Goal: Task Accomplishment & Management: Use online tool/utility

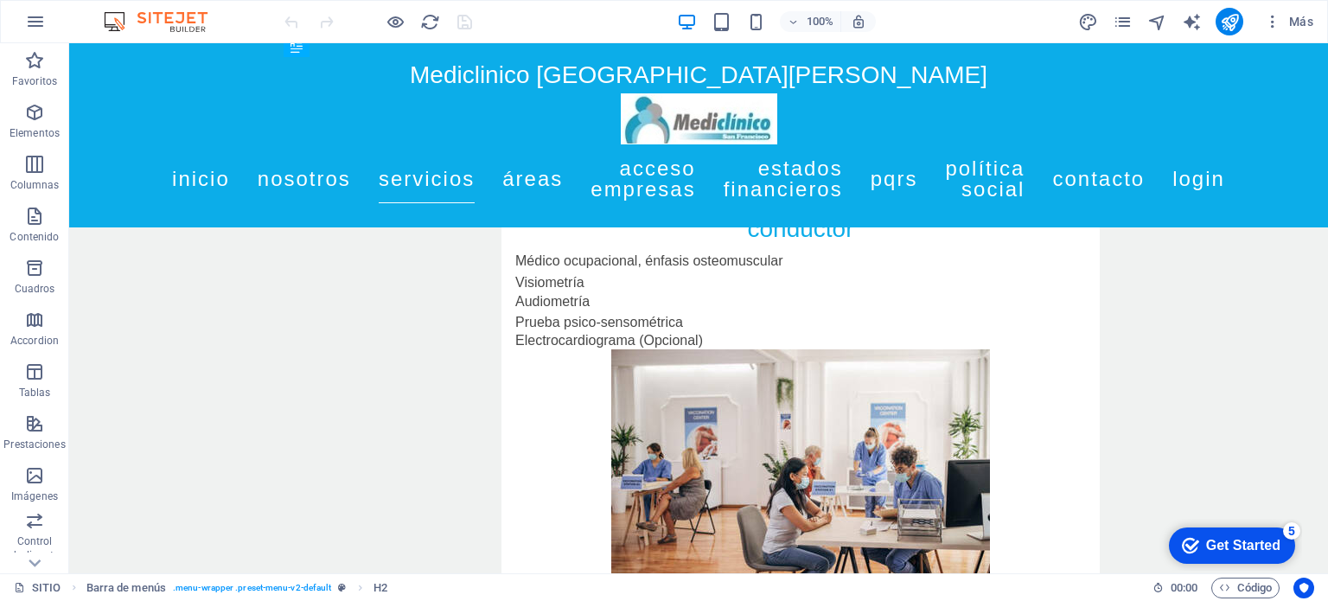
scroll to position [7582, 7]
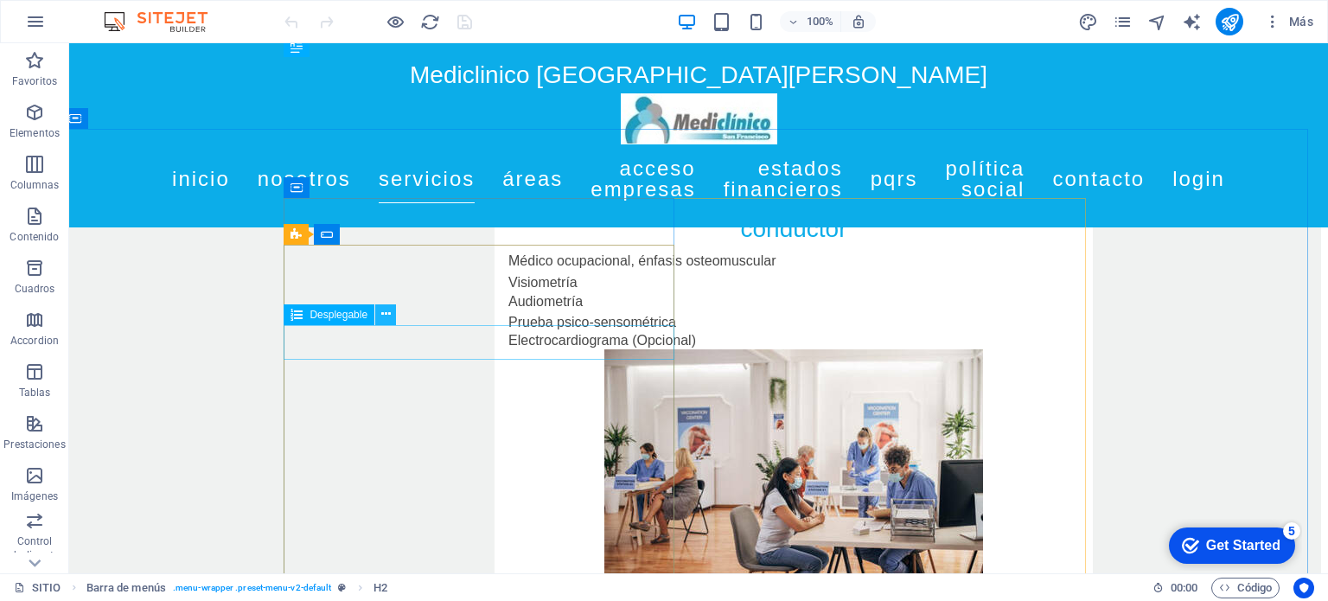
click at [383, 314] on icon at bounding box center [386, 314] width 10 height 18
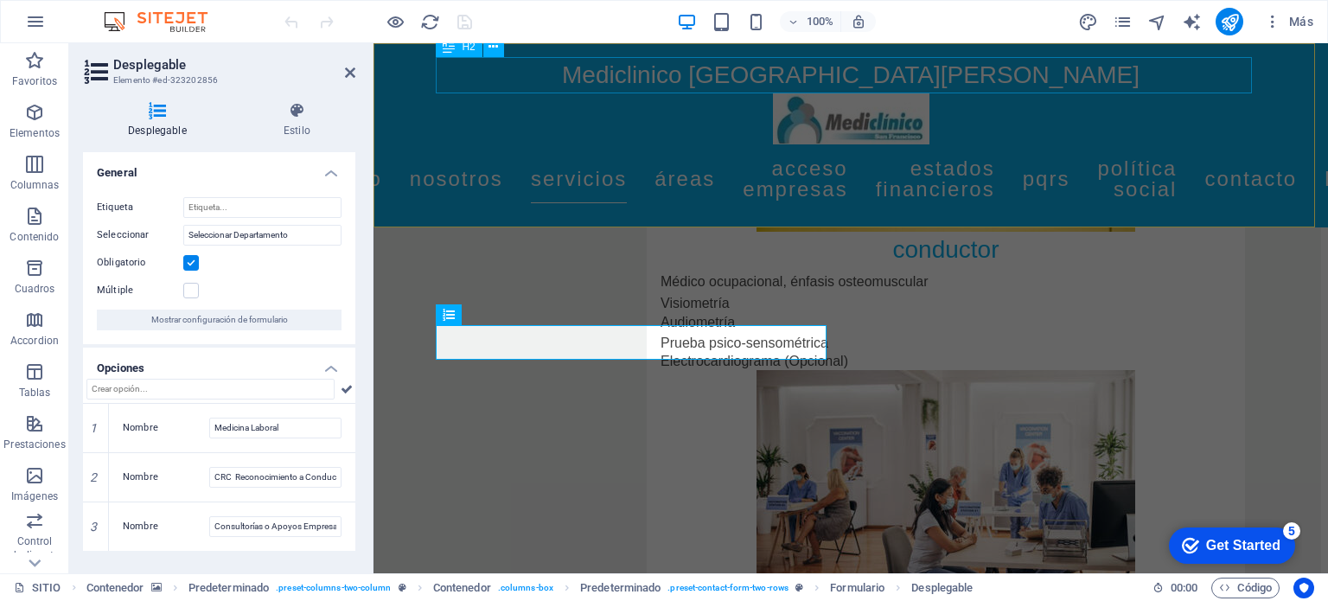
scroll to position [7603, 7]
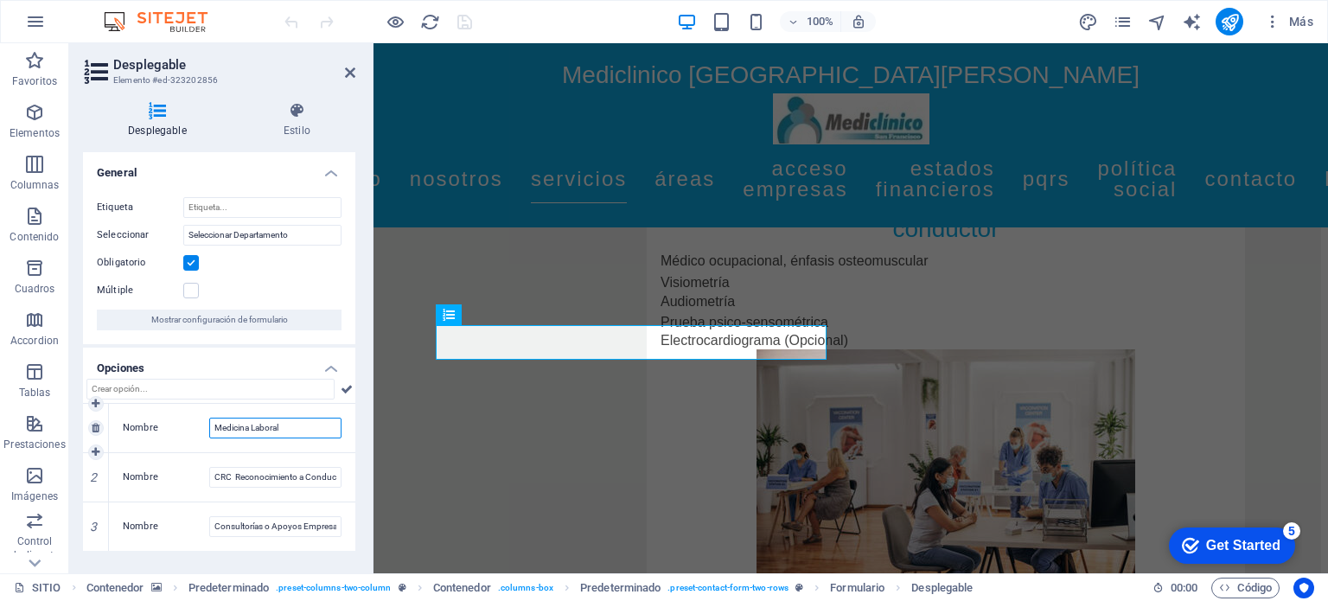
click at [280, 435] on input "Medicina Laboral" at bounding box center [275, 428] width 132 height 21
click at [303, 425] on input "Medicina Laboral" at bounding box center [275, 428] width 132 height 21
click at [342, 387] on icon at bounding box center [347, 389] width 12 height 21
drag, startPoint x: 351, startPoint y: 386, endPoint x: 342, endPoint y: 477, distance: 91.2
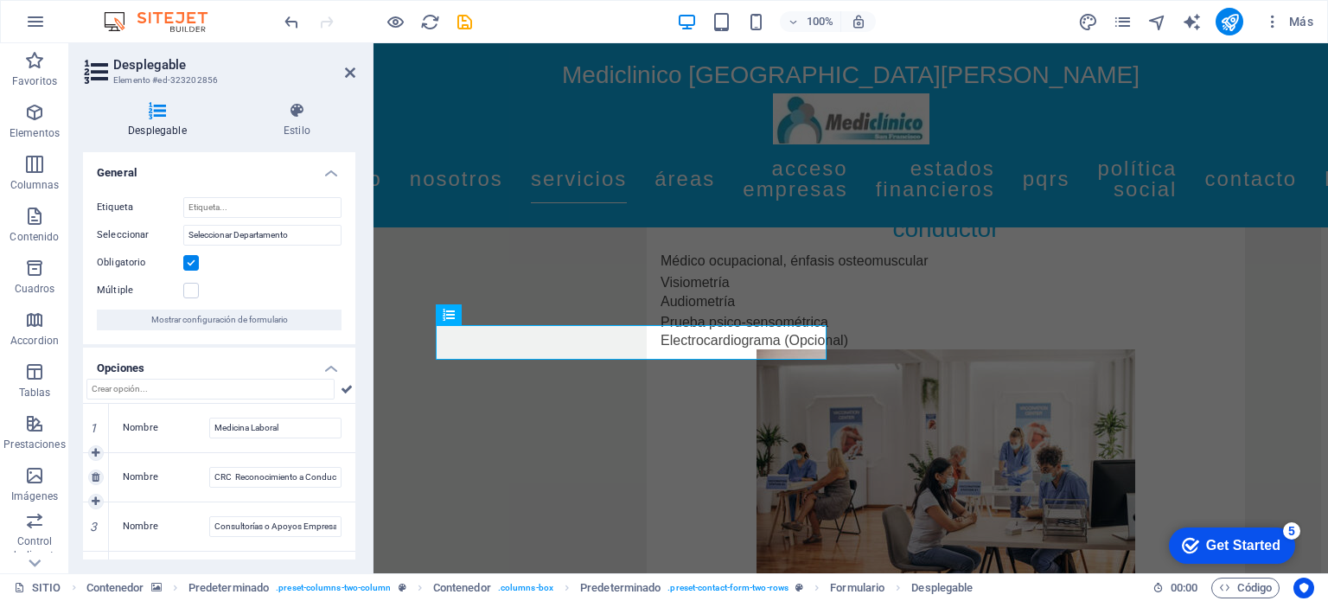
click at [342, 477] on div "1 Nombre Medicina Laboral 2 Nombre CRC Reconocimiento a Conductores 3 Nombre Co…" at bounding box center [219, 489] width 272 height 221
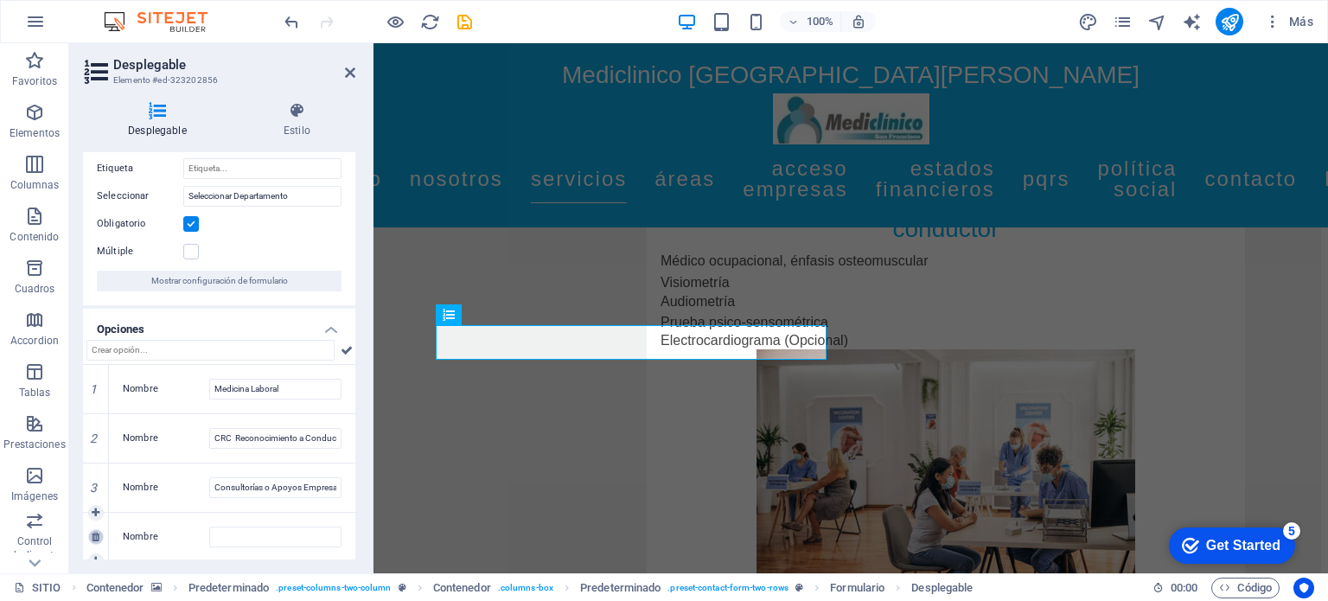
click at [97, 536] on icon at bounding box center [96, 537] width 8 height 10
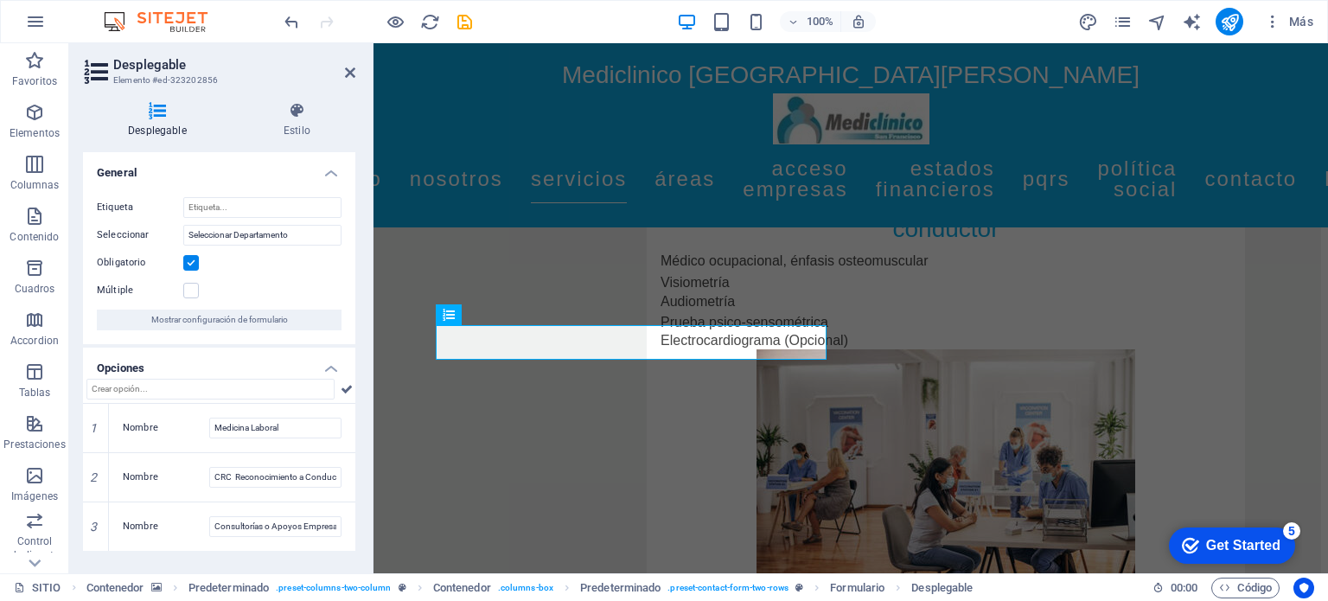
scroll to position [0, 0]
click at [329, 368] on h4 "Opciones" at bounding box center [219, 363] width 272 height 31
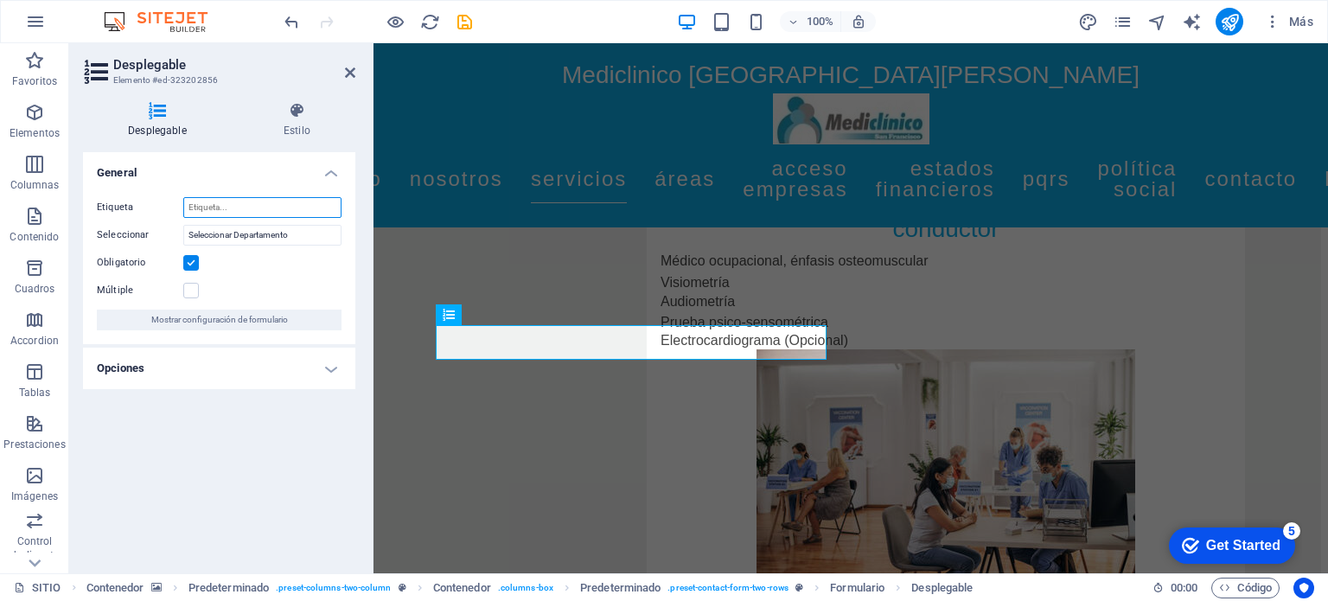
click at [242, 210] on input "Etiqueta" at bounding box center [262, 207] width 158 height 21
click at [293, 106] on icon at bounding box center [297, 110] width 117 height 17
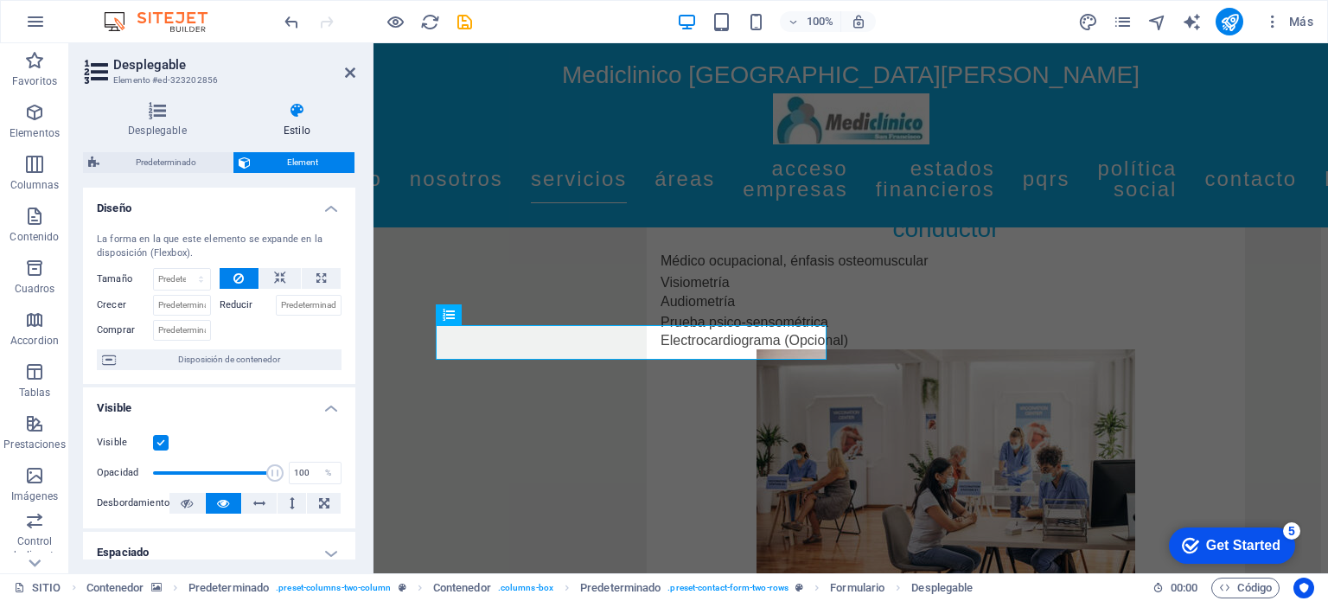
click at [275, 162] on span "Element" at bounding box center [302, 162] width 93 height 21
click at [301, 119] on h4 "Estilo" at bounding box center [297, 120] width 117 height 36
click at [159, 106] on icon at bounding box center [157, 110] width 149 height 17
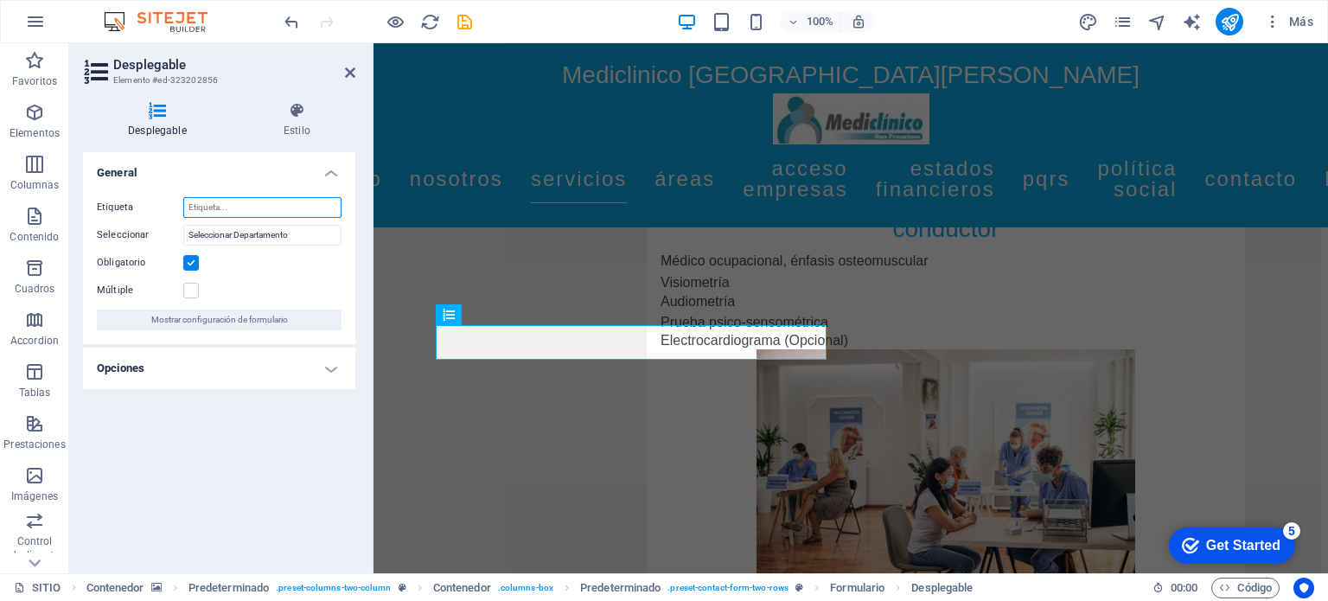
click at [249, 205] on input "Etiqueta" at bounding box center [262, 207] width 158 height 21
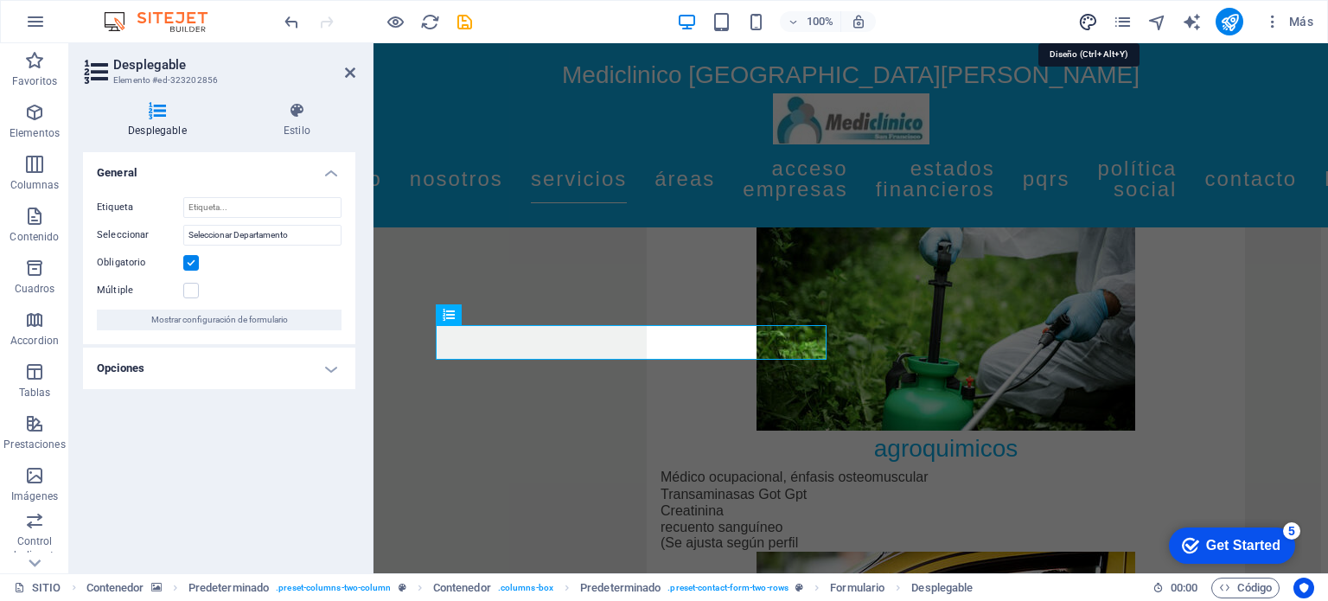
select select "px"
select select "400"
select select "px"
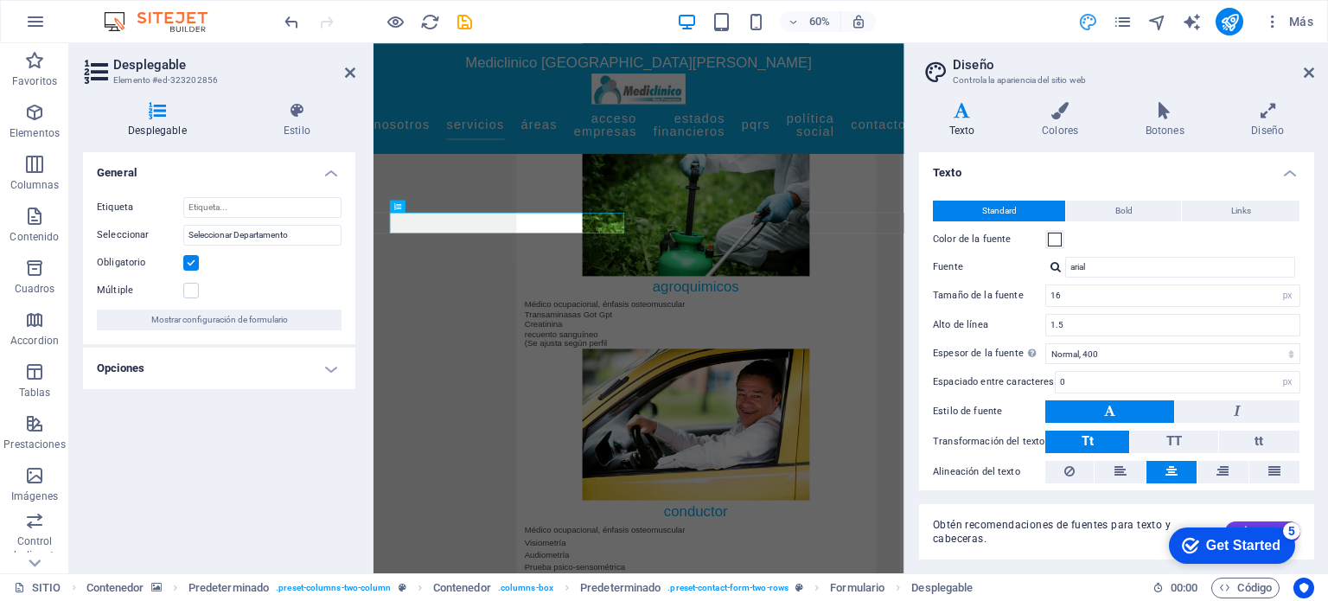
scroll to position [7906, 7]
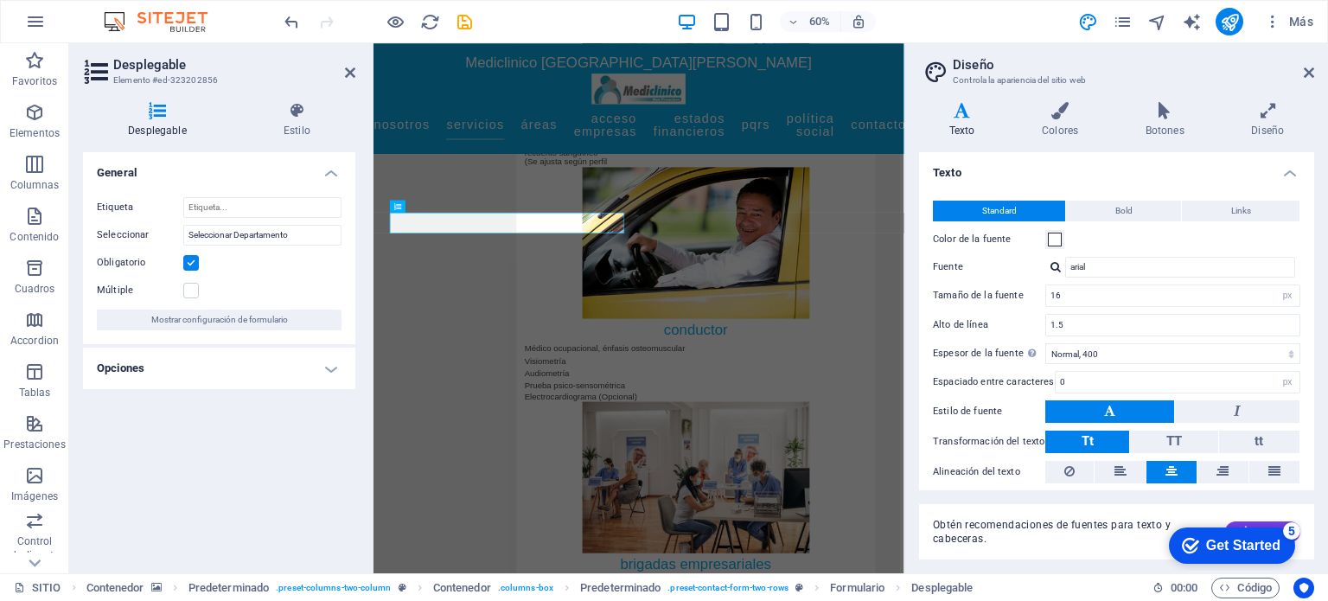
drag, startPoint x: 1315, startPoint y: 240, endPoint x: 1328, endPoint y: 374, distance: 134.7
click at [1328, 374] on div "Variantes Texto Colores Botones Diseño Texto Standard Bold Links Color de la fu…" at bounding box center [1117, 330] width 423 height 485
drag, startPoint x: 1309, startPoint y: 383, endPoint x: 1312, endPoint y: 539, distance: 155.7
click at [1312, 539] on div "Texto Standard Bold Links Color de la fuente Fuente arial Tamaño de la fuente 1…" at bounding box center [1116, 355] width 395 height 407
click at [1312, 539] on div "Obtén recomendaciones de fuentes para texto y cabeceras. Generar" at bounding box center [1116, 531] width 395 height 55
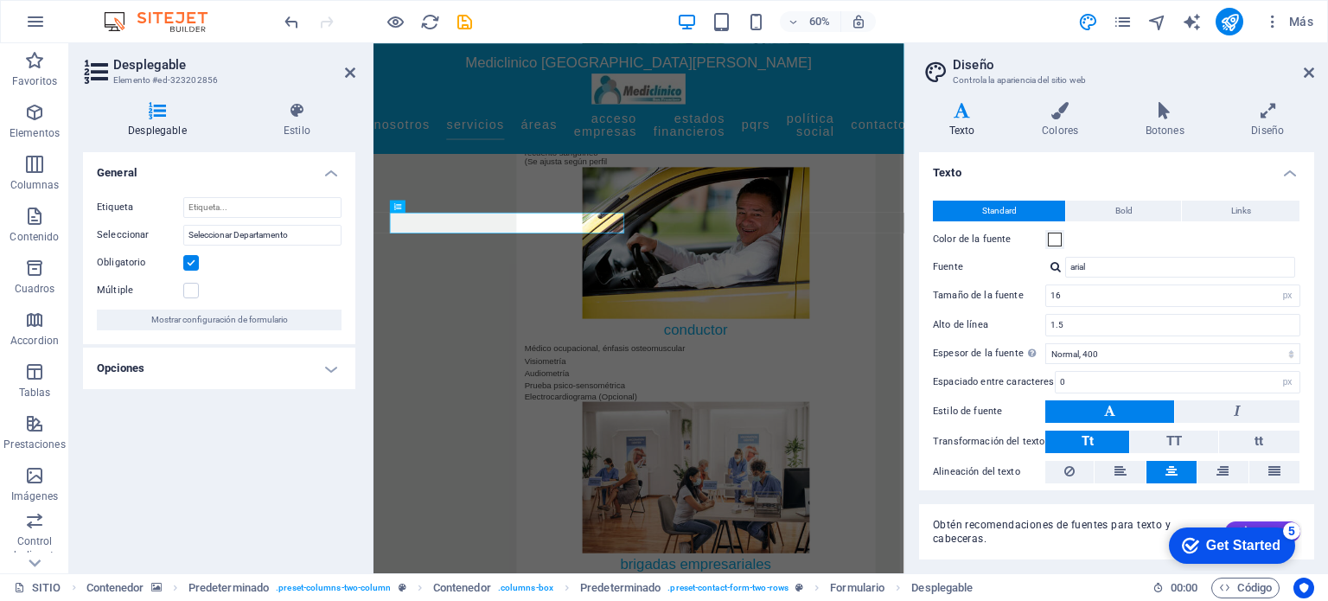
drag, startPoint x: 1312, startPoint y: 539, endPoint x: 1306, endPoint y: 563, distance: 25.0
click at [1306, 563] on div "Variantes Texto Colores Botones Diseño Texto Standard Bold Links Color de la fu…" at bounding box center [1117, 330] width 423 height 485
click at [1312, 541] on div "Obtén recomendaciones de fuentes para texto y cabeceras. Generar" at bounding box center [1116, 531] width 395 height 55
drag, startPoint x: 1312, startPoint y: 505, endPoint x: 1320, endPoint y: 491, distance: 15.9
click at [1320, 491] on div "Variantes Texto Colores Botones Diseño Texto Standard Bold Links Color de la fu…" at bounding box center [1117, 330] width 423 height 485
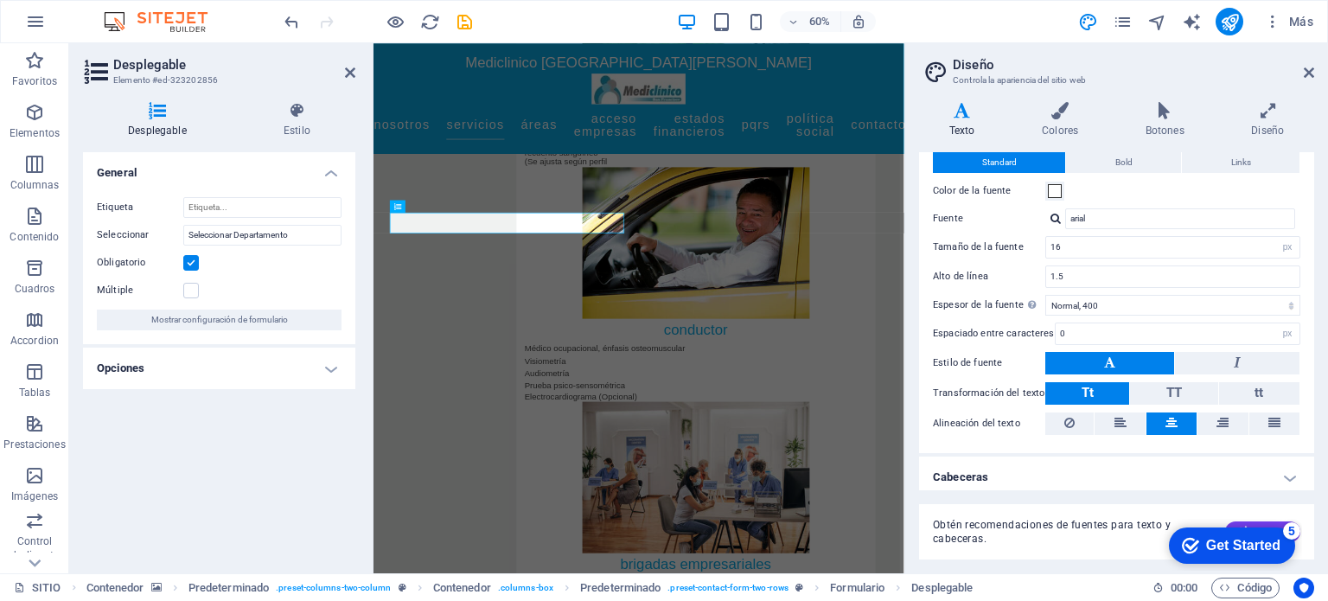
scroll to position [53, 0]
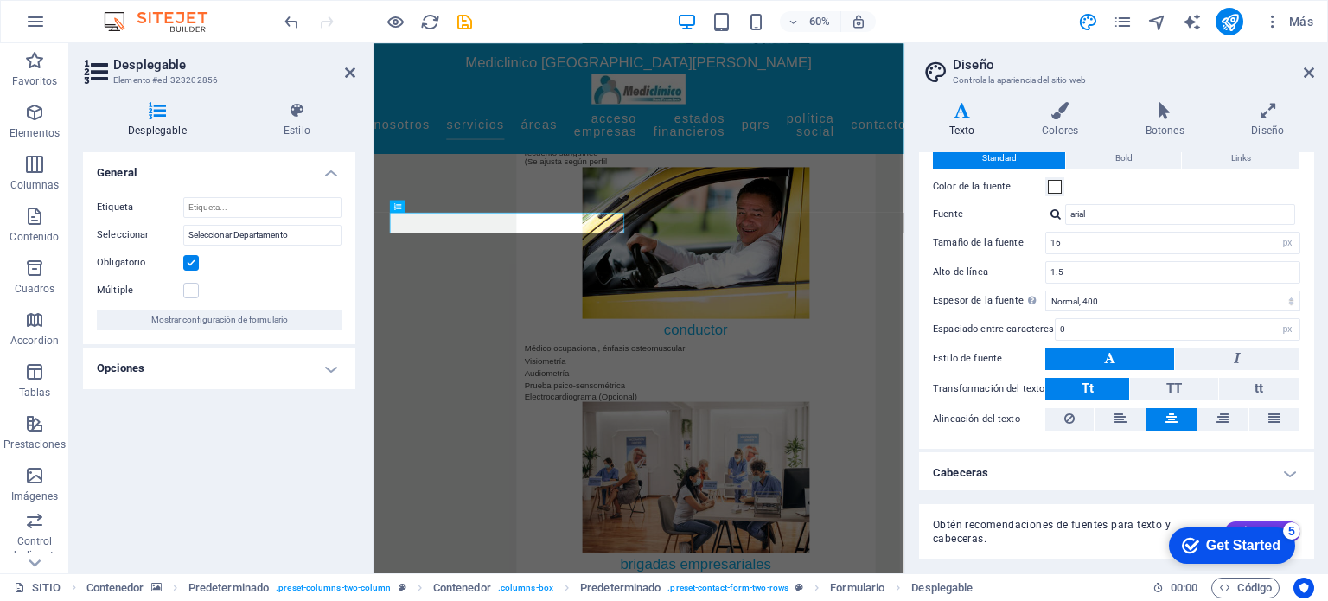
click at [1283, 467] on h4 "Cabeceras" at bounding box center [1116, 473] width 395 height 42
drag, startPoint x: 1309, startPoint y: 328, endPoint x: 1322, endPoint y: 361, distance: 35.0
click at [1322, 361] on div "Variantes Texto Colores Botones Diseño Texto Standard Bold Links Color de la fu…" at bounding box center [1117, 330] width 423 height 485
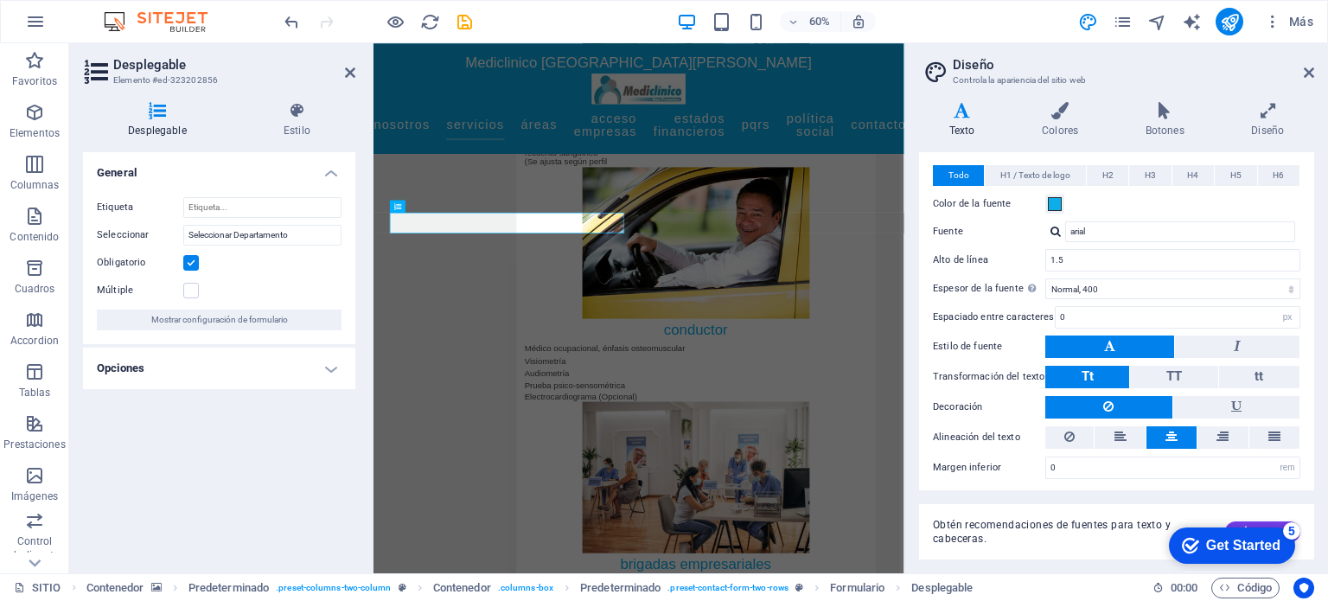
scroll to position [0, 0]
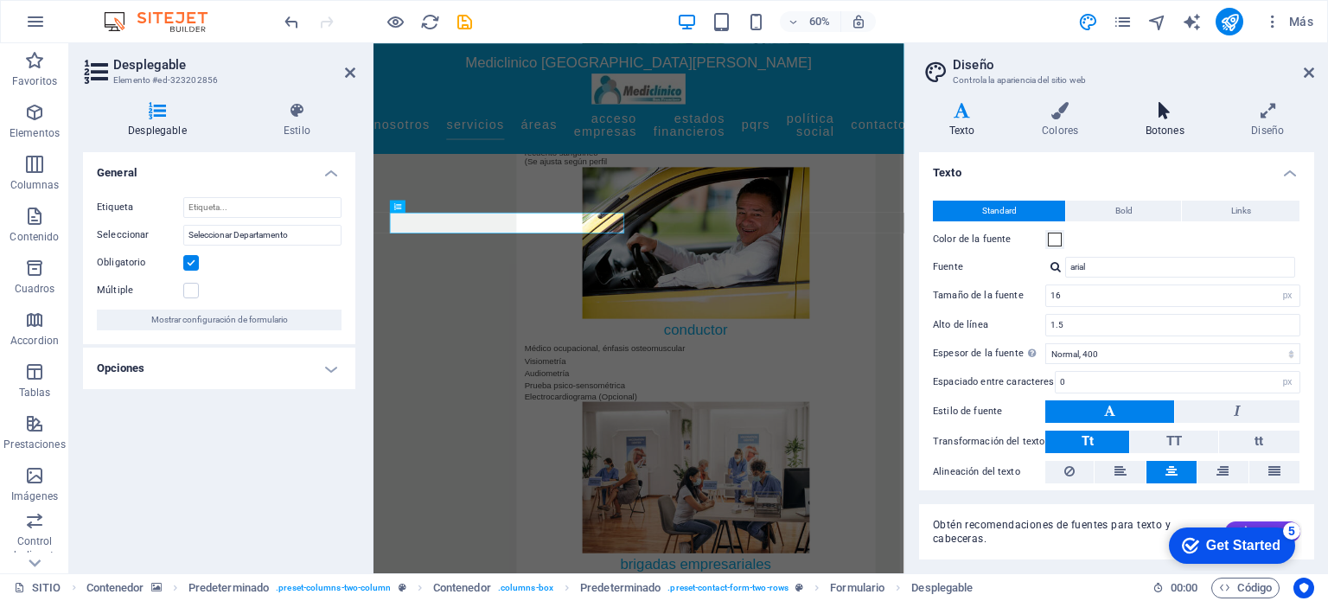
click at [1185, 121] on h4 "Botones" at bounding box center [1169, 120] width 106 height 36
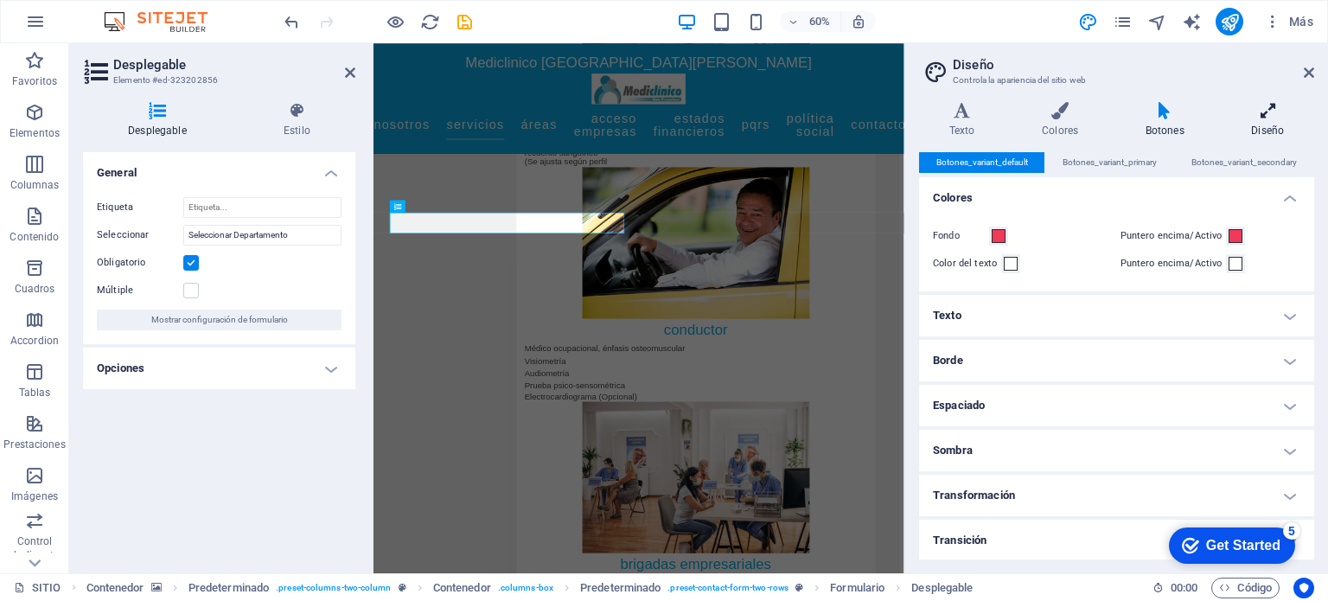
click at [1262, 127] on h4 "Diseño" at bounding box center [1268, 120] width 93 height 36
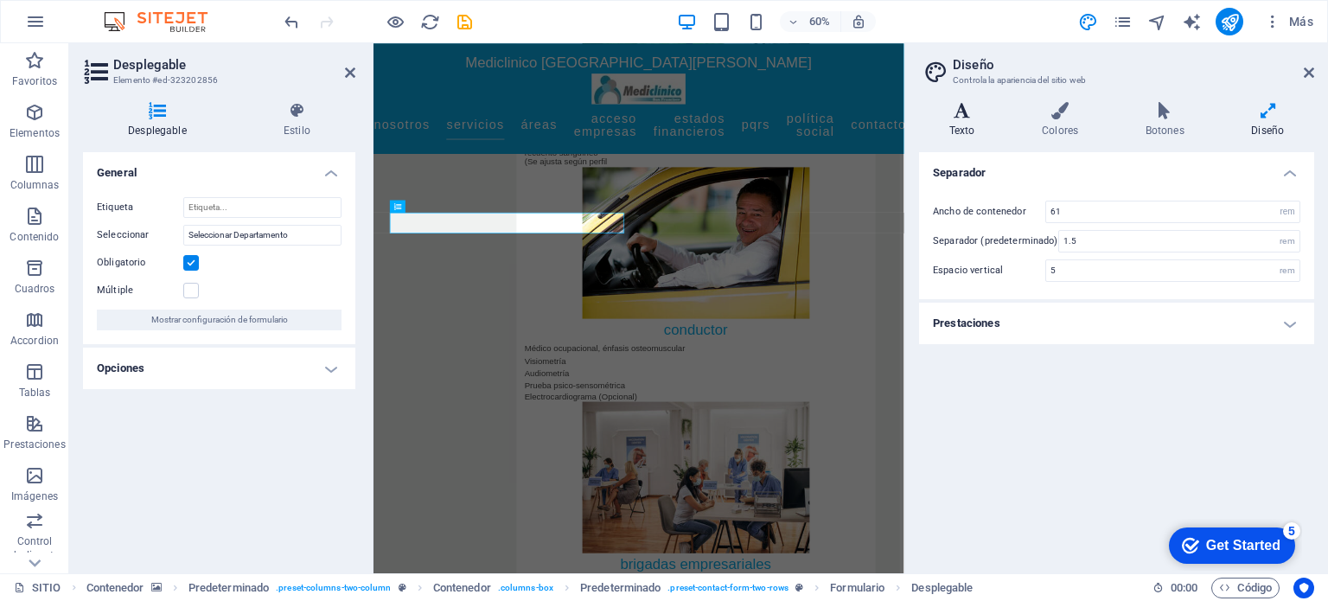
click at [968, 115] on icon at bounding box center [962, 110] width 86 height 17
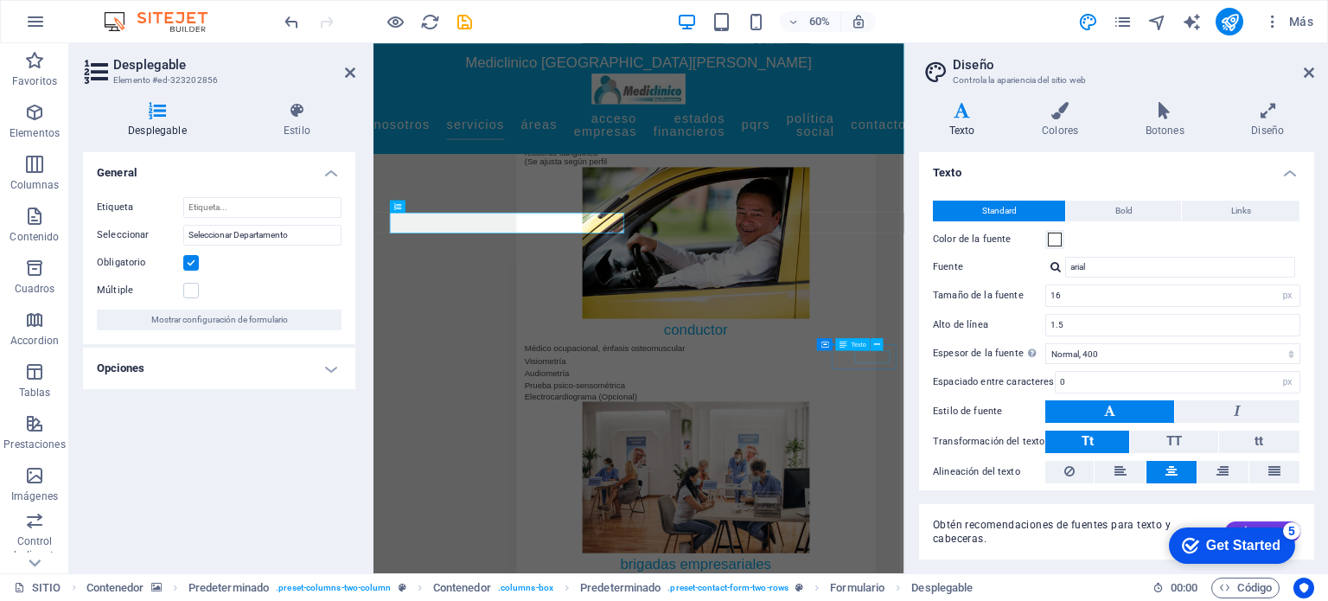
drag, startPoint x: 1255, startPoint y: 393, endPoint x: 1219, endPoint y: 554, distance: 165.6
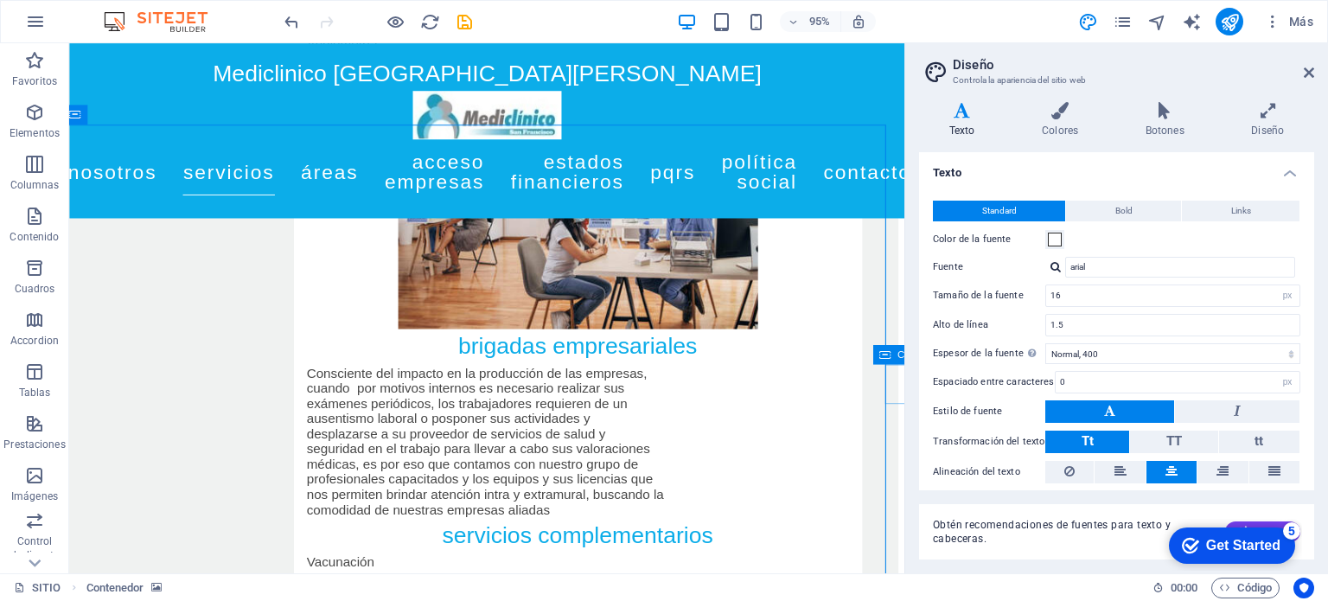
scroll to position [7645, 7]
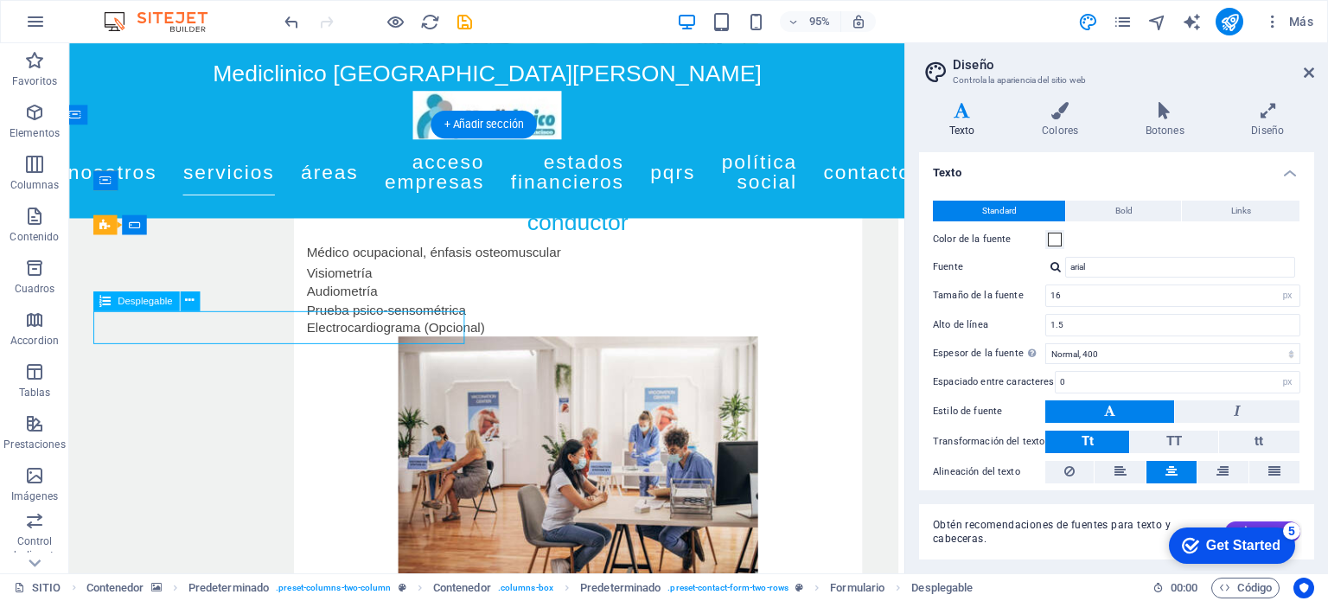
click at [190, 303] on icon at bounding box center [189, 300] width 9 height 17
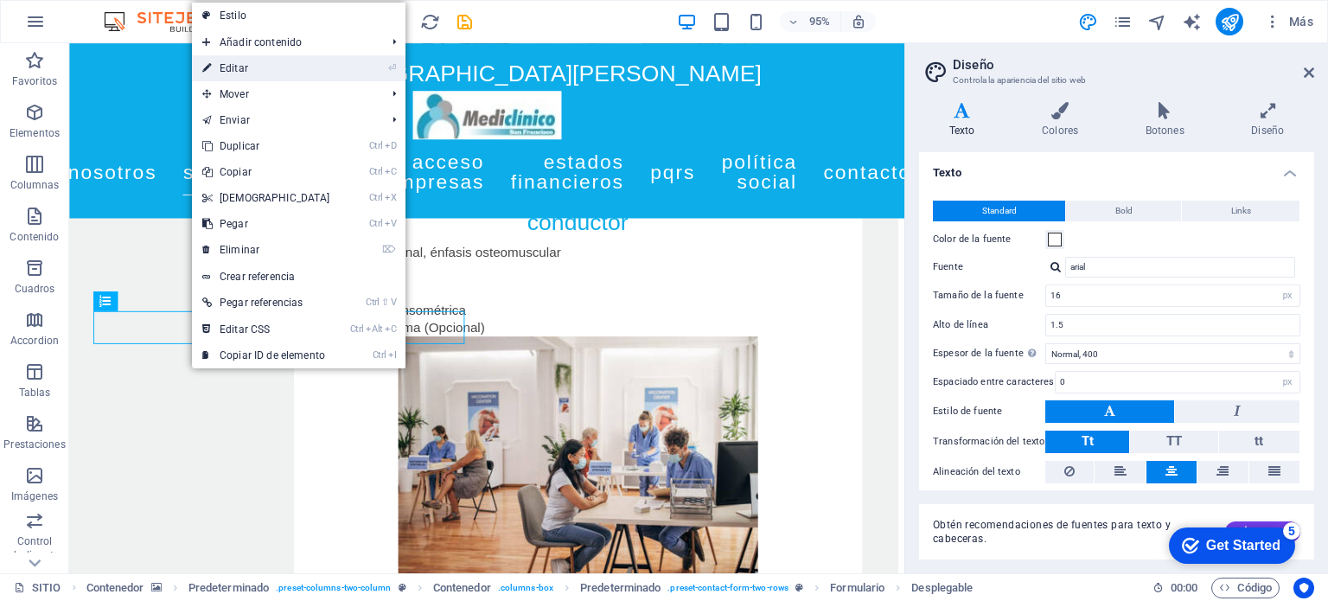
click at [299, 74] on link "⏎ Editar" at bounding box center [266, 68] width 149 height 26
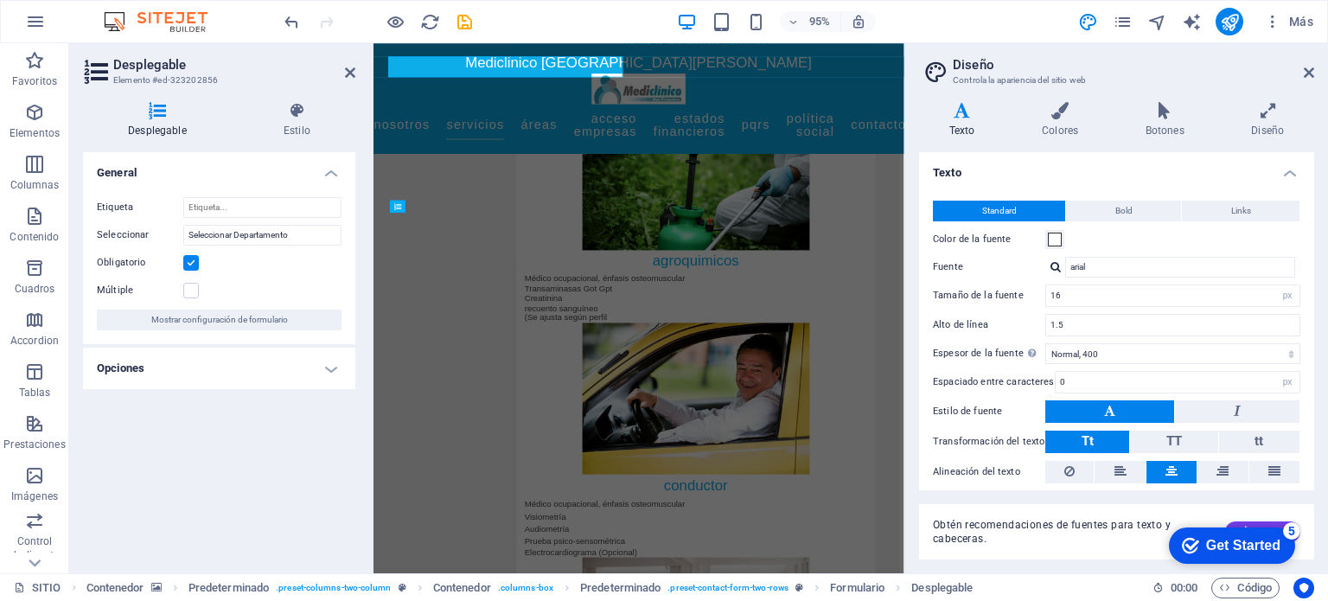
scroll to position [7906, 7]
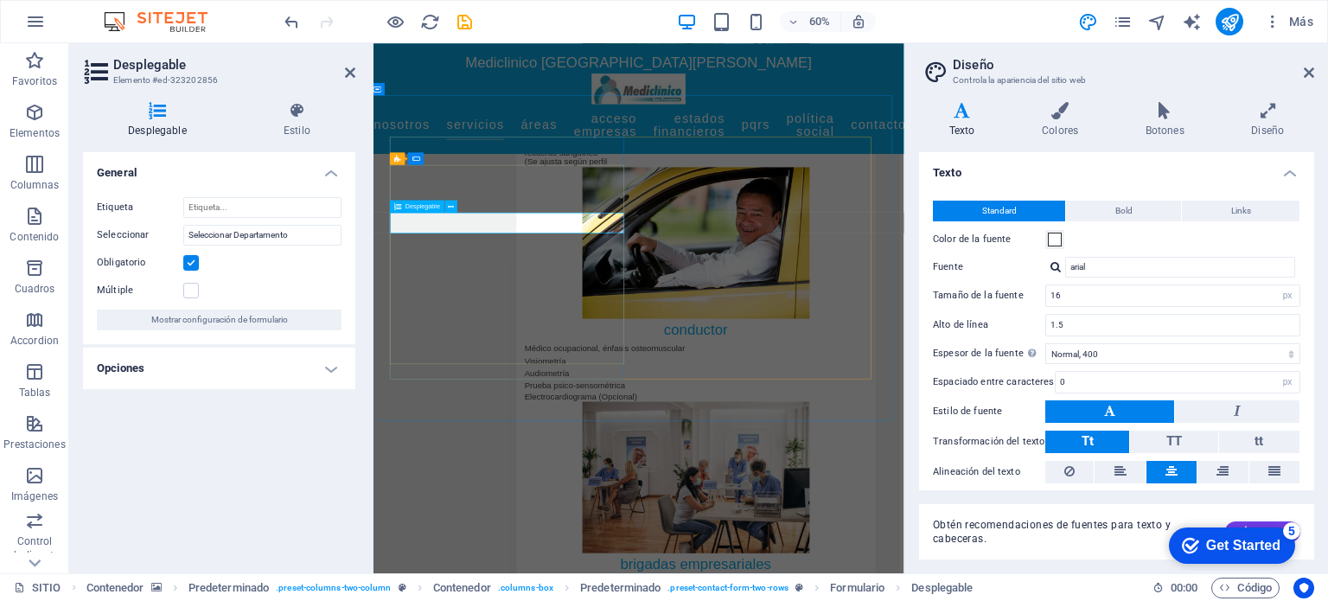
click at [336, 368] on h4 "Opciones" at bounding box center [219, 369] width 272 height 42
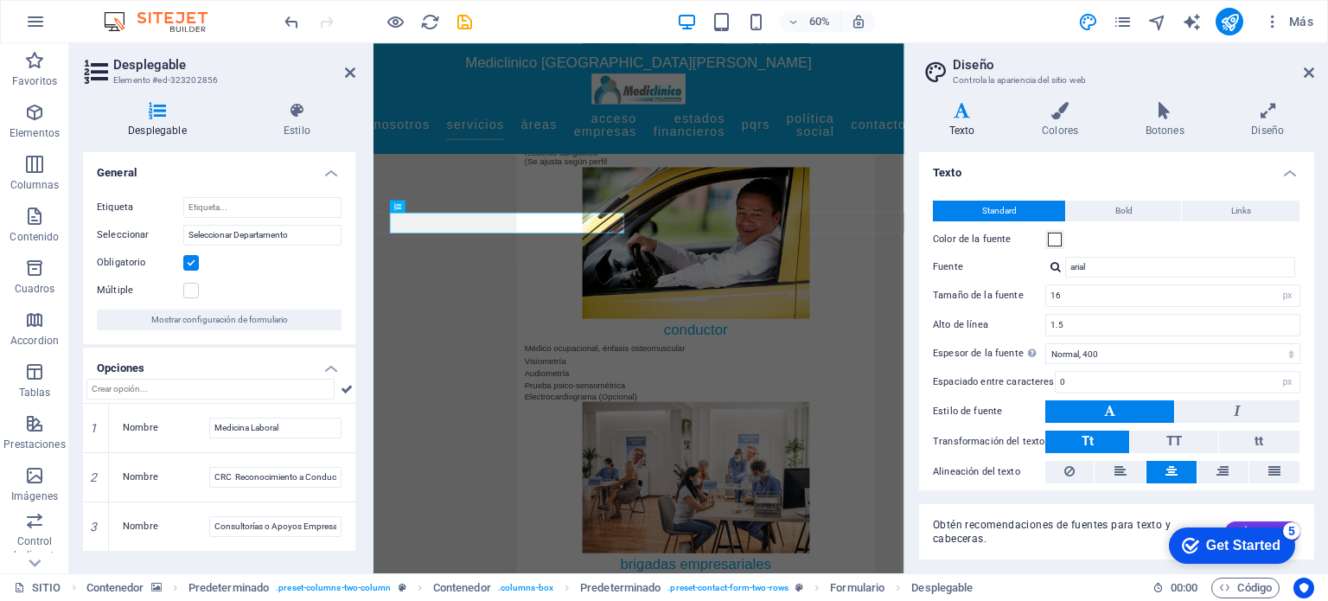
click at [336, 368] on h4 "Opciones" at bounding box center [219, 363] width 272 height 31
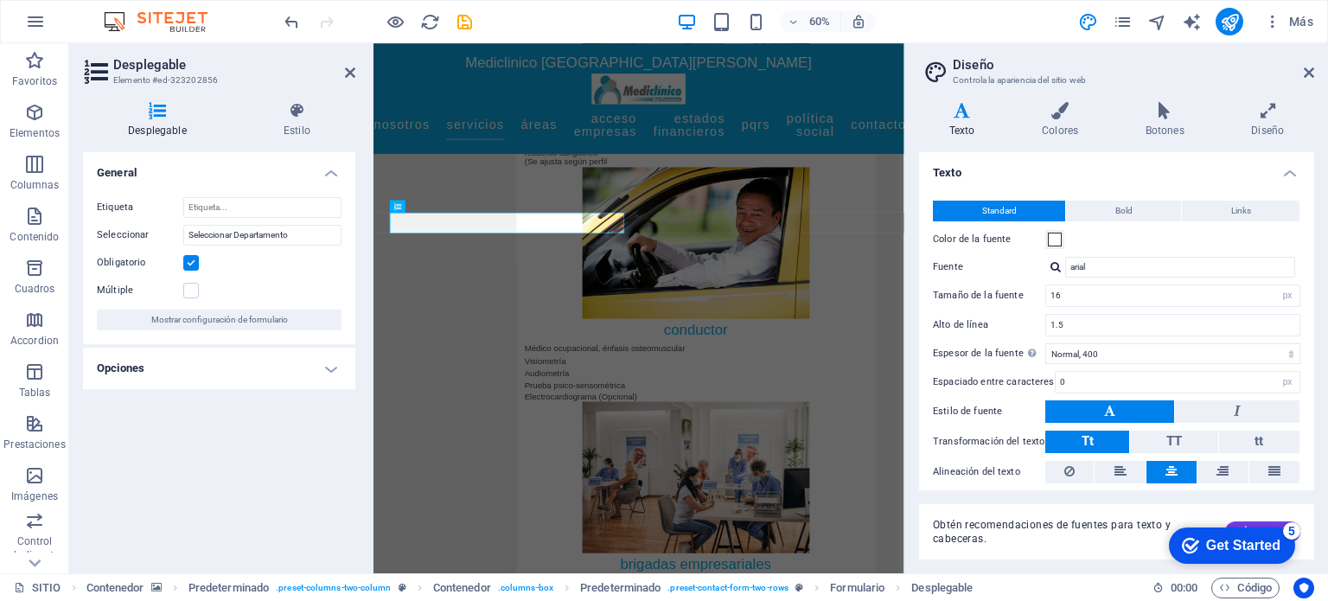
click at [336, 368] on h4 "Opciones" at bounding box center [219, 369] width 272 height 42
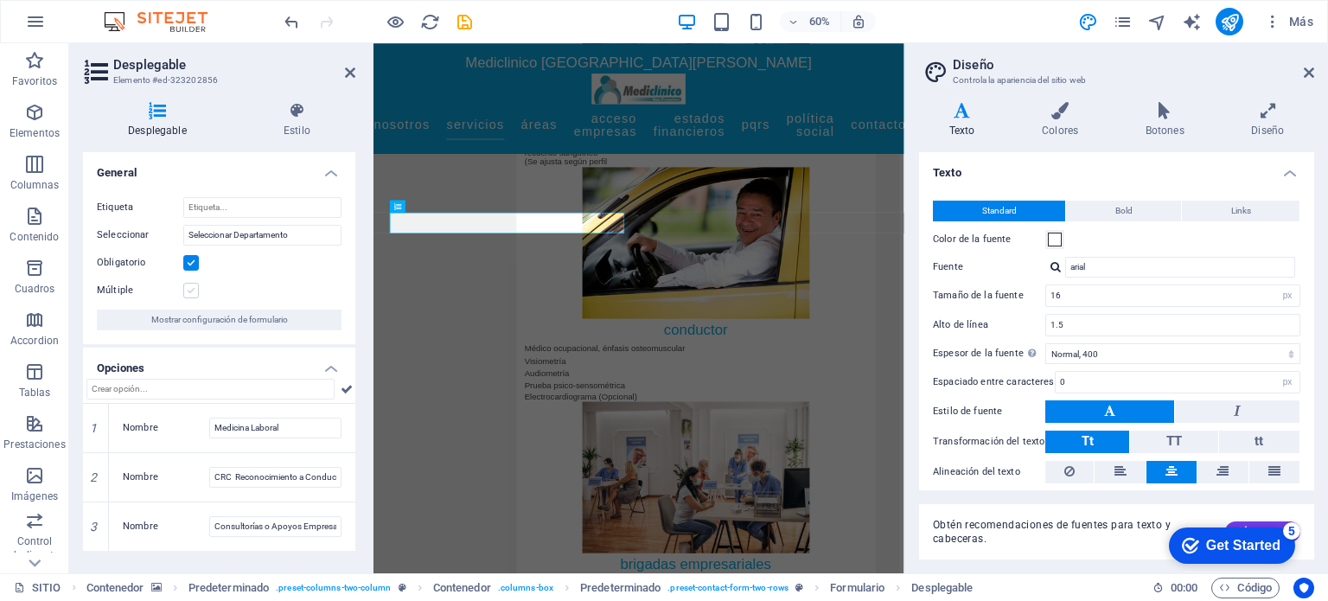
click at [190, 288] on label at bounding box center [191, 291] width 16 height 16
click at [0, 0] on input "Múltiple" at bounding box center [0, 0] width 0 height 0
click at [190, 288] on label at bounding box center [191, 291] width 16 height 16
click at [0, 0] on input "Múltiple" at bounding box center [0, 0] width 0 height 0
click at [349, 71] on icon at bounding box center [350, 73] width 10 height 14
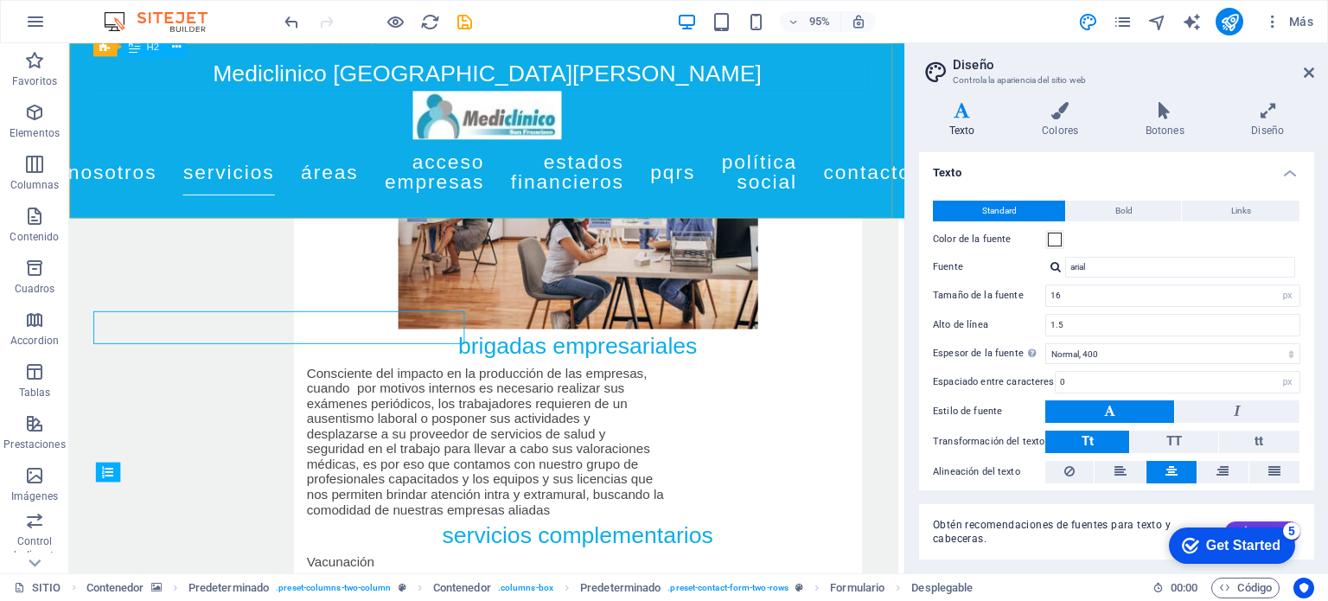
scroll to position [7645, 7]
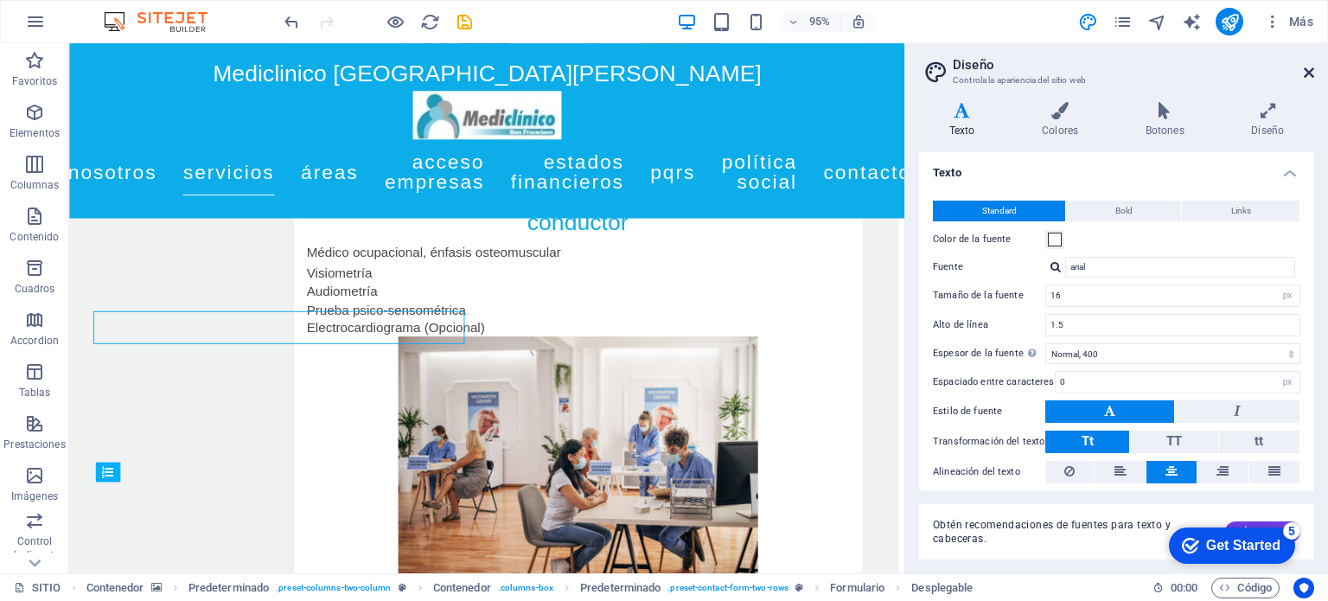
click at [1314, 74] on icon at bounding box center [1309, 73] width 10 height 14
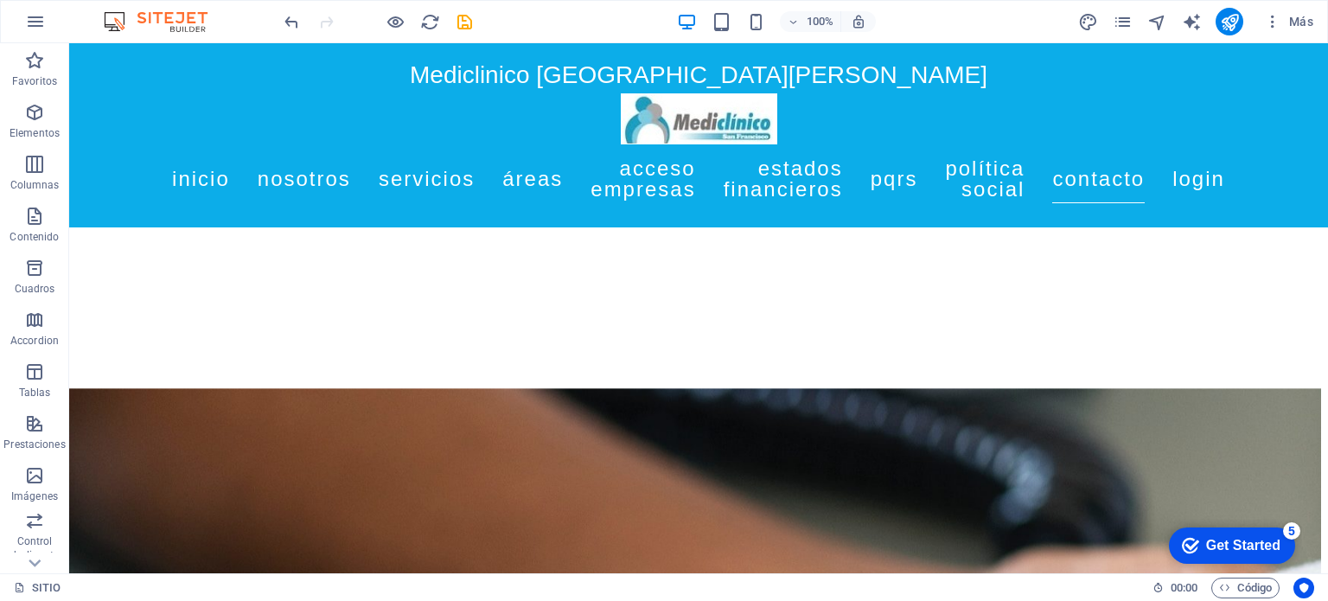
scroll to position [8706, 7]
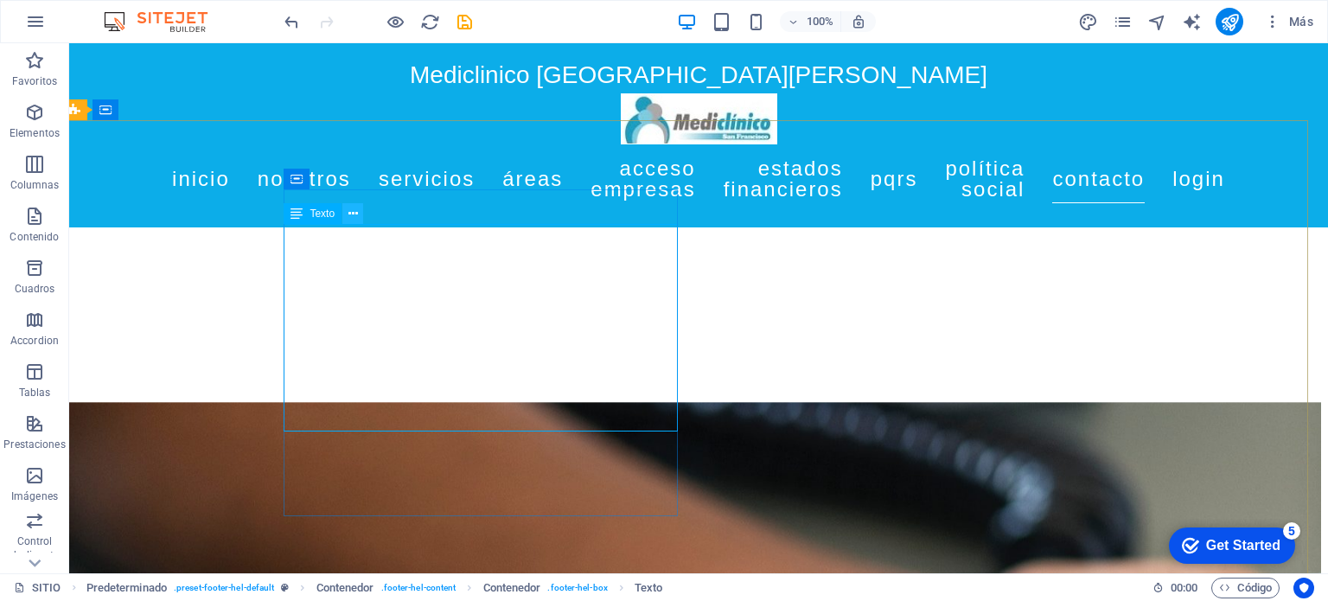
click at [347, 211] on button at bounding box center [352, 213] width 21 height 21
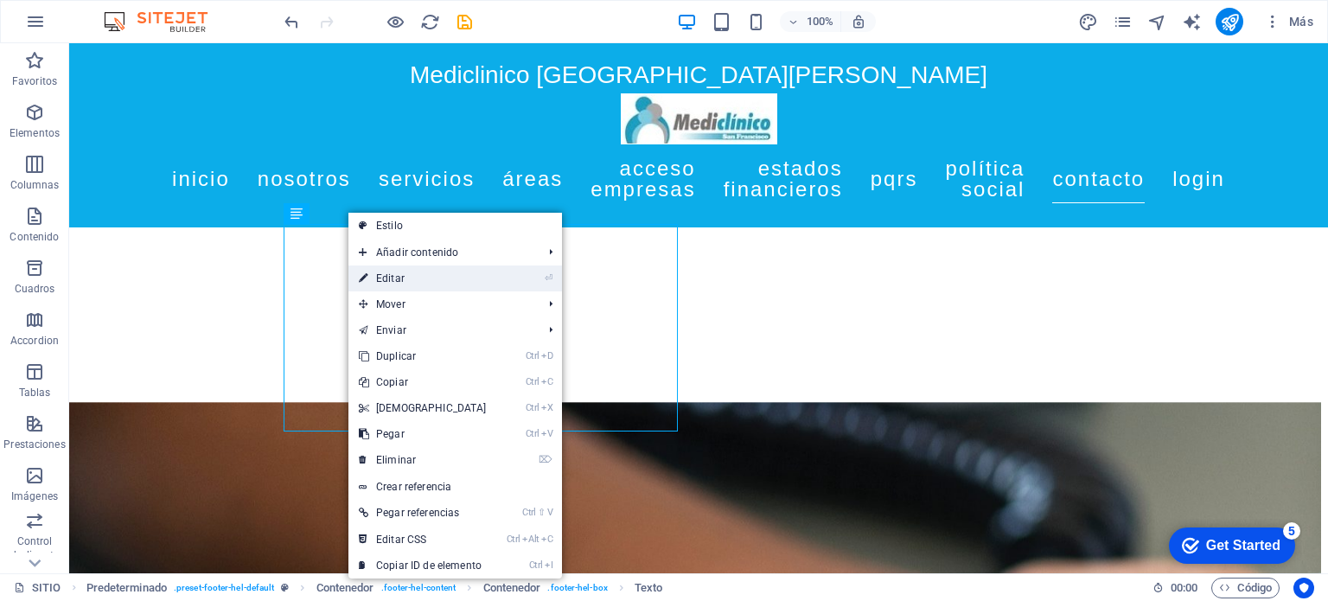
click at [381, 272] on link "⏎ Editar" at bounding box center [423, 279] width 149 height 26
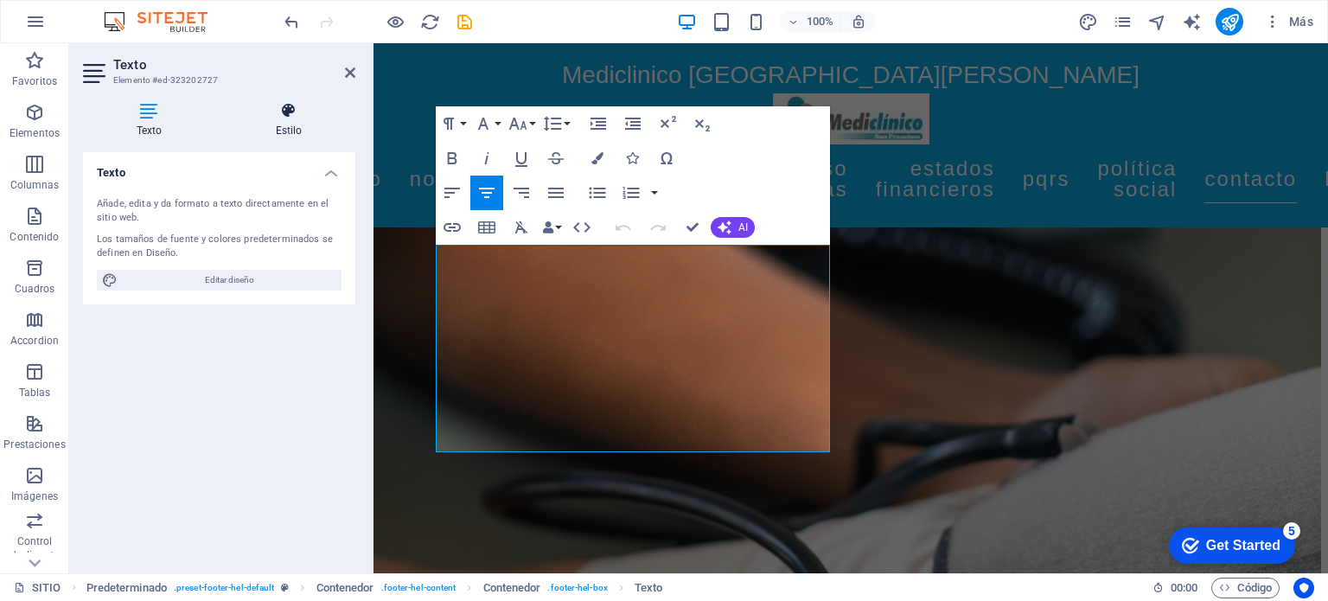
click at [291, 118] on icon at bounding box center [288, 110] width 133 height 17
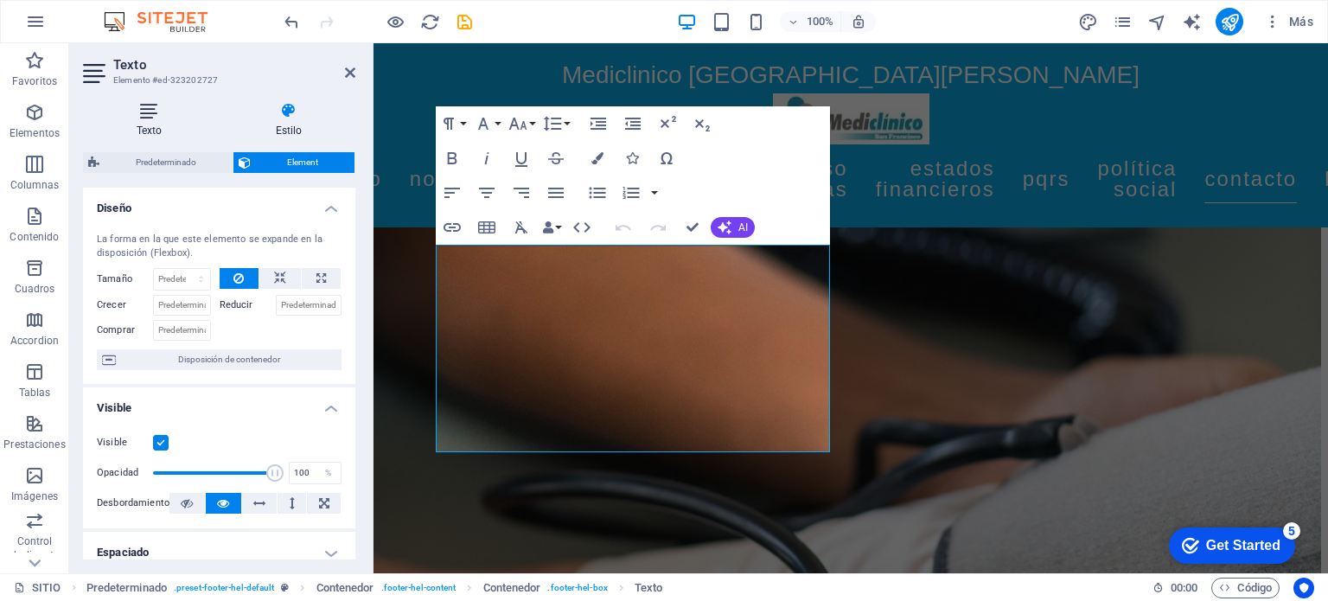
click at [162, 118] on icon at bounding box center [149, 110] width 132 height 17
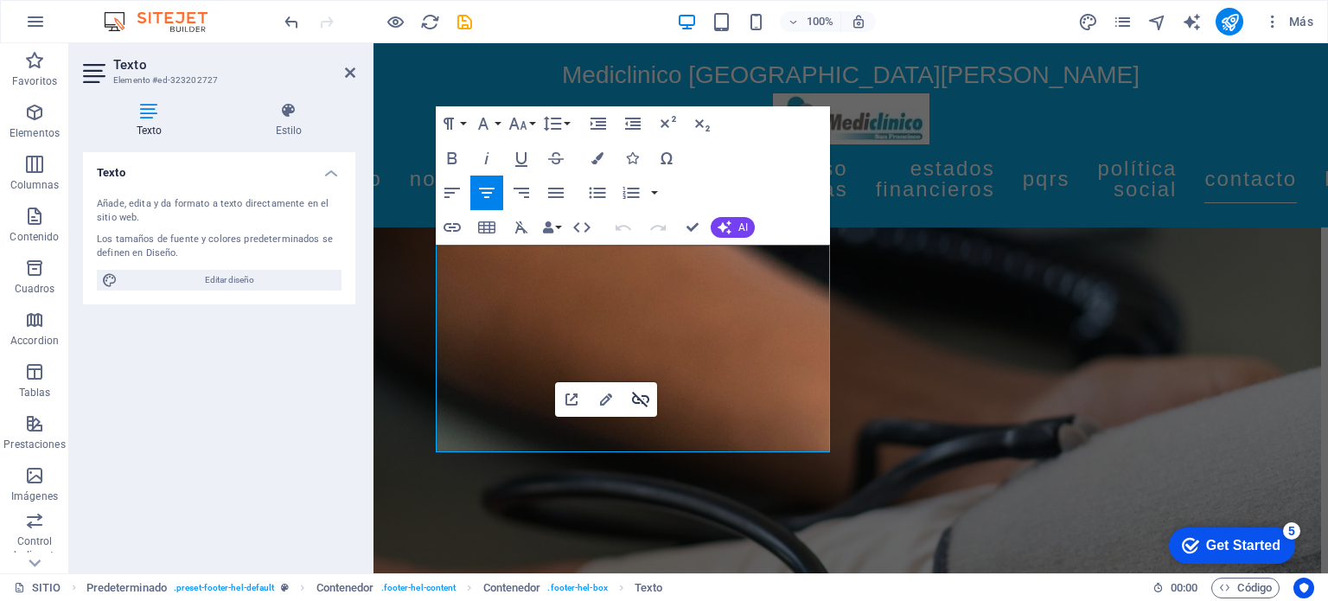
click at [642, 394] on icon "button" at bounding box center [640, 399] width 21 height 21
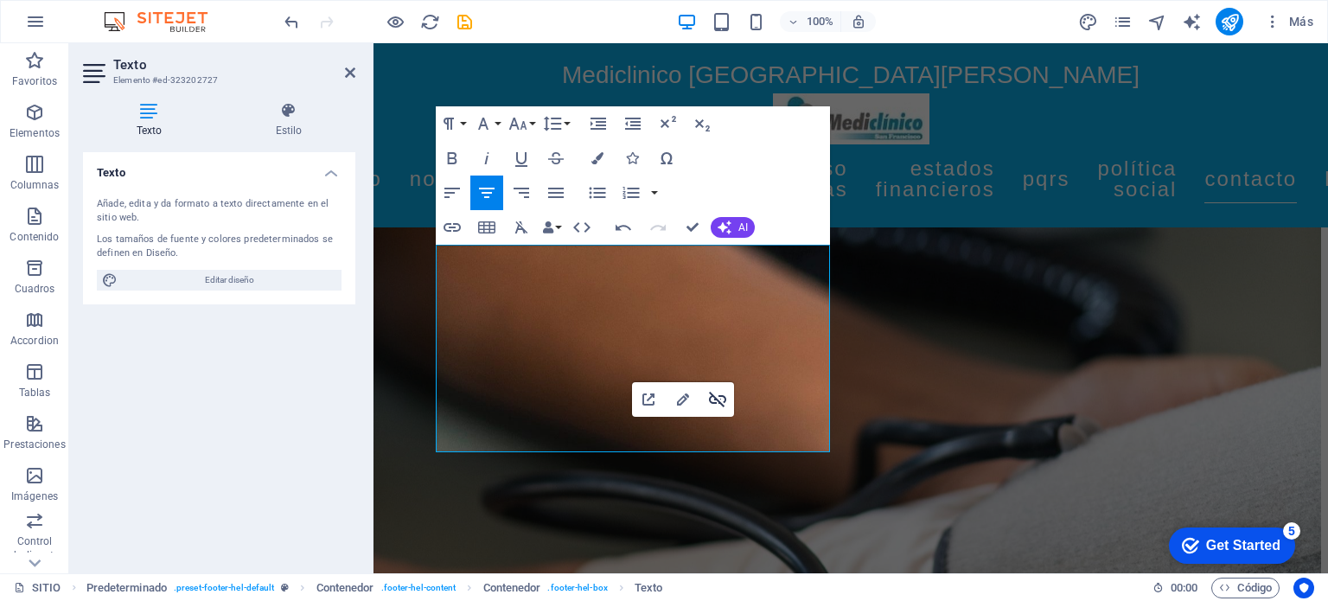
click at [713, 397] on icon "button" at bounding box center [717, 400] width 17 height 16
click at [346, 70] on icon at bounding box center [350, 73] width 10 height 14
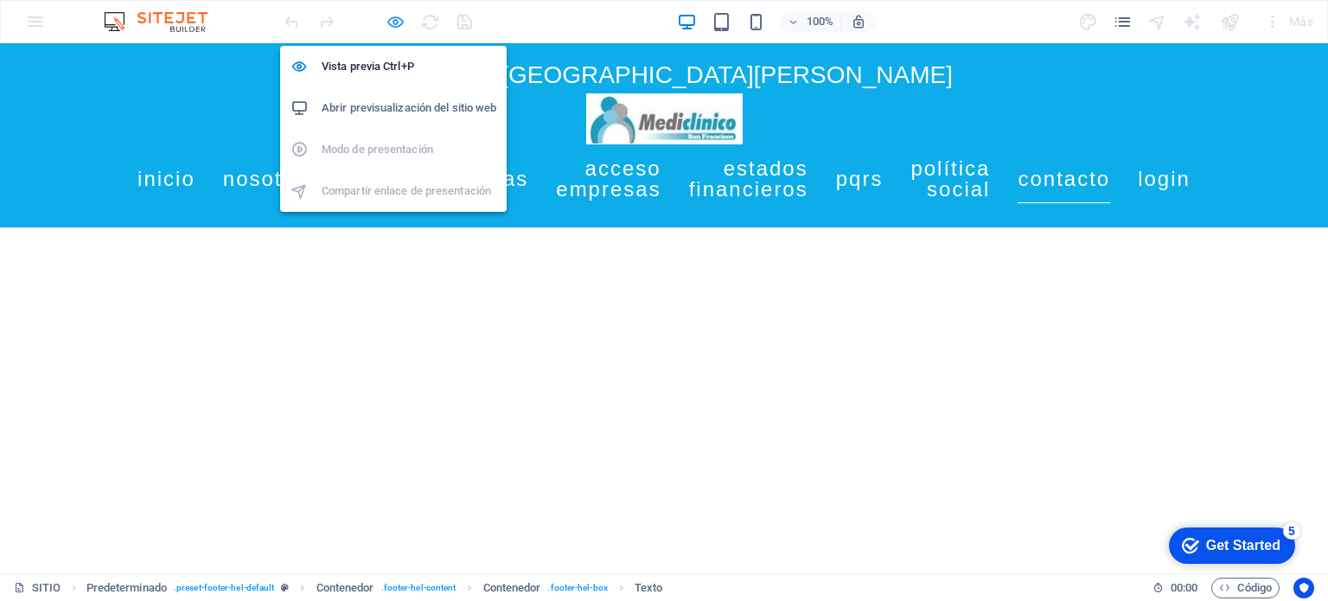
scroll to position [2582, 7]
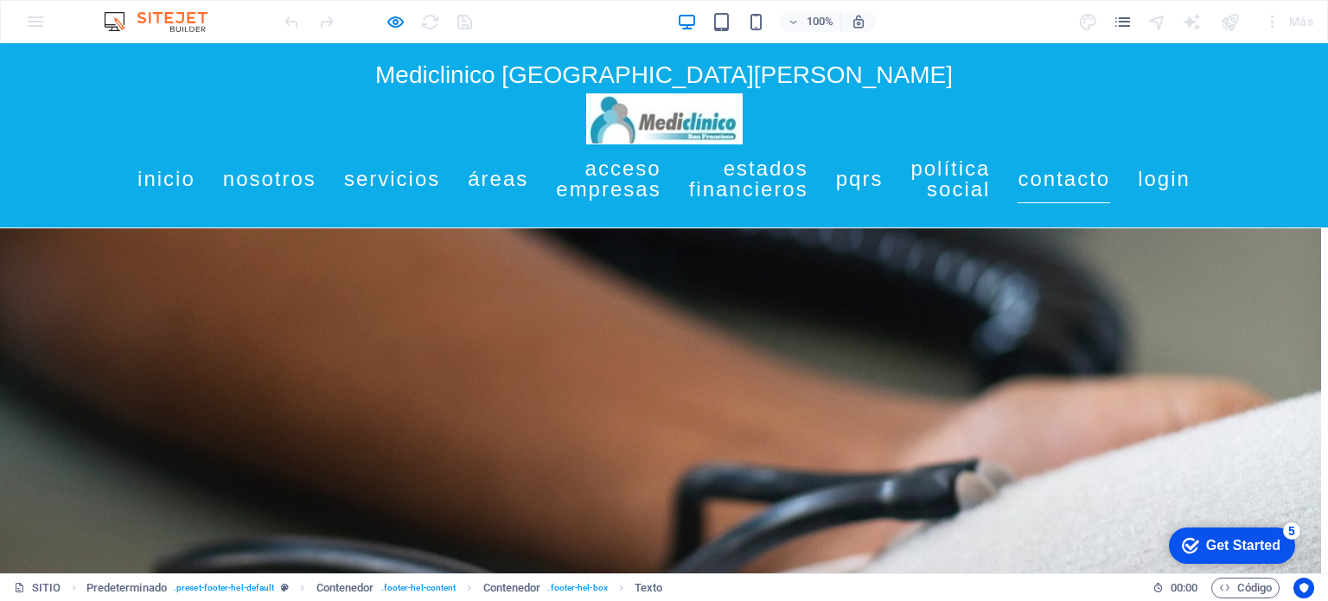
click at [1110, 186] on link "Contacto" at bounding box center [1064, 179] width 93 height 48
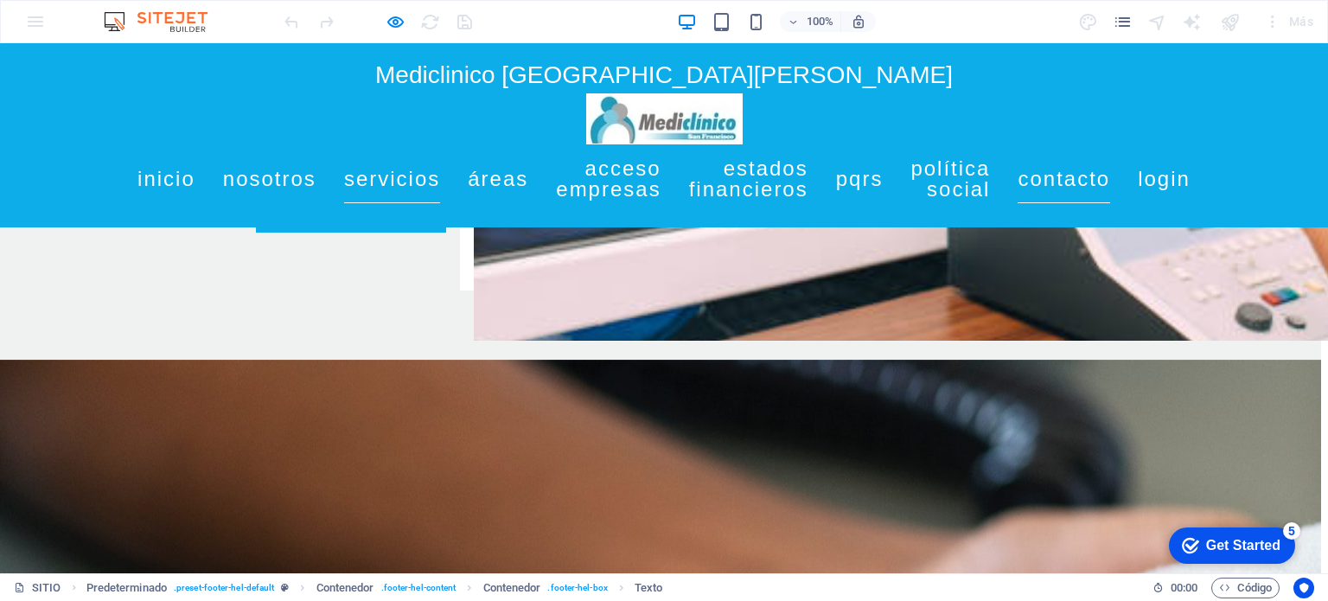
scroll to position [2448, 7]
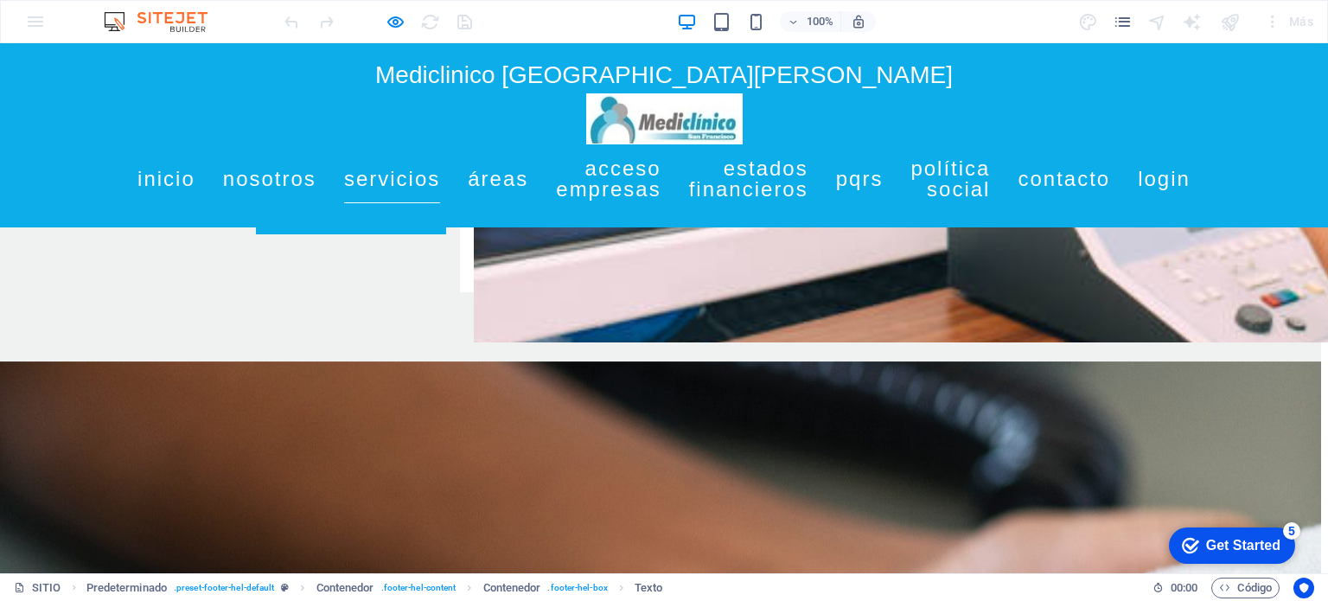
click at [990, 168] on link "Política social" at bounding box center [951, 178] width 80 height 69
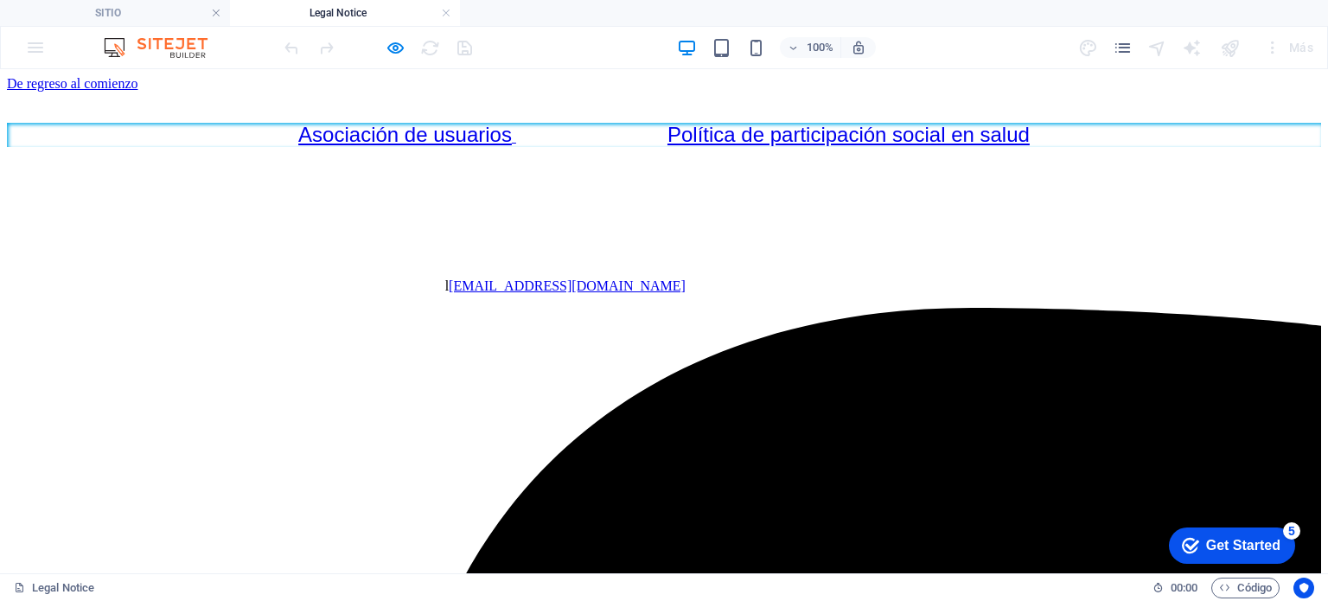
scroll to position [0, 0]
click at [407, 147] on div "Asociación de usuarios Política de participación social en salud" at bounding box center [664, 135] width 1315 height 24
click at [779, 147] on div "Asociación de usuarios Política de participación social en salud" at bounding box center [664, 135] width 1315 height 24
click at [674, 92] on div "De regreso al comienzo" at bounding box center [664, 84] width 1315 height 16
click at [579, 92] on div "De regreso al comienzo" at bounding box center [664, 84] width 1315 height 16
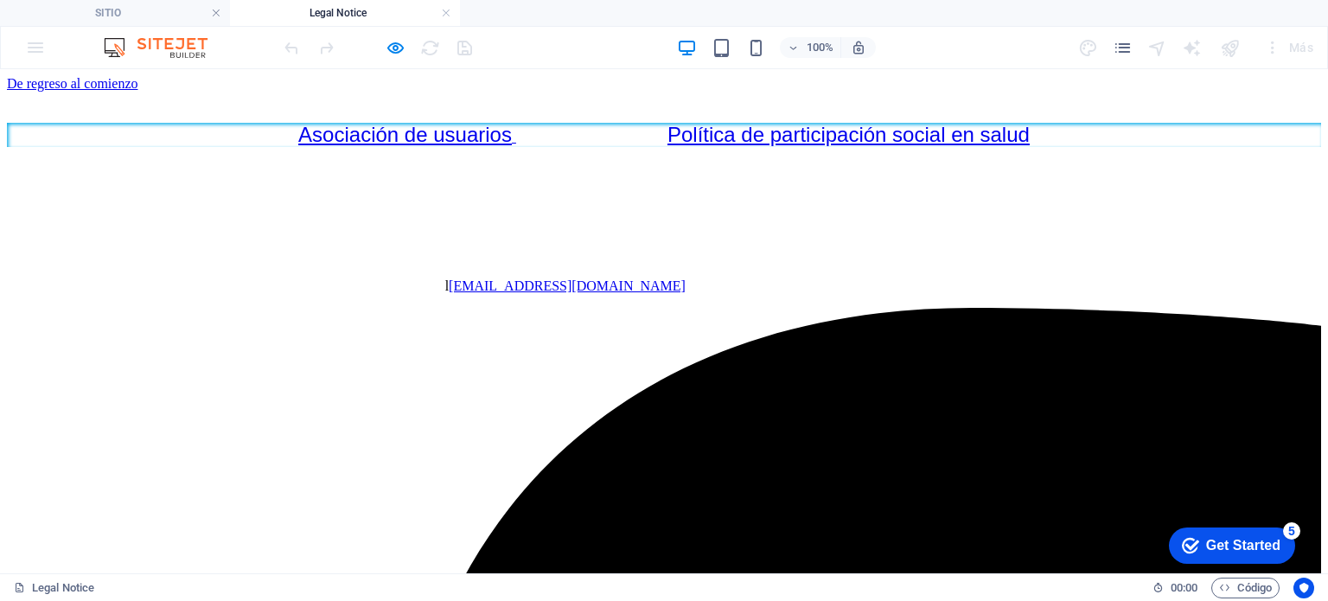
click at [579, 92] on div "De regreso al comienzo" at bounding box center [664, 84] width 1315 height 16
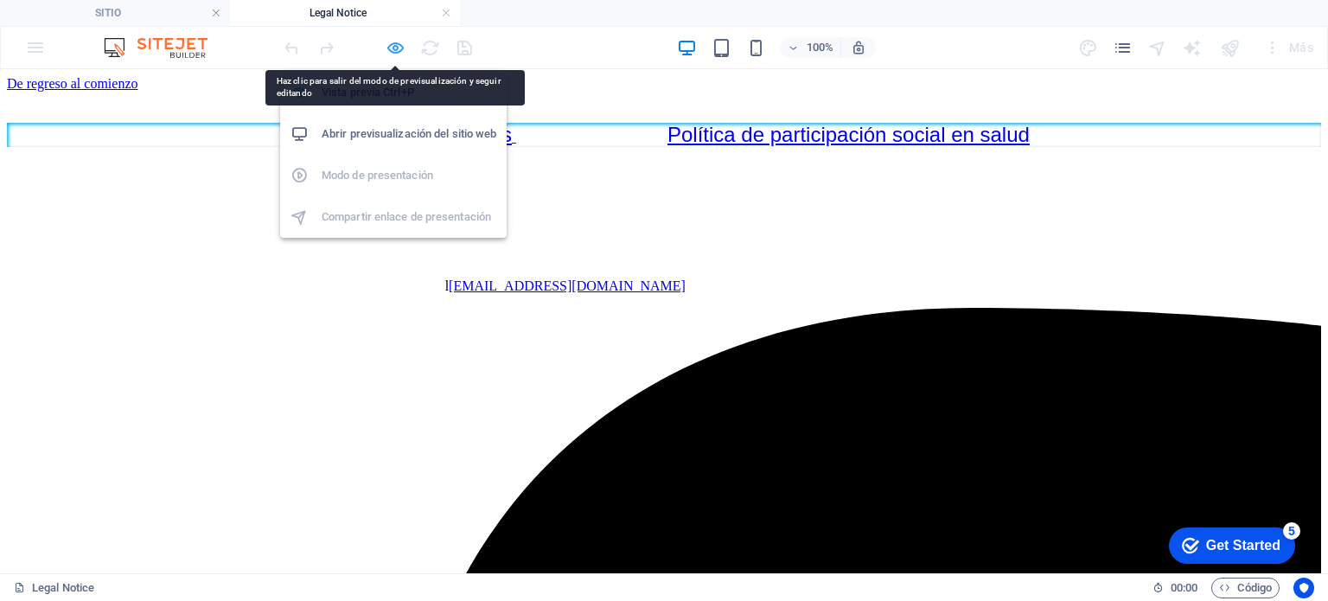
click at [394, 43] on icon "button" at bounding box center [396, 48] width 20 height 20
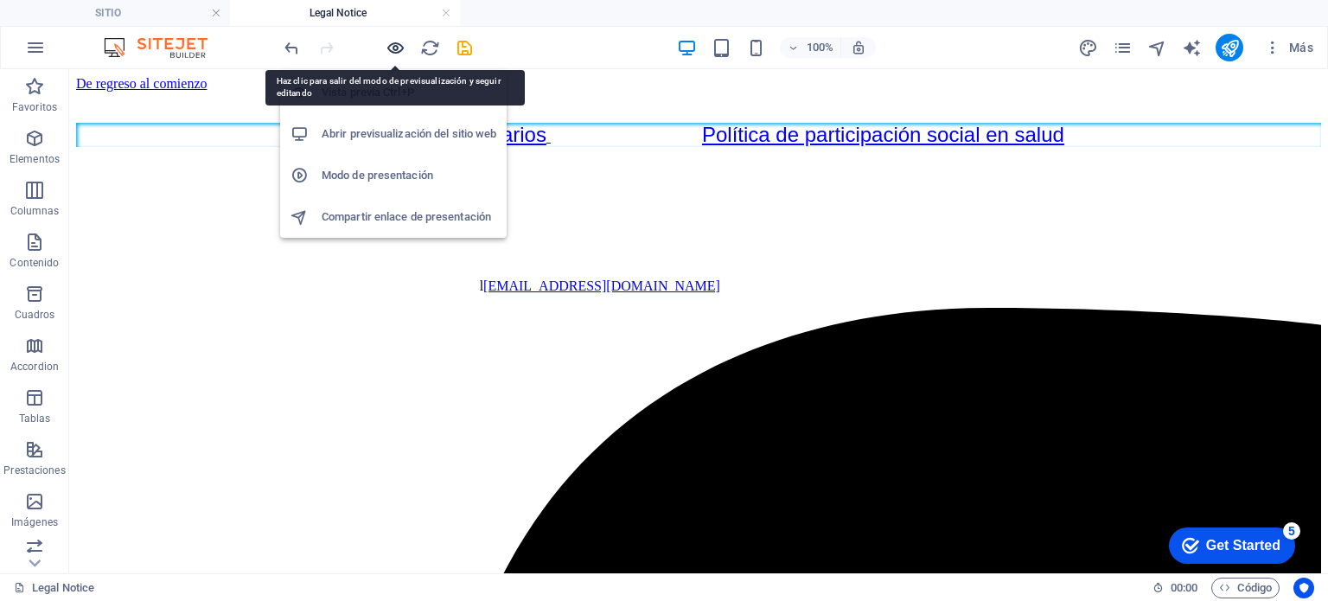
click at [403, 47] on icon "button" at bounding box center [396, 48] width 20 height 20
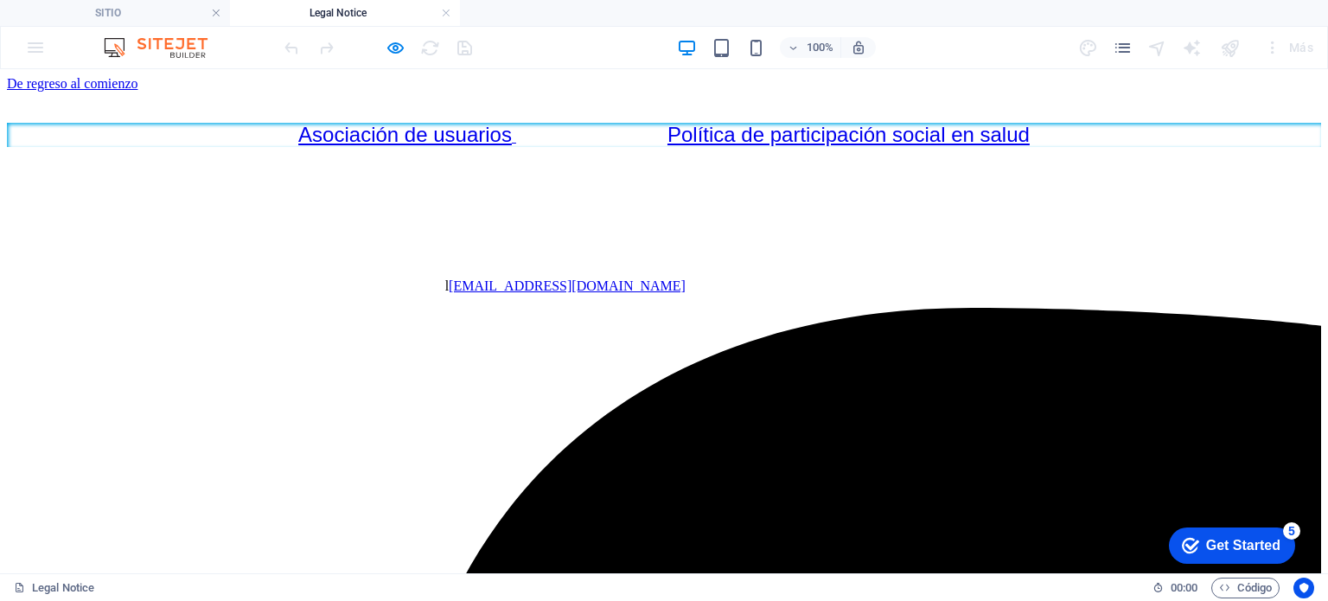
click at [138, 91] on link "De regreso al comienzo" at bounding box center [72, 83] width 131 height 15
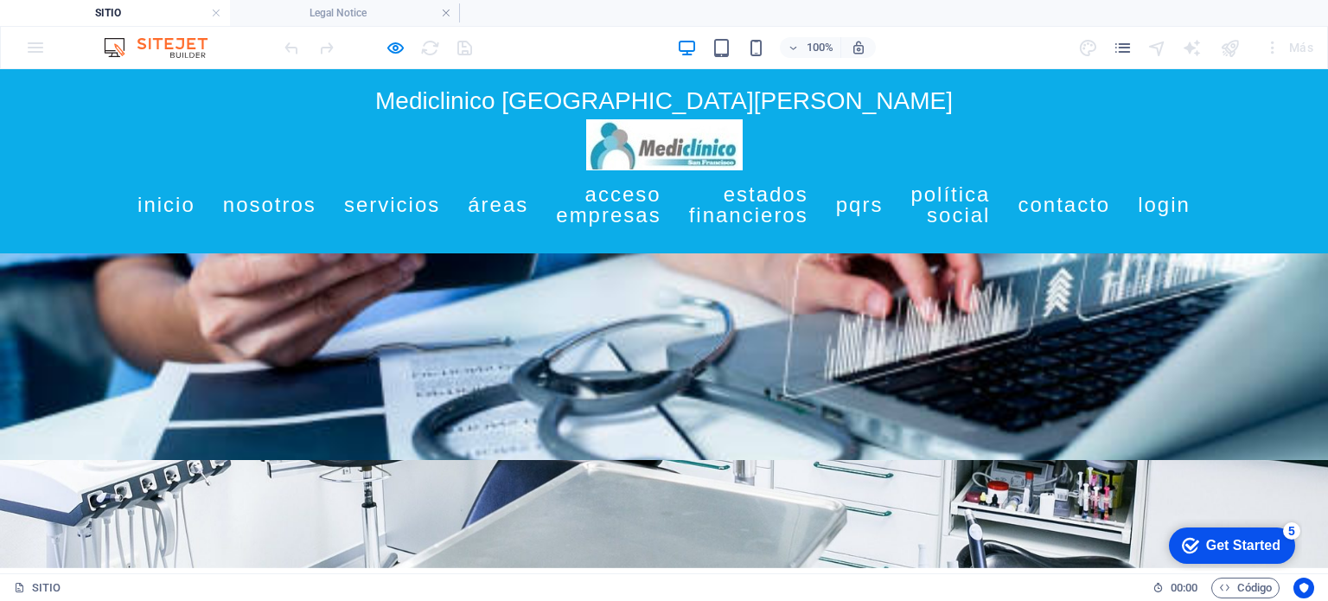
scroll to position [2448, 0]
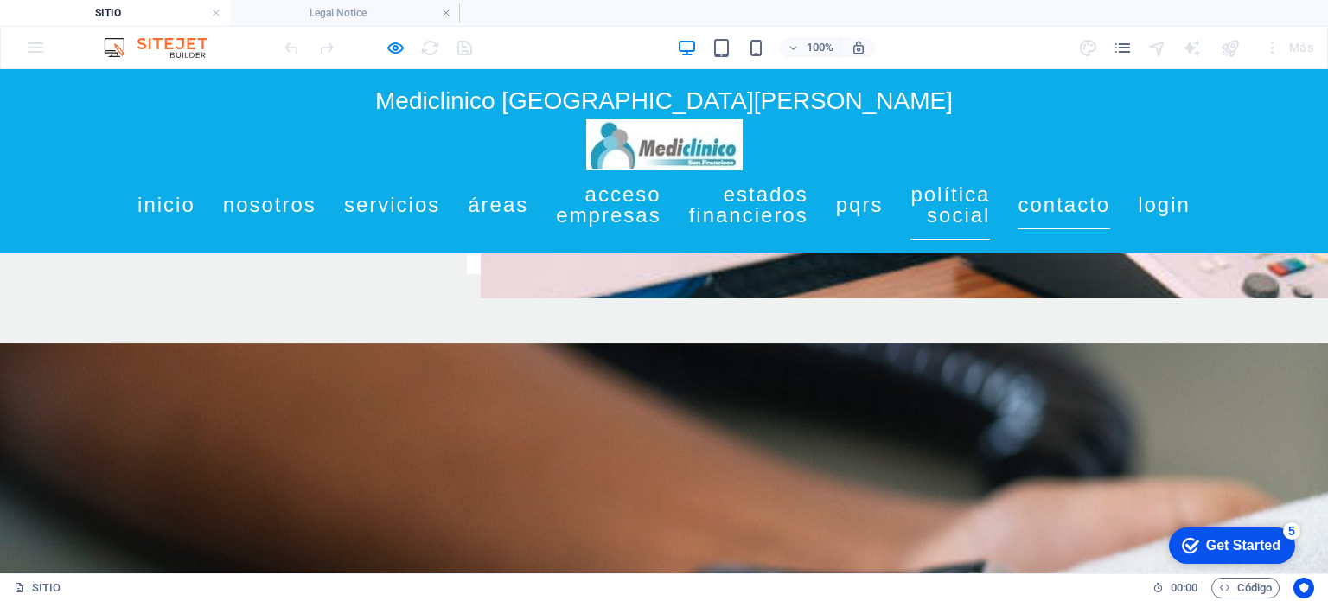
click at [990, 196] on link "Política social" at bounding box center [951, 204] width 80 height 69
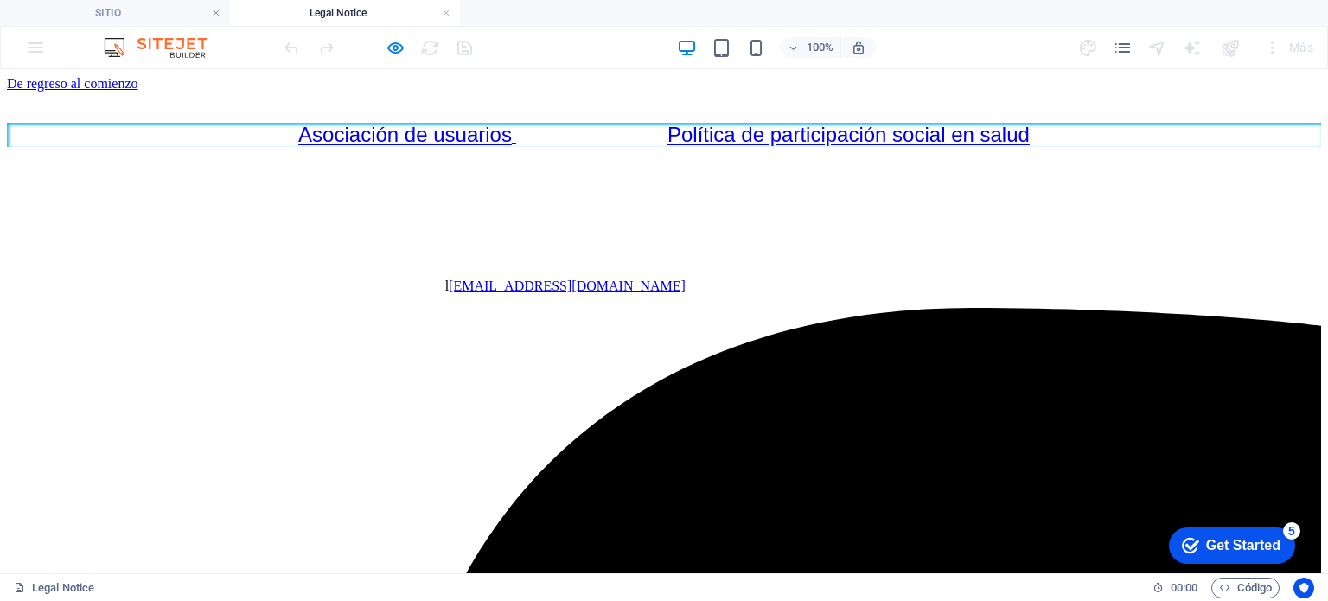
scroll to position [0, 0]
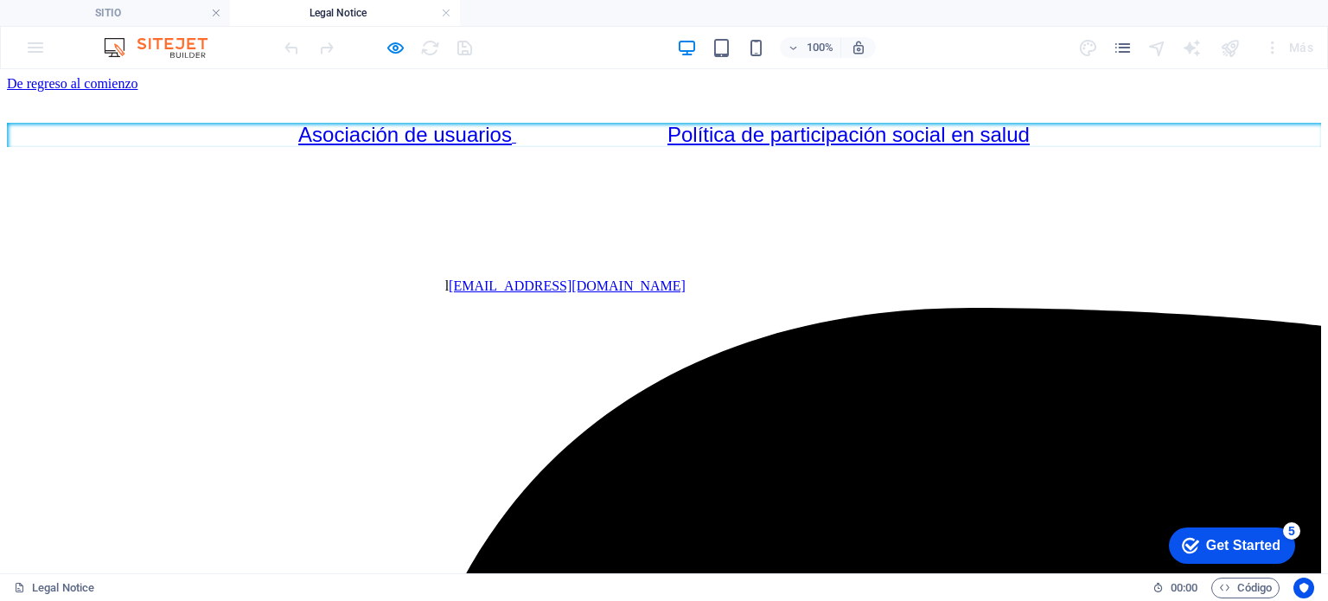
click at [439, 146] on link "Asociación de usuarios" at bounding box center [405, 134] width 214 height 23
click at [574, 76] on div "De regreso al comienzo" at bounding box center [664, 84] width 1315 height 16
click at [367, 92] on div "De regreso al comienzo" at bounding box center [664, 84] width 1315 height 16
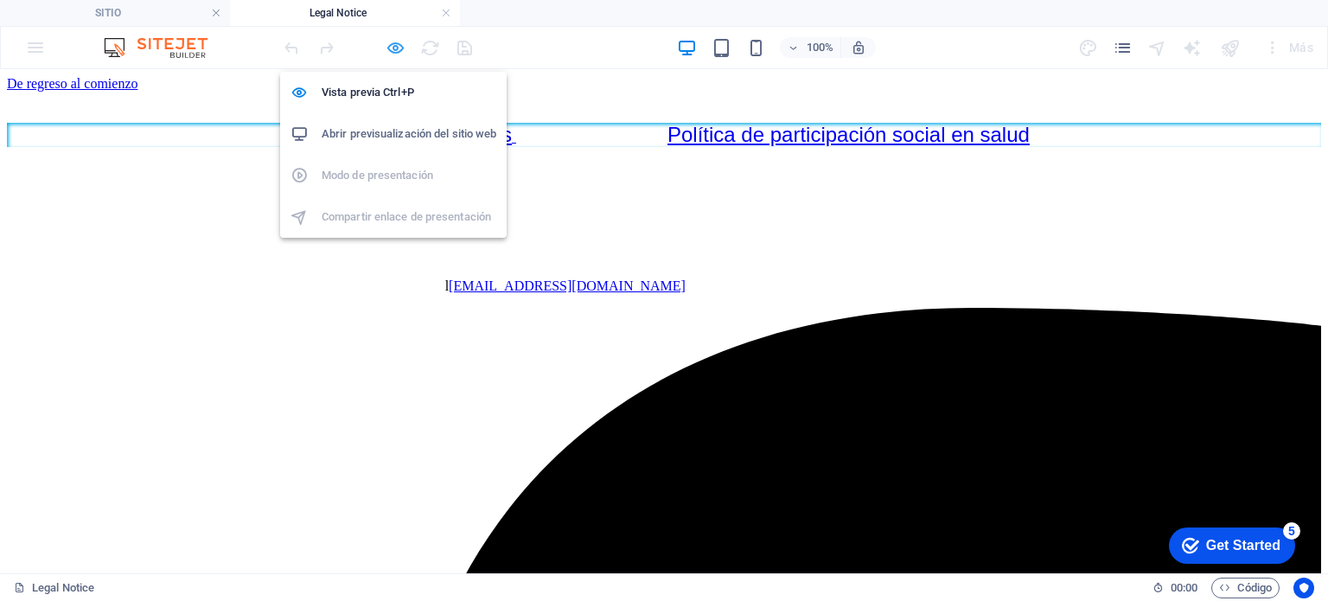
click at [391, 40] on icon "button" at bounding box center [396, 48] width 20 height 20
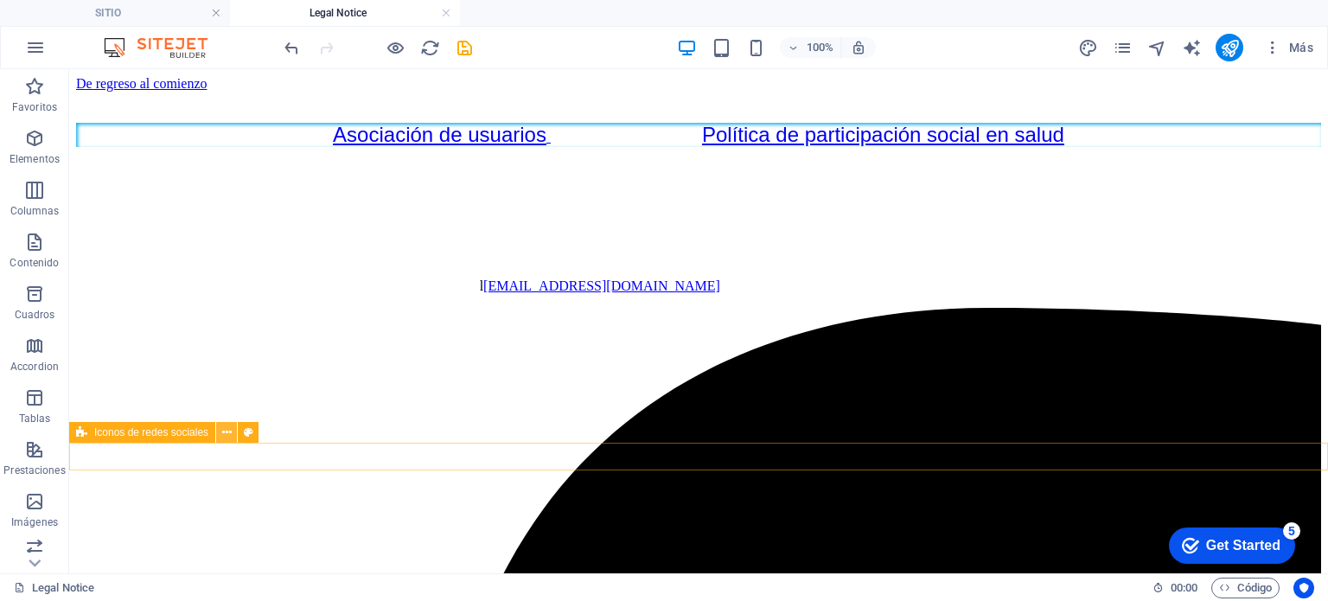
click at [222, 434] on icon at bounding box center [227, 433] width 10 height 18
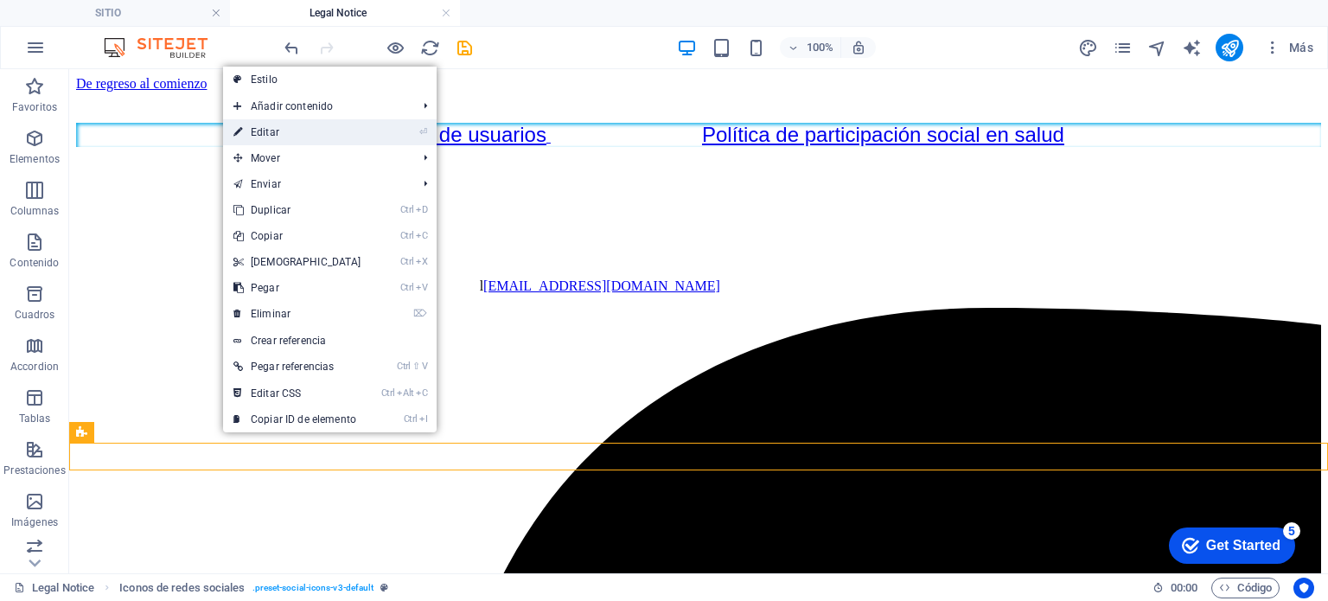
click at [306, 129] on link "⏎ Editar" at bounding box center [297, 132] width 149 height 26
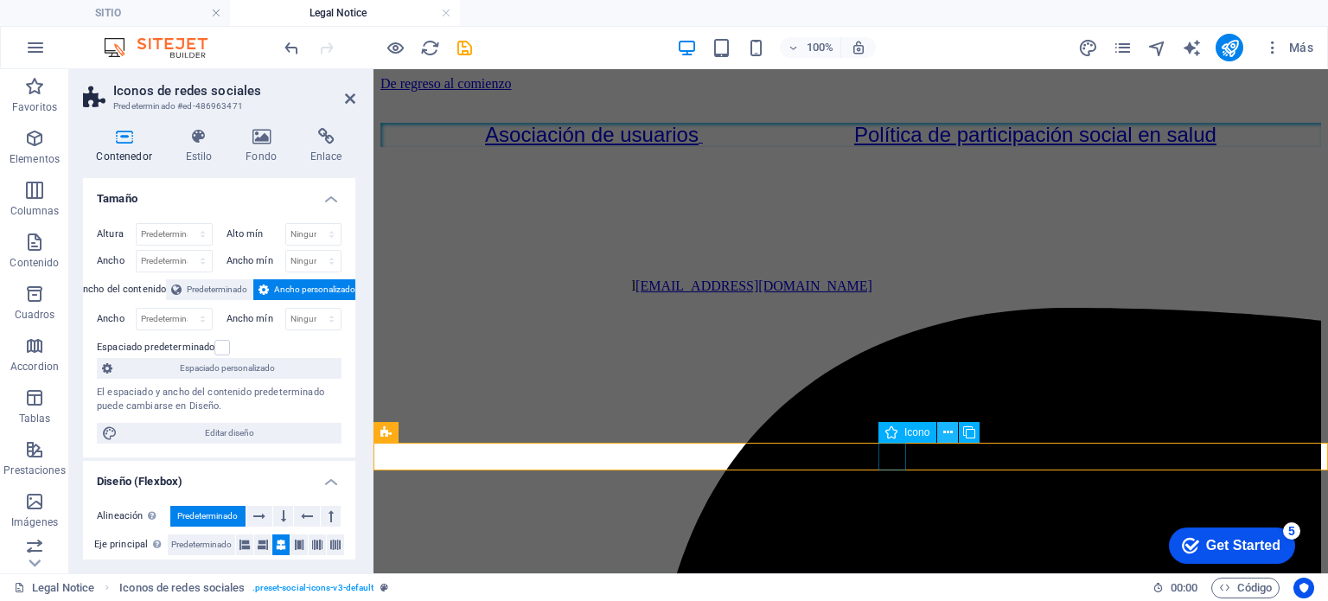
click at [950, 432] on icon at bounding box center [949, 433] width 10 height 18
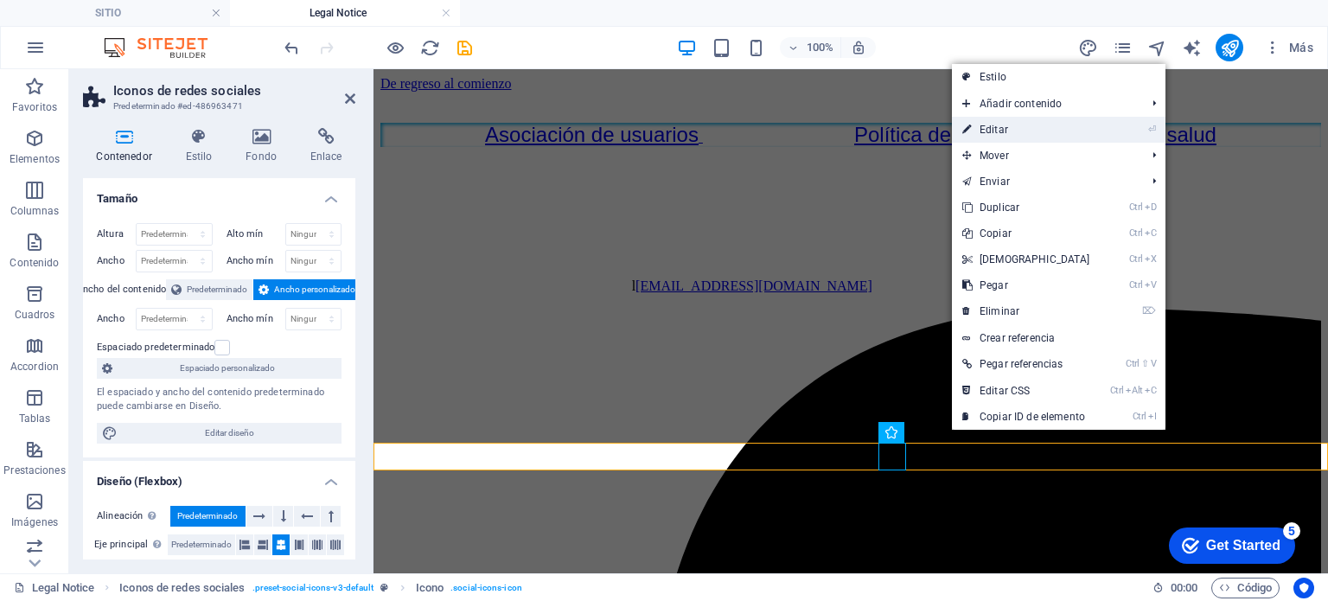
click at [1001, 127] on link "⏎ Editar" at bounding box center [1026, 130] width 149 height 26
select select "xMidYMid"
select select "px"
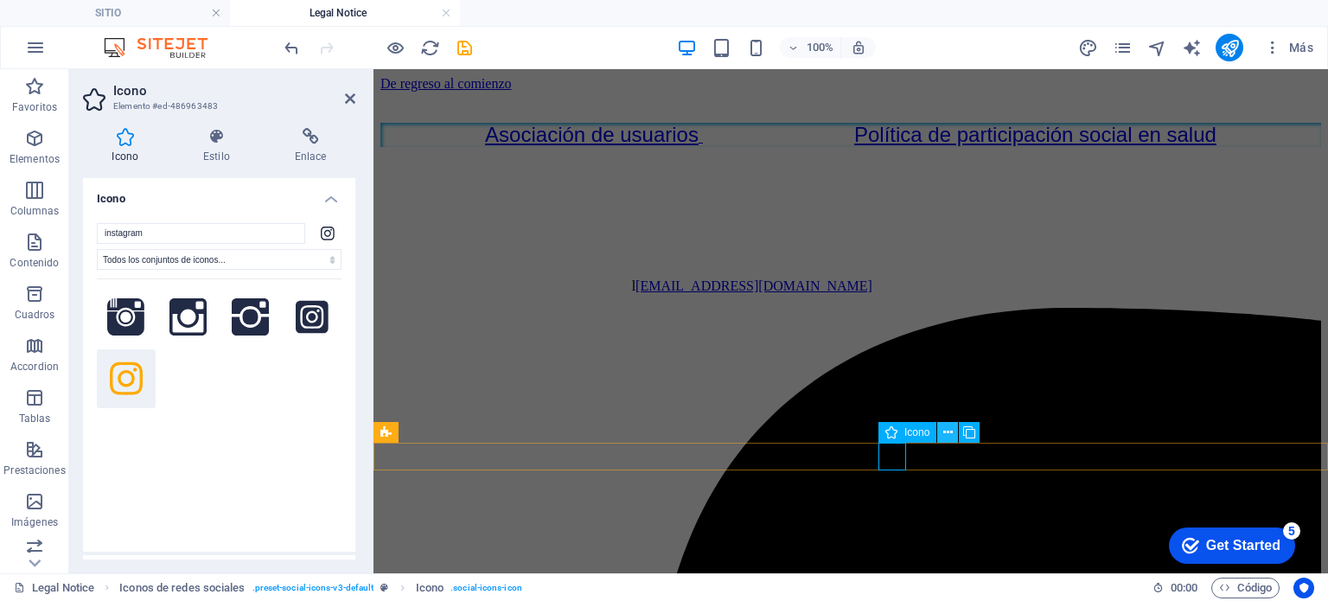
click at [950, 434] on icon at bounding box center [949, 433] width 10 height 18
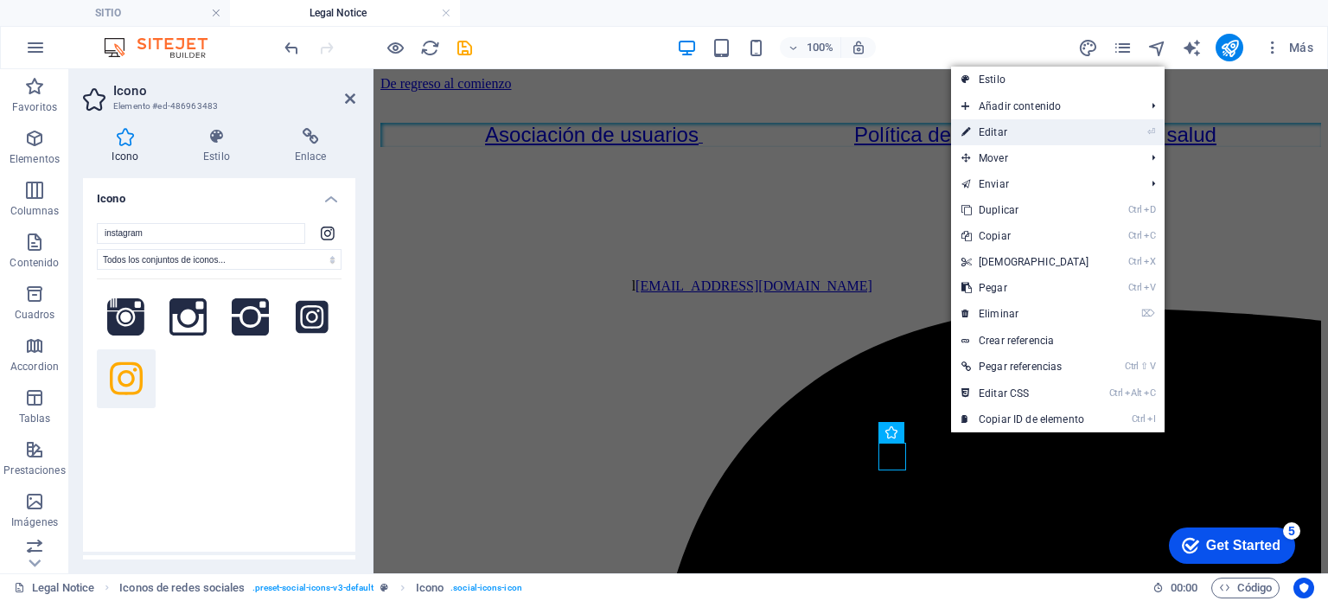
click at [1034, 127] on link "⏎ Editar" at bounding box center [1025, 132] width 149 height 26
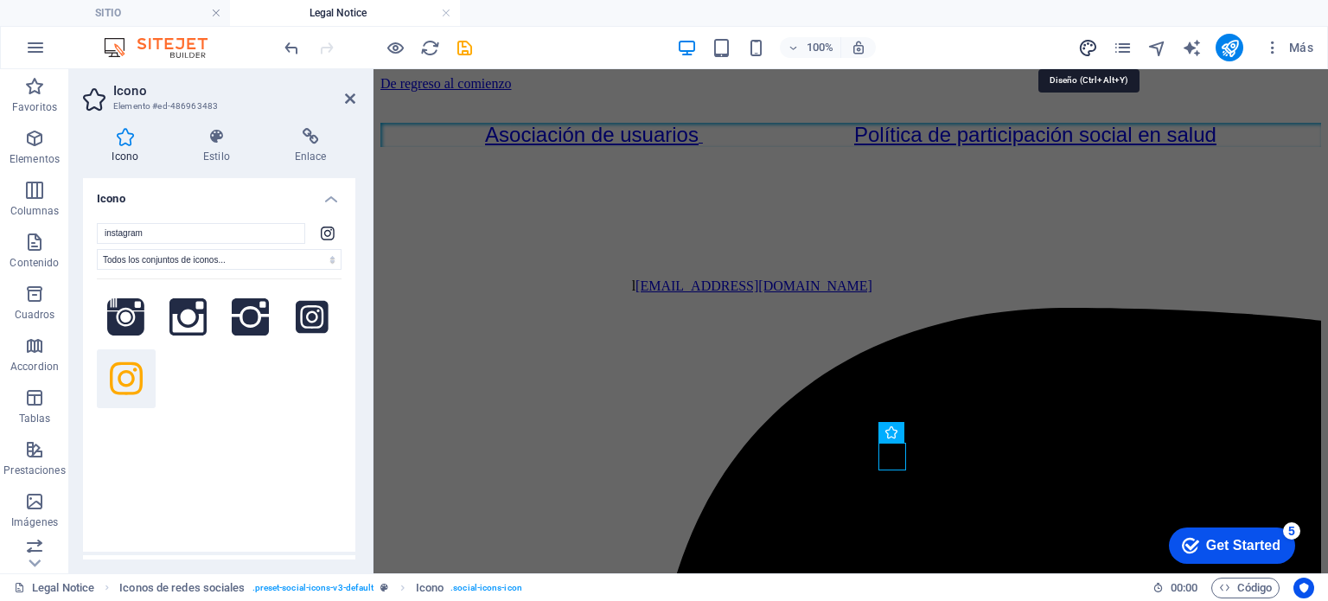
click at [1094, 45] on icon "design" at bounding box center [1088, 48] width 20 height 20
select select "px"
select select "400"
select select "px"
select select "400"
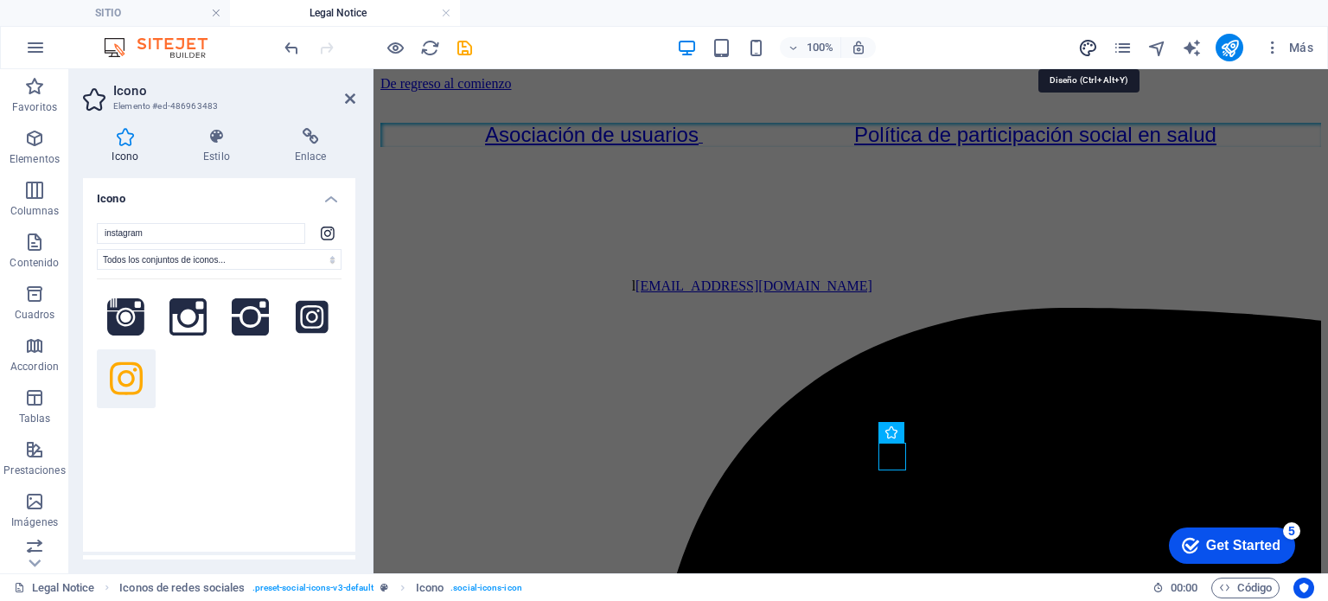
select select "px"
select select "rem"
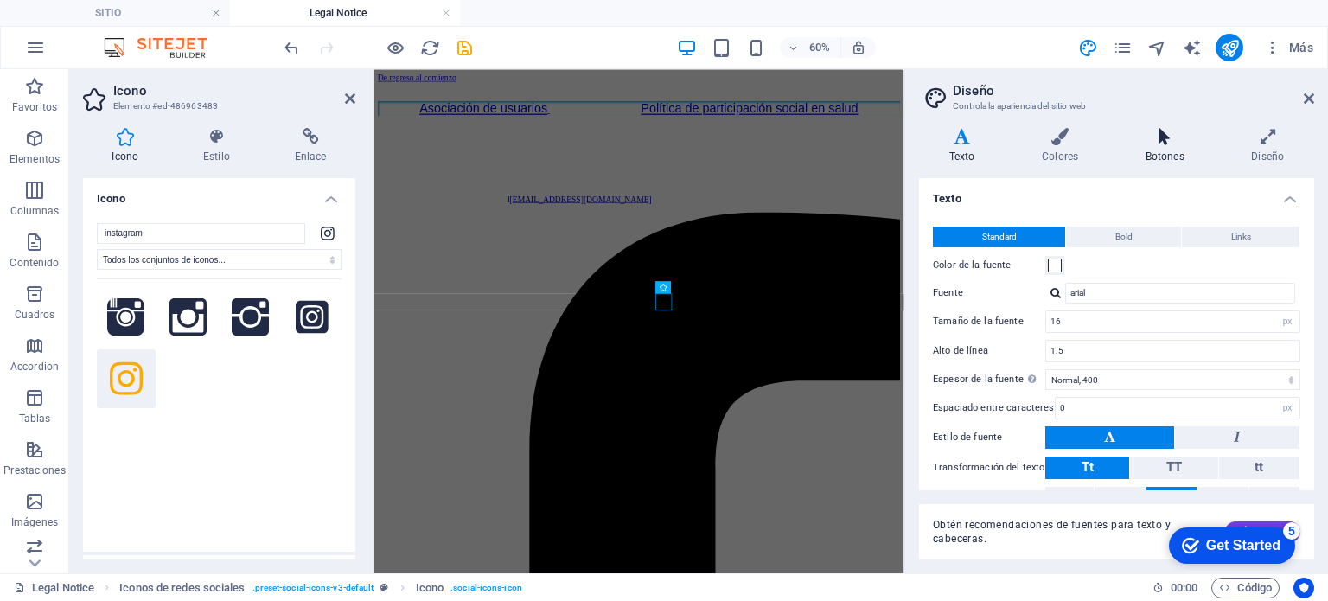
click at [1146, 148] on h4 "Botones" at bounding box center [1169, 146] width 106 height 36
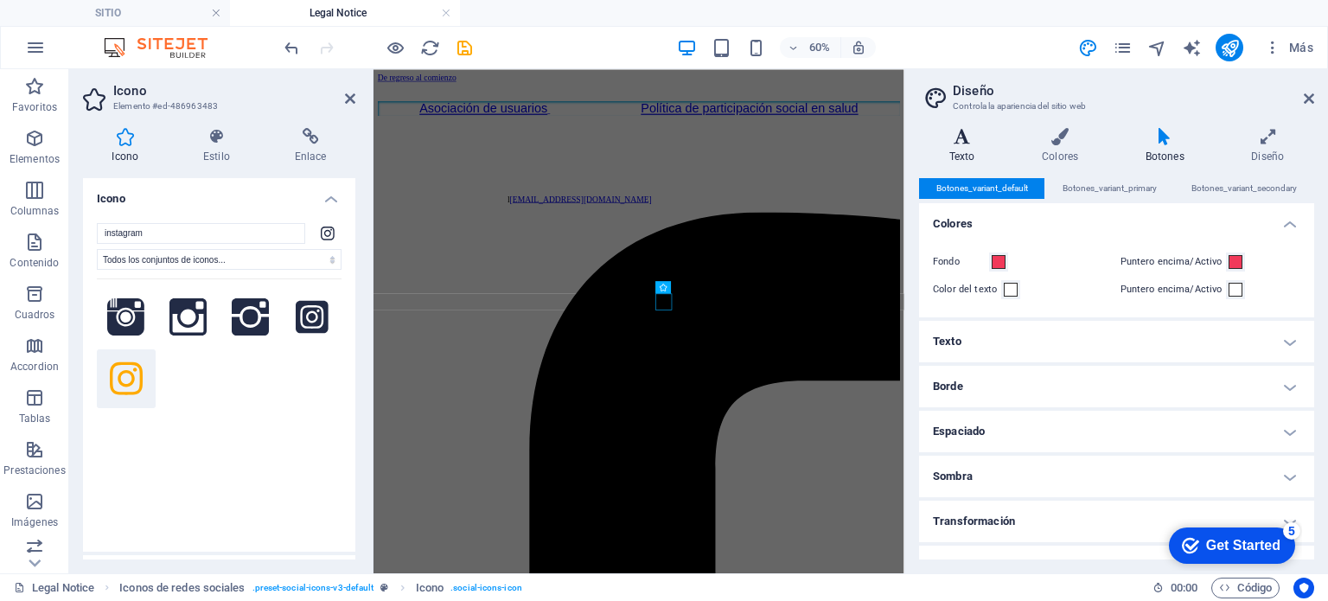
click at [957, 155] on h4 "Texto" at bounding box center [965, 146] width 93 height 36
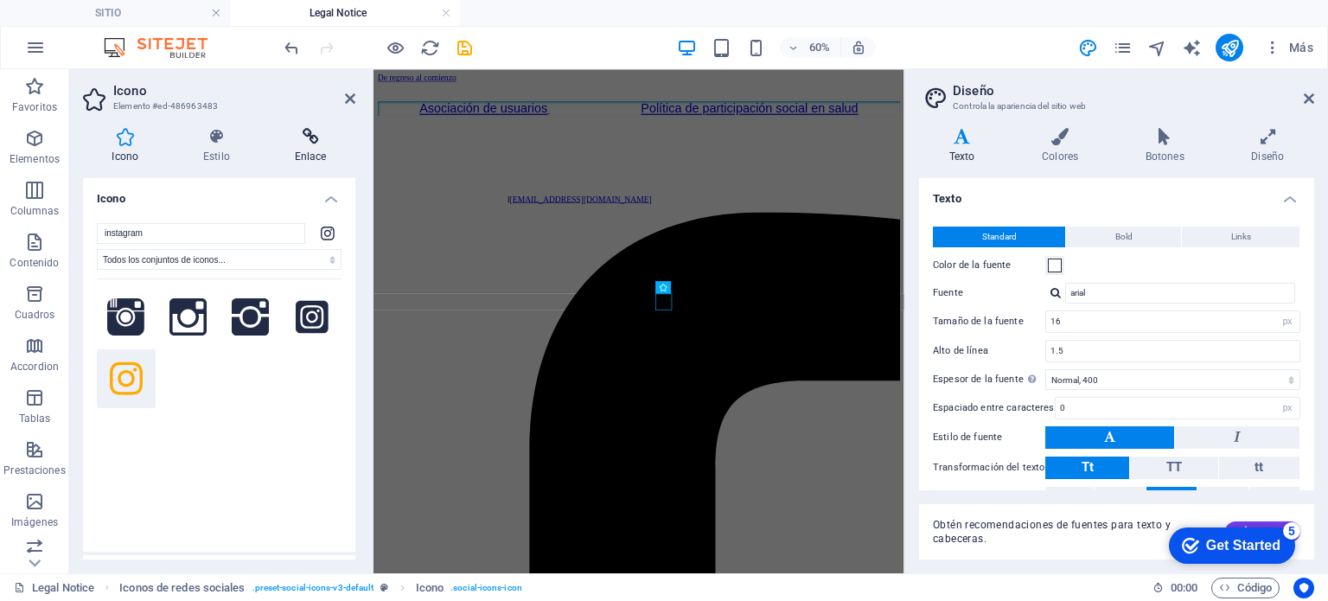
click at [308, 158] on h4 "Enlace" at bounding box center [311, 146] width 90 height 36
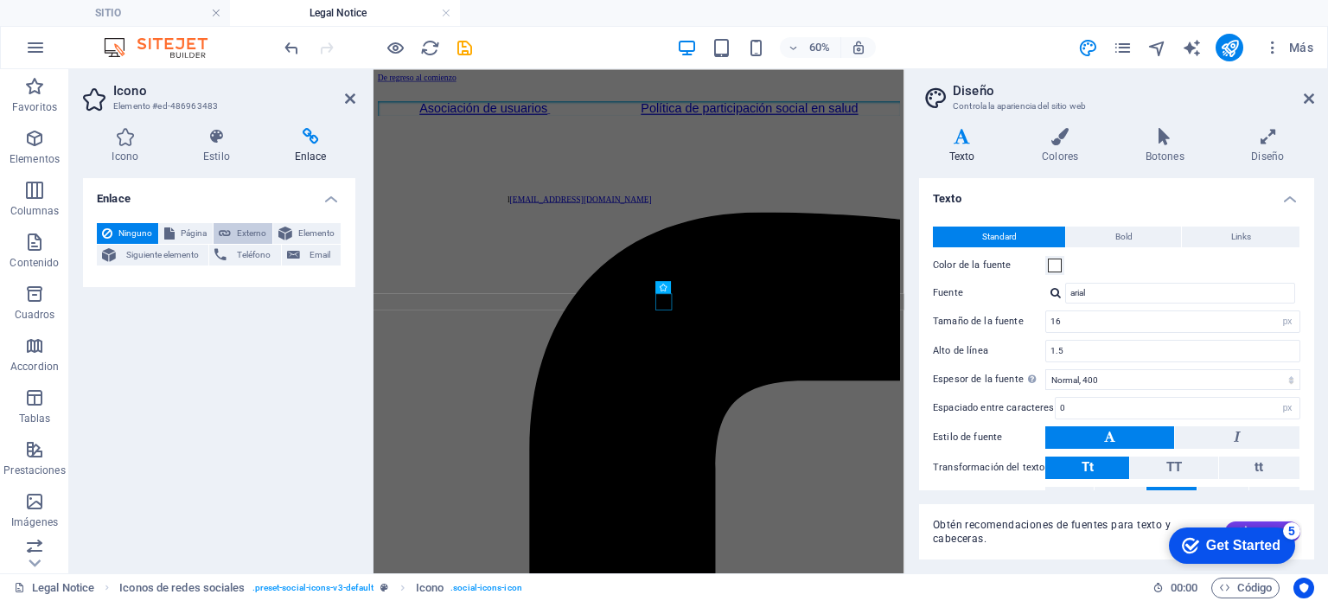
click at [243, 229] on span "Externo" at bounding box center [251, 233] width 31 height 21
select select
select select "blank"
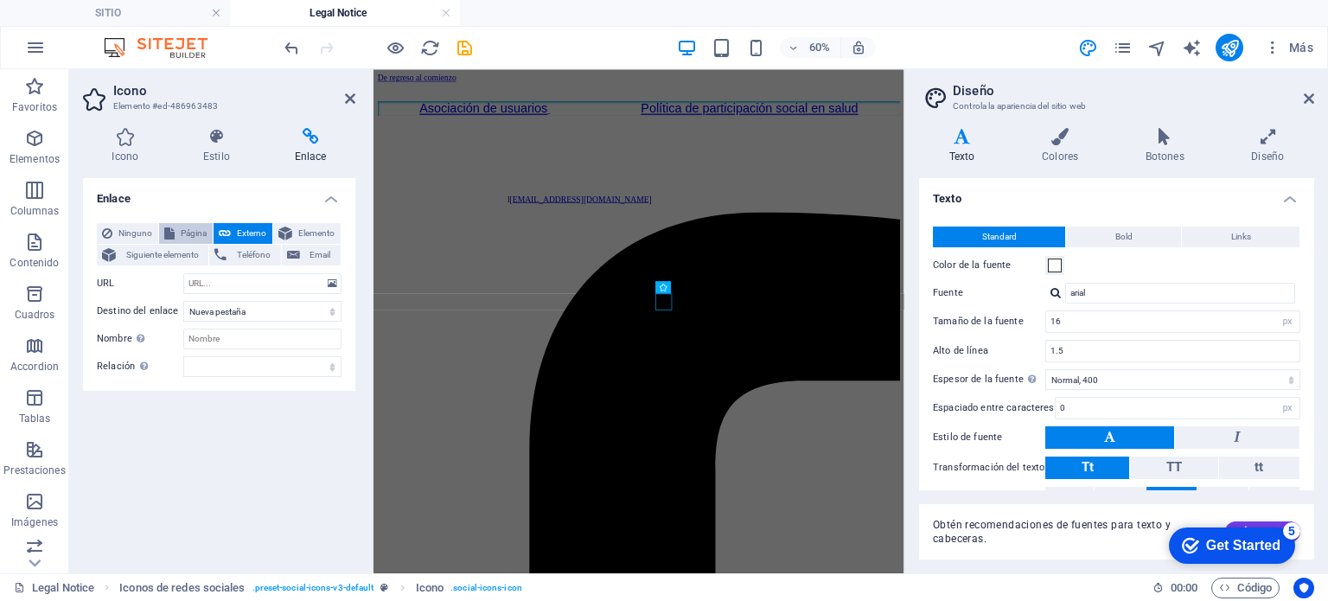
click at [201, 230] on span "Página" at bounding box center [194, 233] width 28 height 21
select select
click at [233, 231] on button "Externo" at bounding box center [243, 233] width 59 height 21
select select "blank"
paste input "[URL][DOMAIN_NAME]"
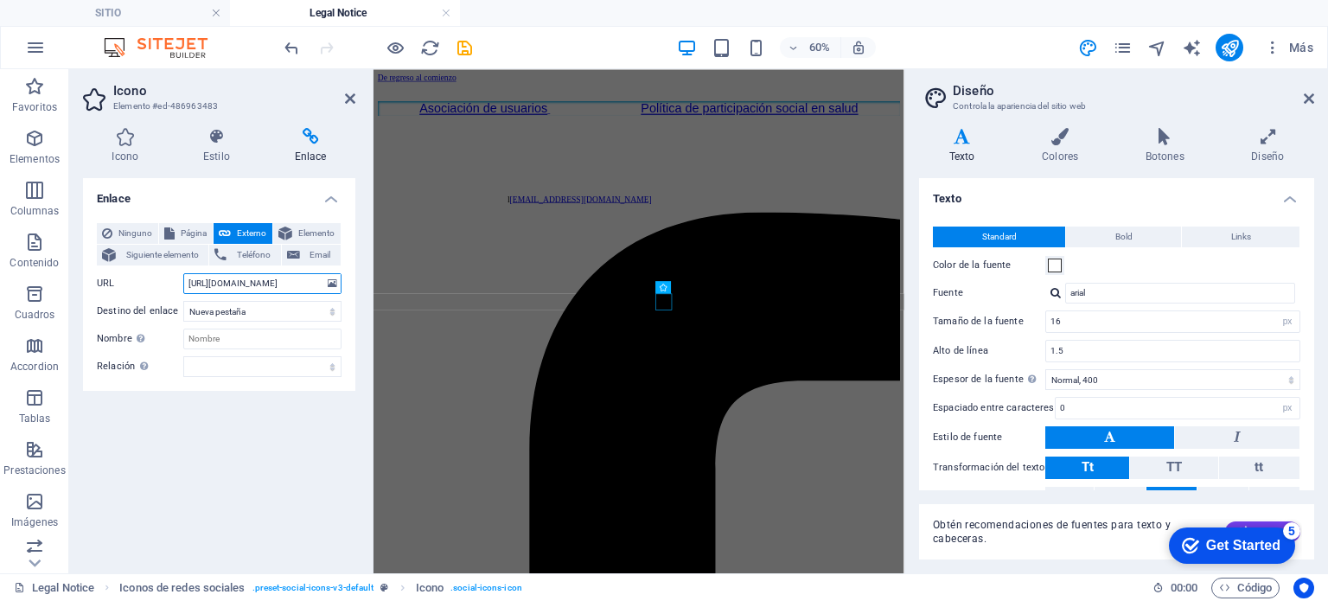
scroll to position [0, 35]
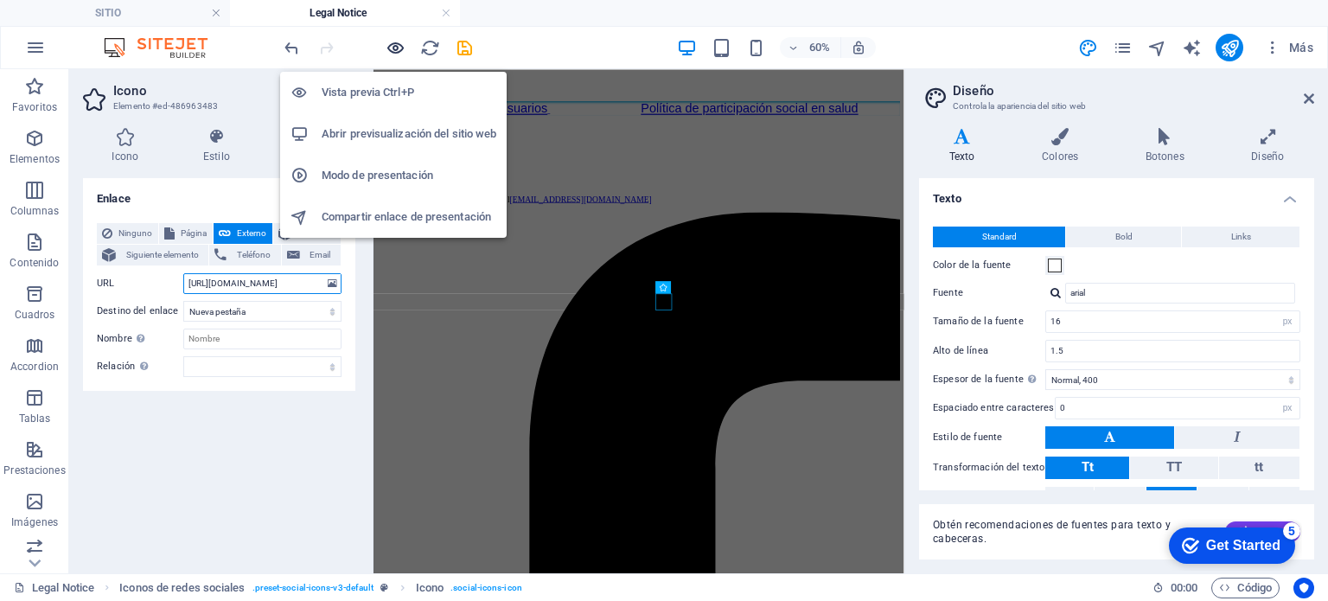
type input "[URL][DOMAIN_NAME]"
click at [386, 42] on icon "button" at bounding box center [396, 48] width 20 height 20
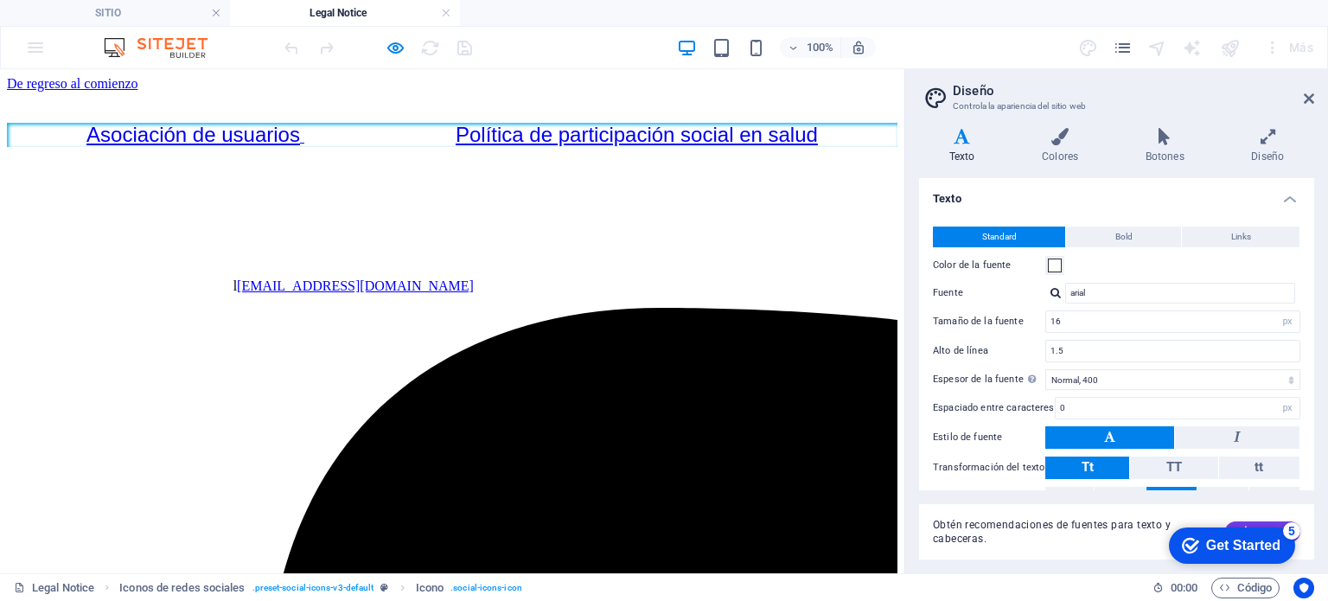
click at [138, 91] on link "De regreso al comienzo" at bounding box center [72, 83] width 131 height 15
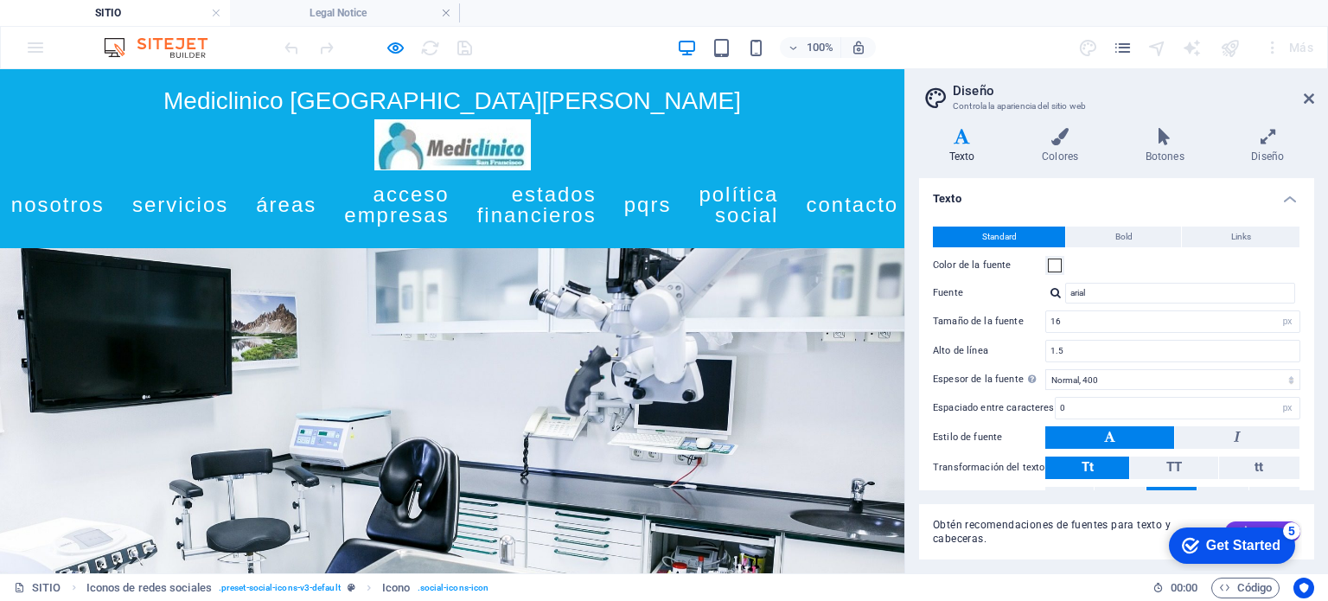
scroll to position [2448, 0]
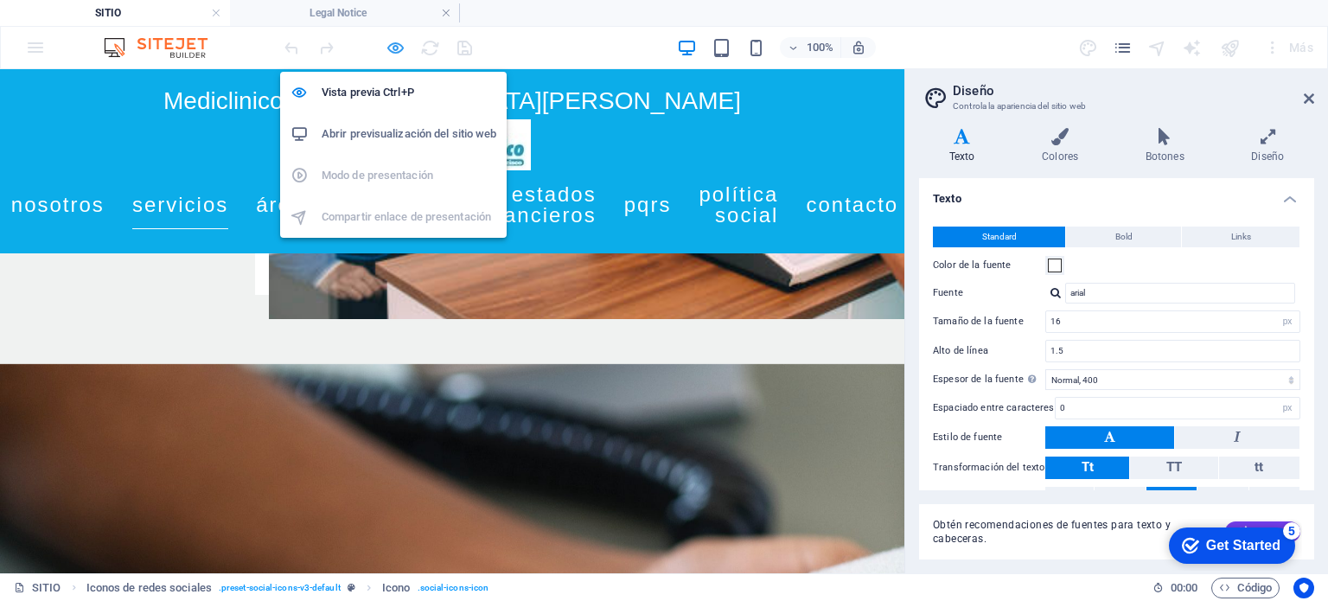
click at [394, 191] on icon "button" at bounding box center [554, 201] width 571 height 21
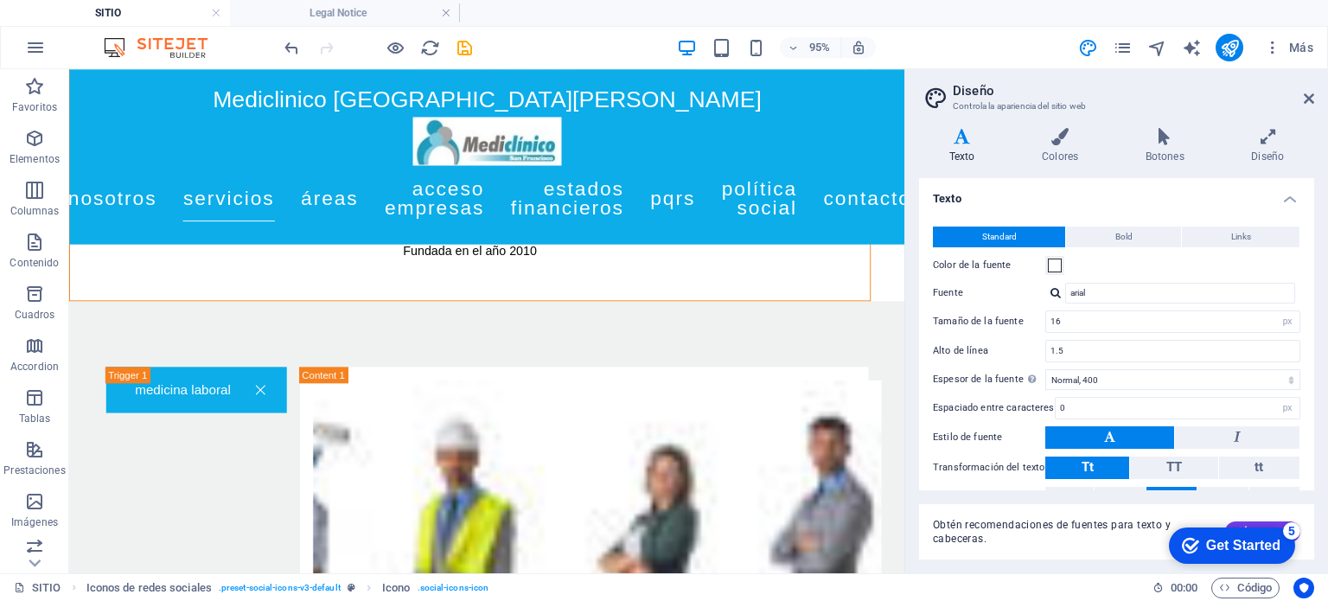
scroll to position [3101, 0]
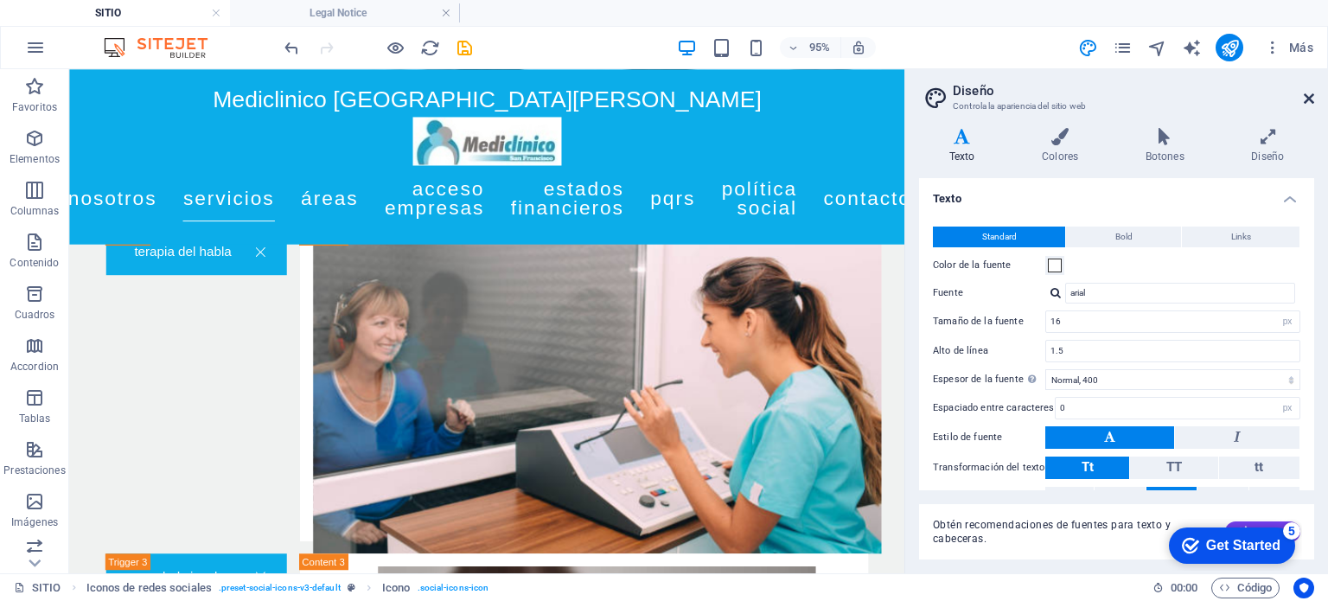
click at [1311, 104] on icon at bounding box center [1309, 99] width 10 height 14
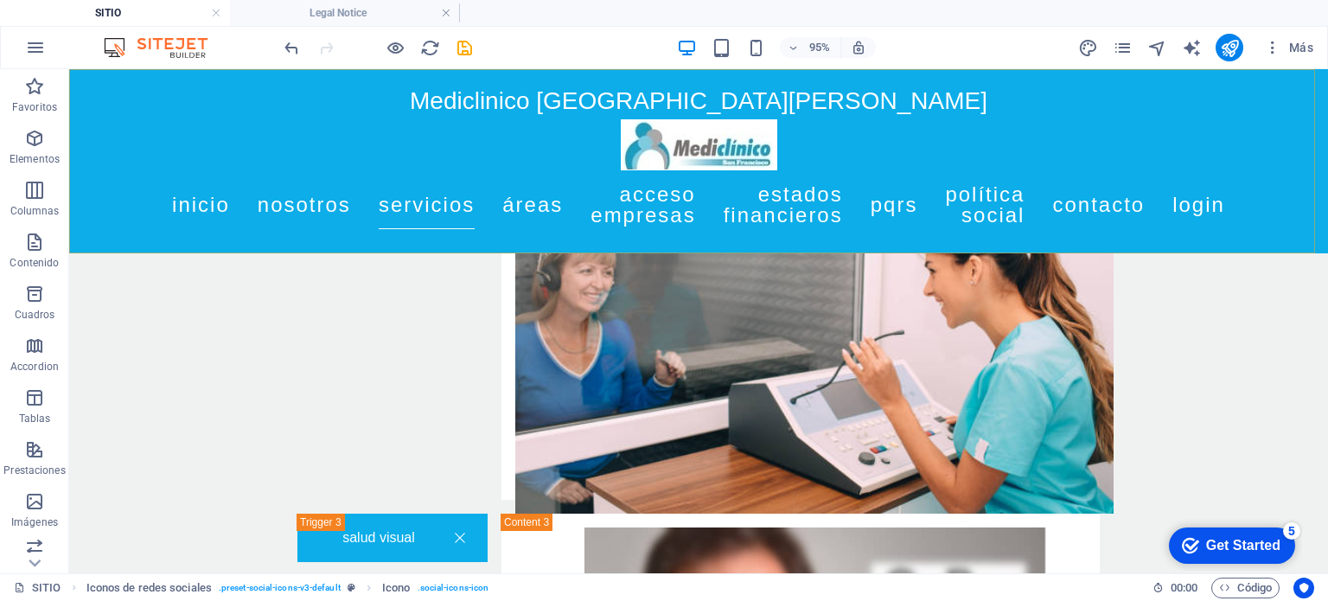
scroll to position [3039, 0]
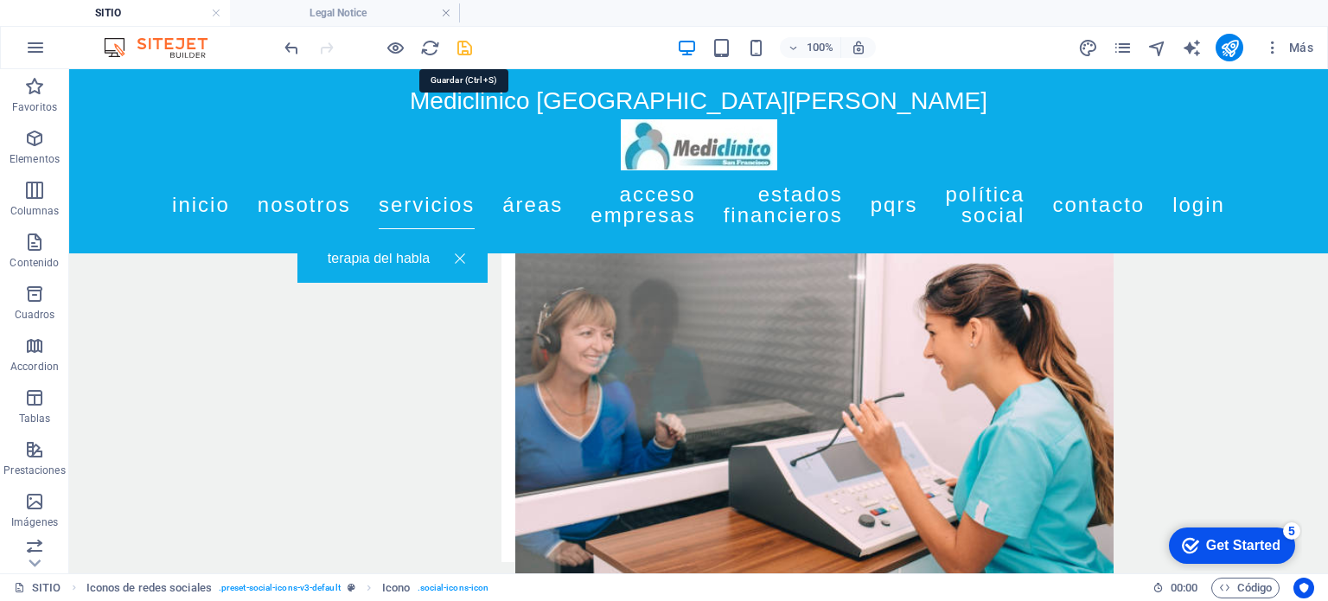
click at [361, 182] on icon "save" at bounding box center [310, 189] width 102 height 15
click at [1313, 381] on icon at bounding box center [1314, 381] width 10 height 18
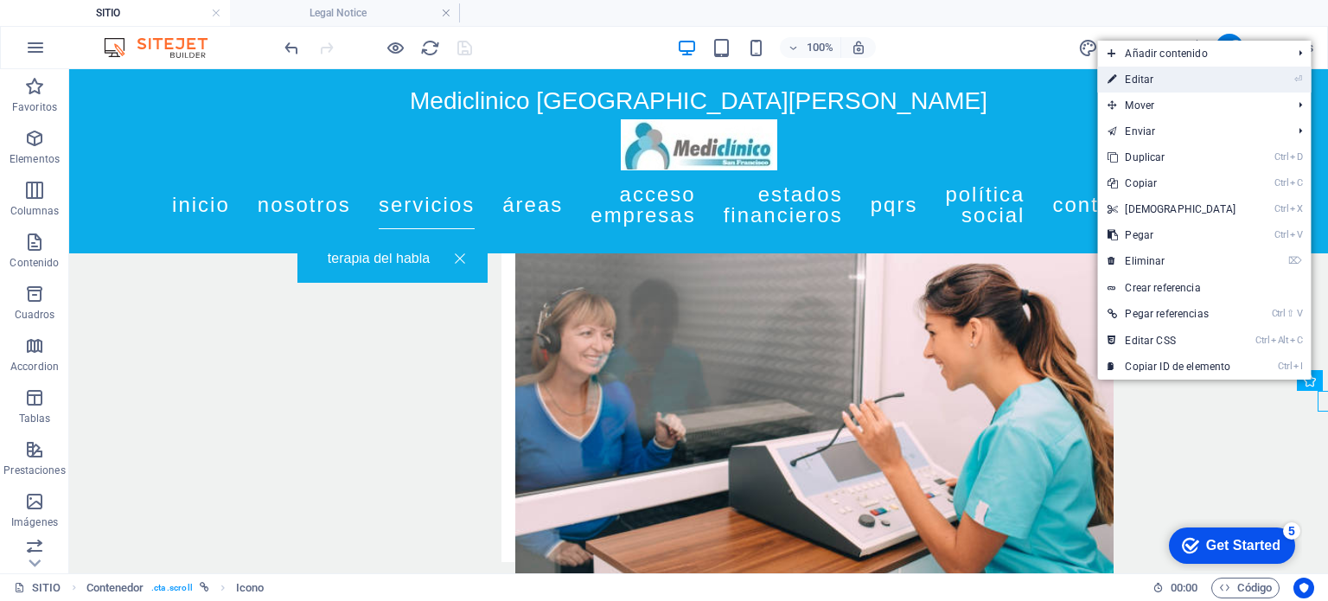
click at [1215, 70] on link "⏎ Editar" at bounding box center [1172, 80] width 149 height 26
select select "xMidYMid"
select select "px"
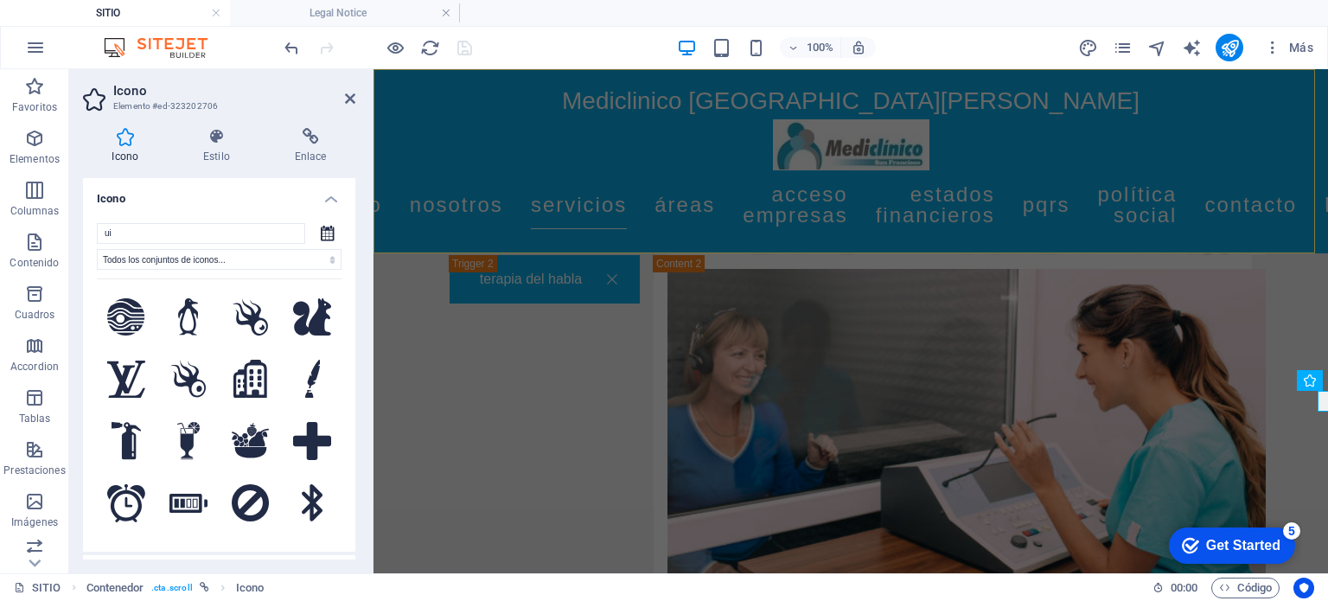
scroll to position [3060, 0]
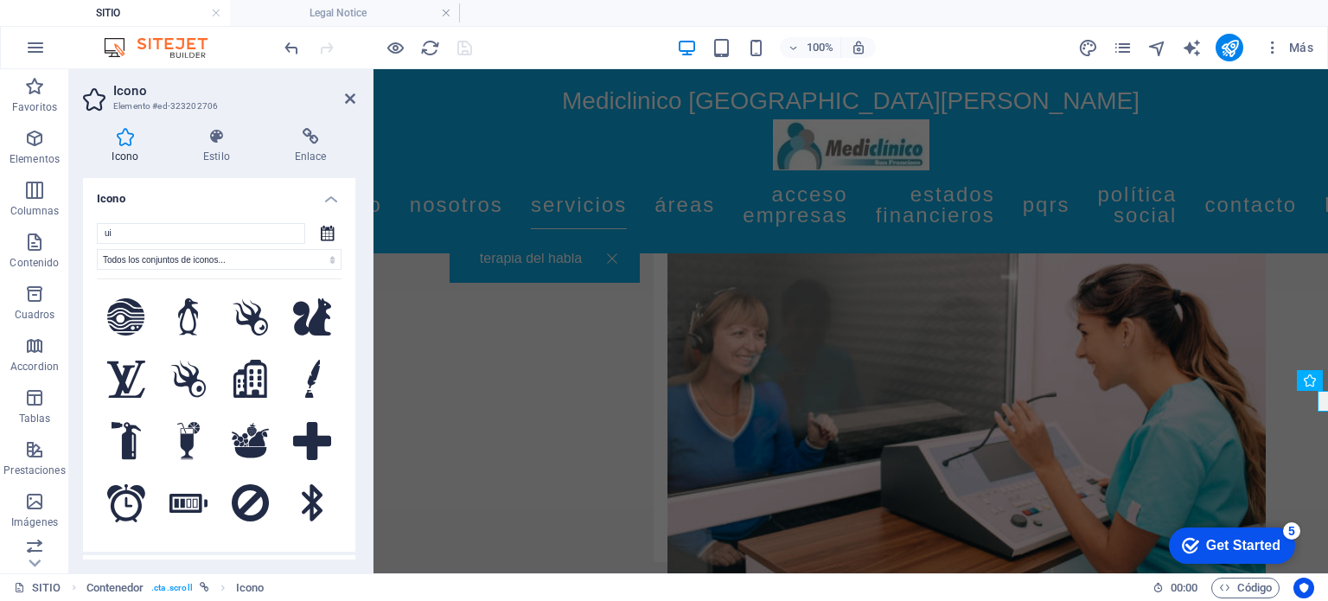
click at [322, 227] on icon at bounding box center [328, 233] width 14 height 16
click at [304, 232] on div "ui Todos los conjuntos de iconos... IcoFont Ionicons FontAwesome Brands FontAwe…" at bounding box center [219, 380] width 245 height 315
click at [280, 234] on input "ui" at bounding box center [201, 233] width 208 height 21
click at [329, 259] on select "Todos los conjuntos de iconos... IcoFont Ionicons FontAwesome Brands FontAwesom…" at bounding box center [219, 259] width 245 height 21
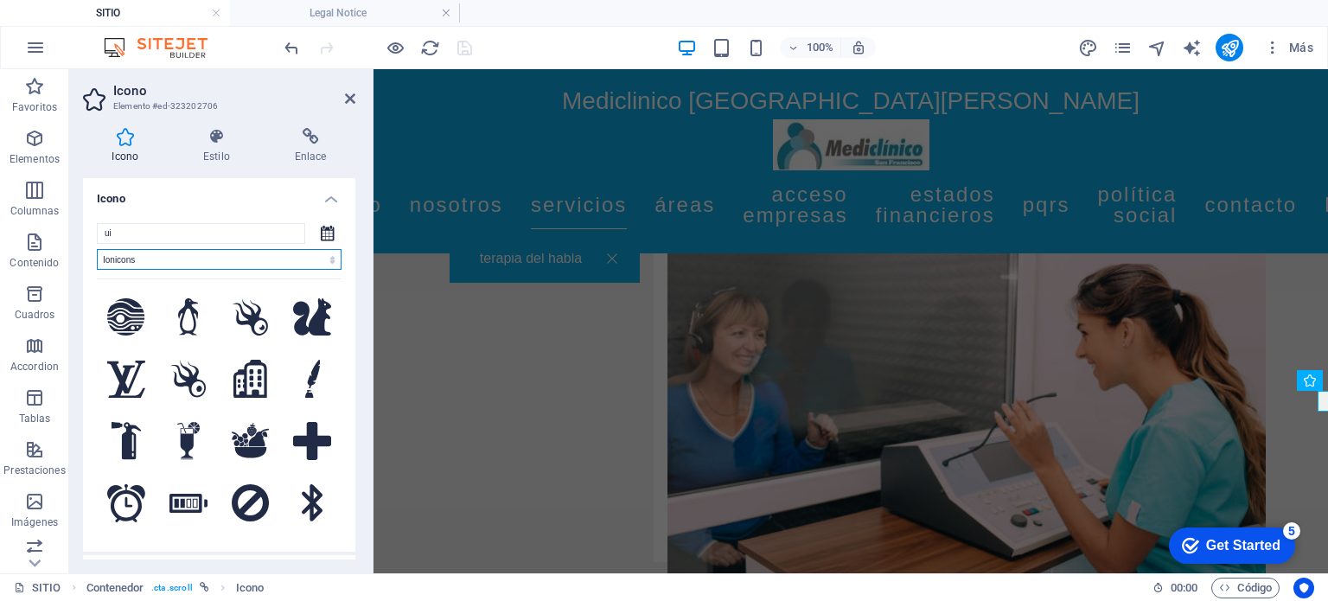
click at [97, 249] on select "Todos los conjuntos de iconos... IcoFont Ionicons FontAwesome Brands FontAwesom…" at bounding box center [219, 259] width 245 height 21
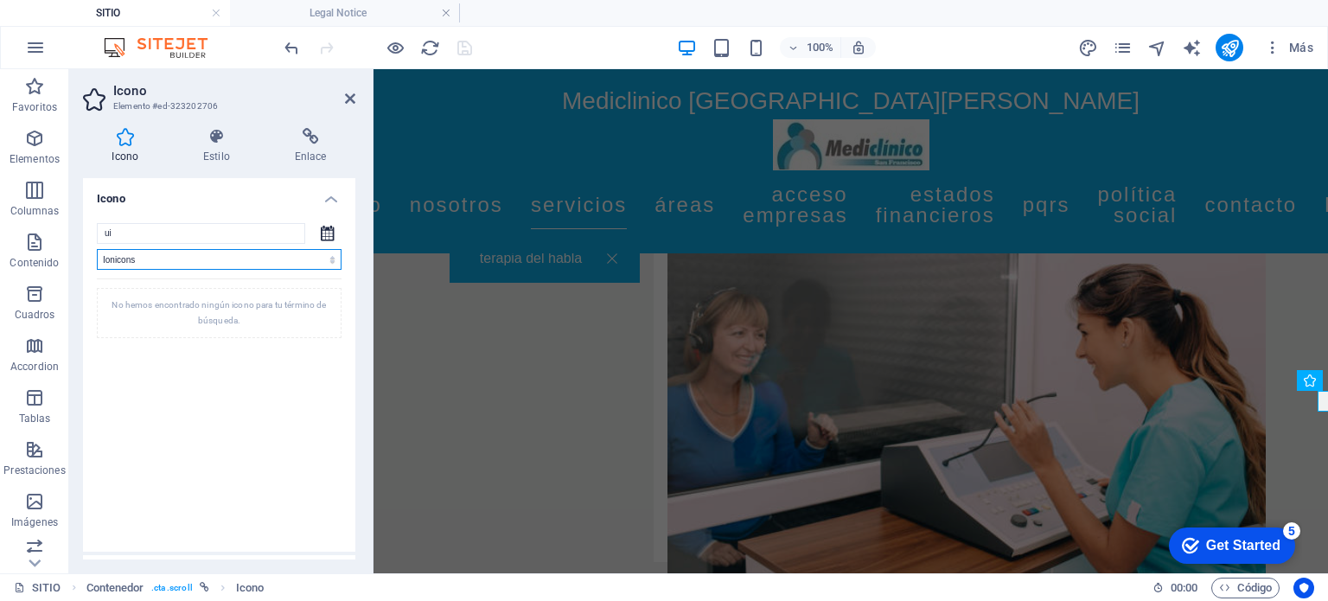
click at [327, 256] on select "Todos los conjuntos de iconos... IcoFont Ionicons FontAwesome Brands FontAwesom…" at bounding box center [219, 259] width 245 height 21
click at [97, 249] on select "Todos los conjuntos de iconos... IcoFont Ionicons FontAwesome Brands FontAwesom…" at bounding box center [219, 259] width 245 height 21
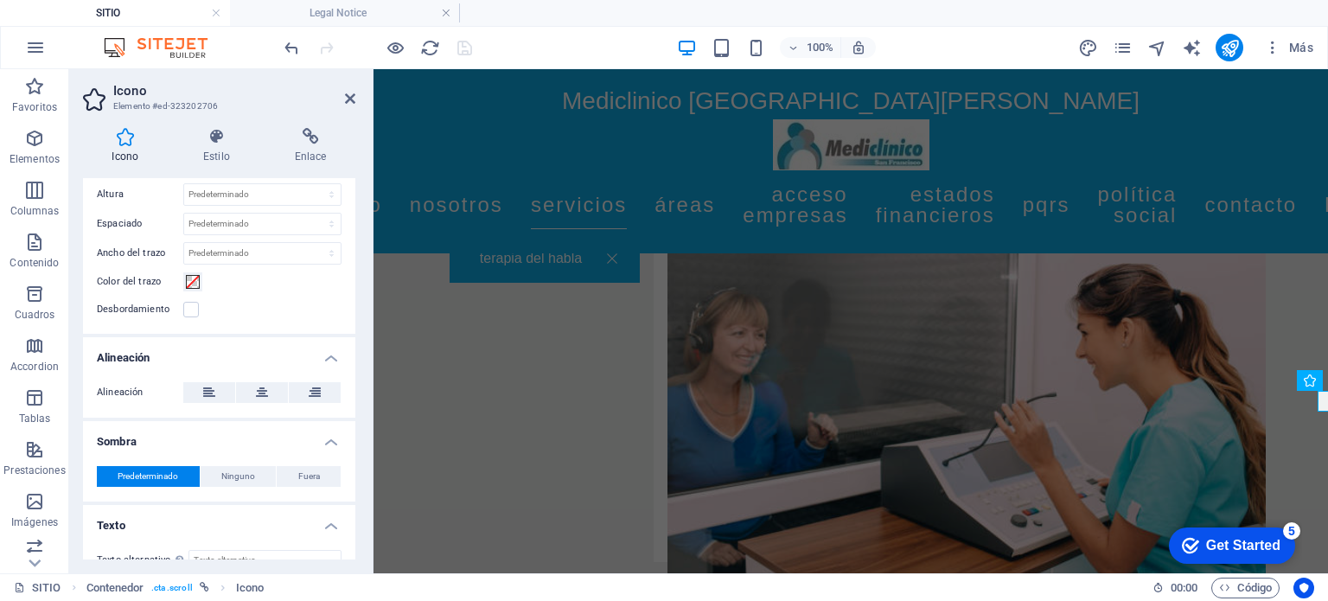
scroll to position [0, 0]
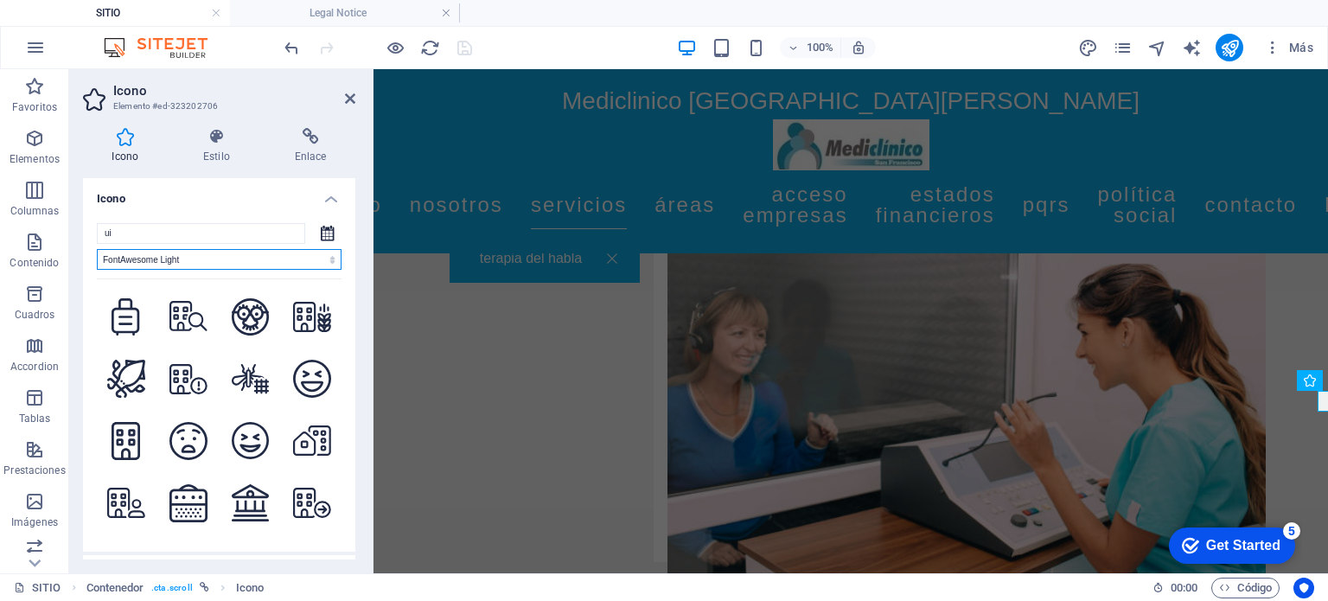
drag, startPoint x: 353, startPoint y: 314, endPoint x: 20, endPoint y: 180, distance: 358.9
click at [332, 258] on select "Todos los conjuntos de iconos... IcoFont Ionicons FontAwesome Brands FontAwesom…" at bounding box center [219, 259] width 245 height 21
select select "font-awesome-sharp-light"
click at [97, 249] on select "Todos los conjuntos de iconos... IcoFont Ionicons FontAwesome Brands FontAwesom…" at bounding box center [219, 259] width 245 height 21
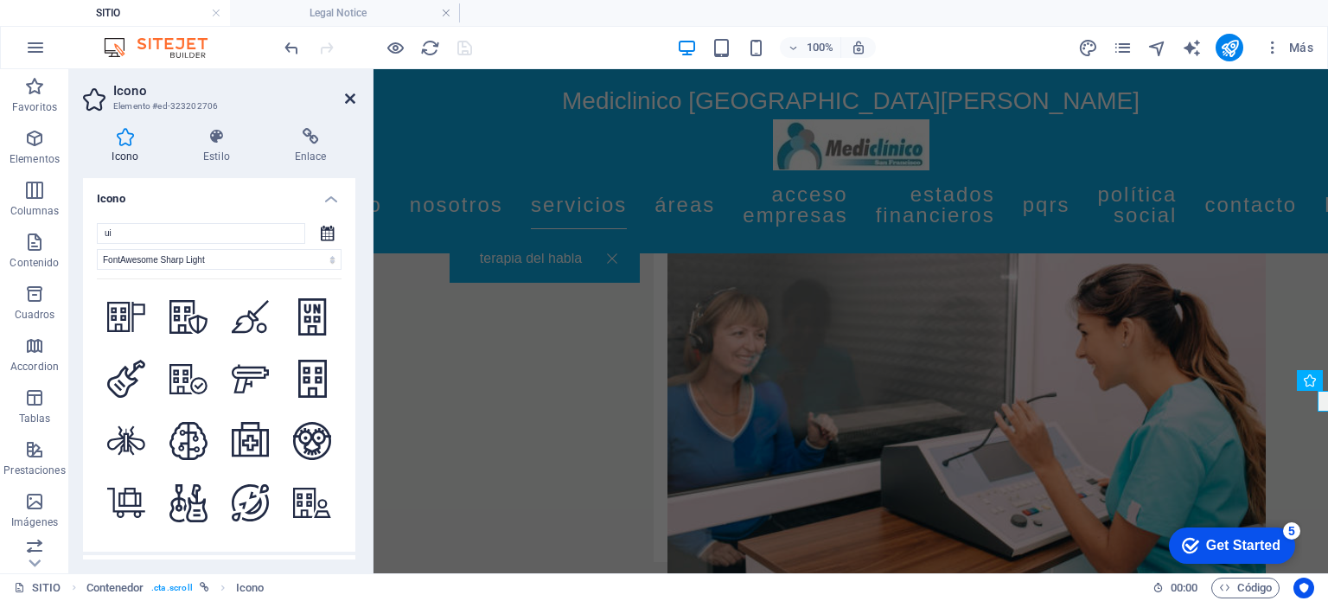
click at [350, 95] on icon at bounding box center [350, 99] width 10 height 14
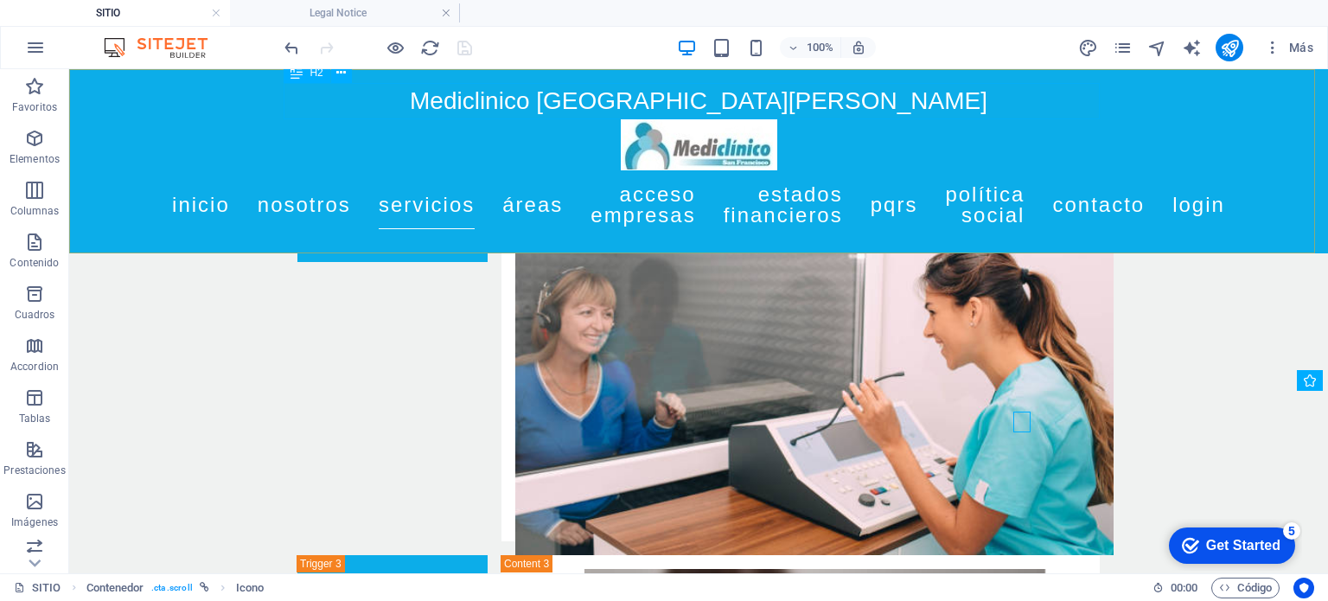
scroll to position [3039, 0]
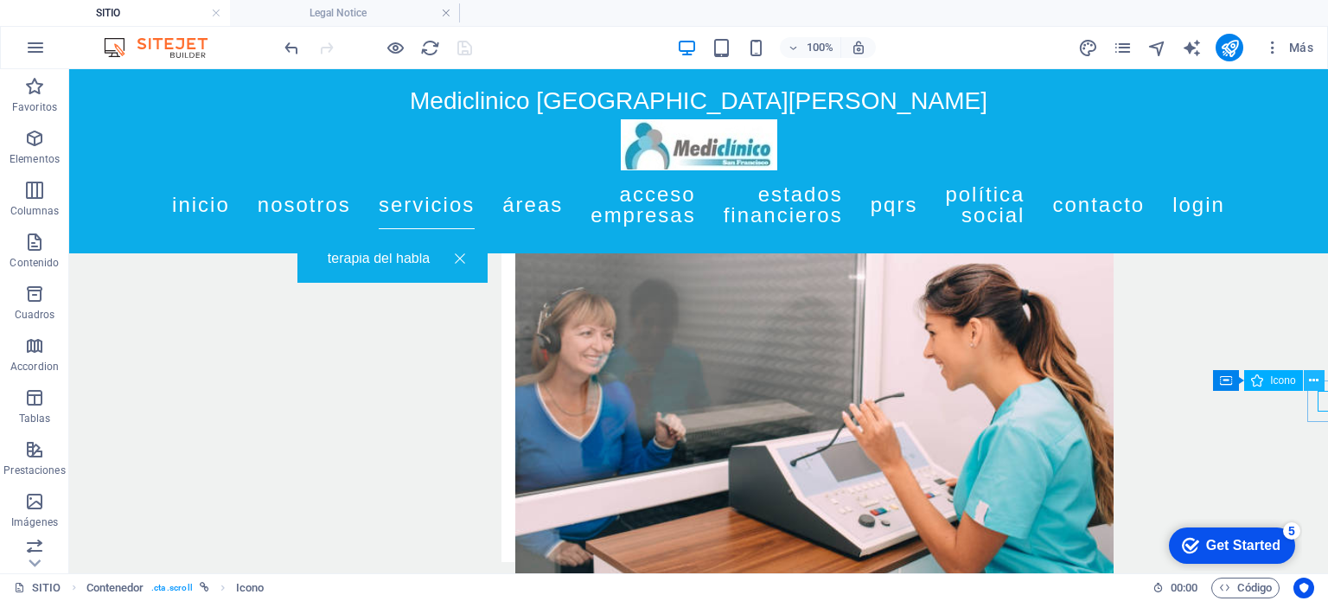
click at [1309, 380] on icon at bounding box center [1314, 381] width 10 height 18
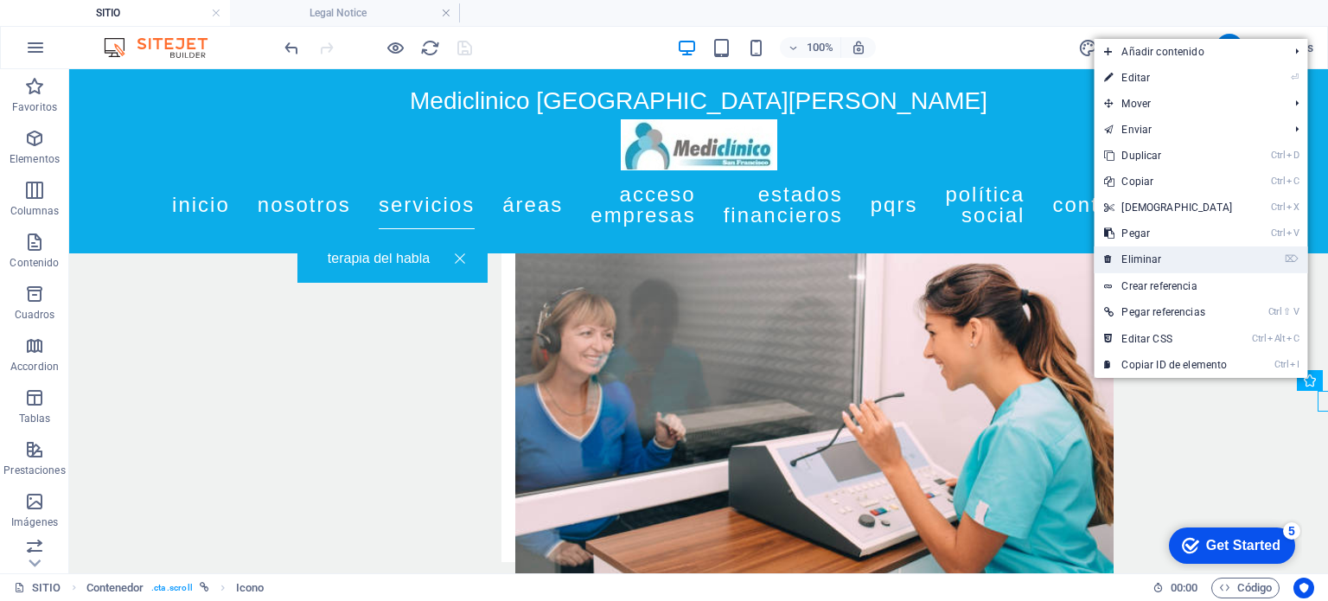
click at [1162, 259] on link "⌦ Eliminar" at bounding box center [1168, 259] width 149 height 26
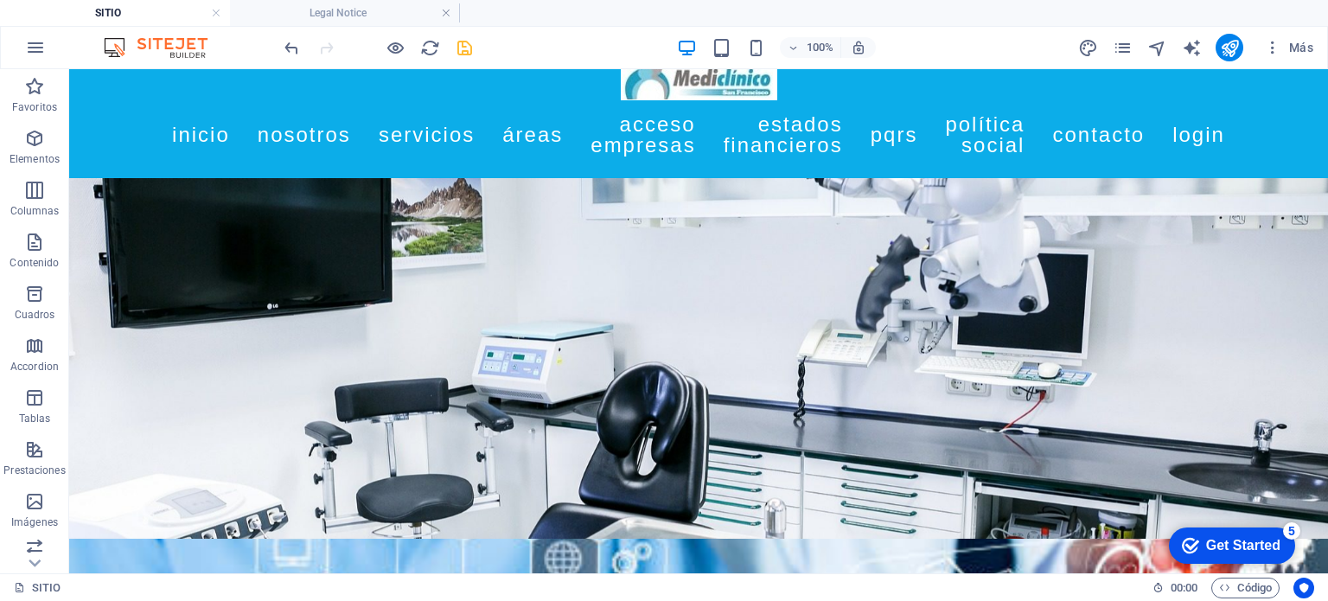
scroll to position [0, 0]
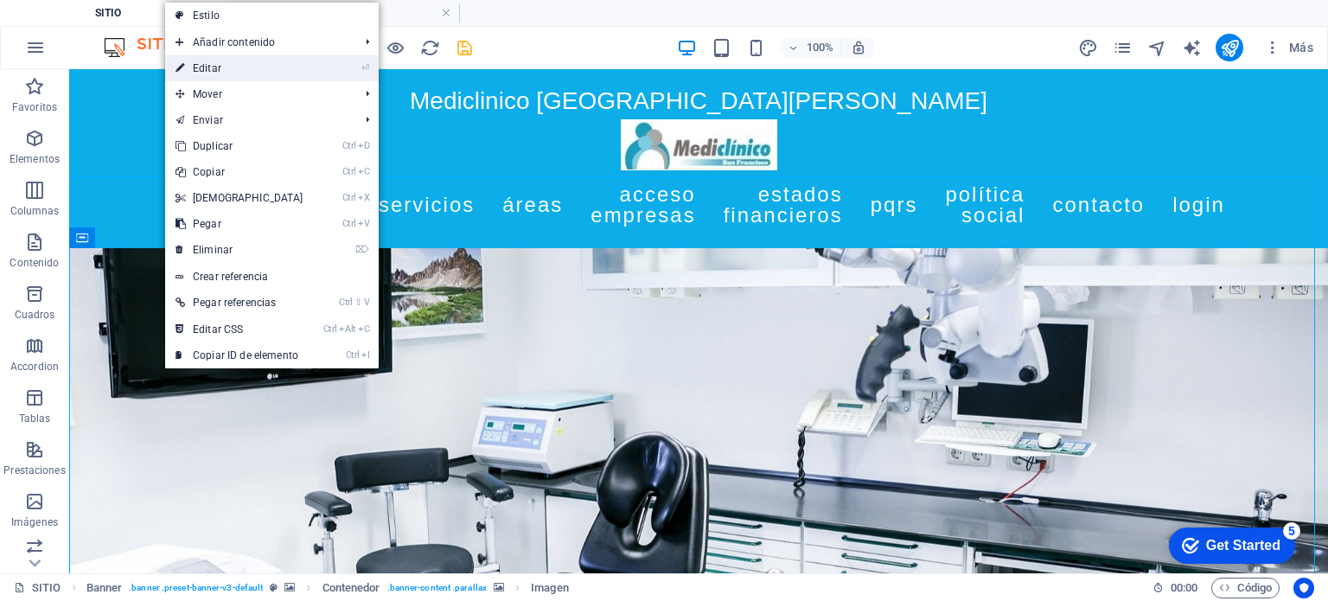
click at [225, 64] on link "⏎ Editar" at bounding box center [239, 68] width 149 height 26
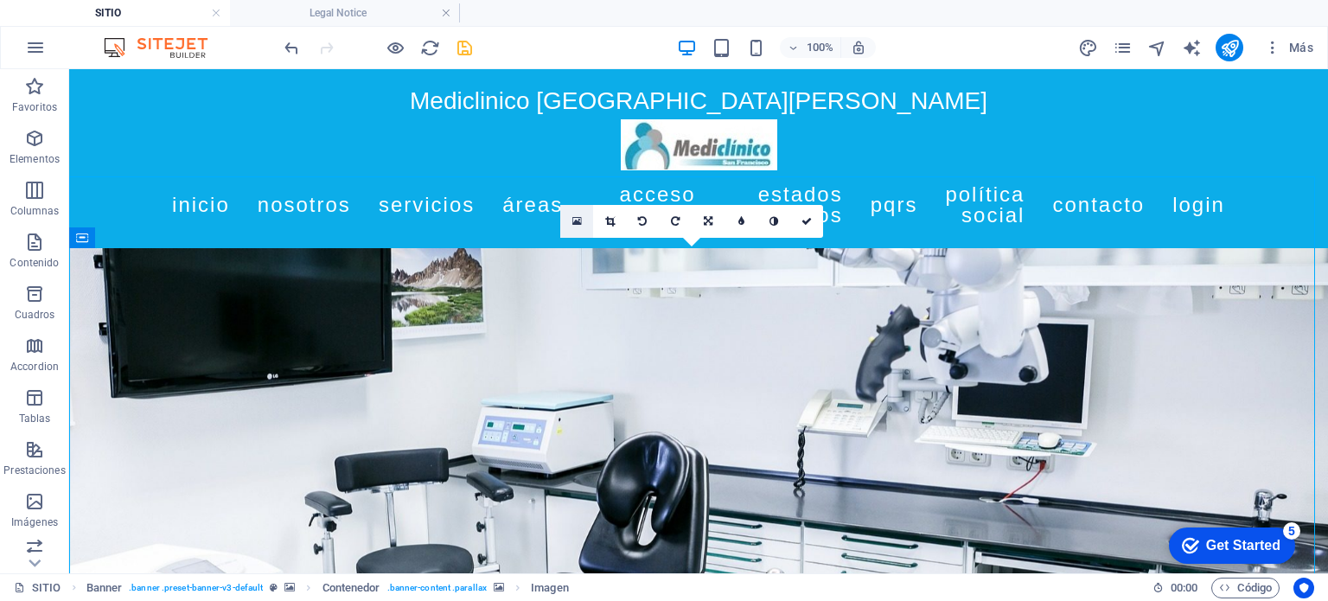
click at [577, 215] on icon at bounding box center [578, 221] width 10 height 12
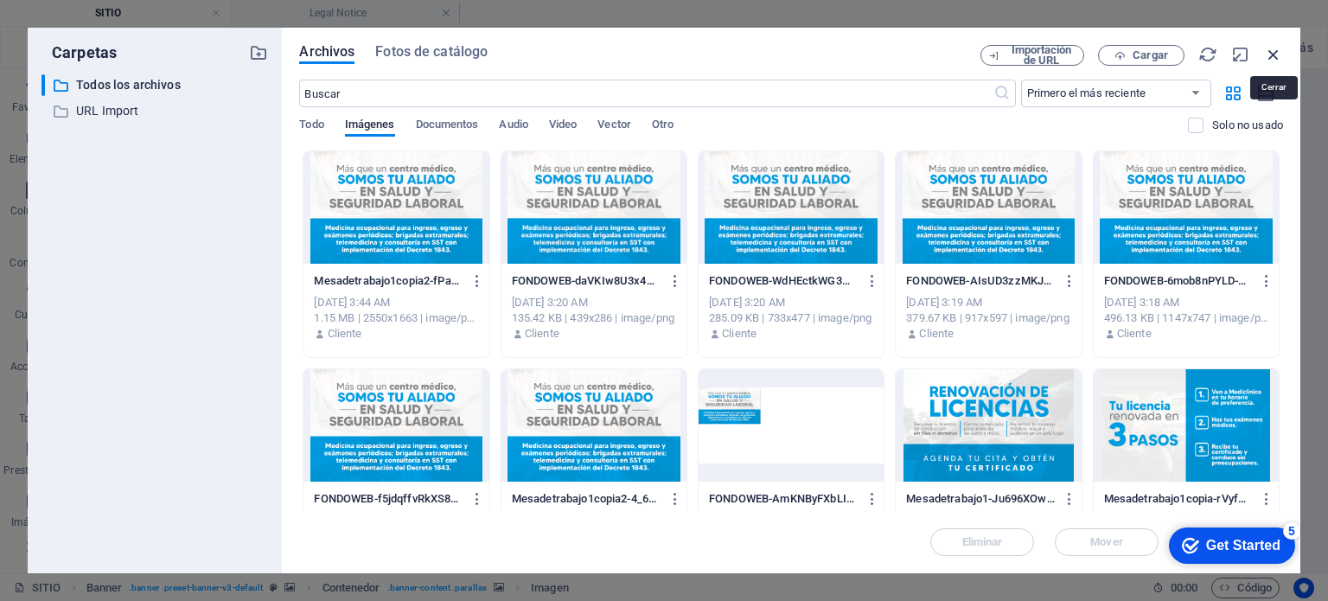
click at [1279, 46] on icon "button" at bounding box center [1273, 54] width 19 height 19
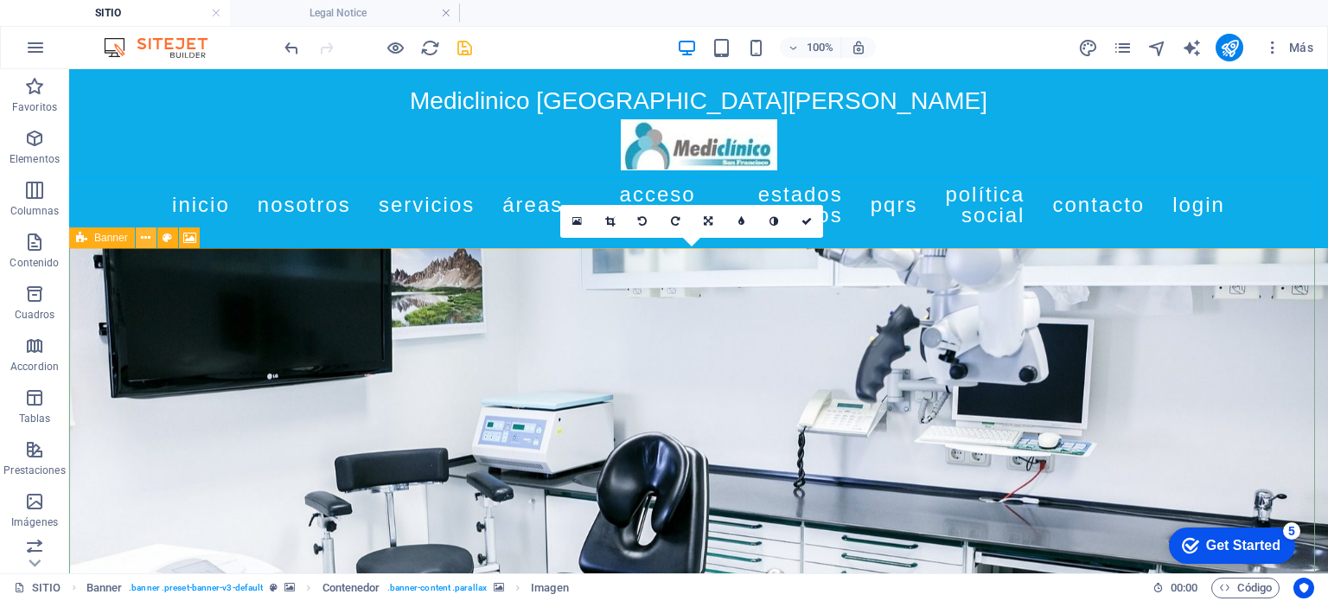
click at [142, 234] on icon at bounding box center [146, 238] width 10 height 18
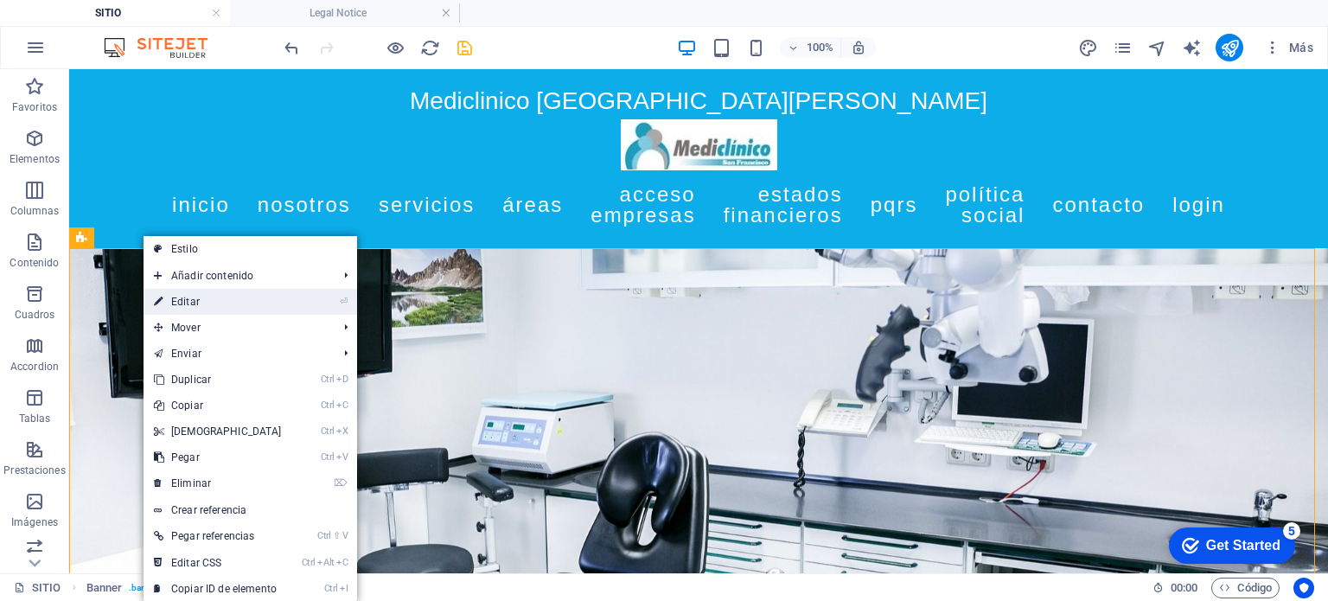
click at [176, 295] on link "⏎ Editar" at bounding box center [218, 302] width 149 height 26
select select "vh"
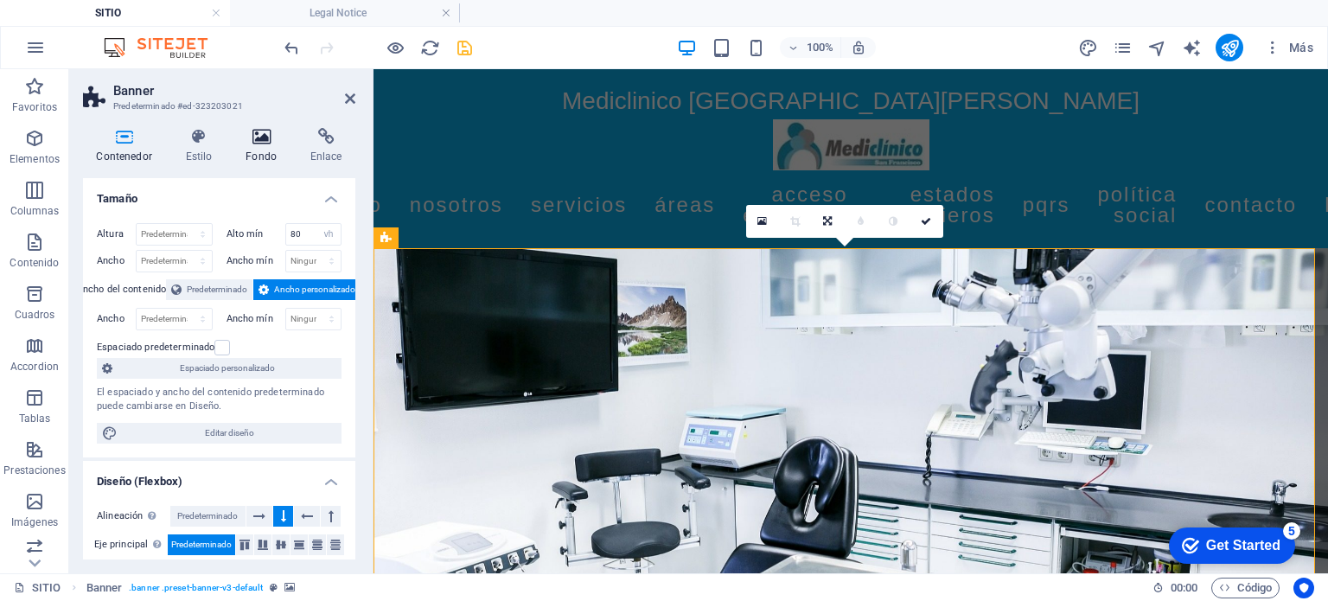
click at [263, 134] on icon at bounding box center [262, 136] width 58 height 17
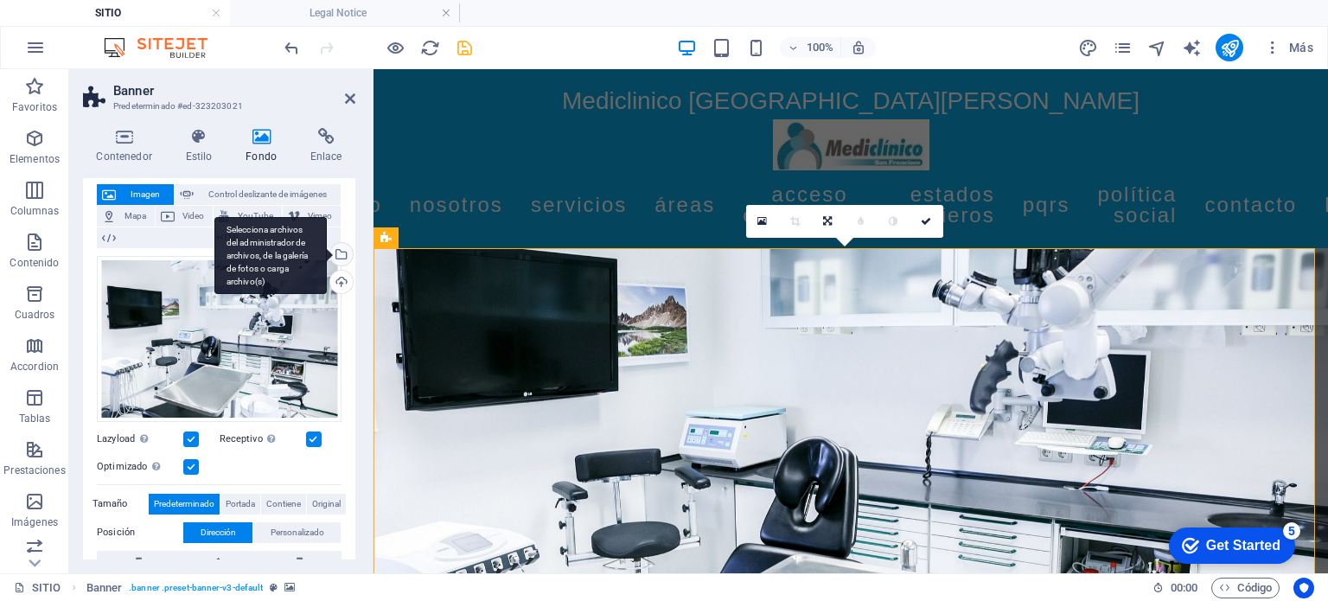
scroll to position [103, 0]
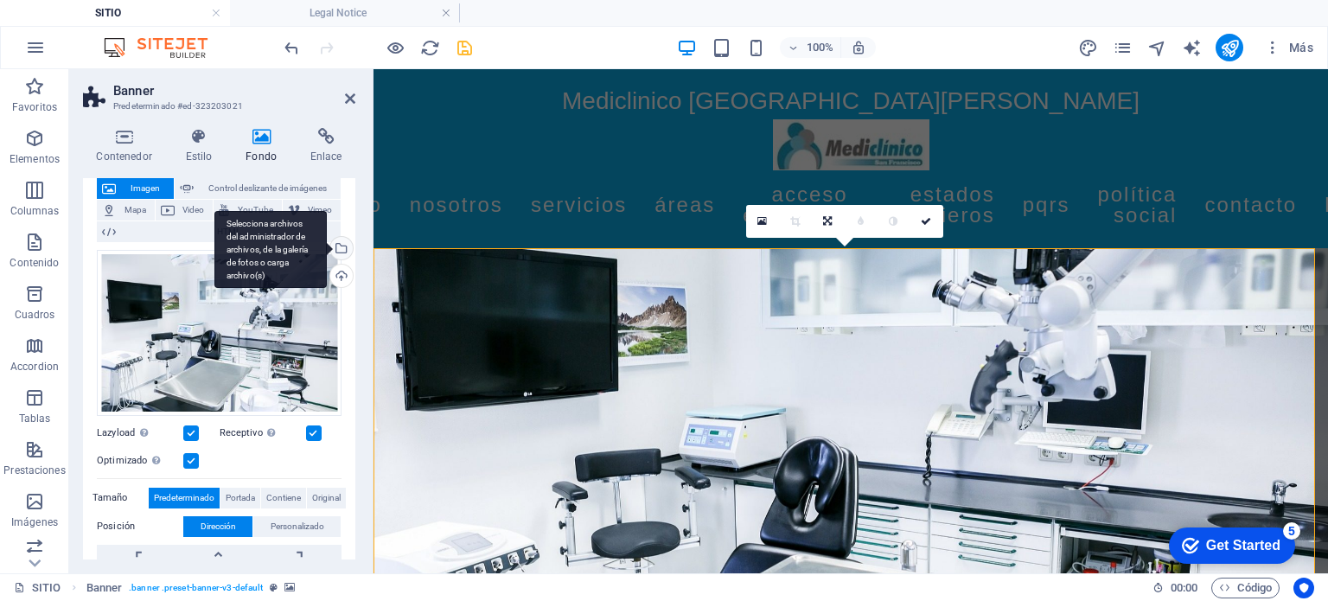
click at [327, 253] on div "Selecciona archivos del administrador de archivos, de la galería de fotos o car…" at bounding box center [270, 250] width 112 height 78
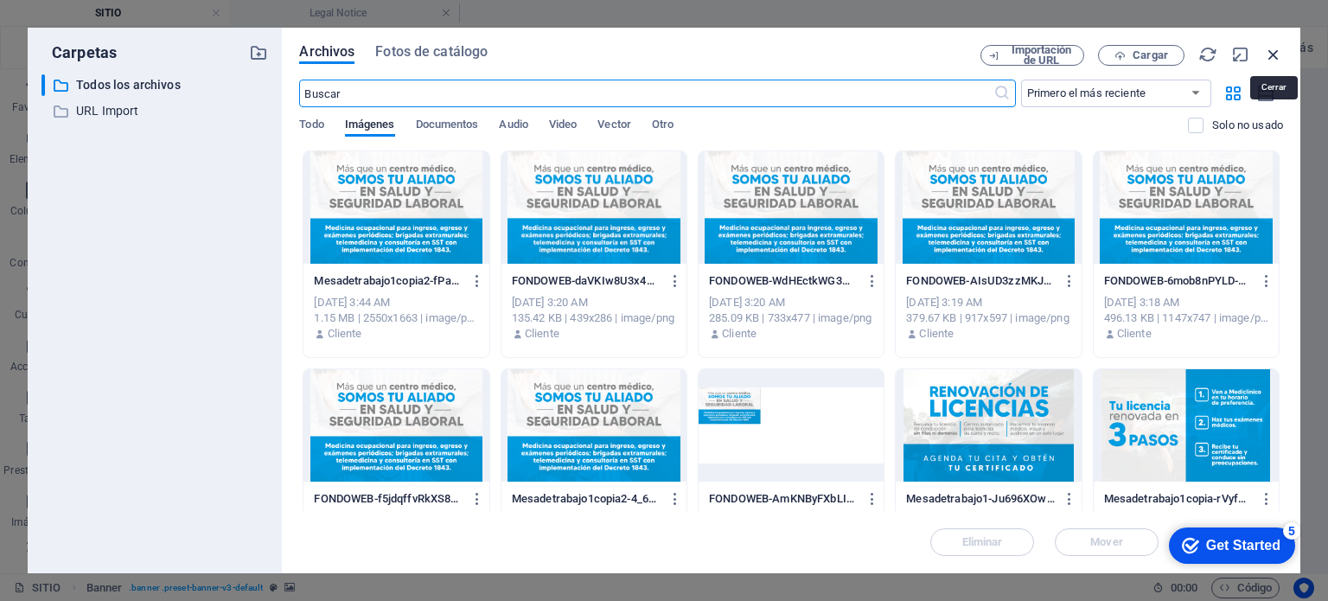
click at [1279, 52] on icon "button" at bounding box center [1273, 54] width 19 height 19
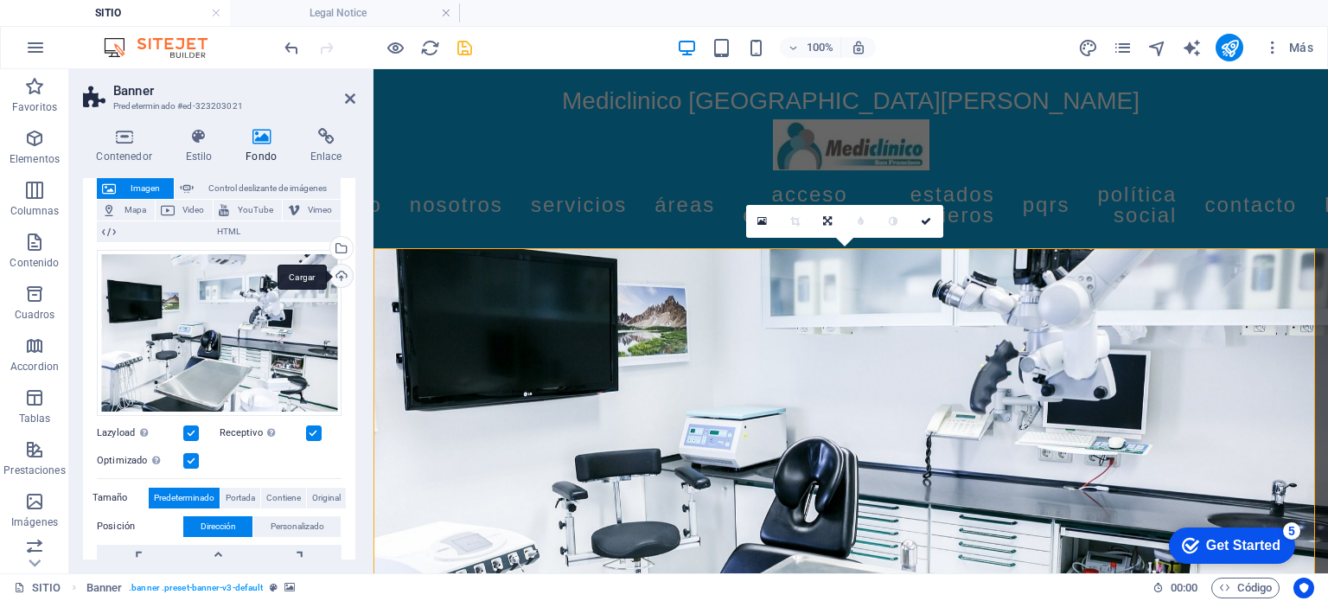
click at [337, 276] on div "Cargar" at bounding box center [340, 278] width 26 height 26
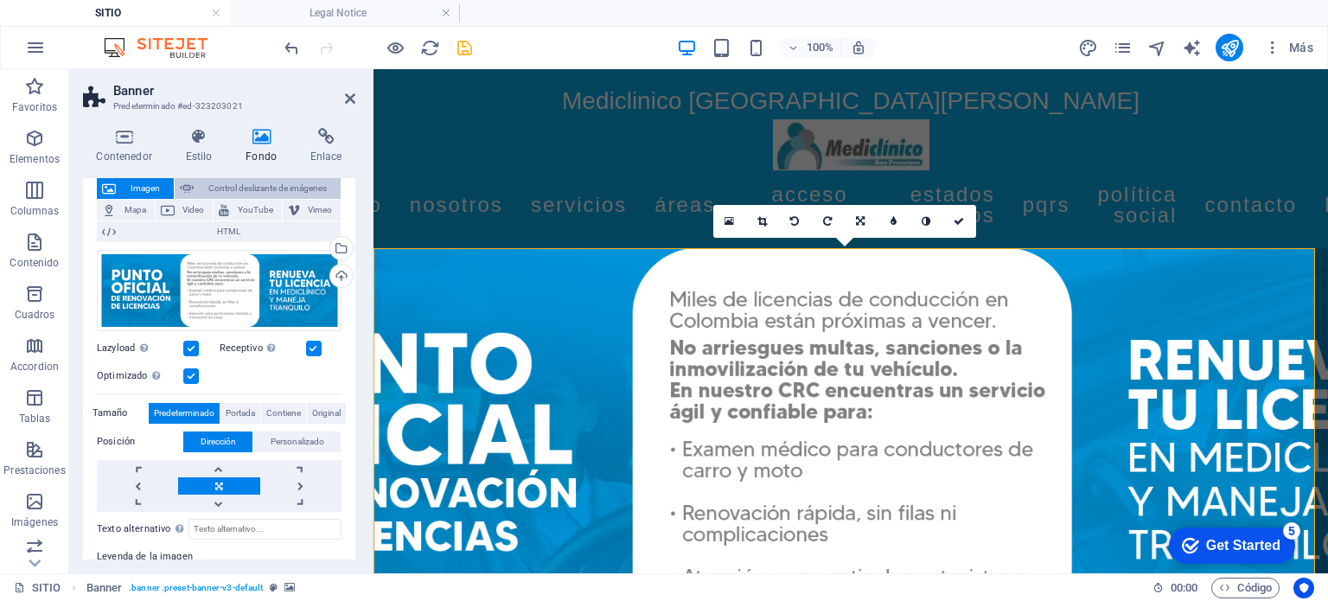
click at [308, 184] on span "Control deslizante de imágenes" at bounding box center [267, 188] width 137 height 21
select select "ms"
select select "s"
select select "progressive"
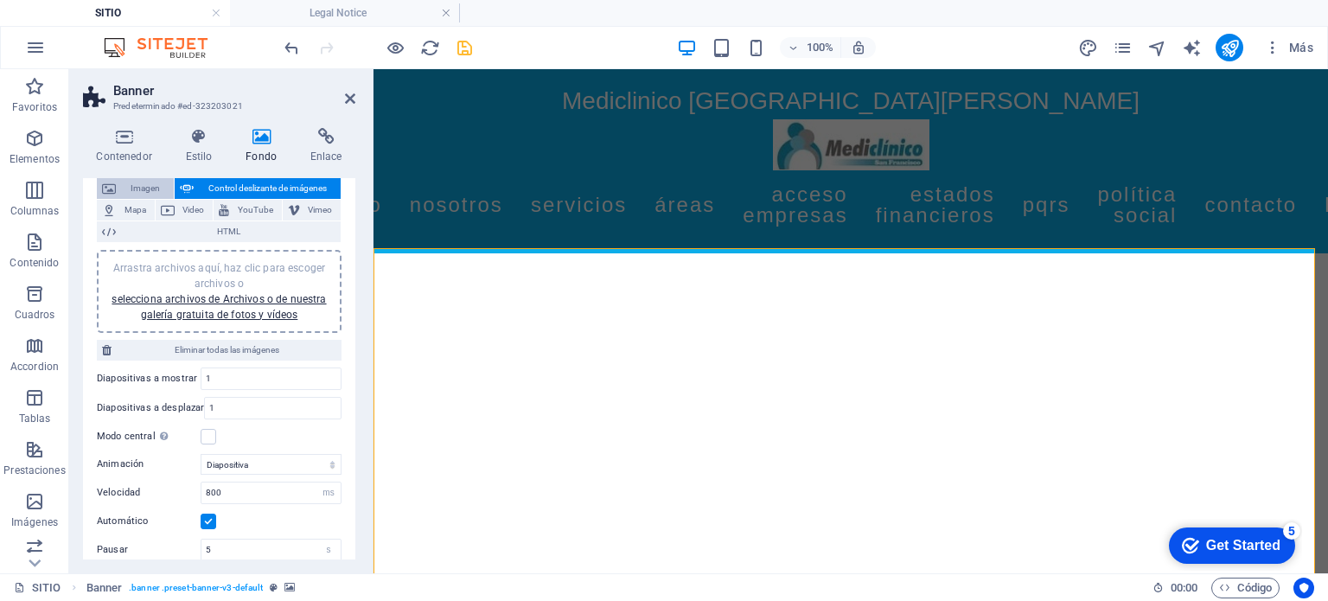
click at [149, 185] on span "Imagen" at bounding box center [145, 188] width 48 height 21
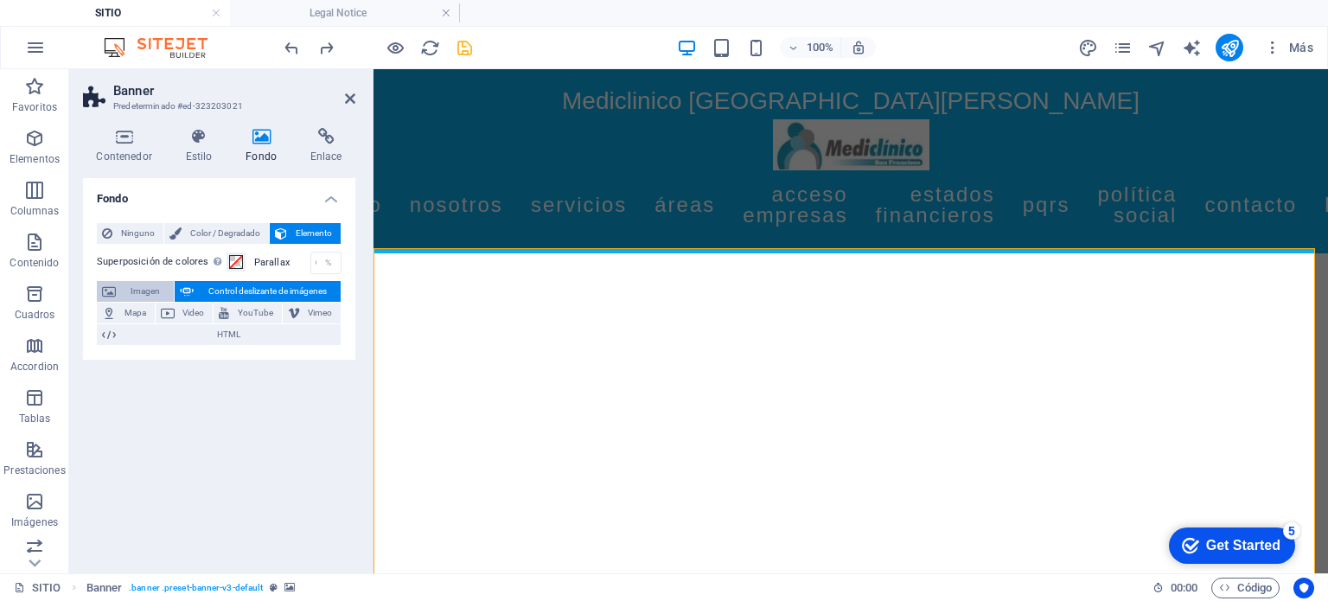
click at [134, 290] on span "Imagen" at bounding box center [145, 291] width 48 height 21
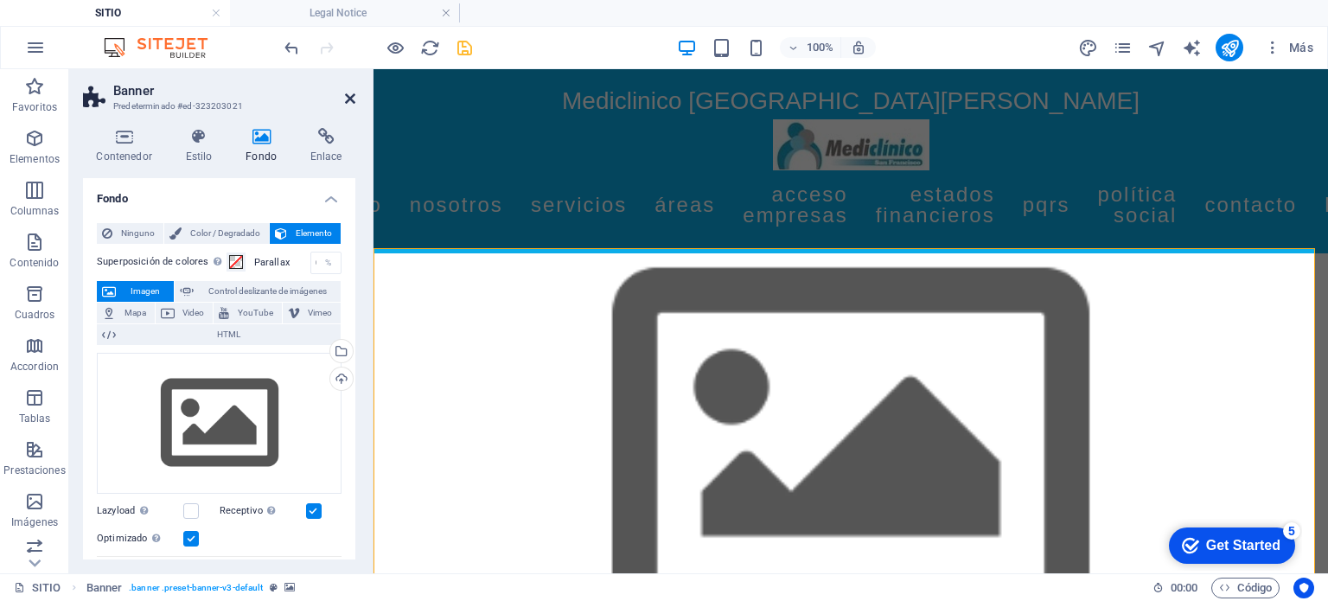
click at [349, 101] on icon at bounding box center [350, 99] width 10 height 14
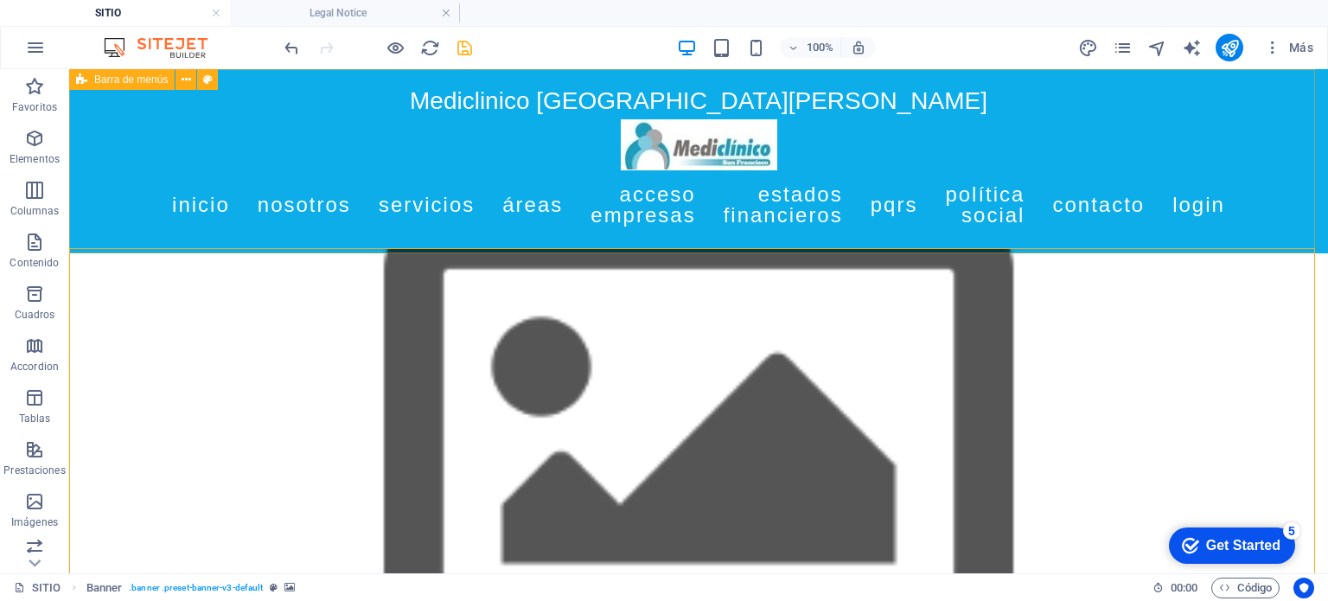
click at [187, 246] on div "Mediclinico [GEOGRAPHIC_DATA][PERSON_NAME] Inicio Nosotros Servicios Áreas Acce…" at bounding box center [698, 161] width 1259 height 184
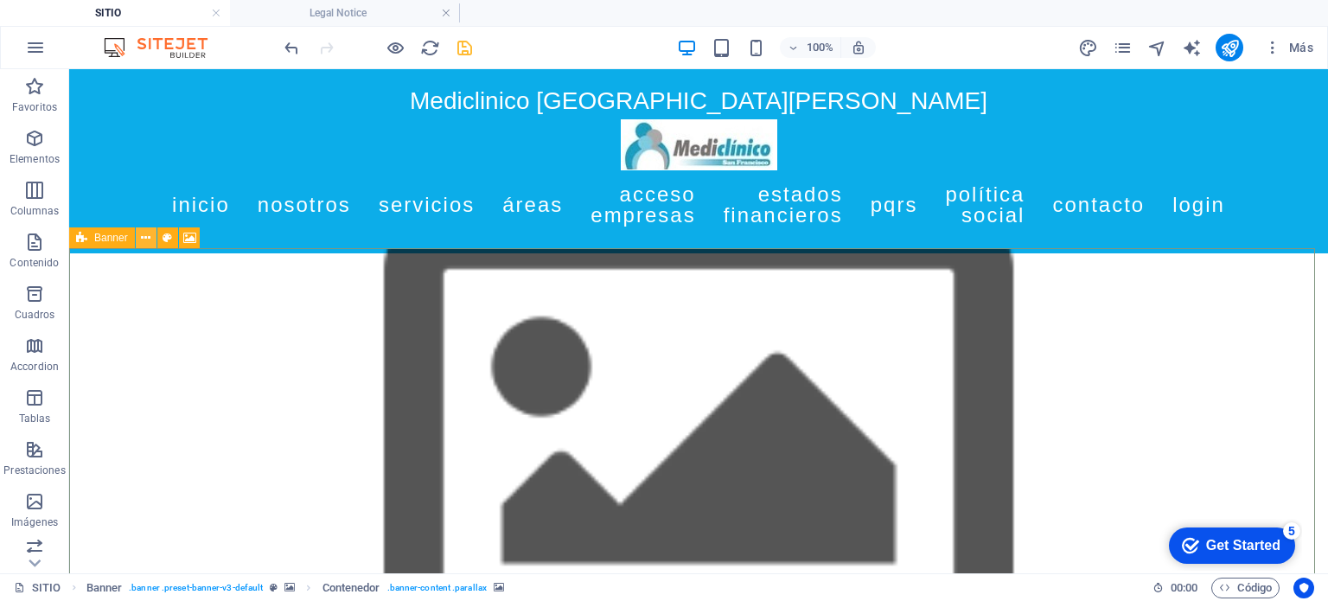
click at [142, 233] on icon at bounding box center [146, 238] width 10 height 18
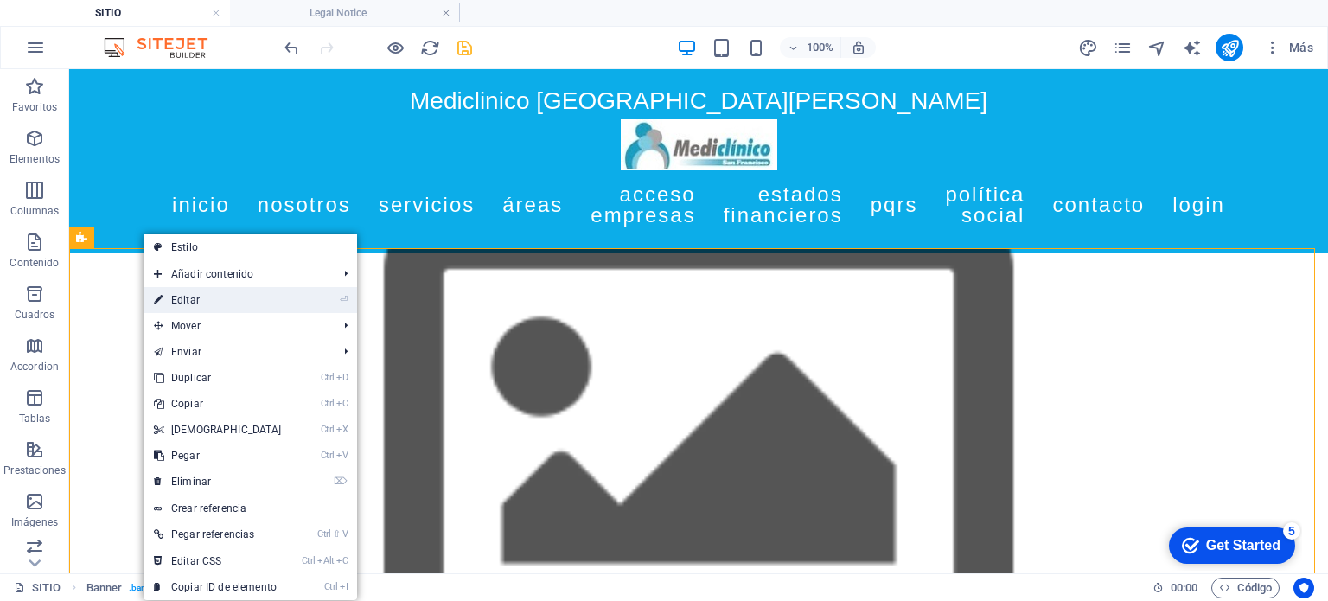
click at [208, 292] on link "⏎ Editar" at bounding box center [218, 300] width 149 height 26
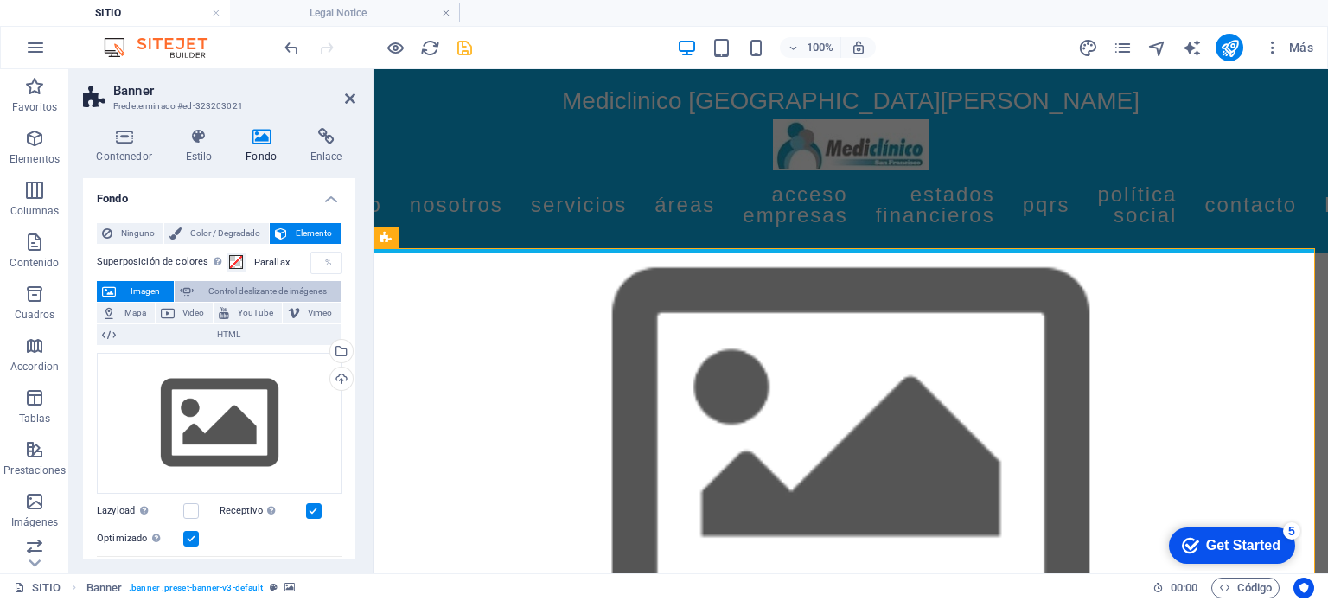
click at [312, 288] on span "Control deslizante de imágenes" at bounding box center [267, 291] width 137 height 21
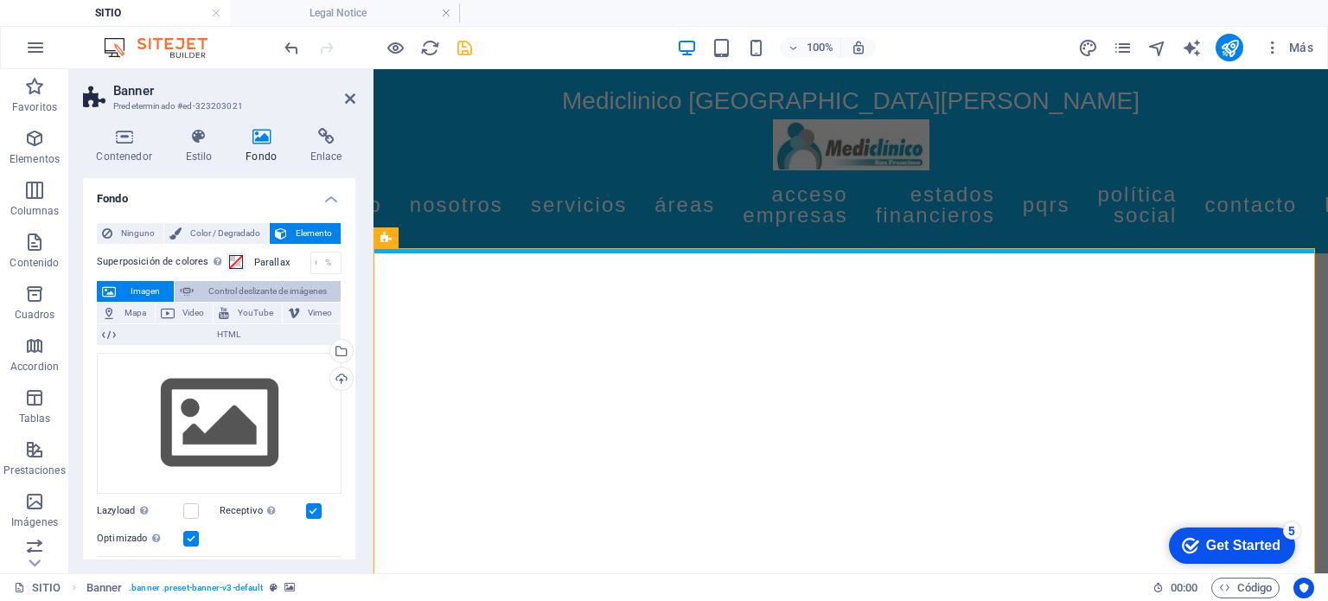
select select "ms"
select select "s"
select select "progressive"
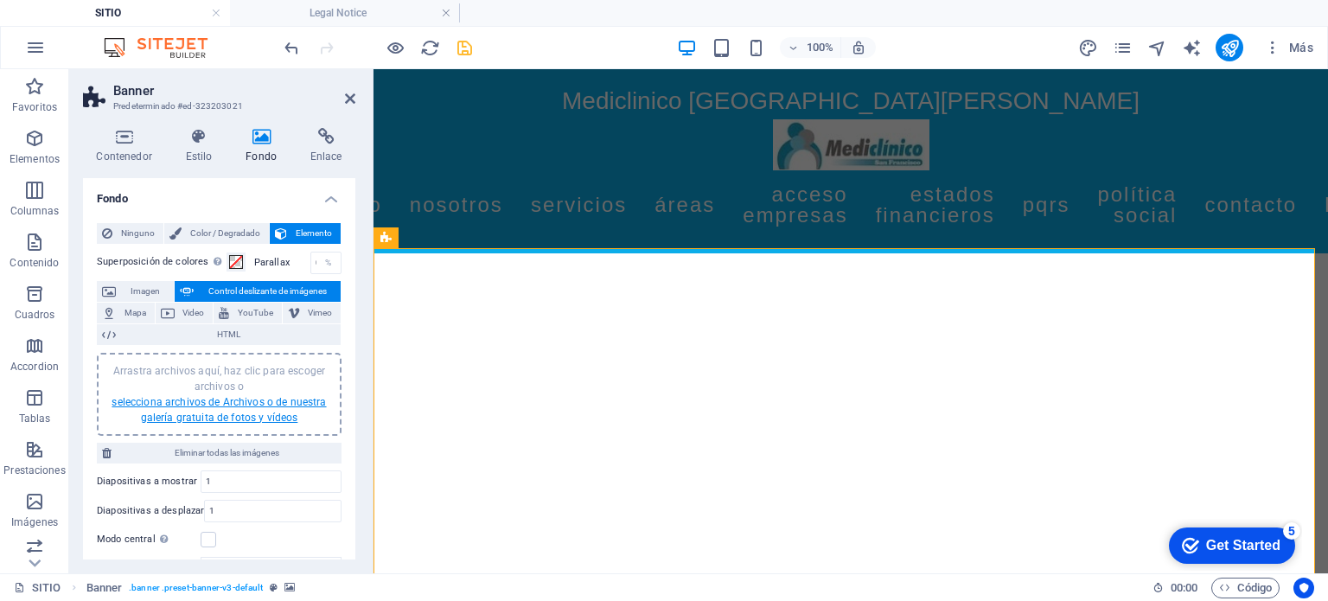
click at [241, 399] on link "selecciona archivos de Archivos o de nuestra galería gratuita de fotos y vídeos" at bounding box center [219, 410] width 214 height 28
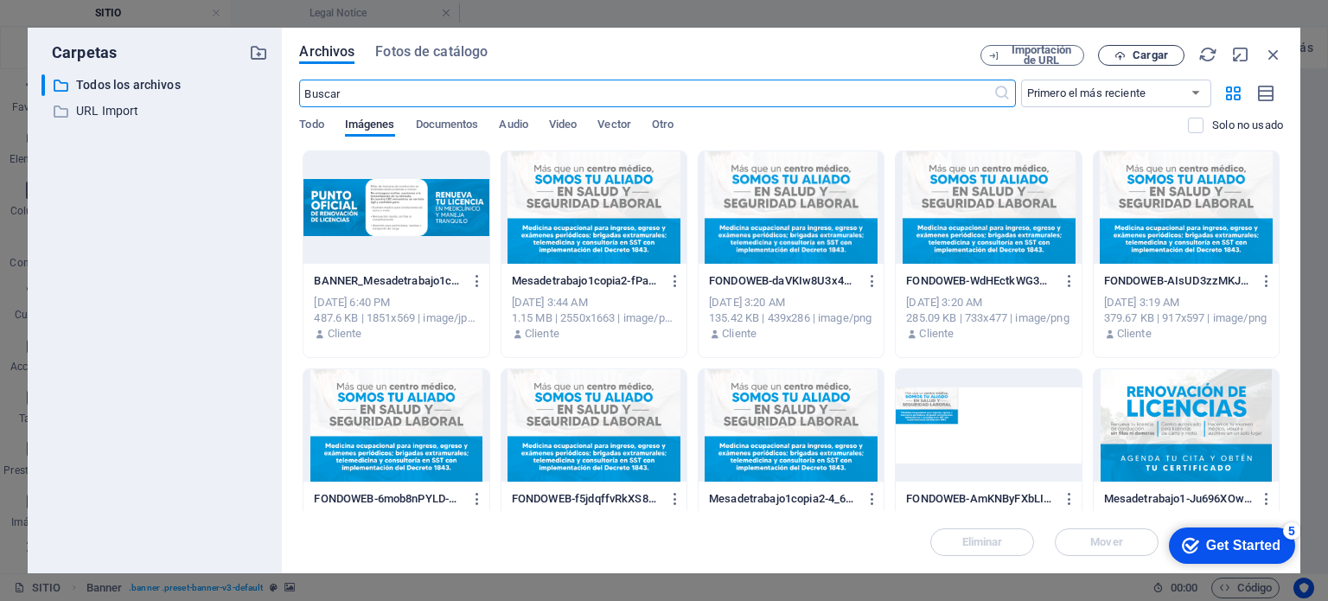
click at [1149, 51] on span "Cargar" at bounding box center [1150, 55] width 35 height 10
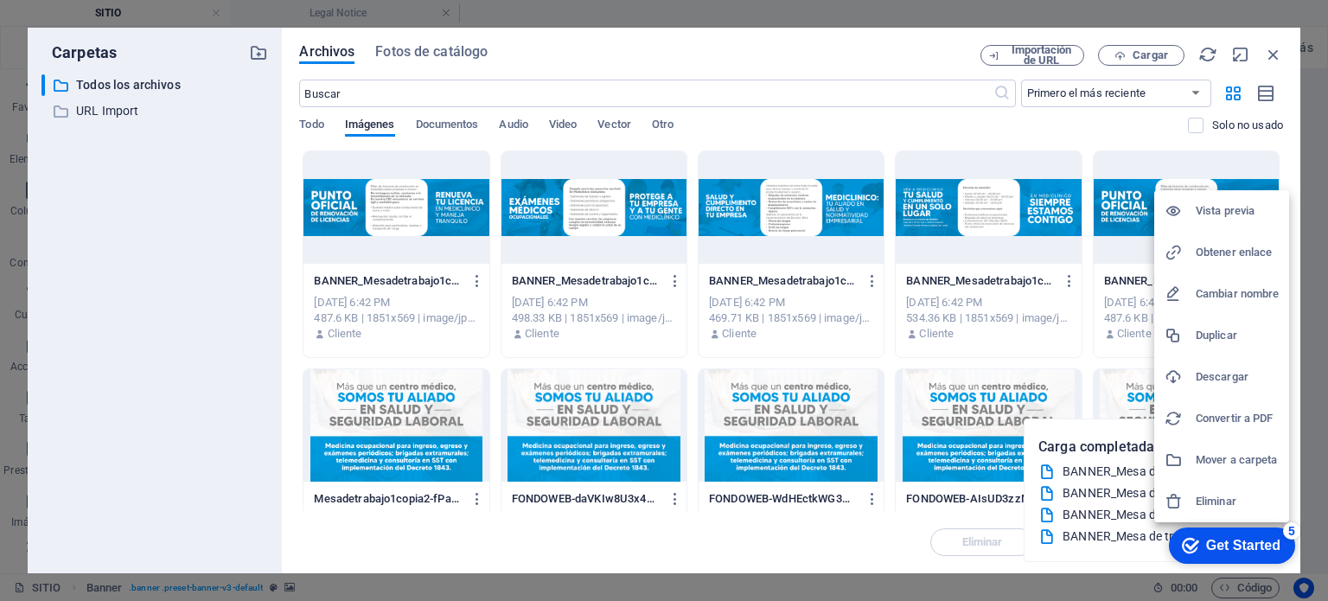
click at [1142, 210] on div at bounding box center [664, 300] width 1328 height 601
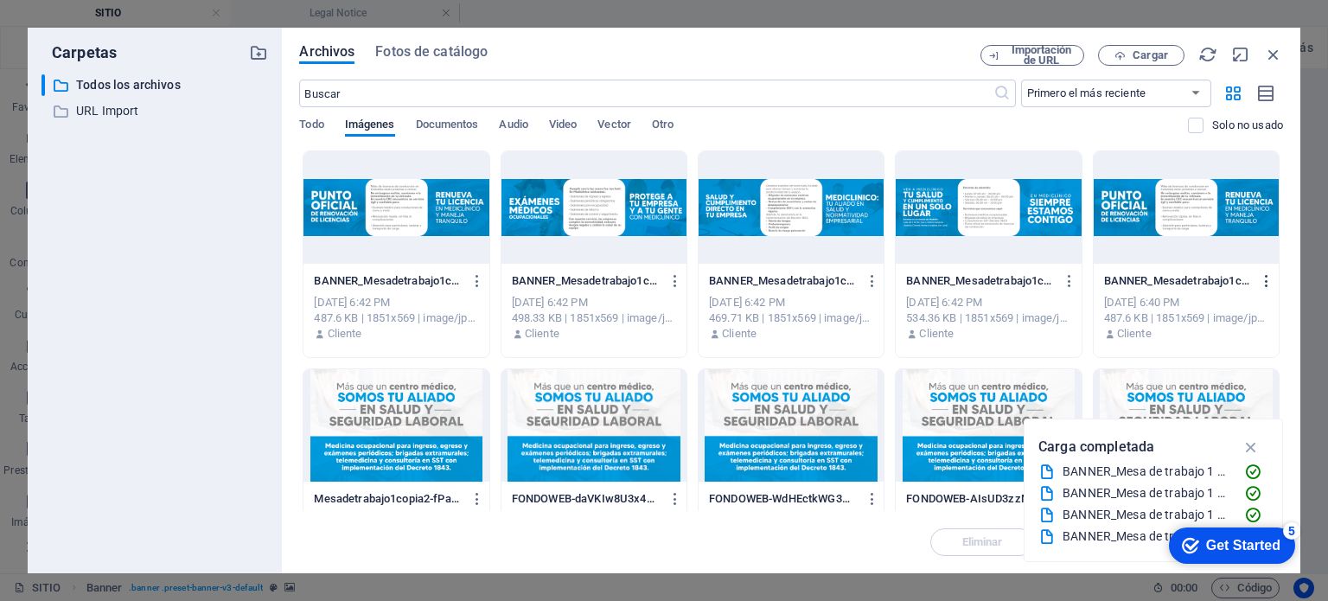
click at [1263, 278] on icon "button" at bounding box center [1267, 281] width 16 height 16
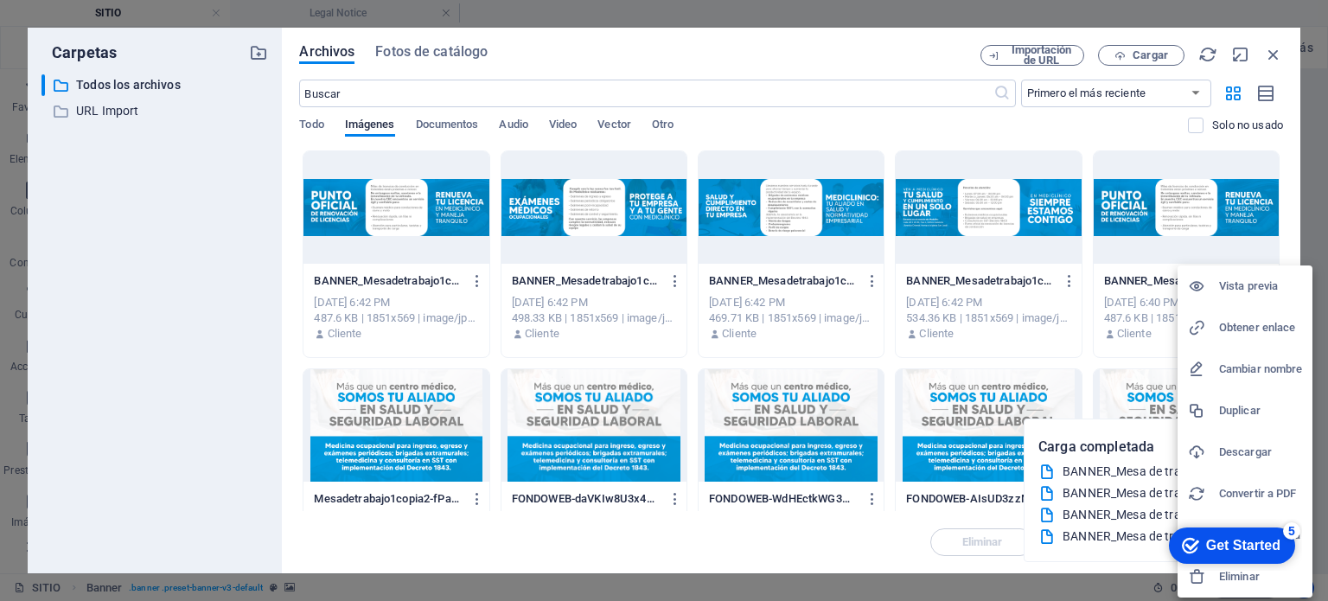
click at [1252, 578] on h6 "Eliminar" at bounding box center [1260, 576] width 83 height 21
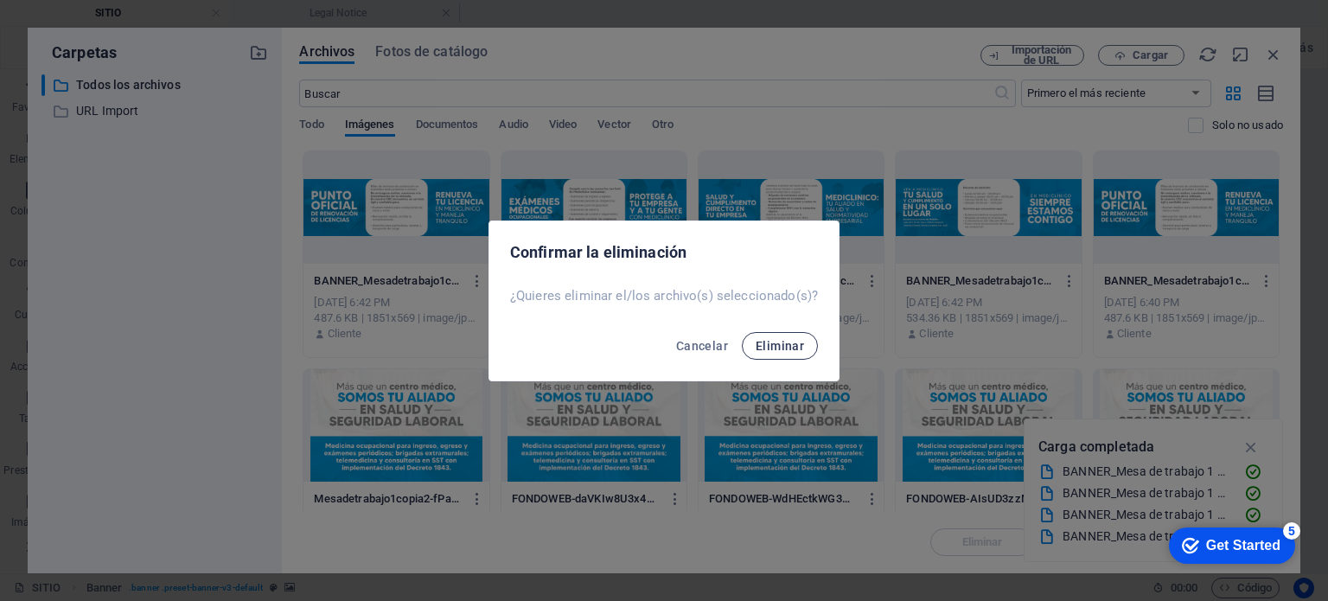
click at [765, 350] on span "Eliminar" at bounding box center [780, 346] width 48 height 14
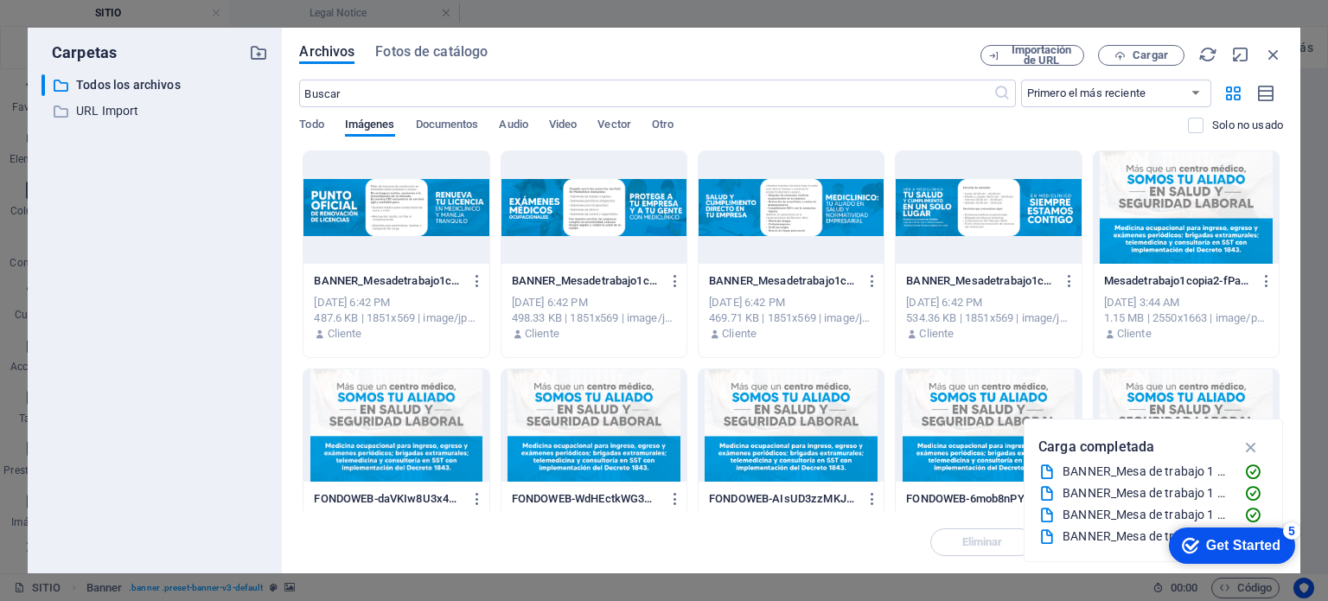
click at [456, 207] on div at bounding box center [396, 207] width 185 height 112
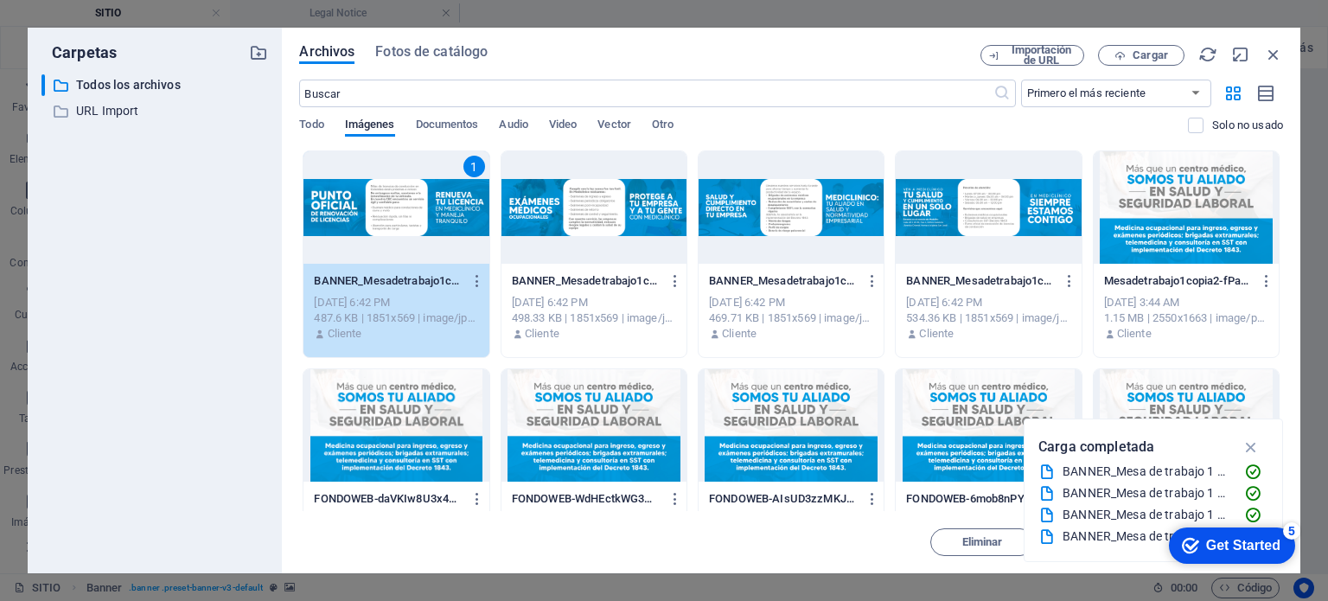
click at [650, 160] on div at bounding box center [594, 207] width 185 height 112
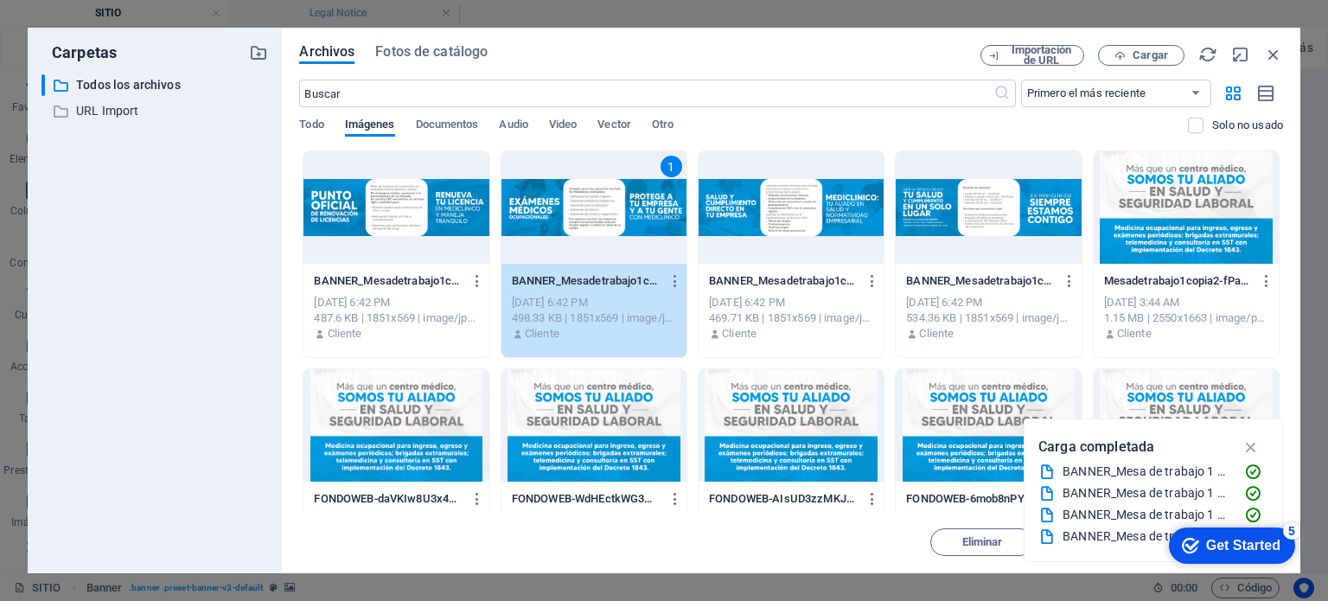
click at [465, 163] on div at bounding box center [396, 207] width 185 height 112
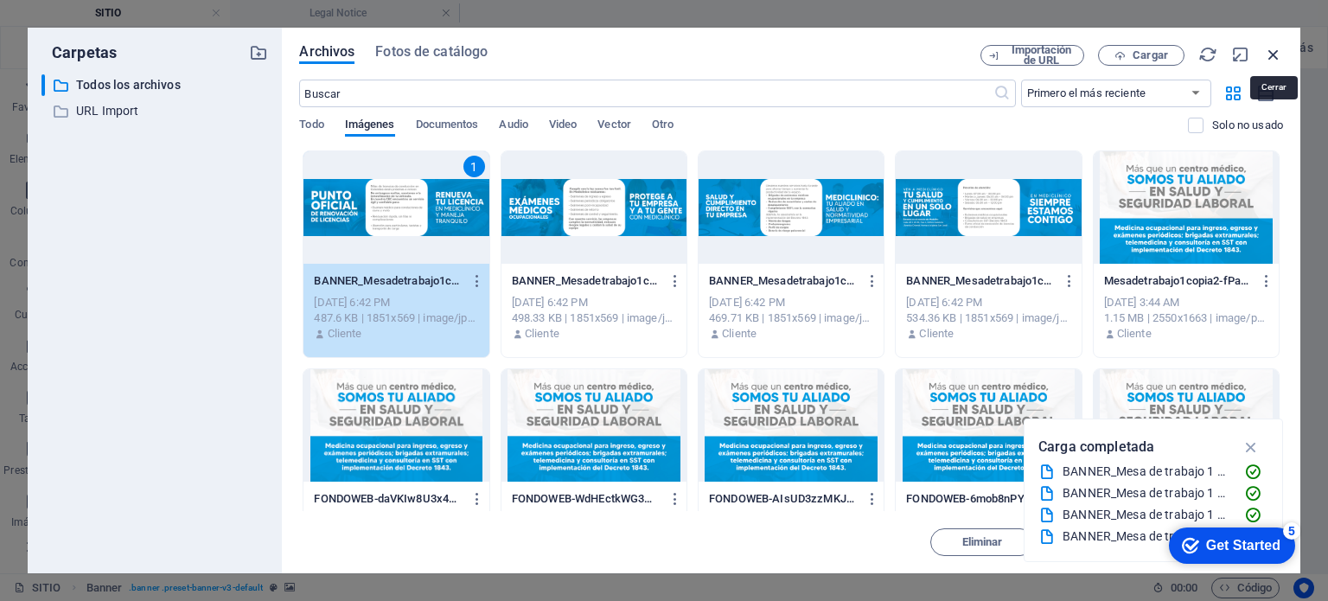
click at [1274, 47] on icon "button" at bounding box center [1273, 54] width 19 height 19
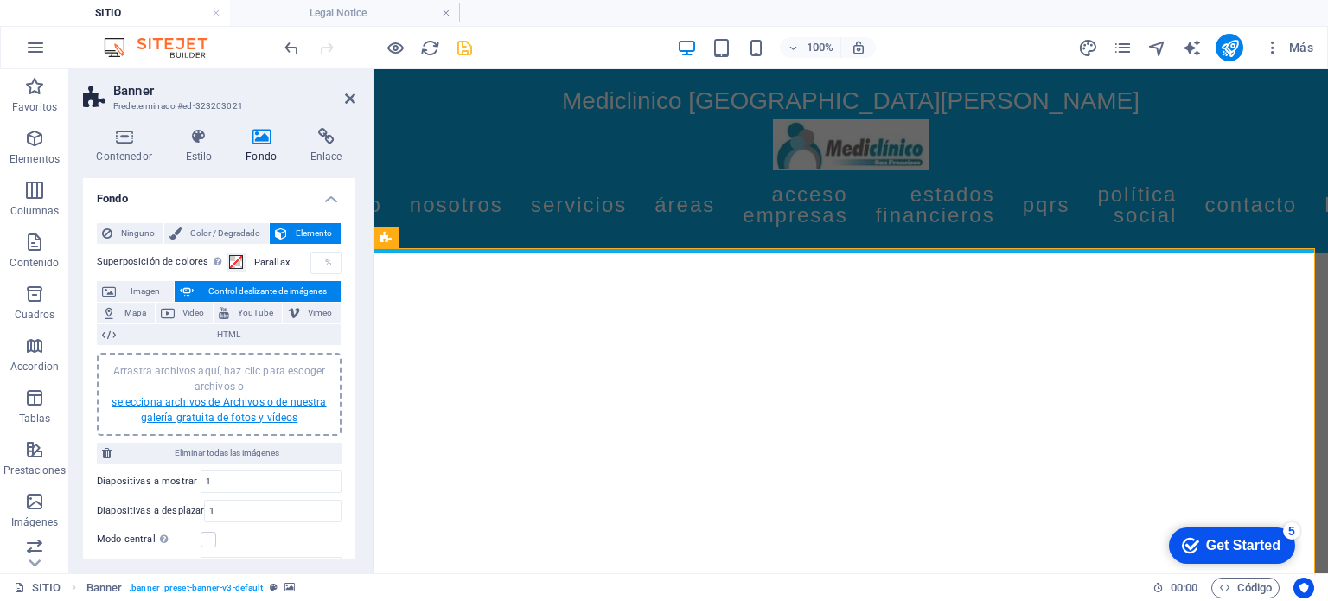
click at [238, 400] on link "selecciona archivos de Archivos o de nuestra galería gratuita de fotos y vídeos" at bounding box center [219, 410] width 214 height 28
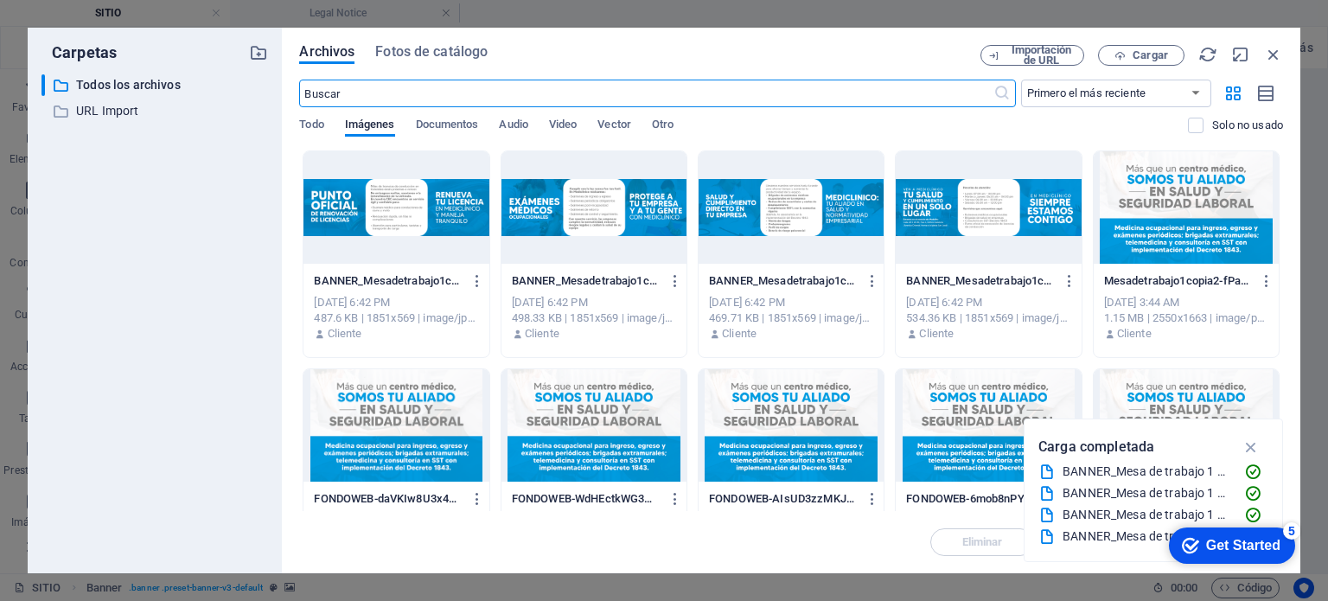
click at [453, 157] on div at bounding box center [396, 207] width 185 height 112
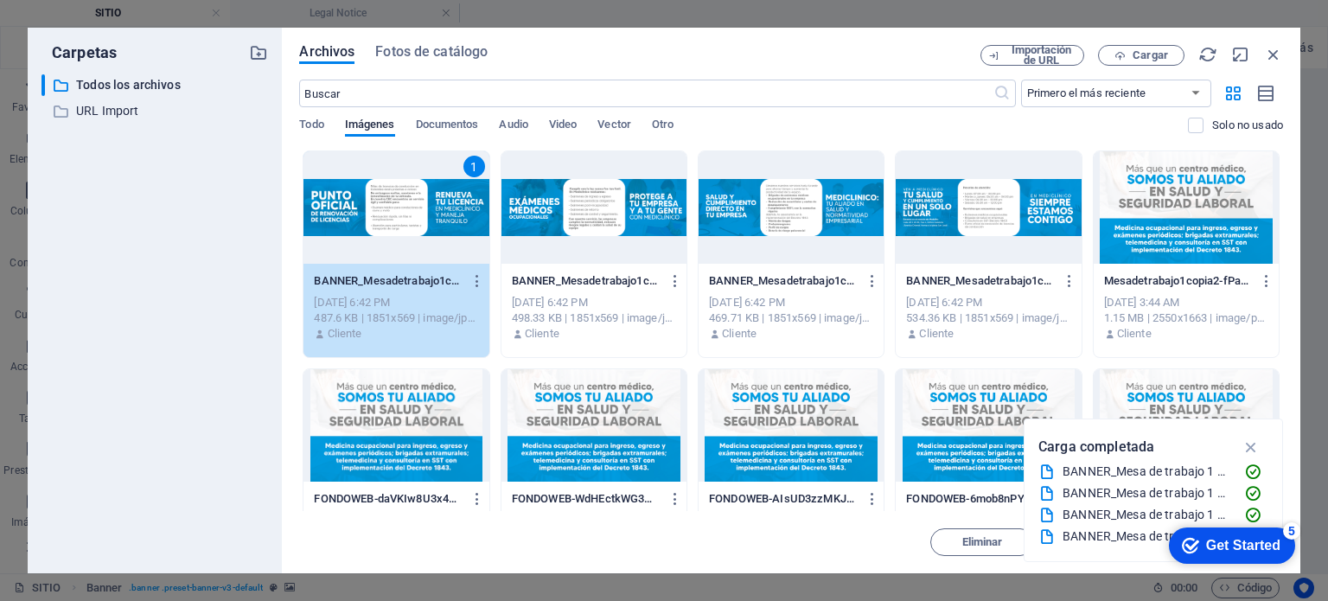
click at [982, 238] on div at bounding box center [988, 207] width 185 height 112
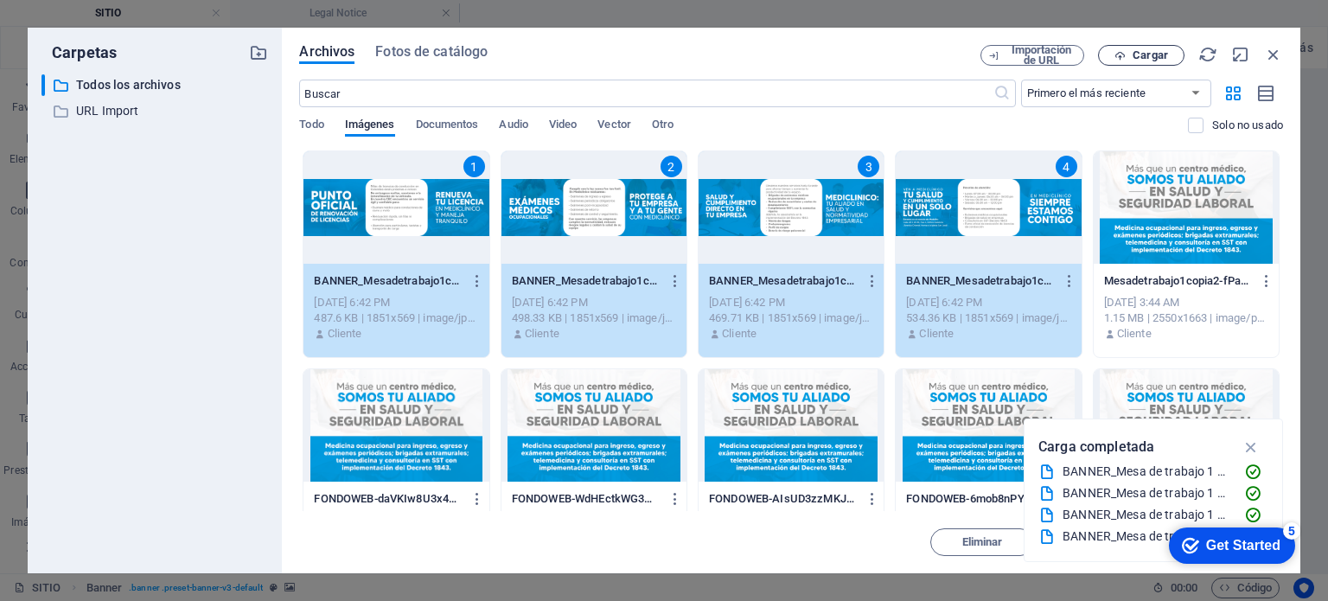
click at [1134, 53] on span "Cargar" at bounding box center [1150, 55] width 35 height 10
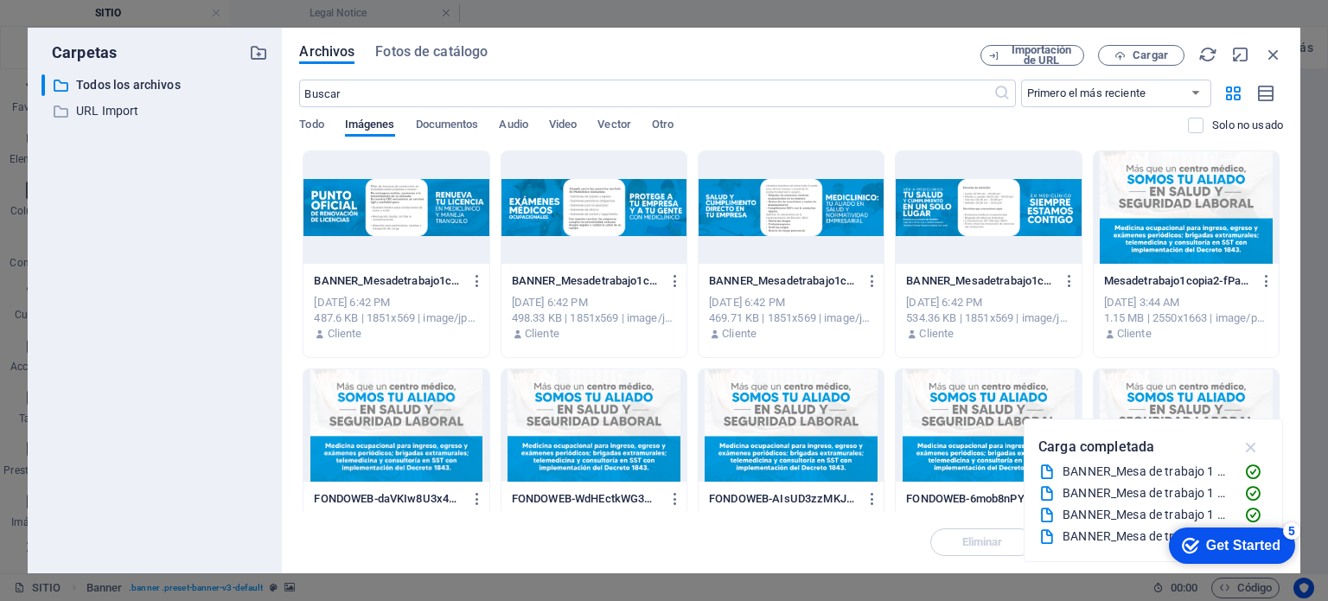
click at [1256, 441] on icon "button" at bounding box center [1252, 447] width 20 height 19
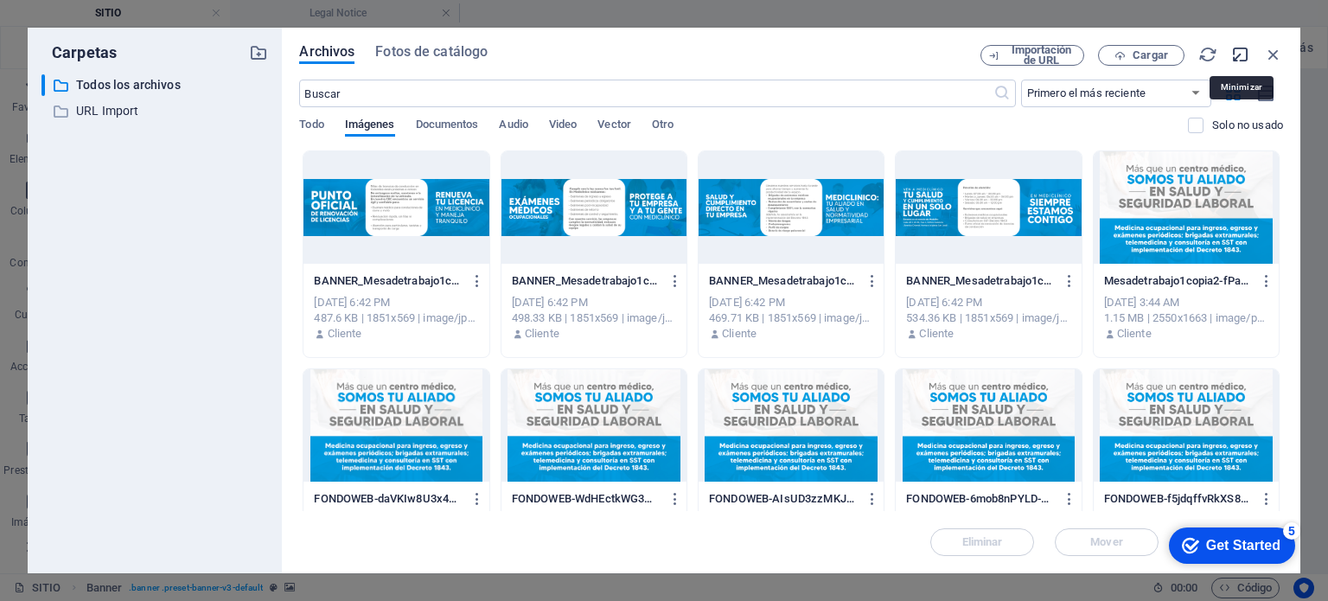
click at [1237, 54] on icon "button" at bounding box center [1241, 54] width 19 height 19
select select "image"
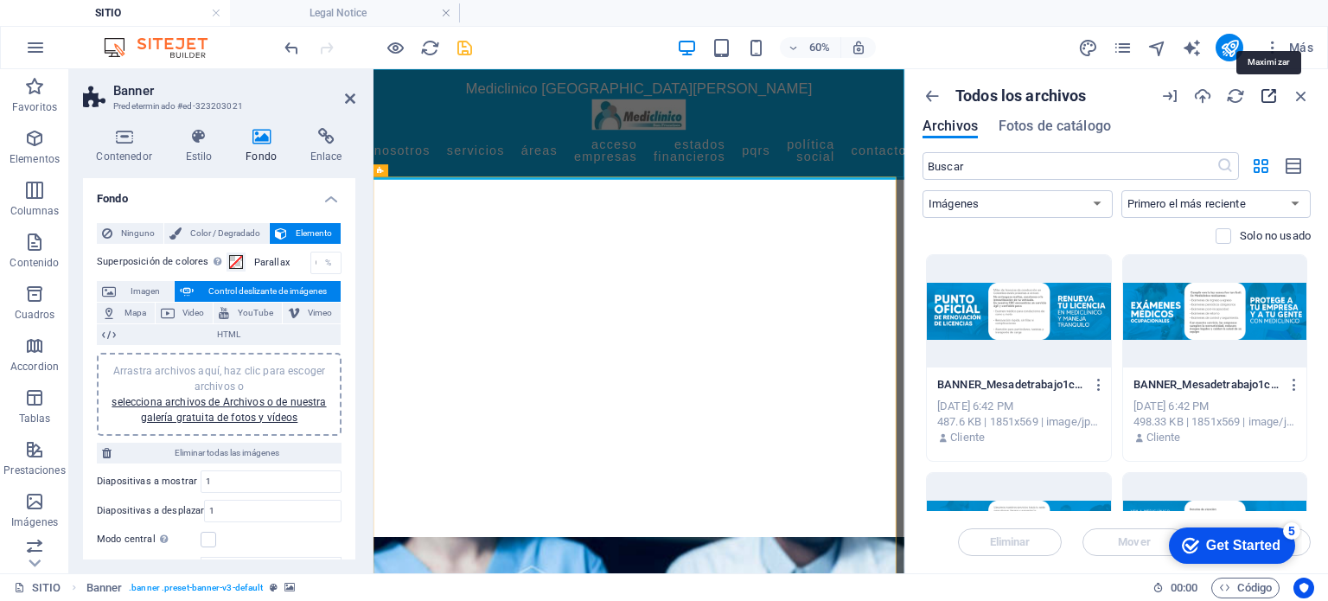
click at [1273, 89] on icon "button" at bounding box center [1268, 95] width 19 height 19
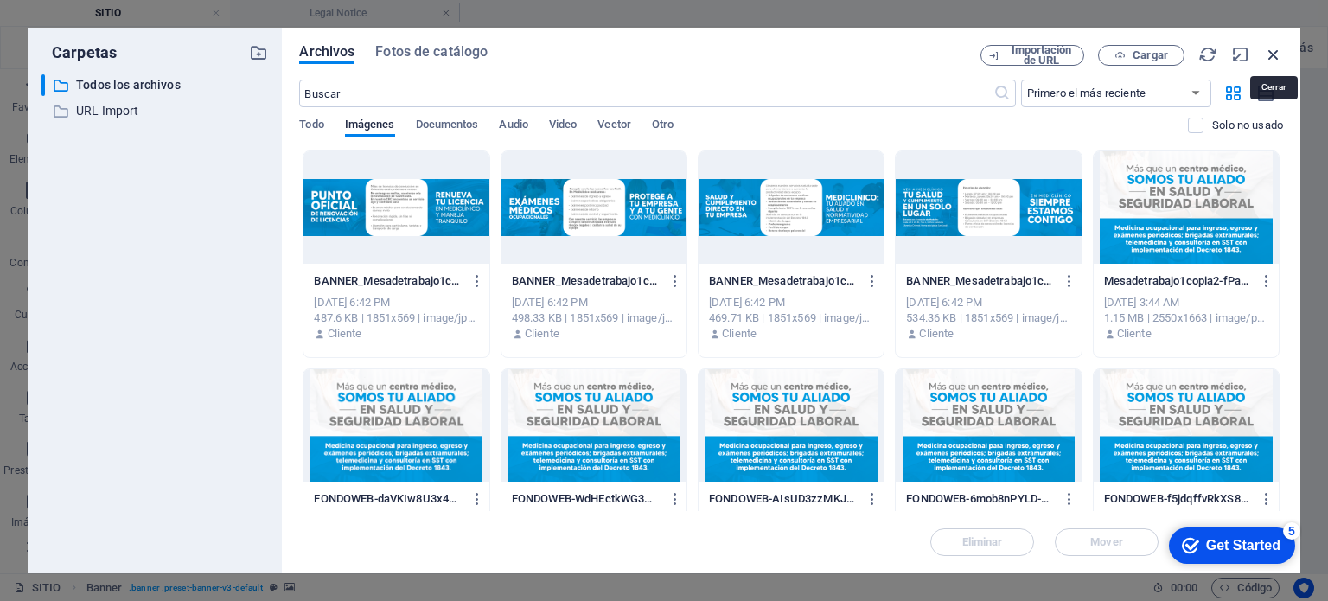
click at [1268, 48] on icon "button" at bounding box center [1273, 54] width 19 height 19
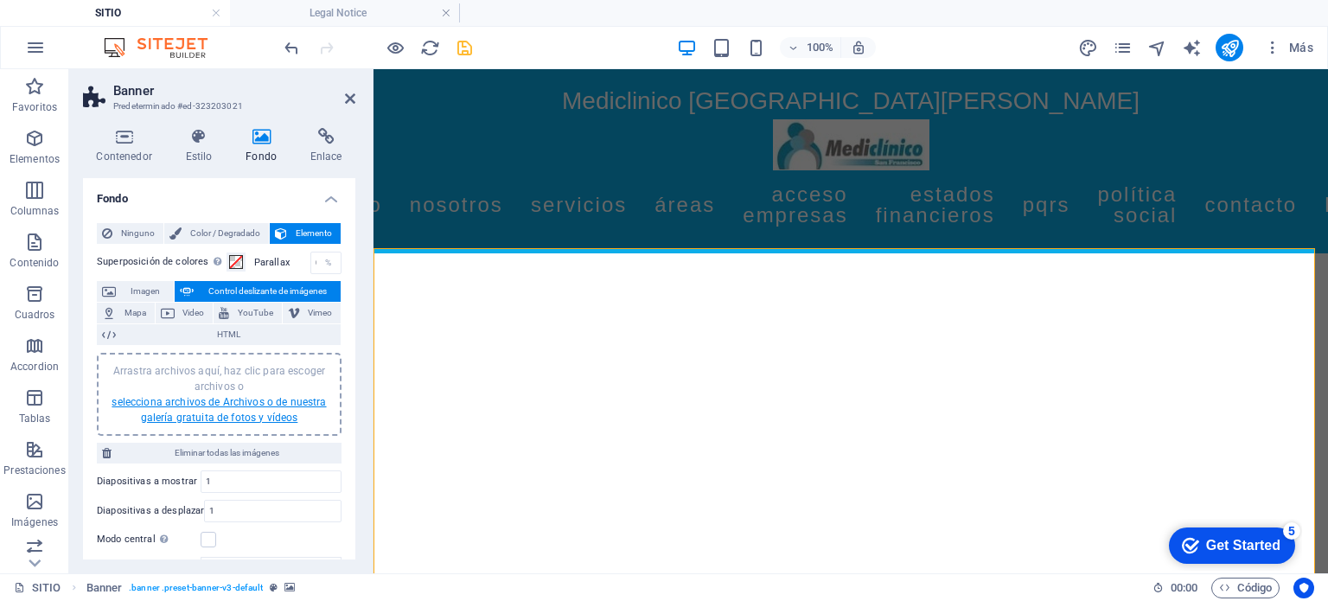
click at [214, 401] on link "selecciona archivos de Archivos o de nuestra galería gratuita de fotos y vídeos" at bounding box center [219, 410] width 214 height 28
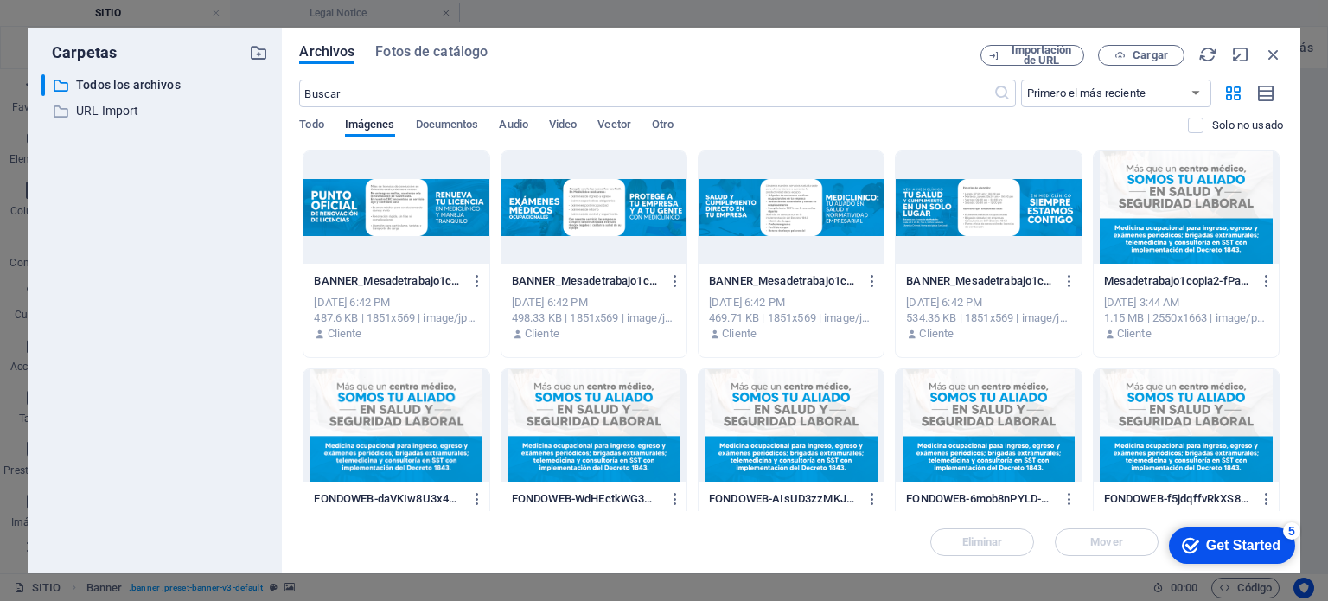
click at [337, 155] on div at bounding box center [396, 207] width 185 height 112
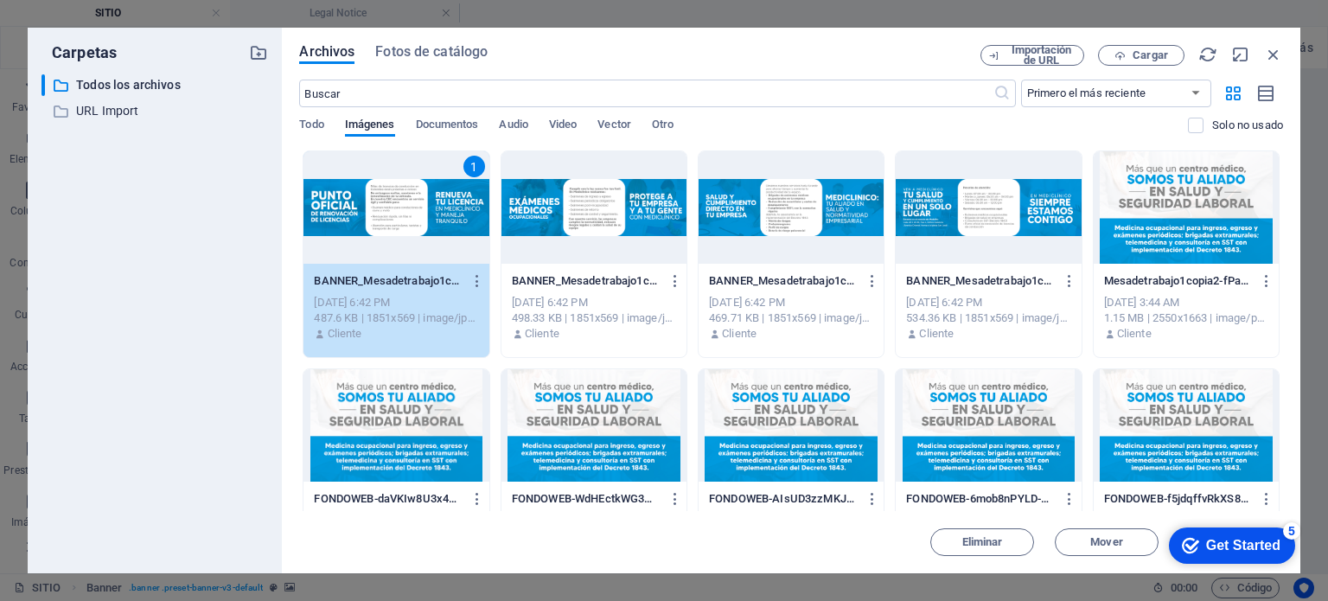
click at [1010, 301] on div "Sep 3, 2025 6:42 PM" at bounding box center [988, 303] width 164 height 16
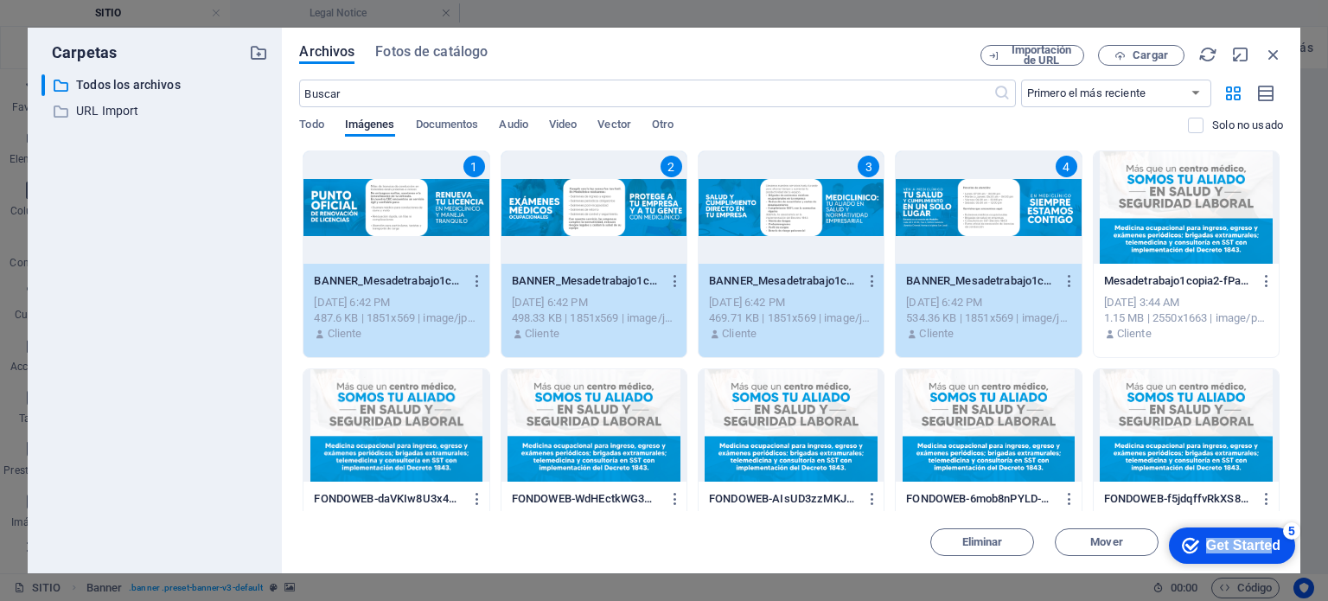
drag, startPoint x: 1275, startPoint y: 542, endPoint x: 1347, endPoint y: 879, distance: 344.0
click at [1174, 532] on div "checkmark Get Started 5" at bounding box center [1232, 546] width 126 height 36
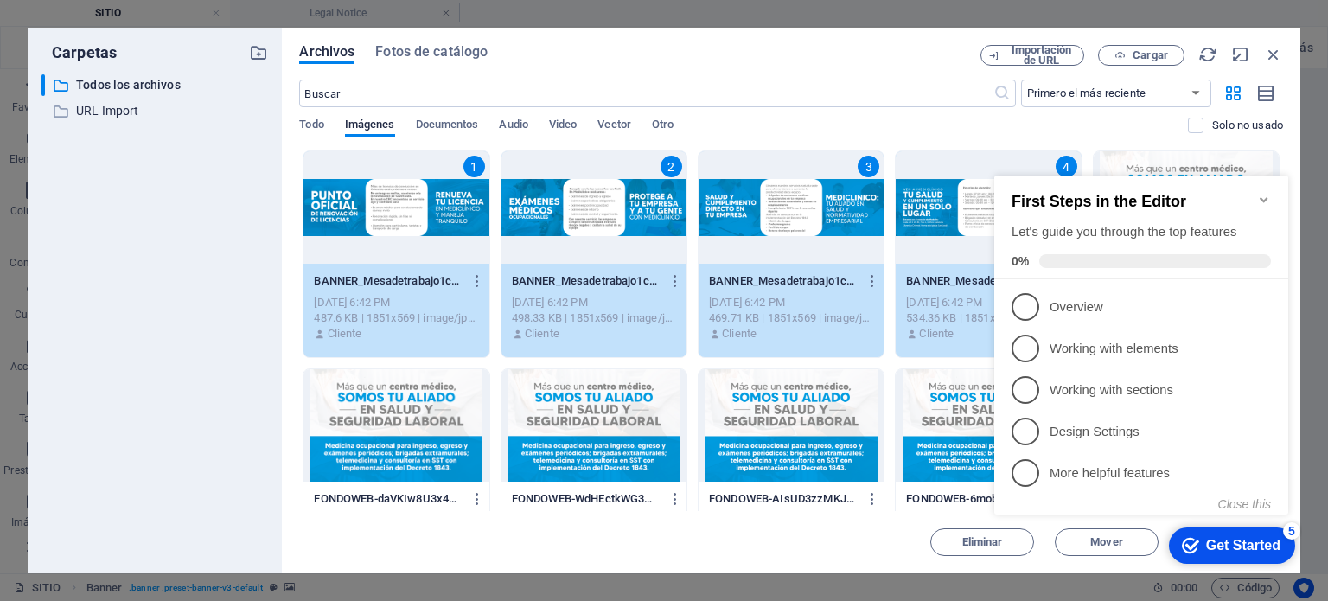
click at [1268, 193] on icon "Minimize checklist" at bounding box center [1265, 200] width 14 height 14
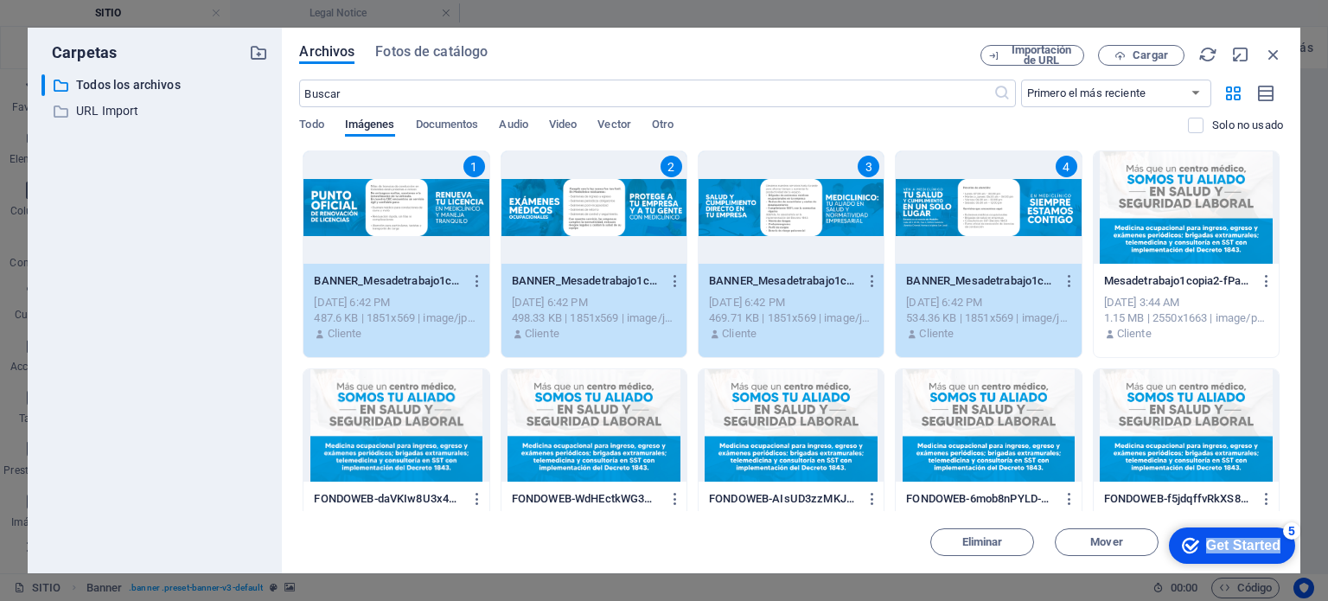
drag, startPoint x: 1283, startPoint y: 542, endPoint x: 1222, endPoint y: 382, distance: 171.1
click at [1222, 519] on html "checkmark Get Started 5 First Steps in the Editor Let's guide you through the t…" at bounding box center [1228, 545] width 147 height 52
click at [1242, 541] on div "Get Started" at bounding box center [1243, 546] width 74 height 16
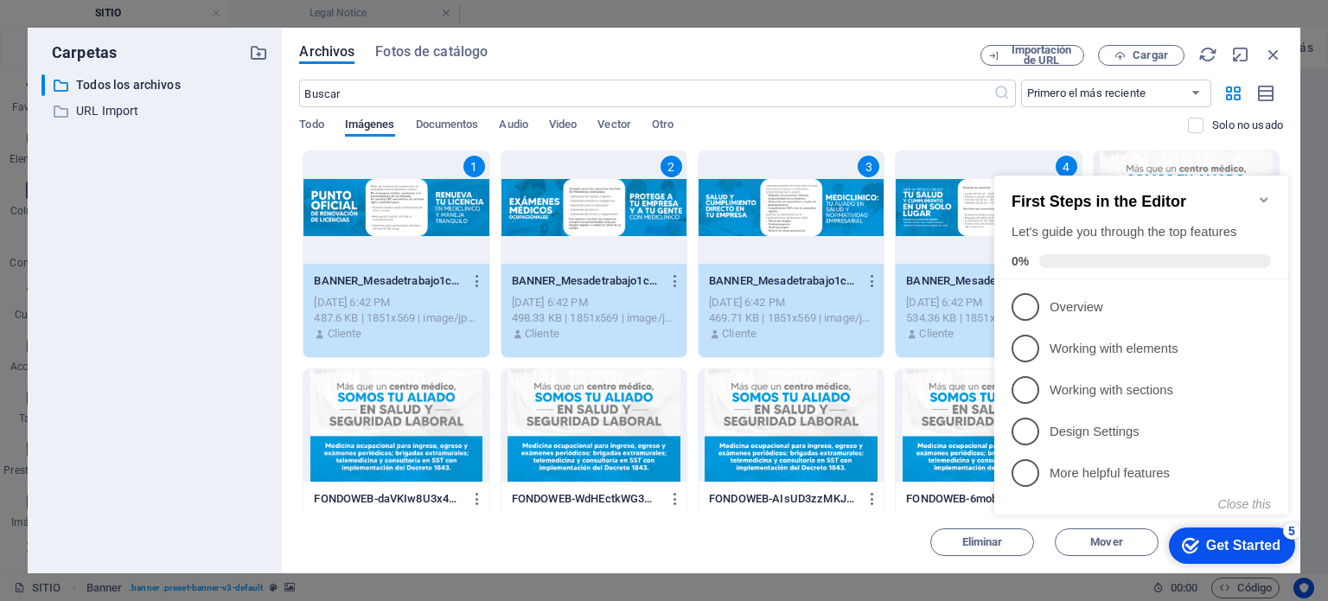
click at [1242, 541] on div "Get Started" at bounding box center [1243, 546] width 74 height 16
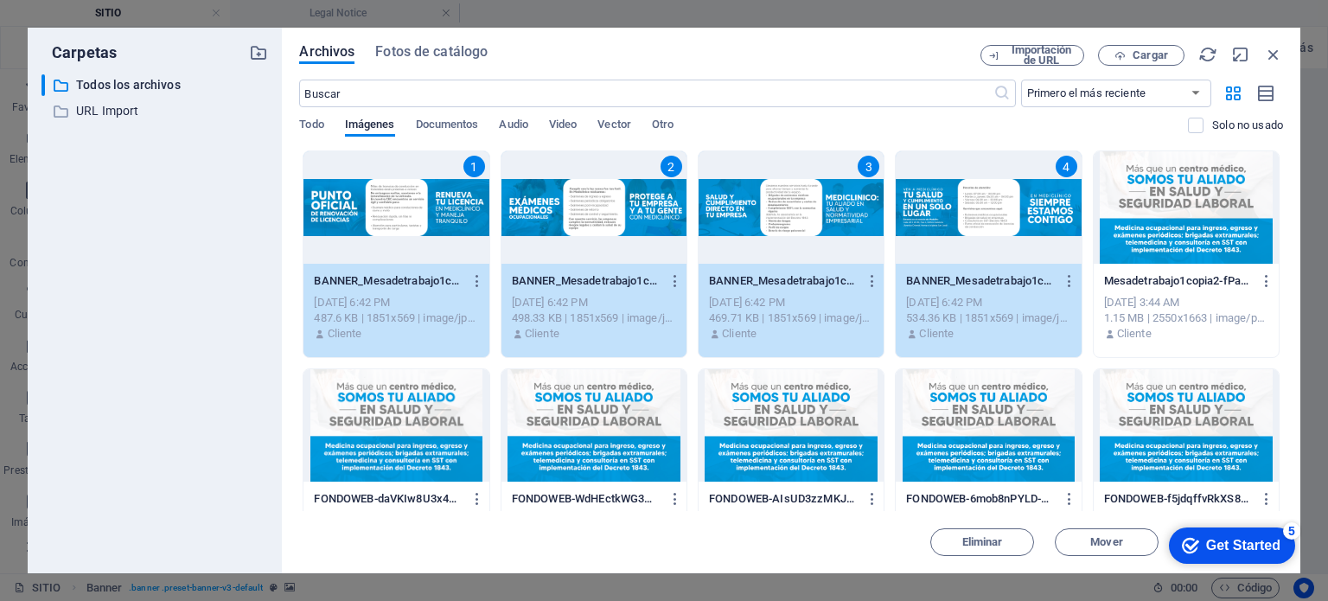
click at [1287, 531] on div "5" at bounding box center [1291, 530] width 17 height 17
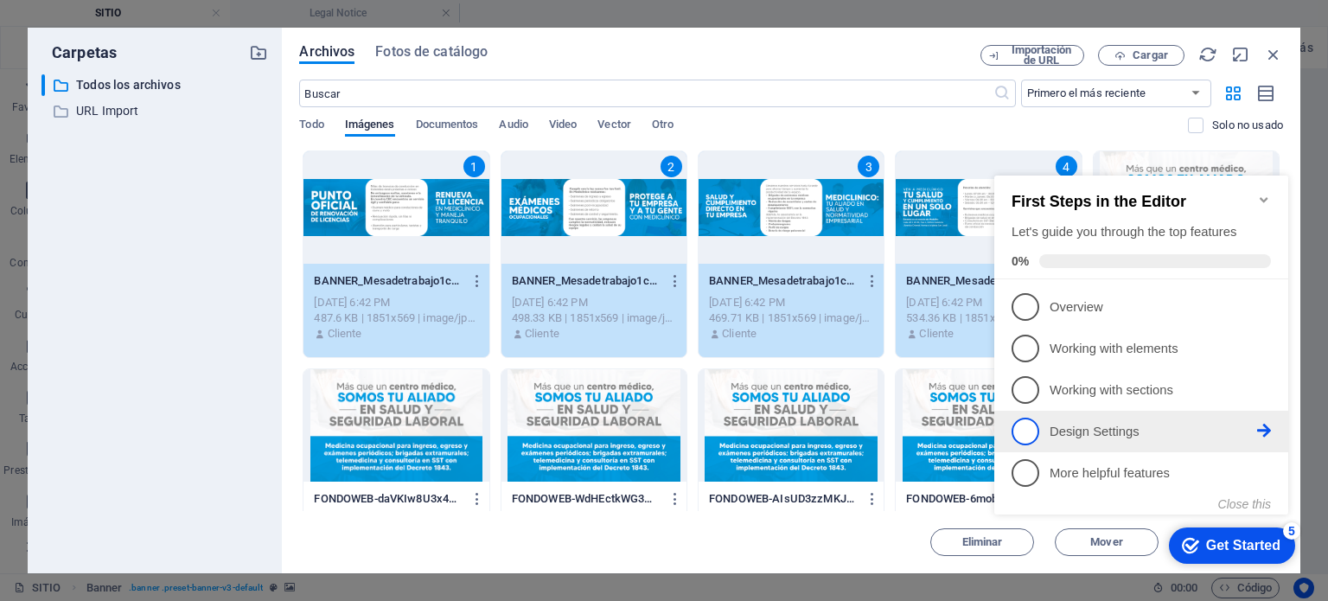
click at [1072, 423] on p "Design Settings - incomplete" at bounding box center [1154, 432] width 208 height 18
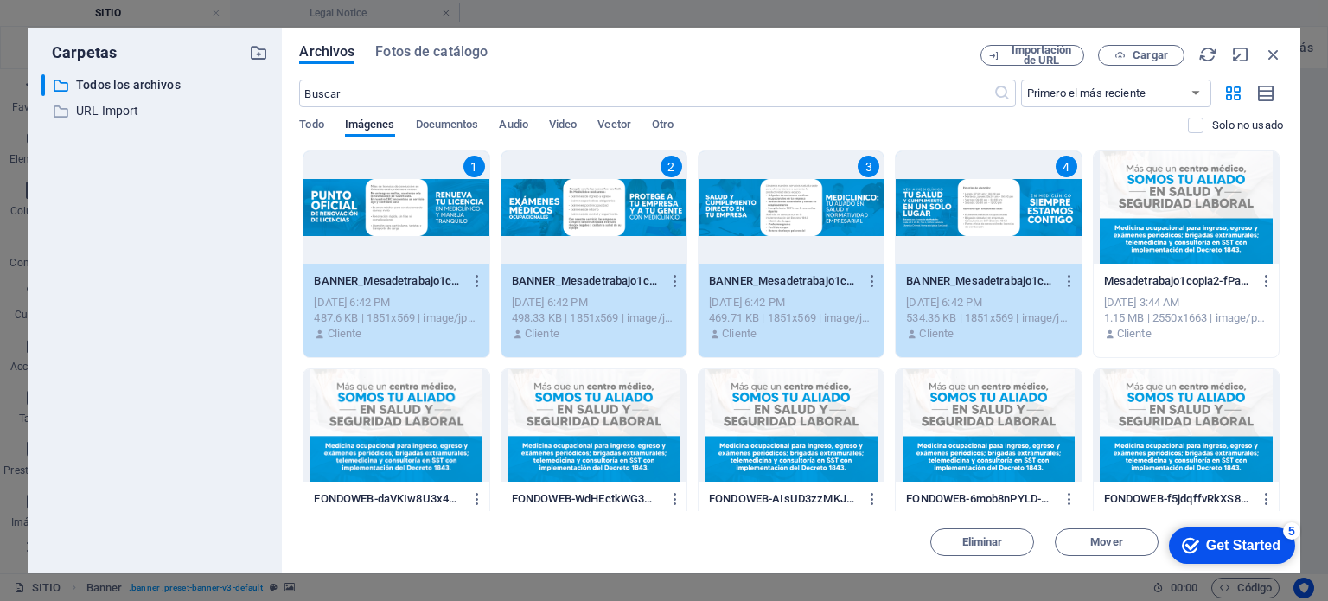
drag, startPoint x: 890, startPoint y: 50, endPoint x: 784, endPoint y: 61, distance: 106.0
click at [784, 61] on div "Archivos Fotos de catálogo" at bounding box center [640, 54] width 682 height 19
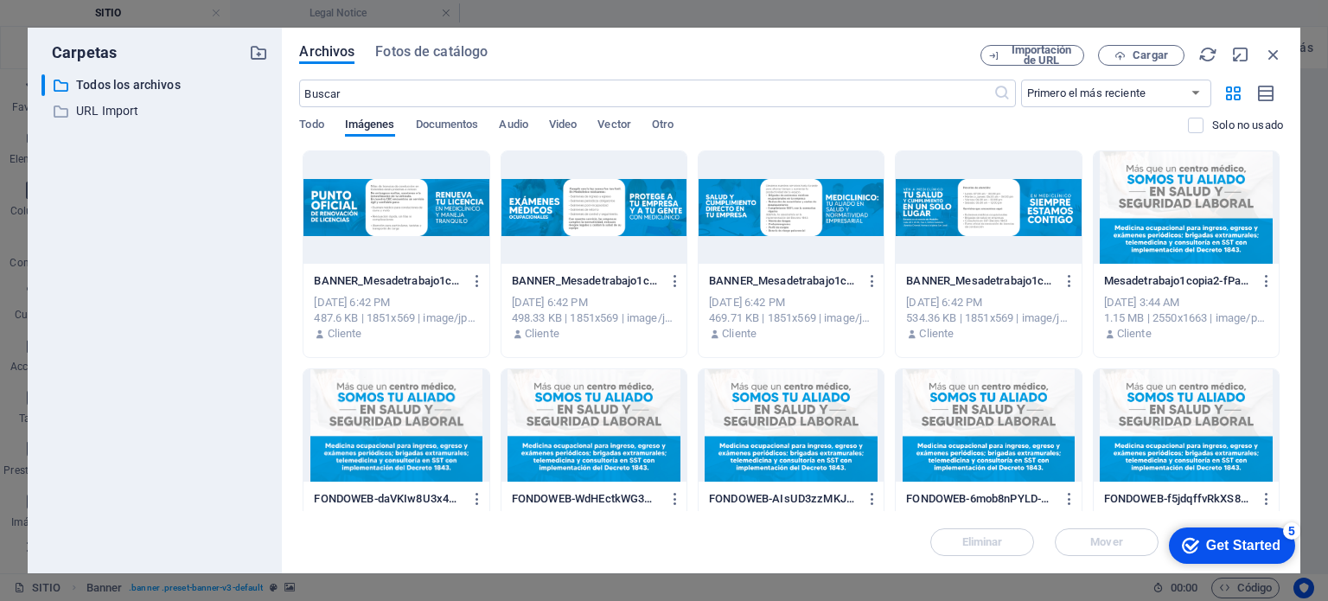
click at [425, 208] on div at bounding box center [396, 207] width 185 height 112
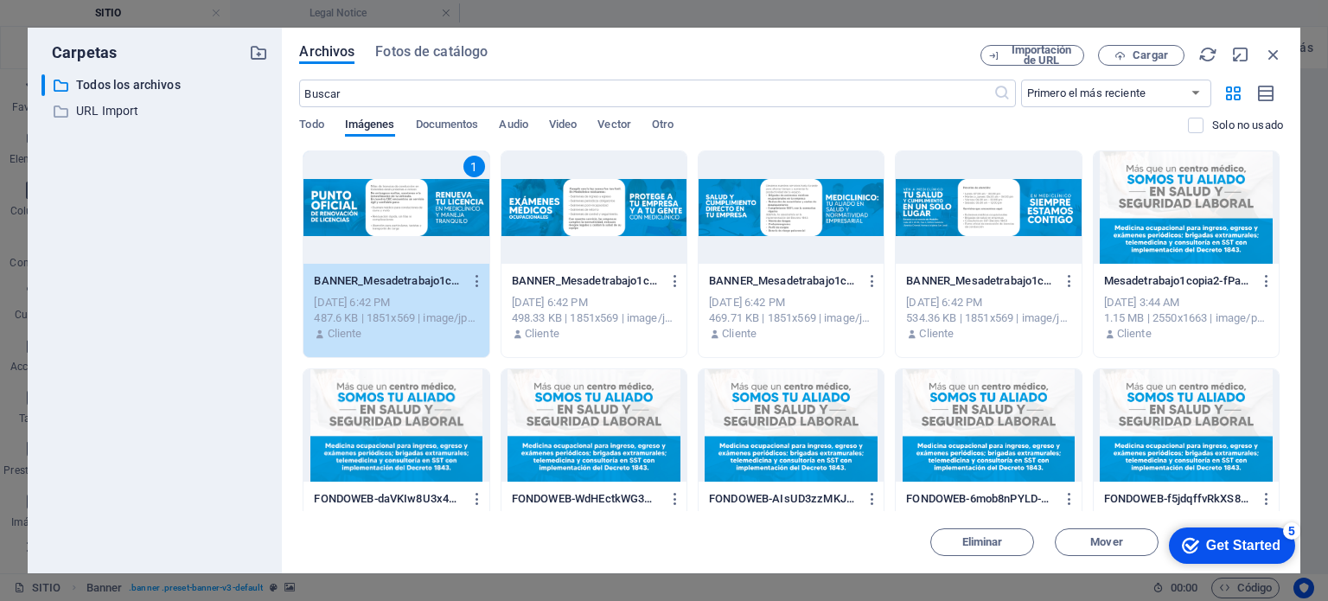
click at [1016, 334] on div "Cliente" at bounding box center [988, 334] width 164 height 16
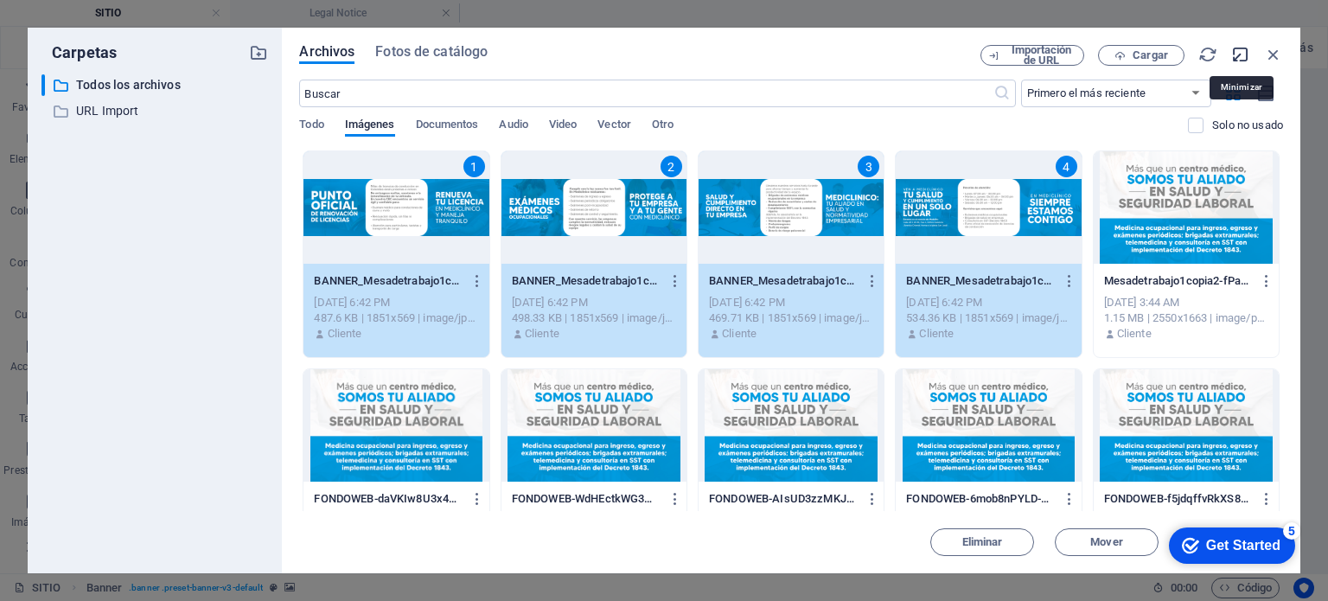
click at [1238, 54] on icon "button" at bounding box center [1241, 54] width 19 height 19
select select "image"
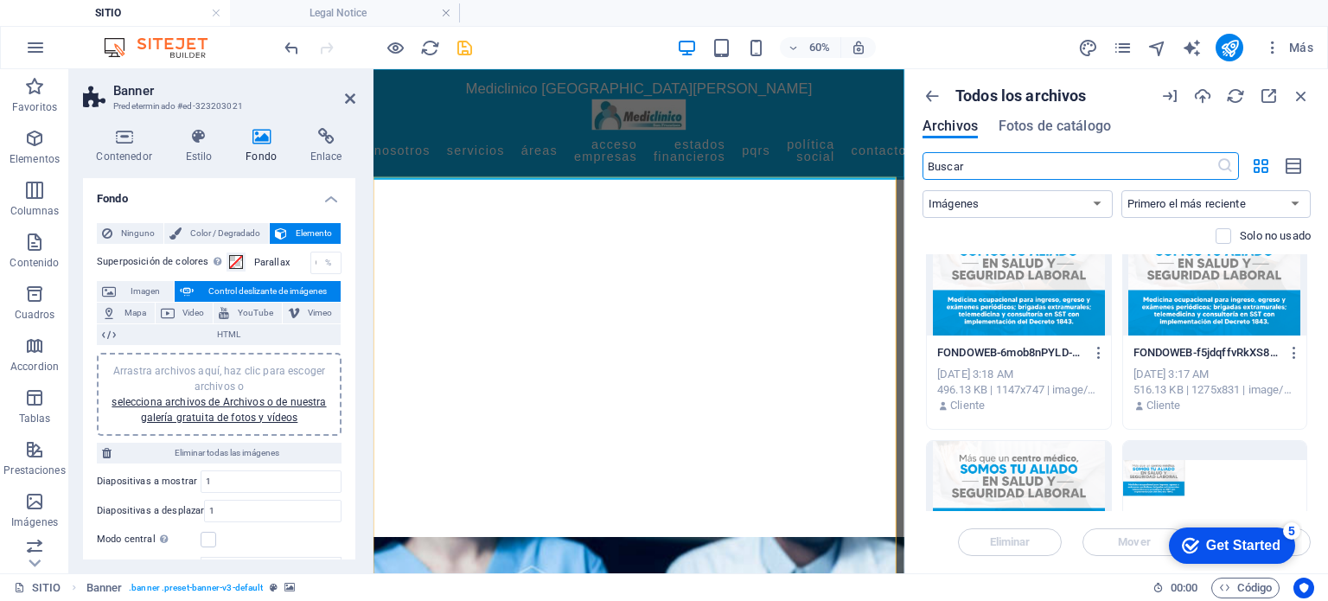
scroll to position [1281, 0]
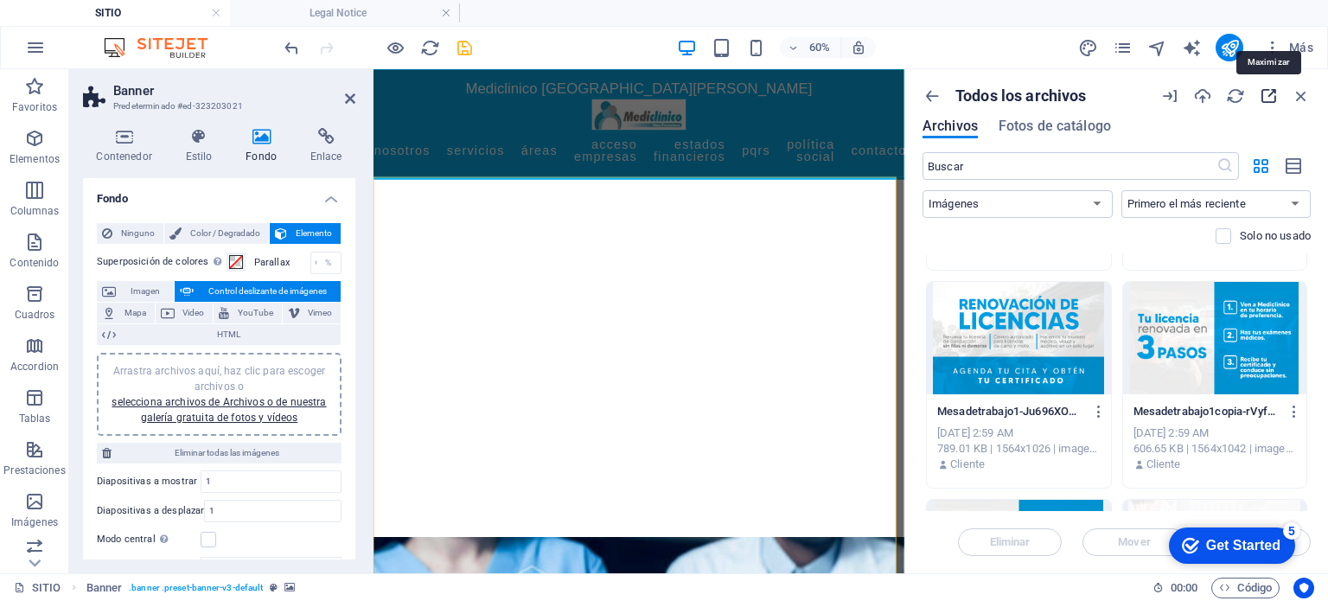
click at [1269, 93] on icon "button" at bounding box center [1268, 95] width 19 height 19
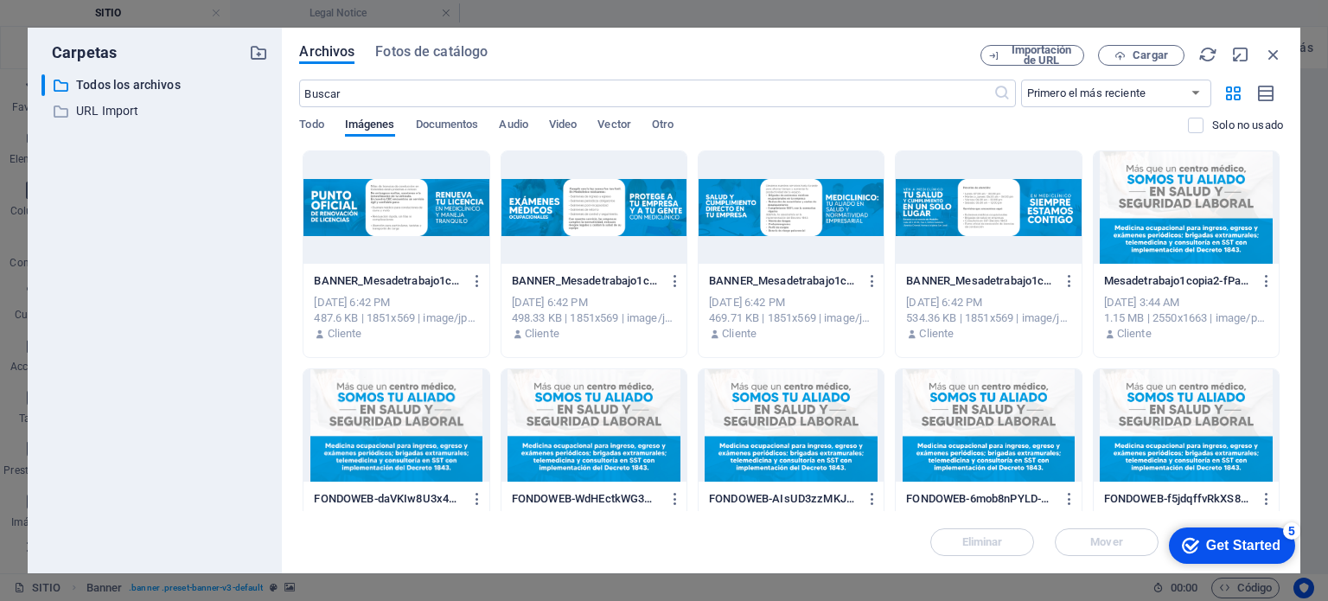
click at [401, 179] on div at bounding box center [396, 207] width 185 height 112
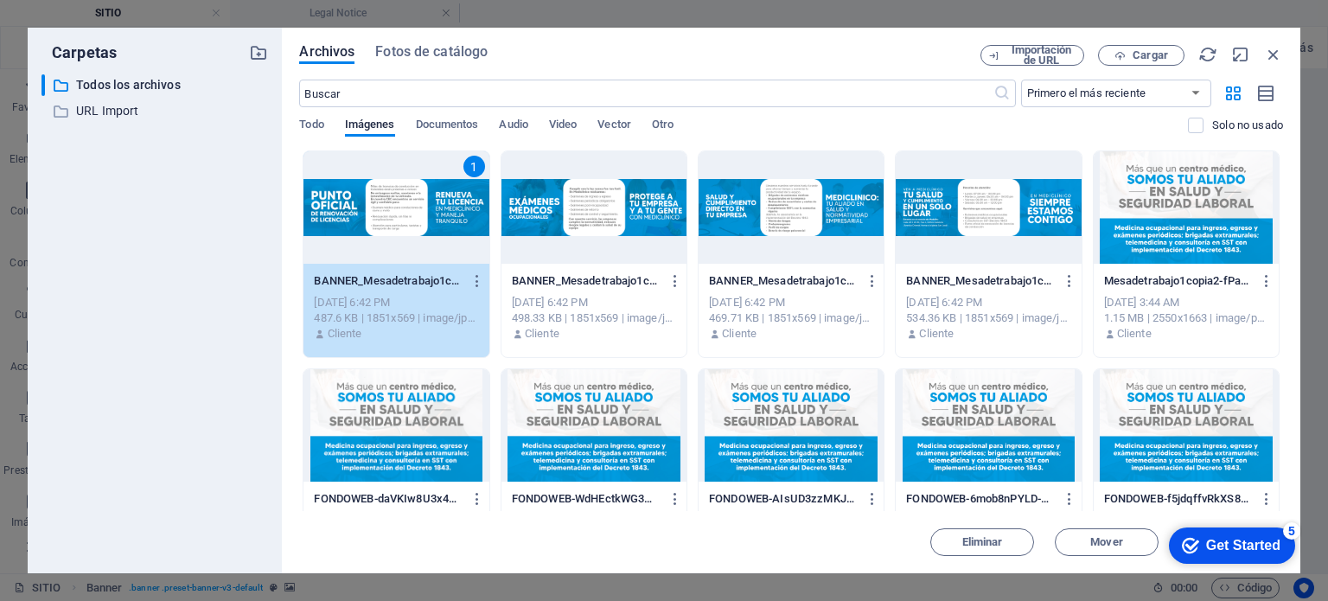
click at [1000, 287] on p "BANNER_Mesadetrabajo1copia5-xVKSYHVhxqdwqYCBuU7fAQ.jpg" at bounding box center [980, 281] width 149 height 16
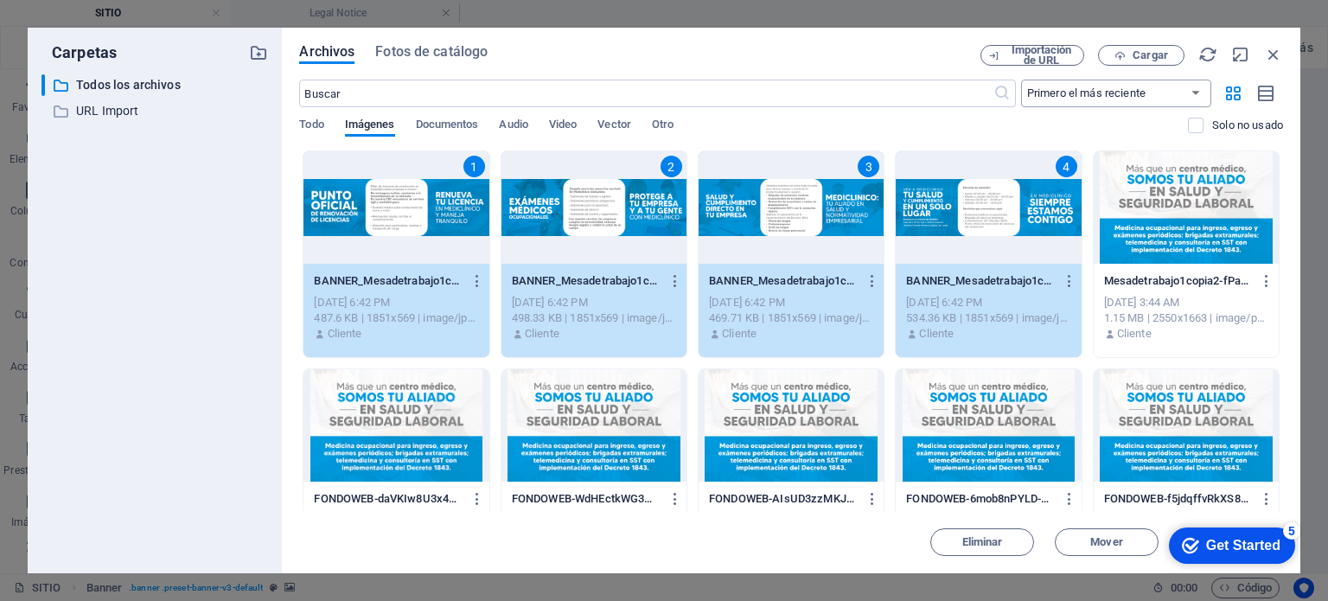
click at [1195, 89] on select "Primero el más reciente Primero el más antiguo Nombre (A-Z) Nombre (Z-A) Tamaño…" at bounding box center [1116, 94] width 190 height 28
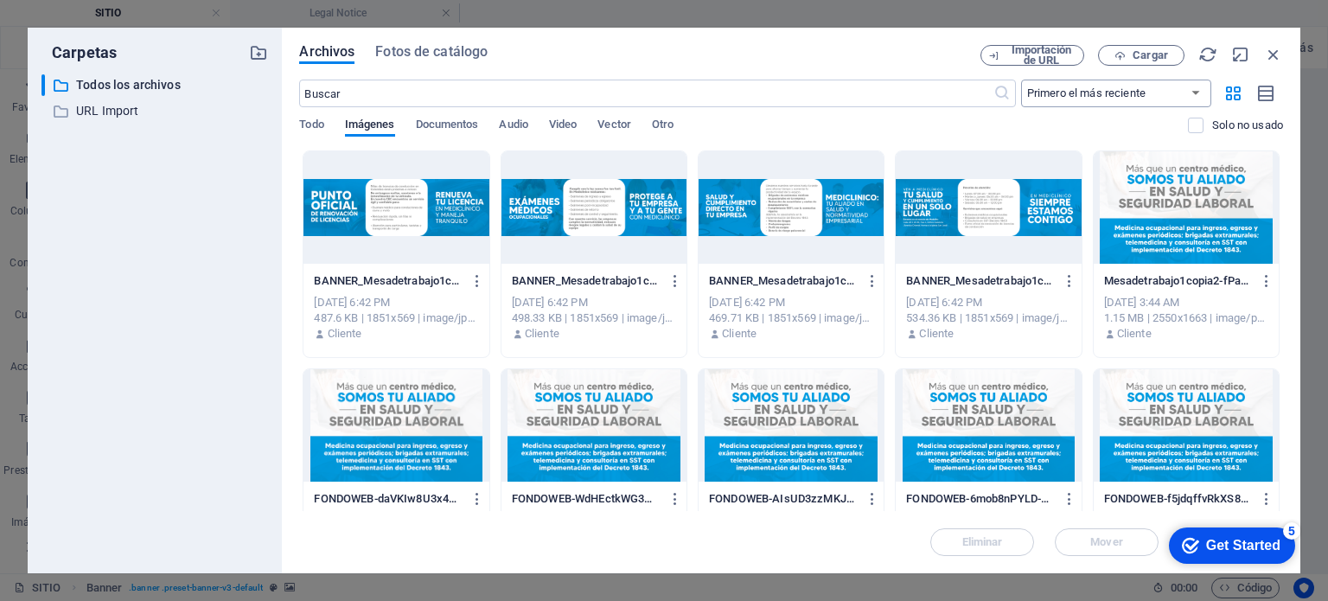
click at [1195, 89] on select "Primero el más reciente Primero el más antiguo Nombre (A-Z) Nombre (Z-A) Tamaño…" at bounding box center [1116, 94] width 190 height 28
click at [457, 214] on div at bounding box center [396, 207] width 185 height 112
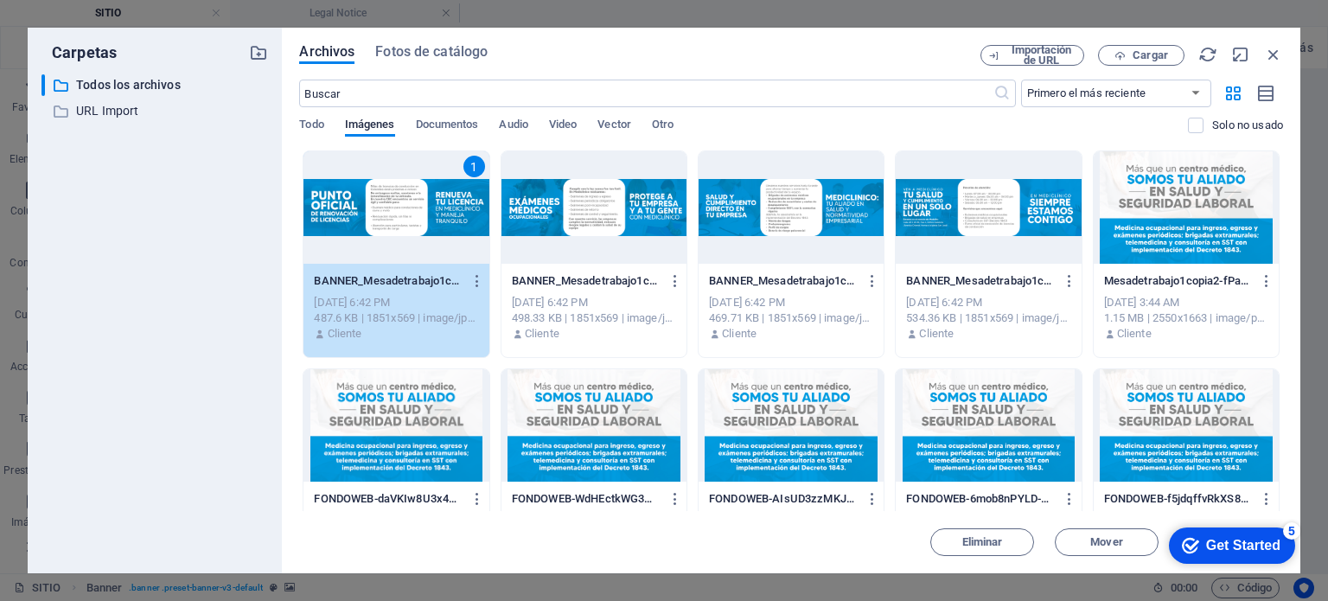
click at [1039, 304] on div "Sep 3, 2025 6:42 PM" at bounding box center [988, 303] width 164 height 16
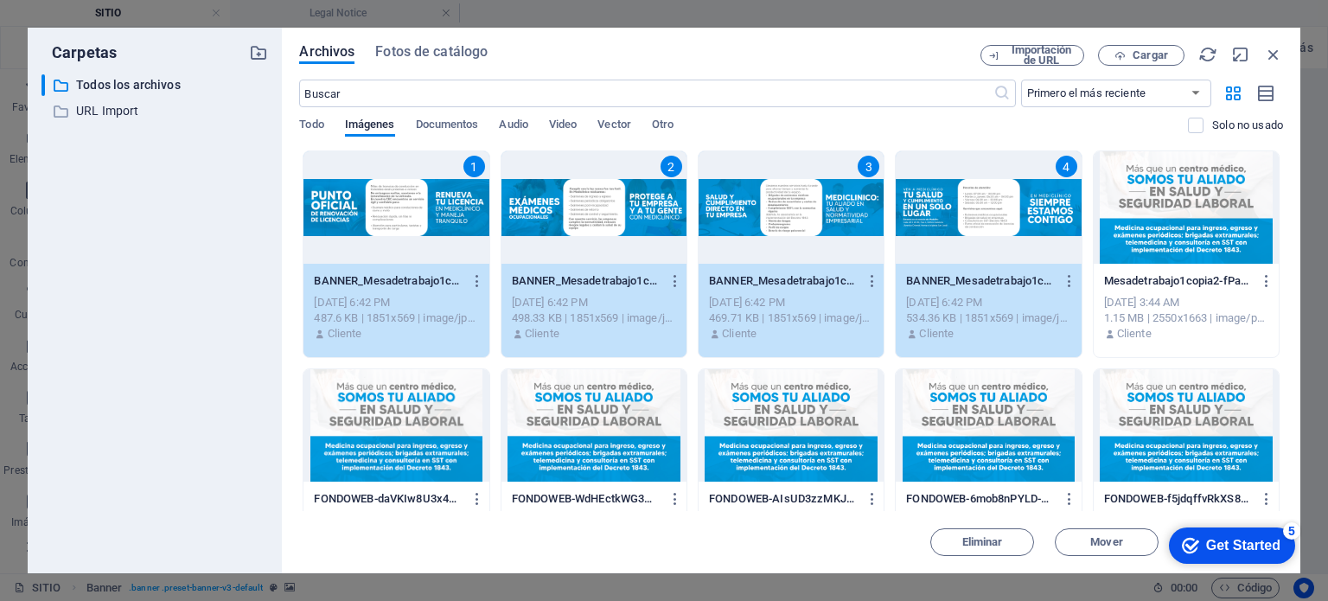
click at [1037, 304] on div "Sep 3, 2025 6:42 PM" at bounding box center [988, 303] width 164 height 16
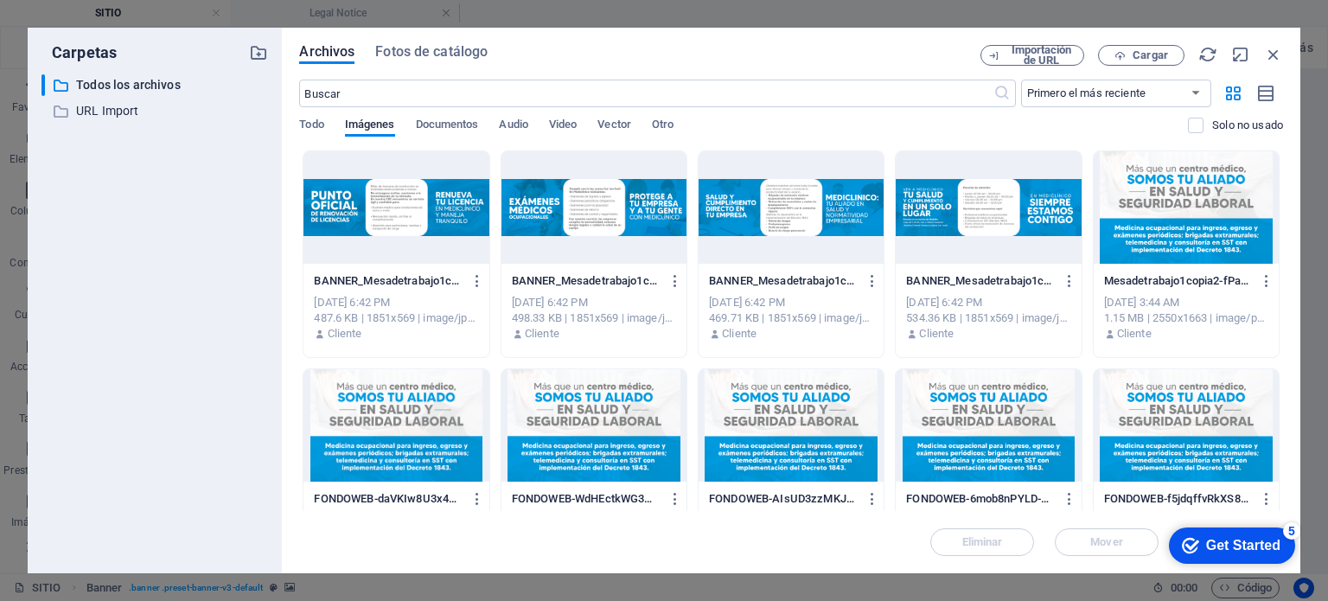
click at [342, 200] on div at bounding box center [396, 207] width 185 height 112
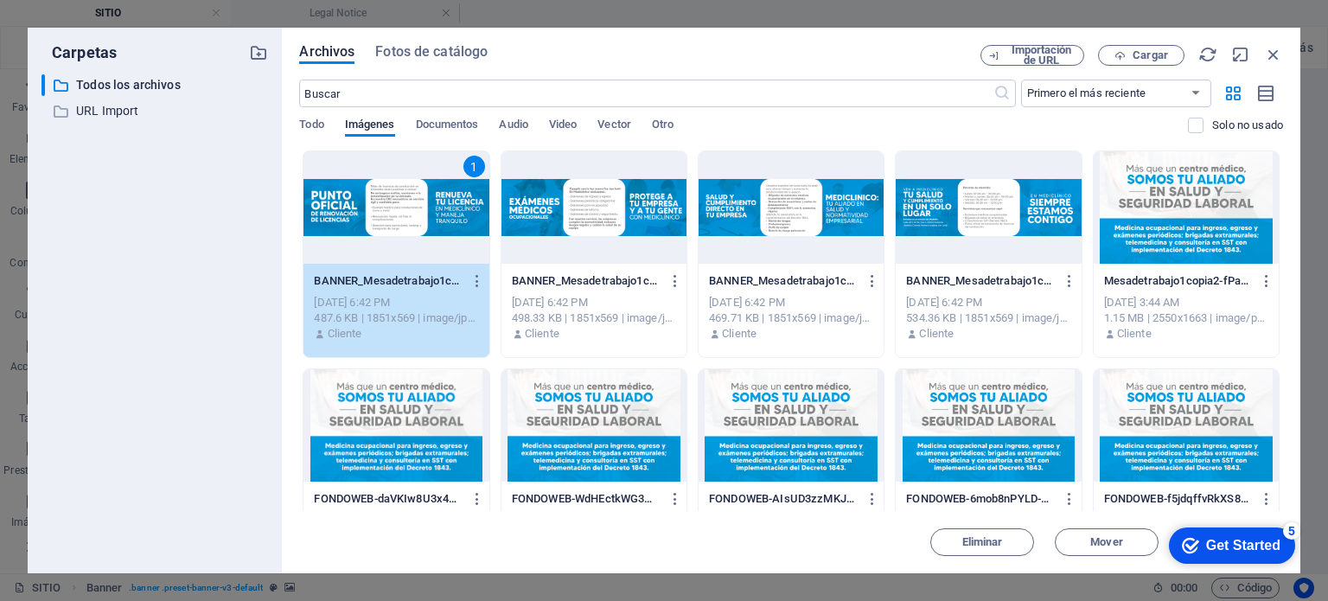
click at [1068, 337] on div "Cliente" at bounding box center [988, 334] width 164 height 16
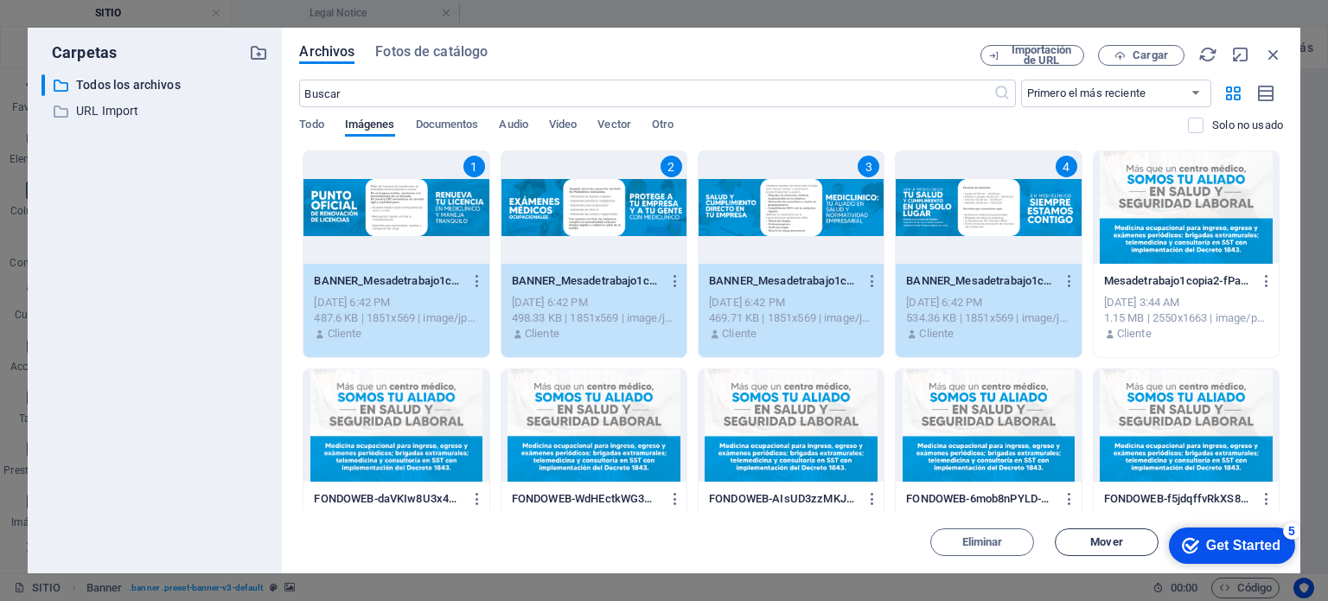
click at [1131, 547] on span "Mover" at bounding box center [1107, 542] width 88 height 10
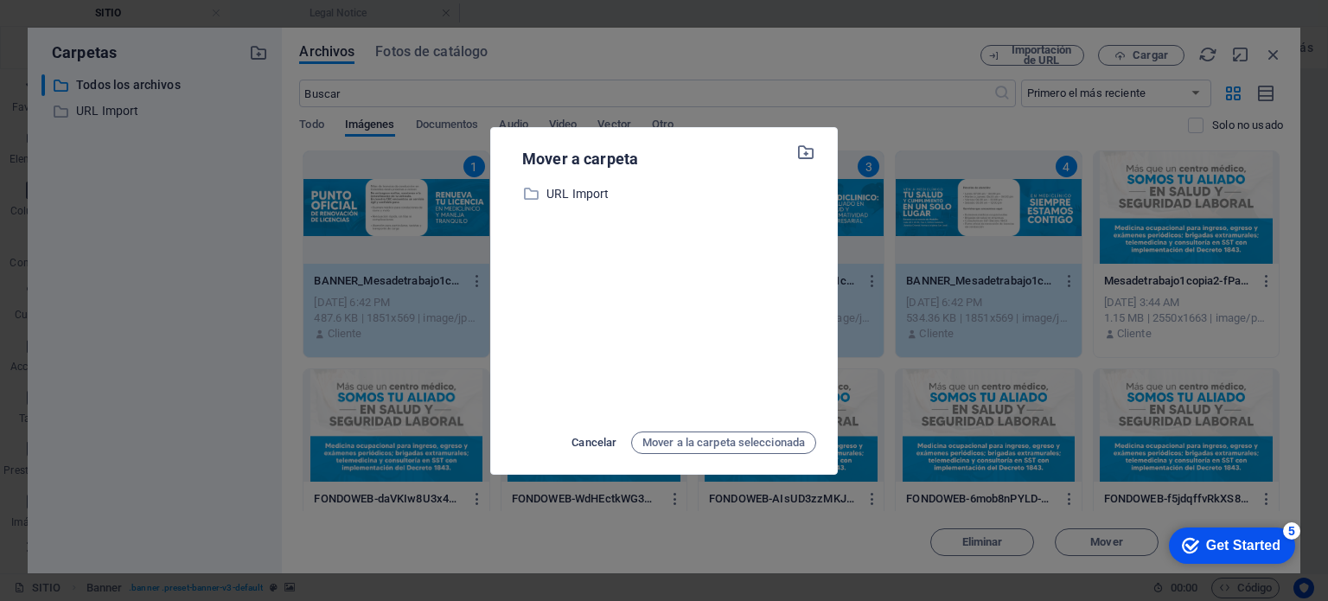
click at [605, 438] on span "Cancelar" at bounding box center [594, 442] width 45 height 21
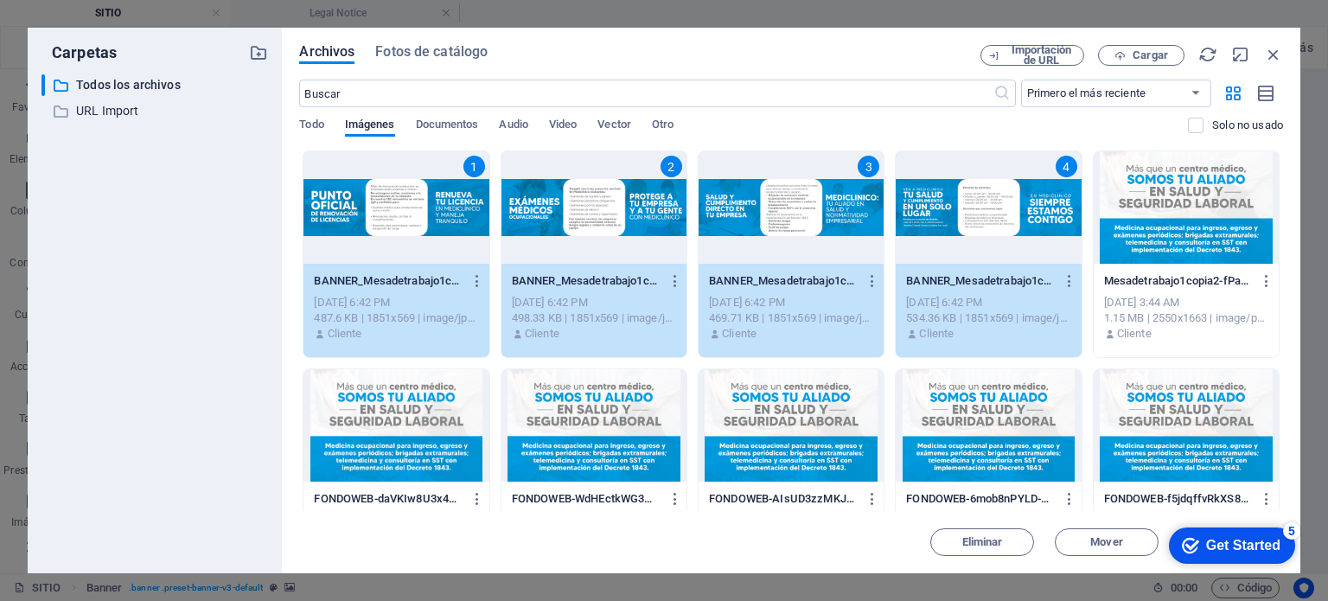
click at [1200, 534] on div "checkmark Get Started 5" at bounding box center [1232, 546] width 126 height 36
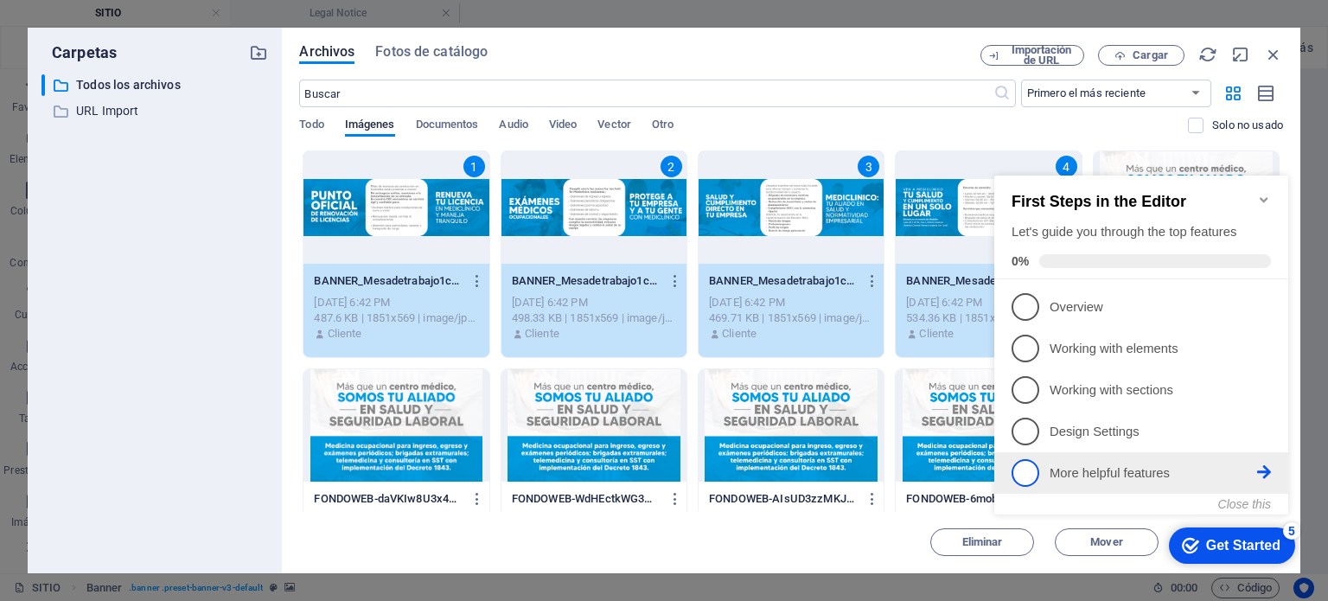
click at [1101, 470] on p "More helpful features - incomplete" at bounding box center [1154, 473] width 208 height 18
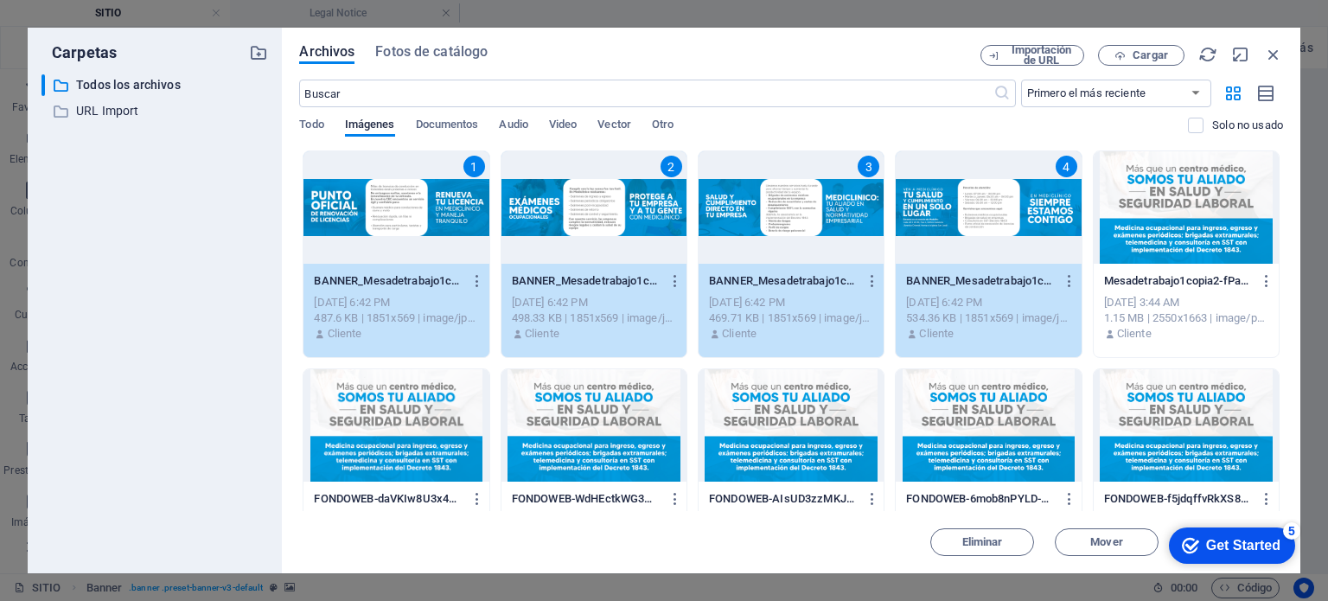
click at [1246, 538] on div "Get Started" at bounding box center [1243, 546] width 74 height 16
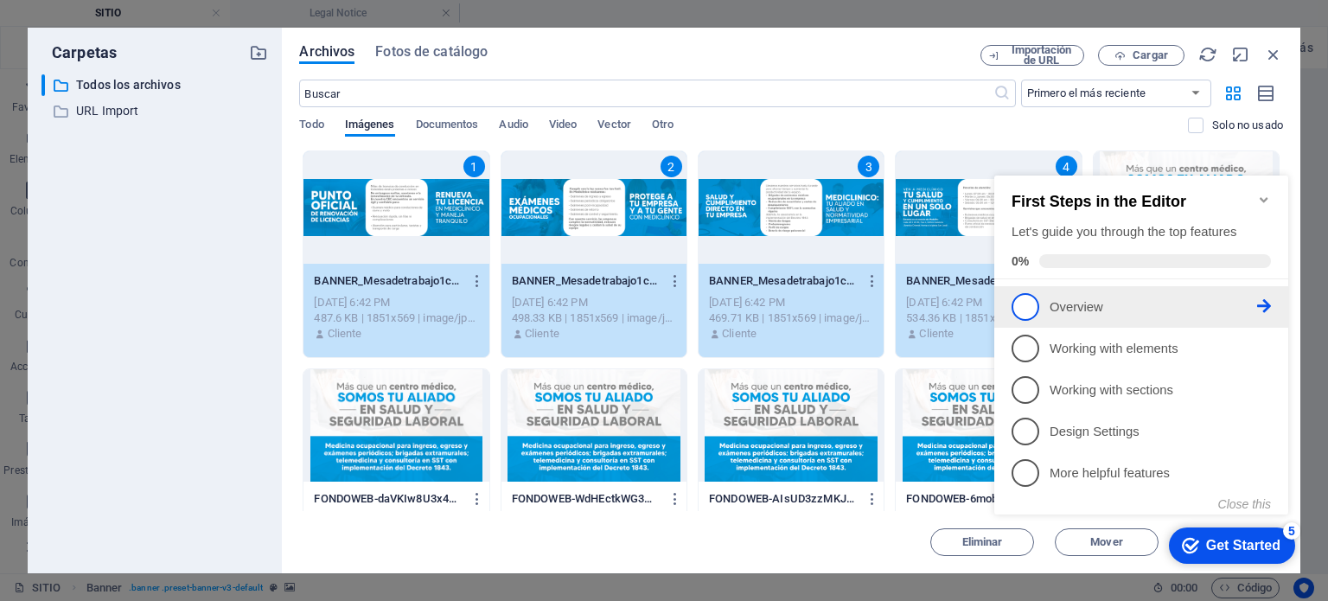
click at [1034, 302] on span "1" at bounding box center [1026, 307] width 28 height 28
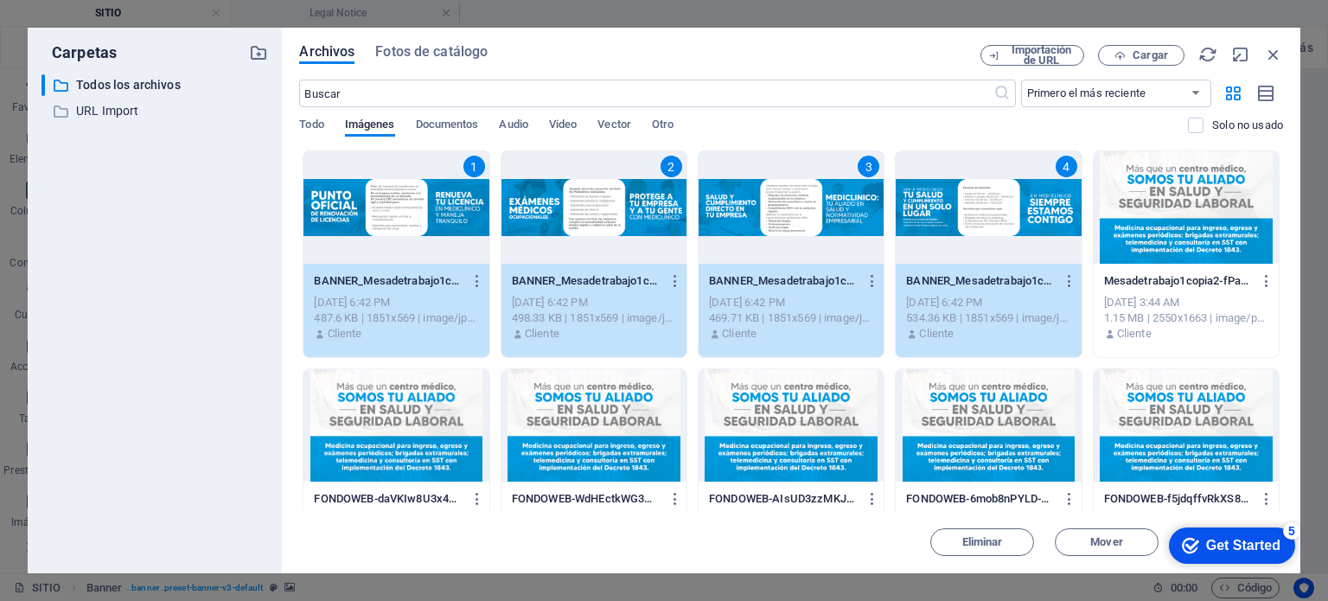
click at [1182, 539] on icon "checkmark" at bounding box center [1190, 545] width 17 height 17
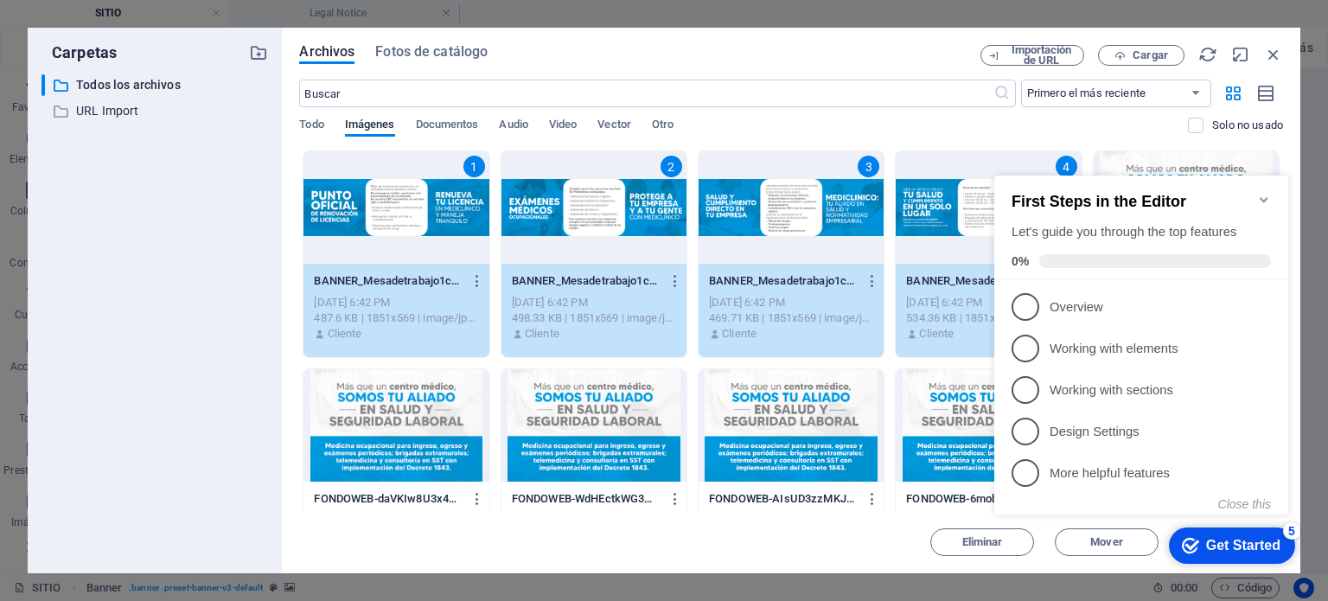
click at [1182, 539] on icon "checkmark" at bounding box center [1190, 545] width 17 height 17
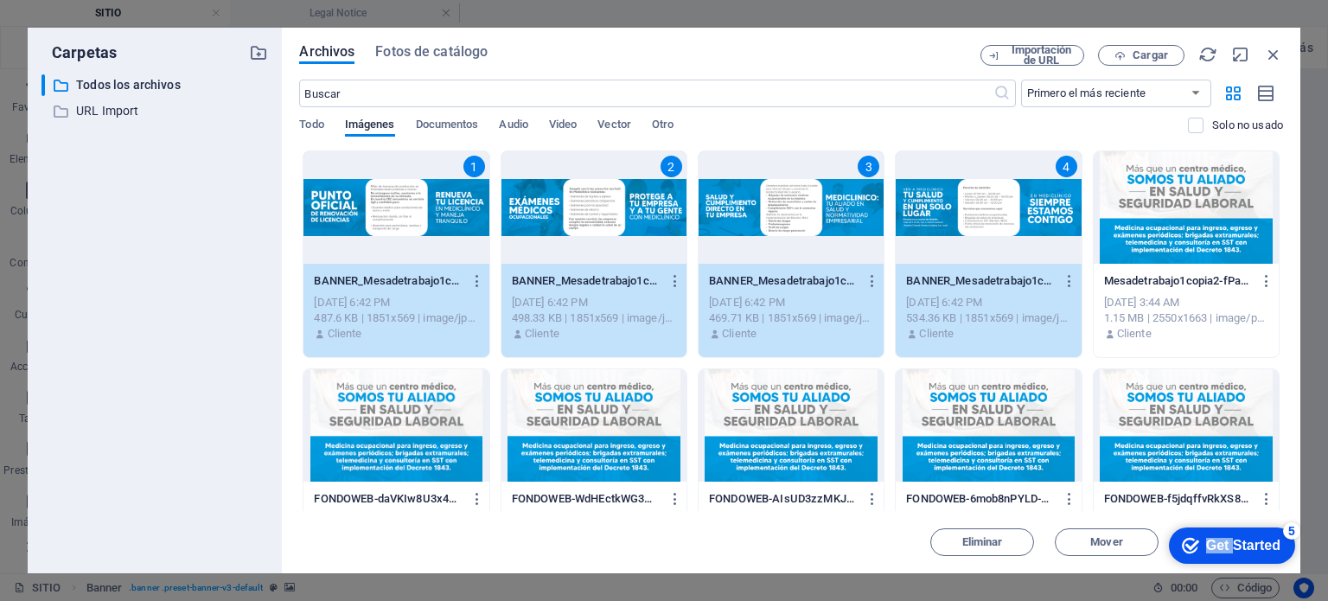
click at [1200, 554] on icon "checkmark" at bounding box center [1190, 545] width 17 height 17
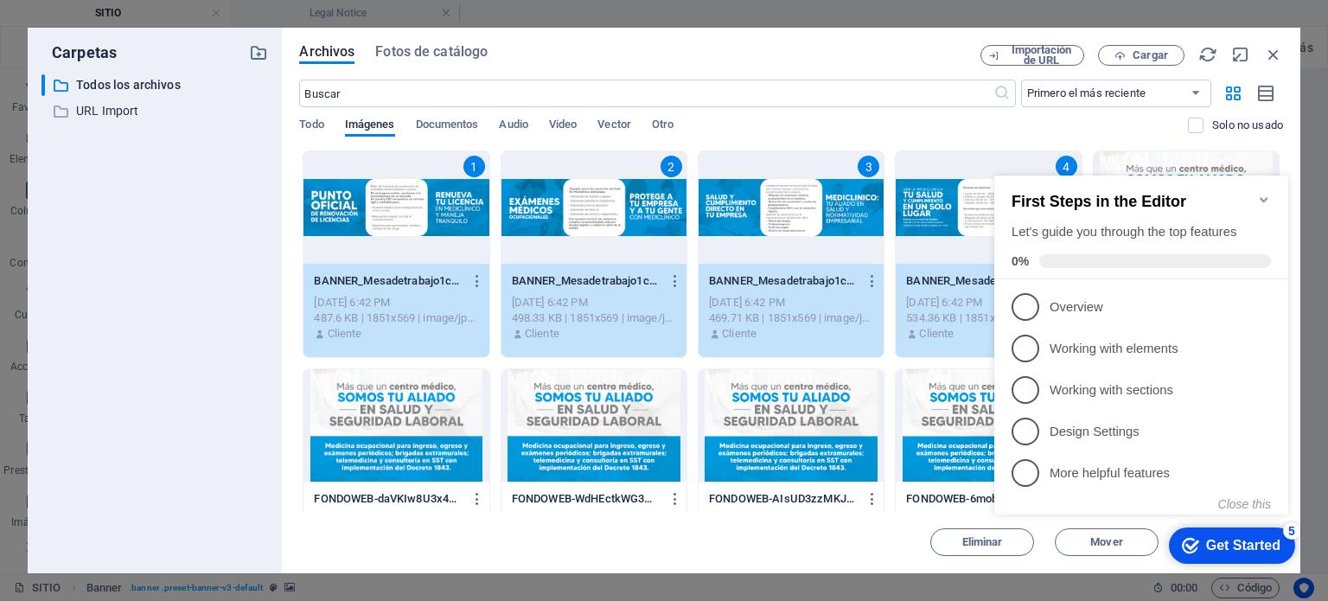
click at [1268, 193] on icon "Minimize checklist" at bounding box center [1265, 200] width 14 height 14
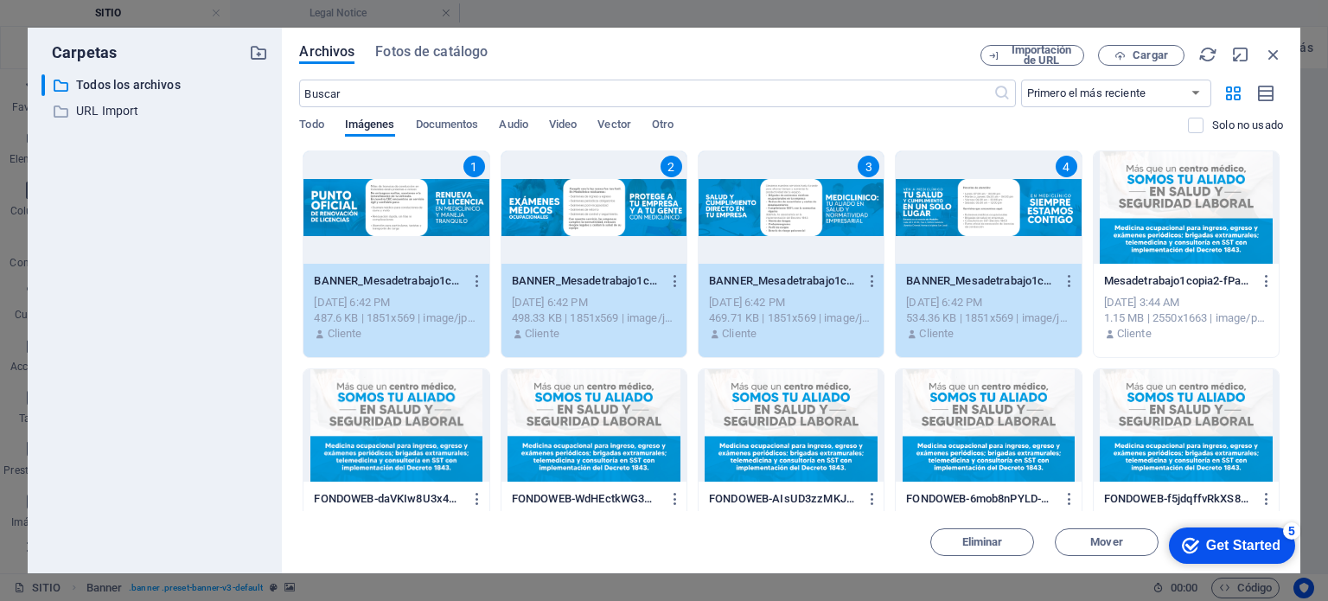
click at [1287, 539] on div "checkmark Get Started 5" at bounding box center [1232, 546] width 126 height 36
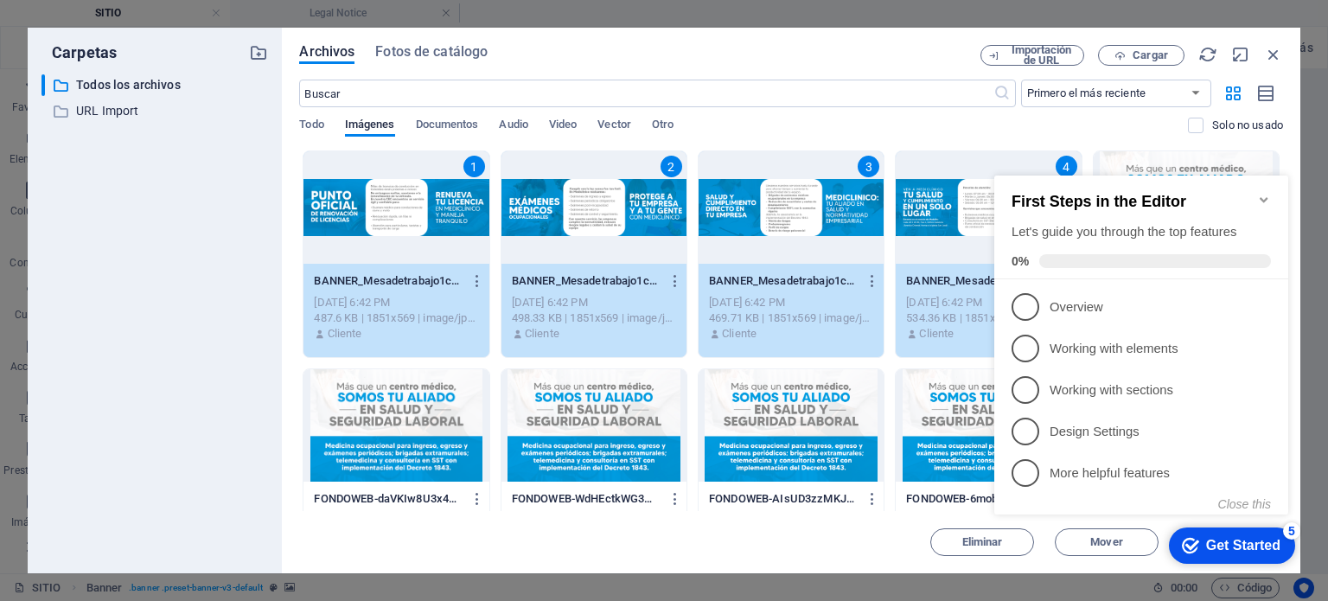
click at [1287, 539] on div "checkmark Get Started 5" at bounding box center [1232, 546] width 126 height 36
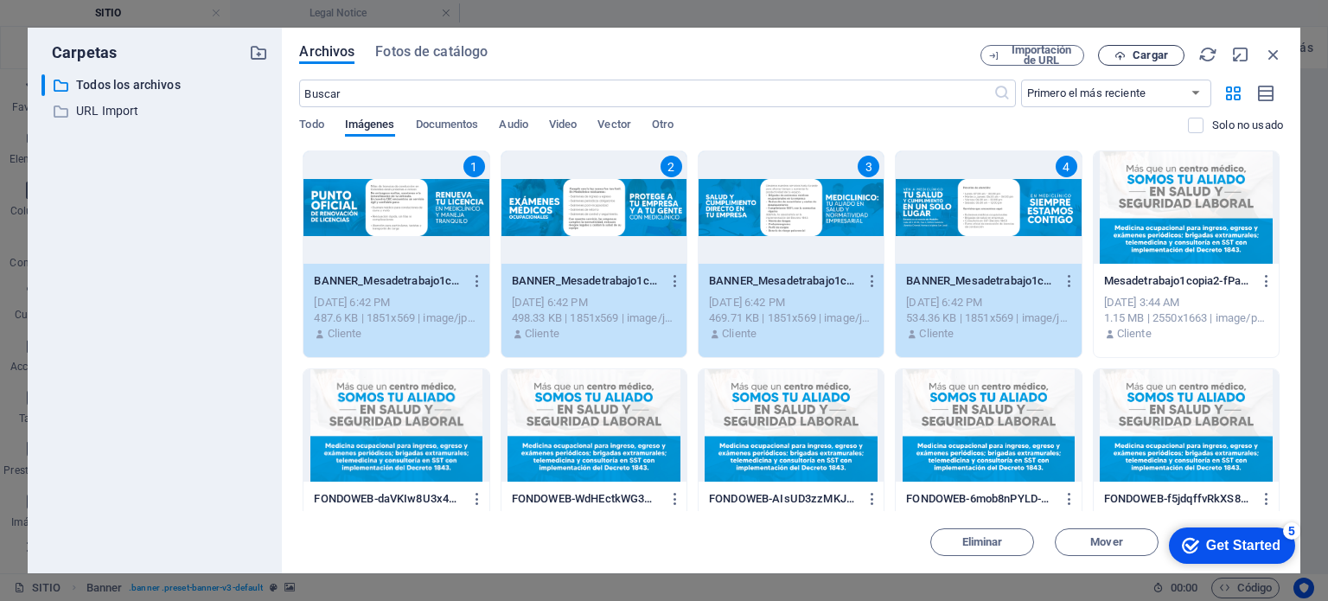
click at [1136, 51] on span "Cargar" at bounding box center [1150, 55] width 35 height 10
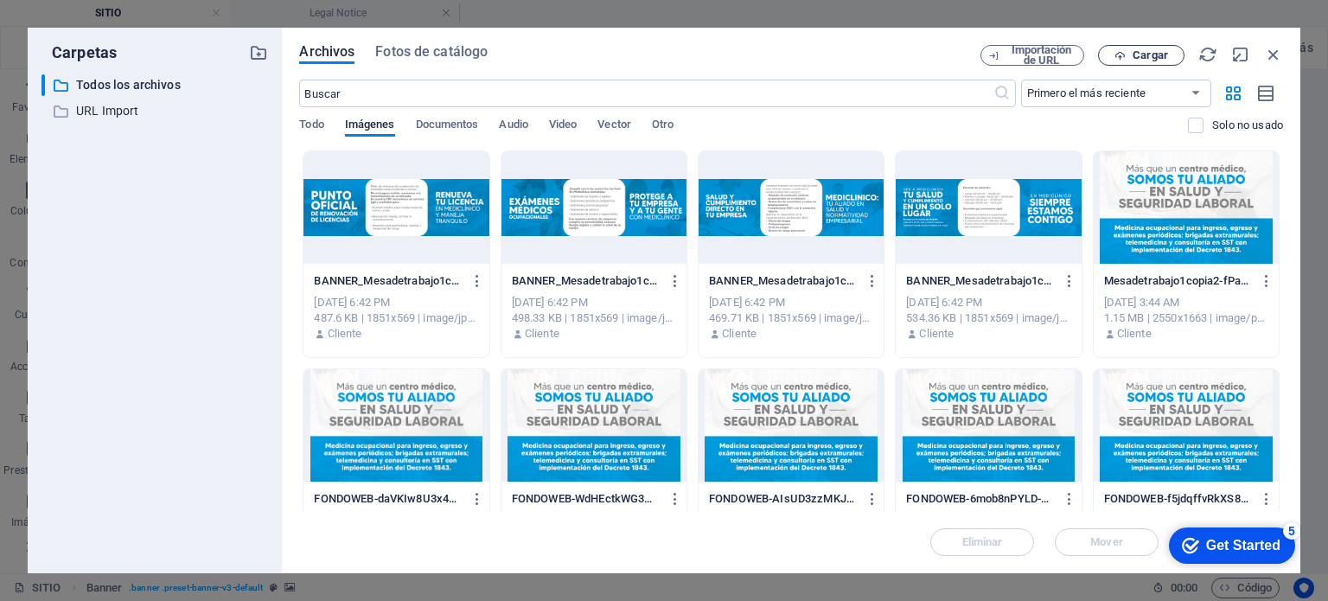
click at [1136, 59] on span "Cargar" at bounding box center [1150, 55] width 35 height 10
click at [466, 157] on div at bounding box center [396, 207] width 185 height 112
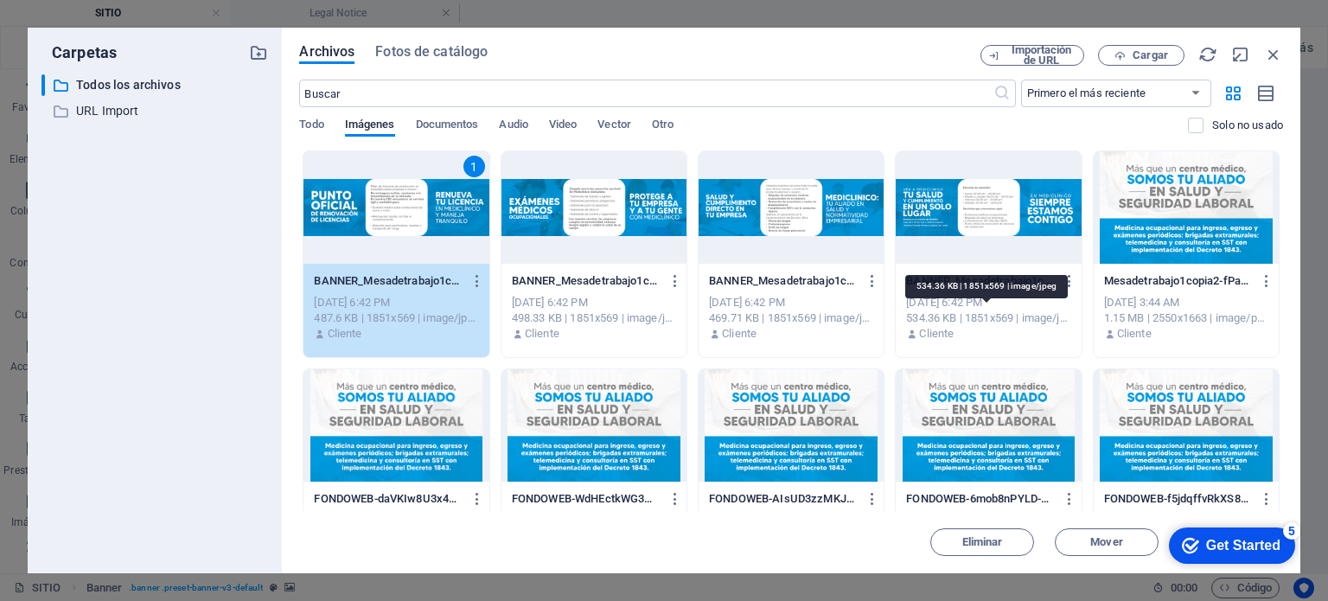
click at [955, 323] on div "534.36 KB | 1851x569 | image/jpeg" at bounding box center [988, 318] width 164 height 16
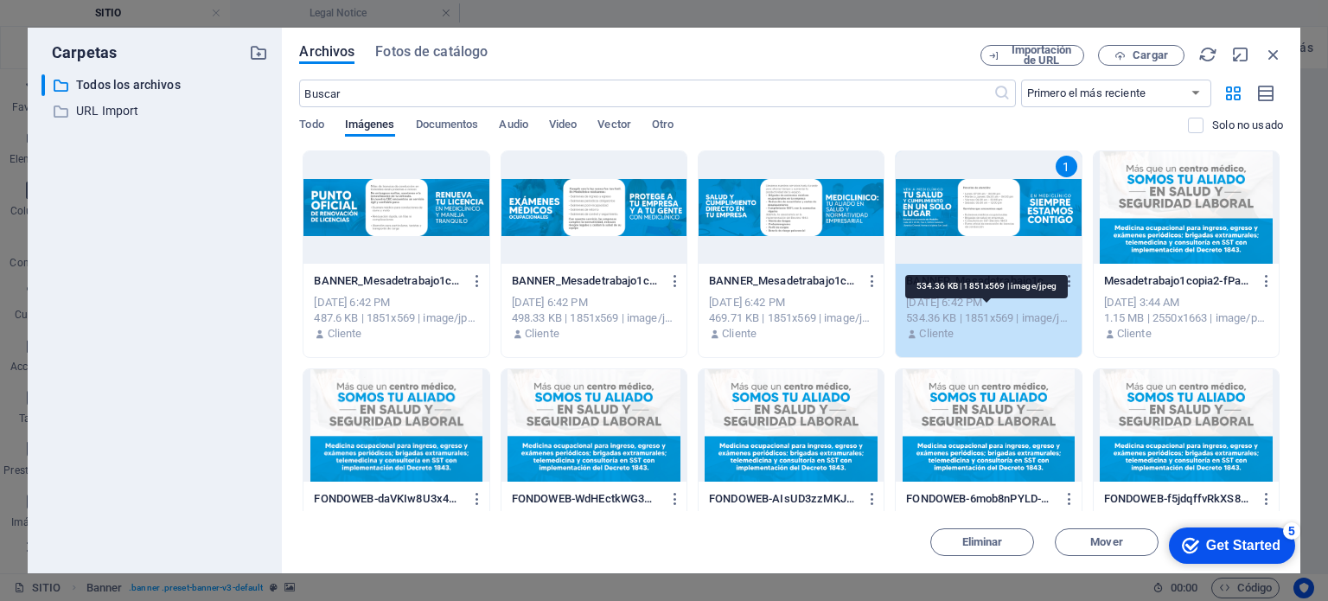
click at [955, 323] on div "534.36 KB | 1851x569 | image/jpeg" at bounding box center [988, 318] width 164 height 16
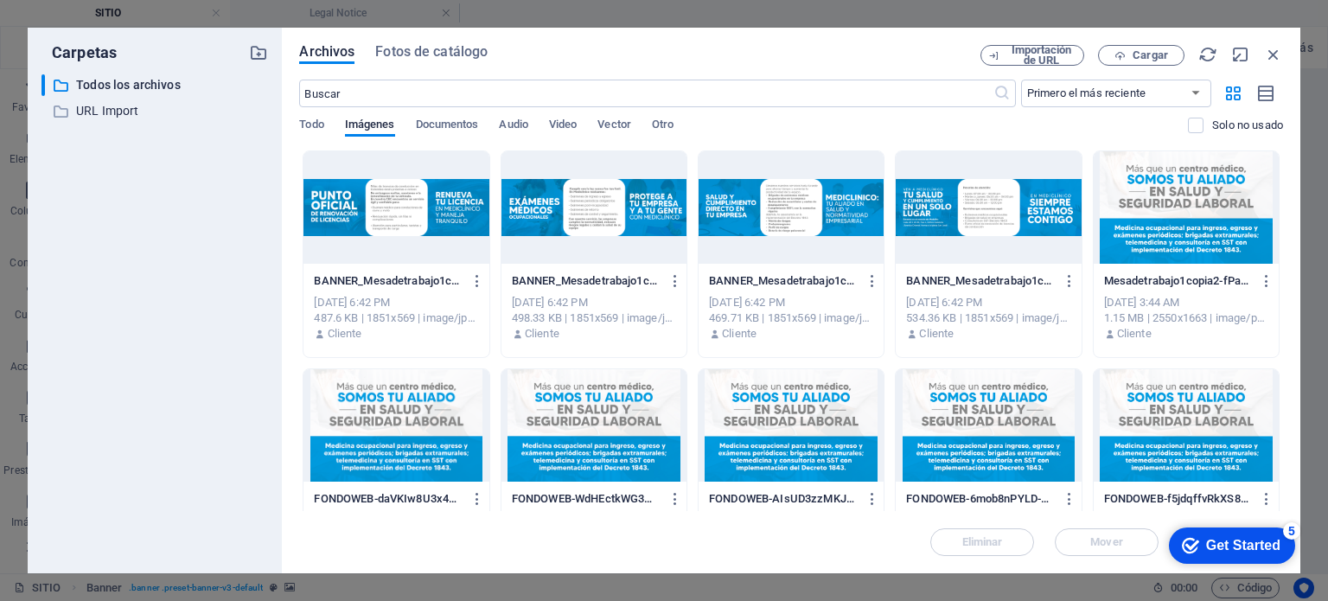
click at [476, 296] on div "Sep 3, 2025 6:42 PM" at bounding box center [396, 303] width 164 height 16
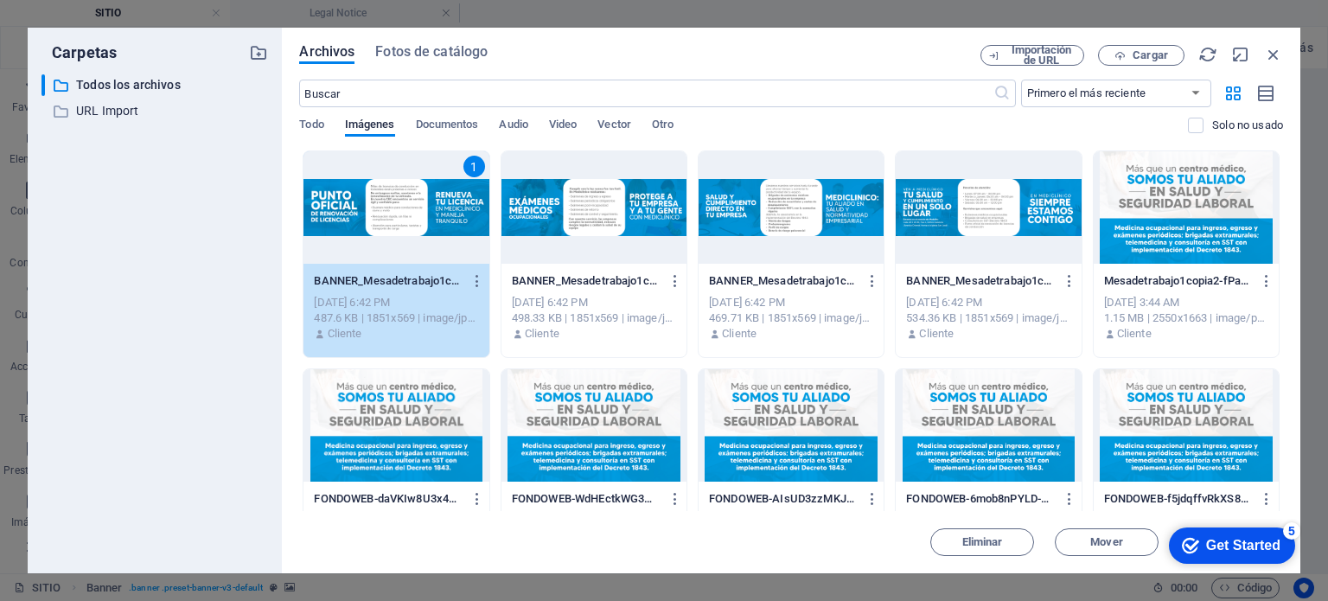
click at [977, 315] on div "534.36 KB | 1851x569 | image/jpeg" at bounding box center [988, 318] width 164 height 16
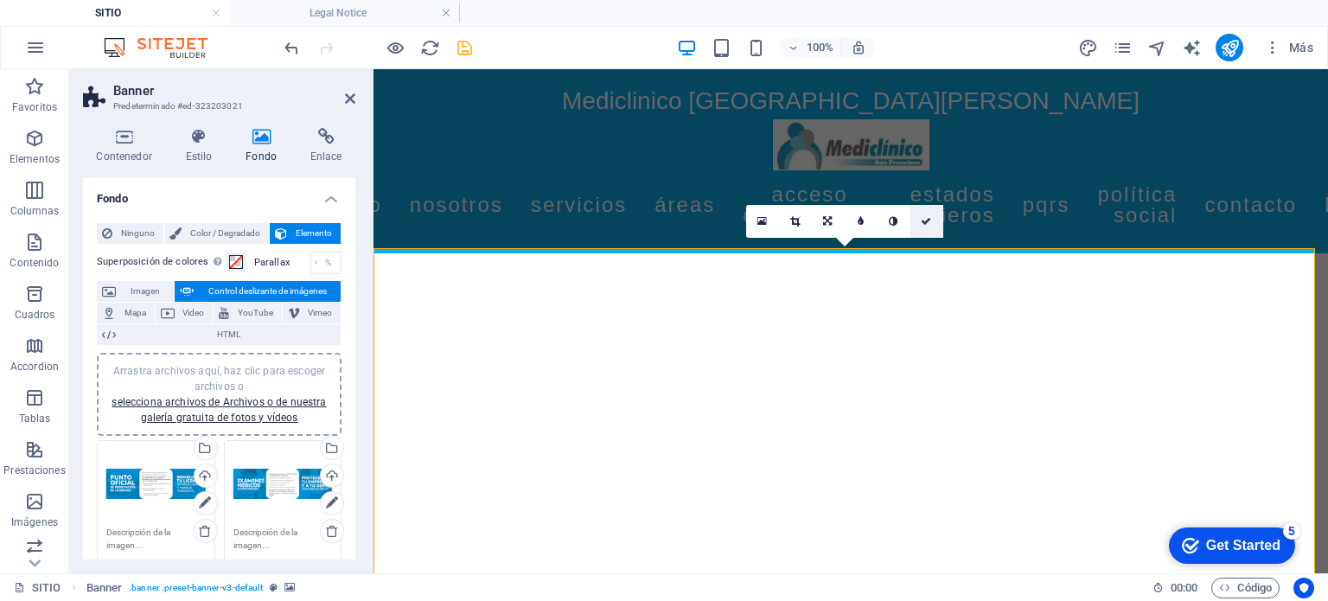
click at [929, 216] on icon at bounding box center [926, 221] width 10 height 10
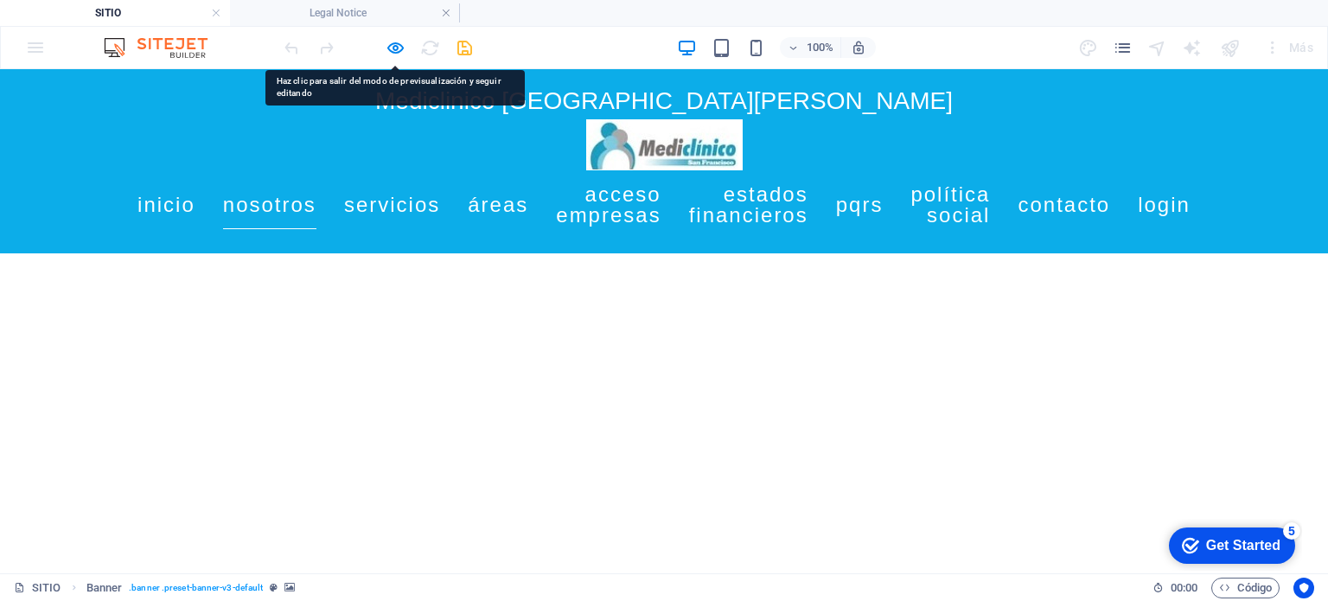
drag, startPoint x: 444, startPoint y: 315, endPoint x: 394, endPoint y: 208, distance: 117.6
click at [317, 208] on link "Nosotros" at bounding box center [269, 205] width 93 height 48
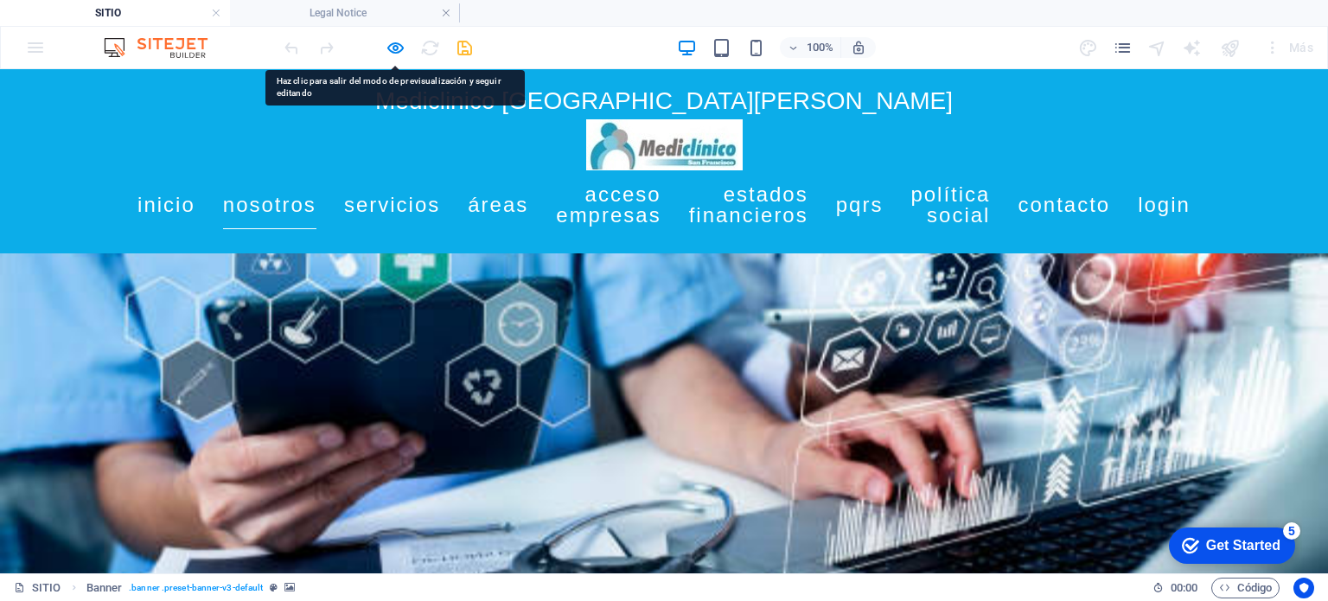
scroll to position [398, 0]
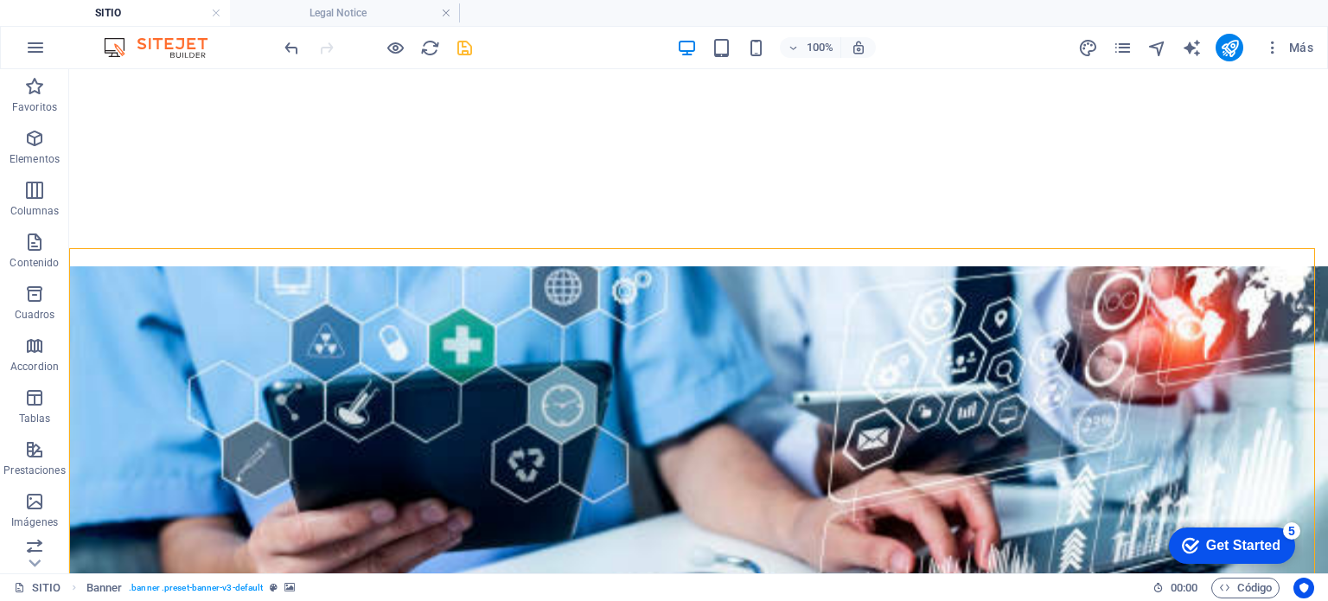
scroll to position [0, 0]
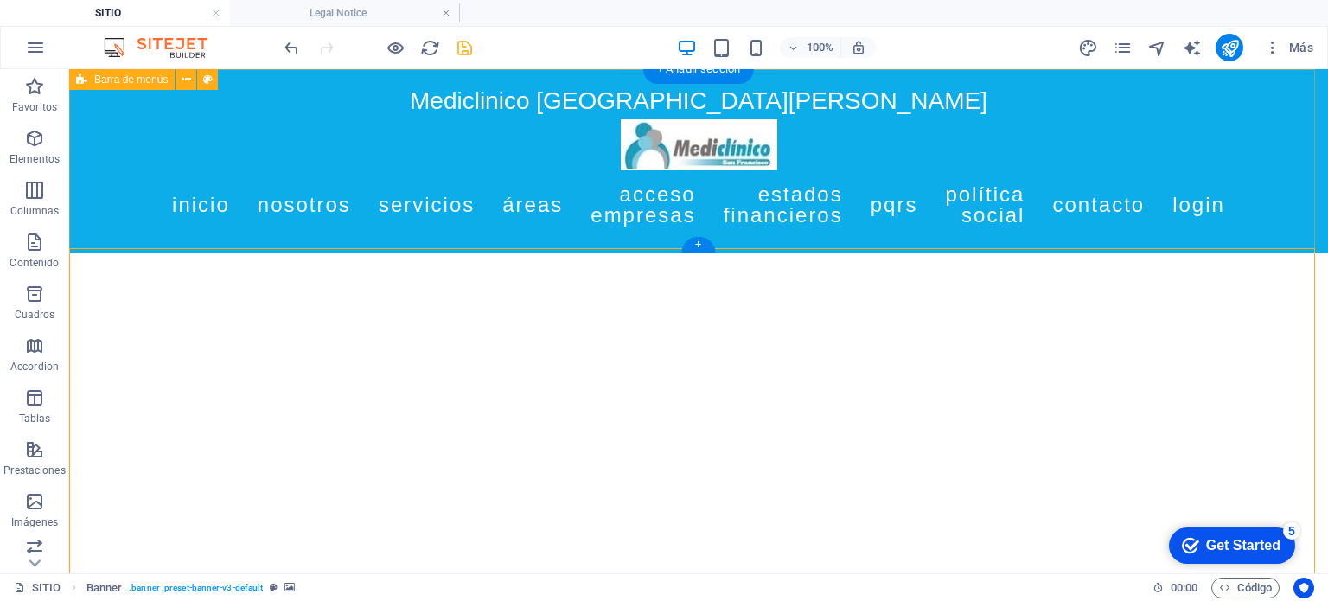
click at [166, 240] on div "Mediclinico [GEOGRAPHIC_DATA][PERSON_NAME] Inicio Nosotros Servicios Áreas Acce…" at bounding box center [698, 161] width 1259 height 184
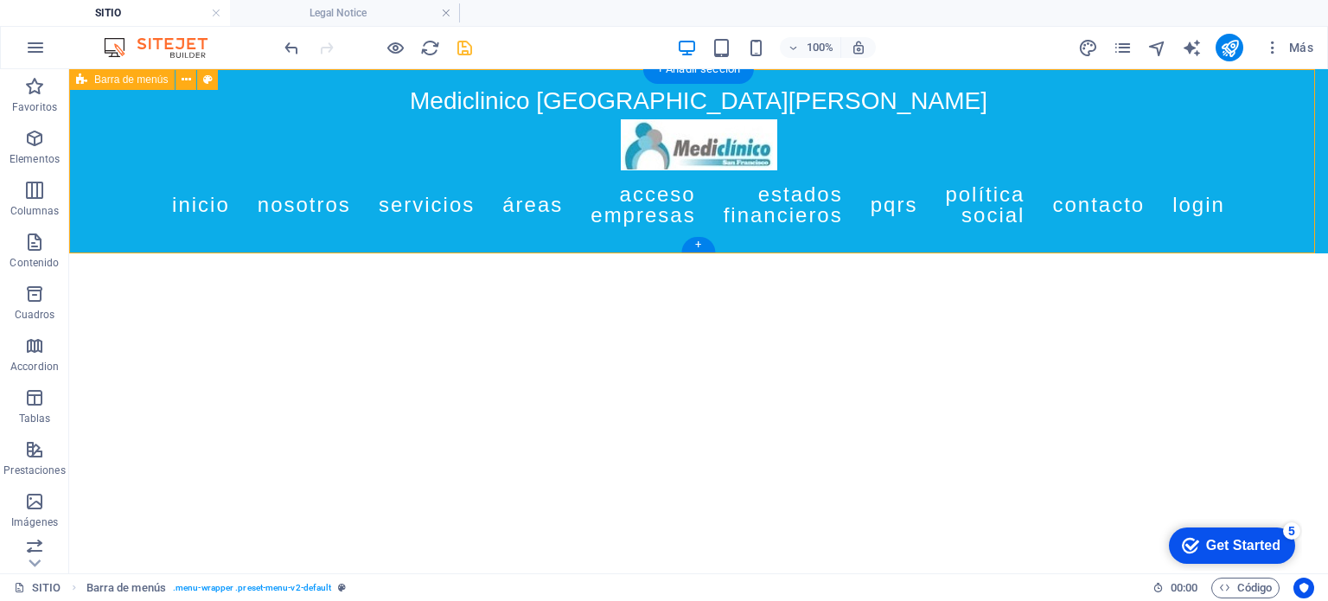
click at [77, 242] on div "Mediclinico [GEOGRAPHIC_DATA][PERSON_NAME] Inicio Nosotros Servicios Áreas Acce…" at bounding box center [698, 161] width 1259 height 184
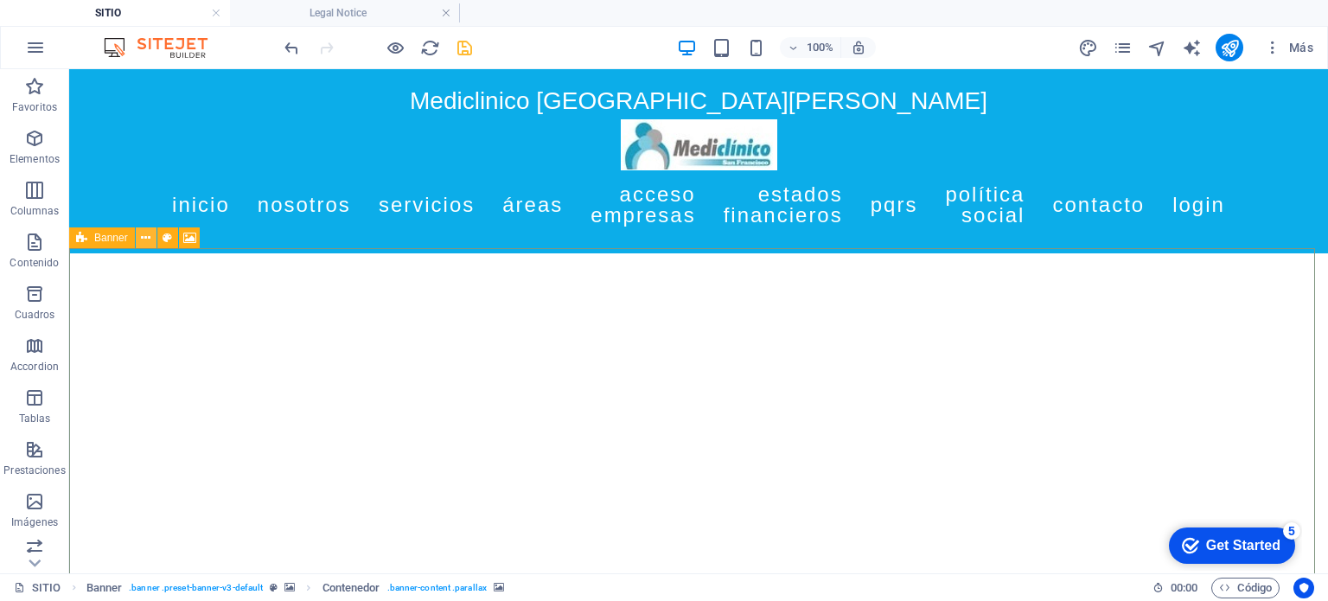
click at [140, 238] on button at bounding box center [146, 237] width 21 height 21
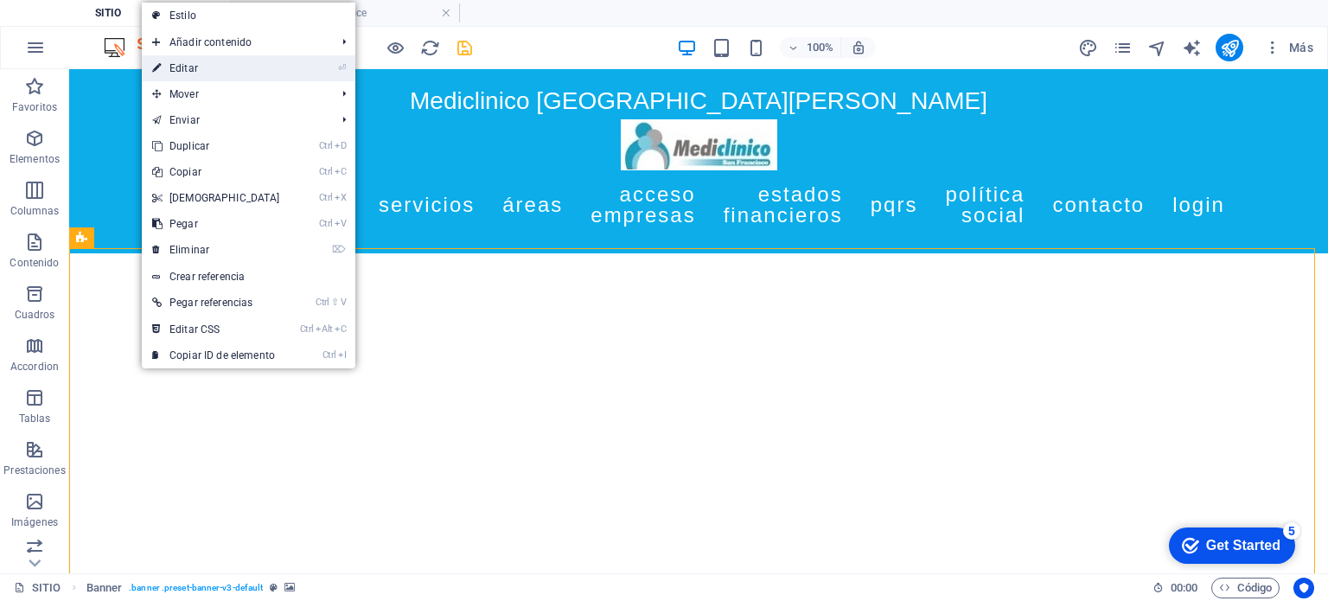
click at [207, 62] on link "⏎ Editar" at bounding box center [216, 68] width 149 height 26
select select "ms"
select select "s"
select select "progressive"
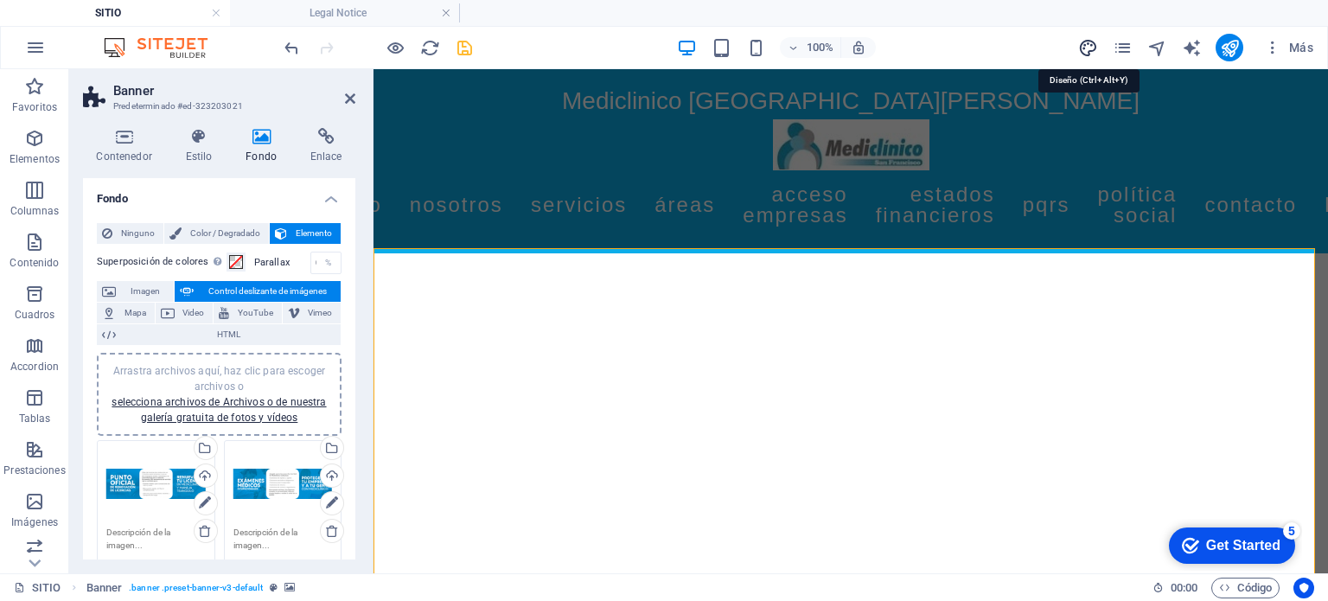
select select "px"
select select "400"
select select "px"
select select "400"
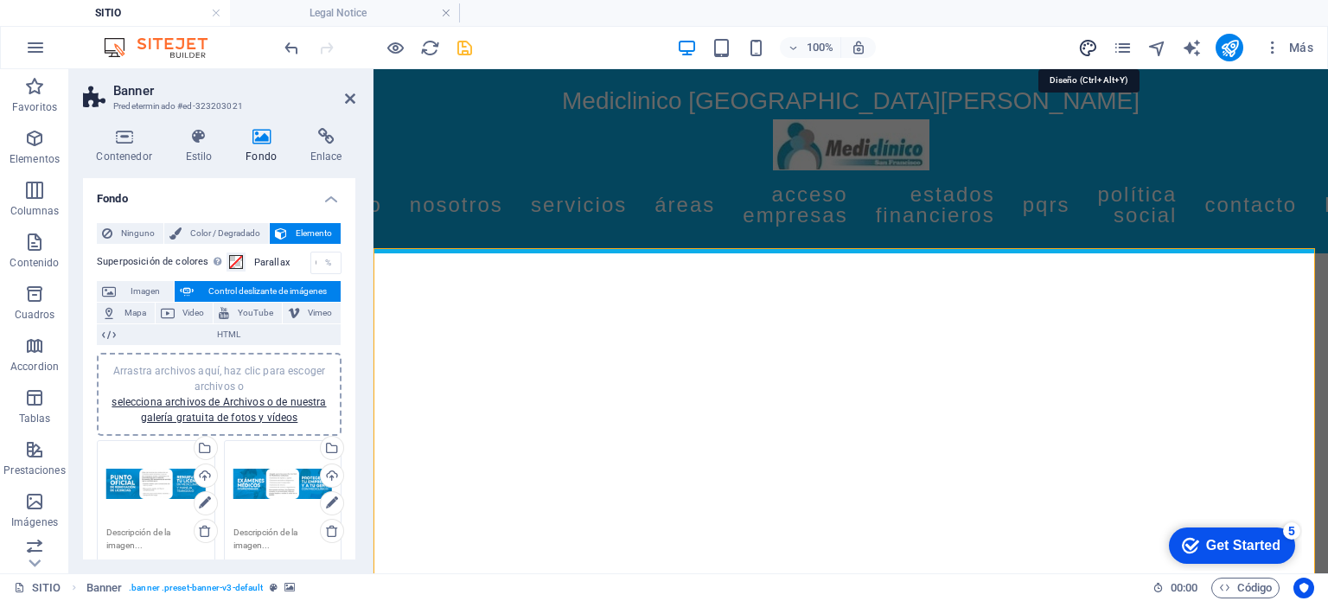
select select "px"
select select "rem"
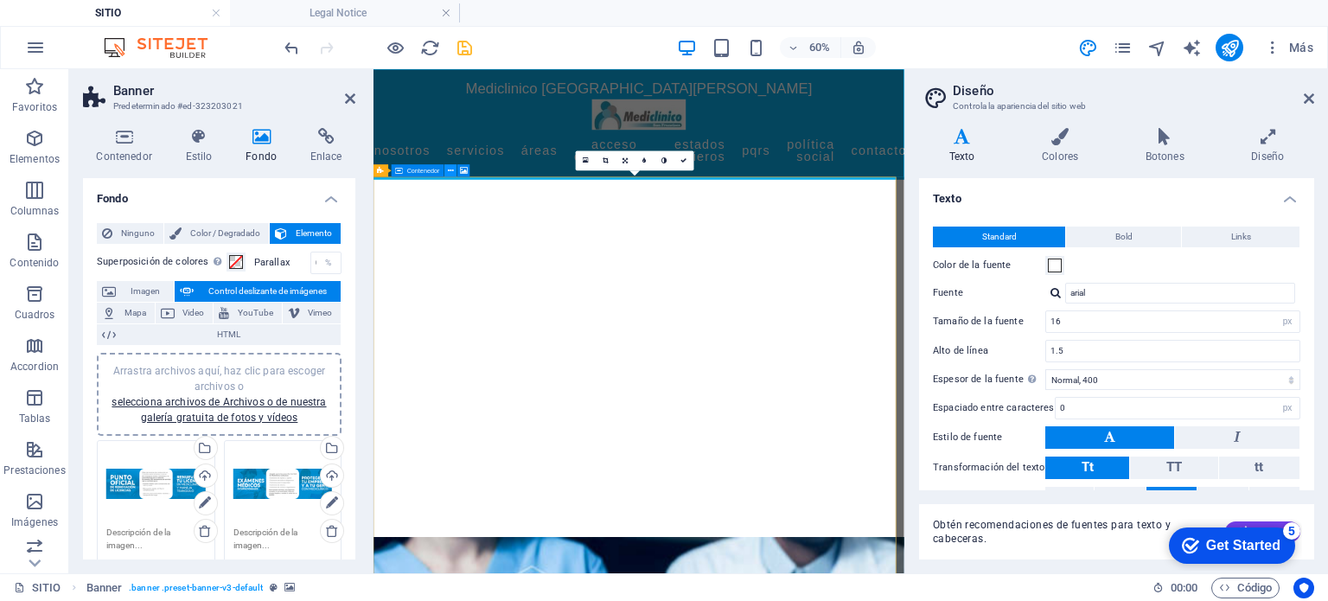
click at [448, 167] on icon at bounding box center [451, 170] width 6 height 11
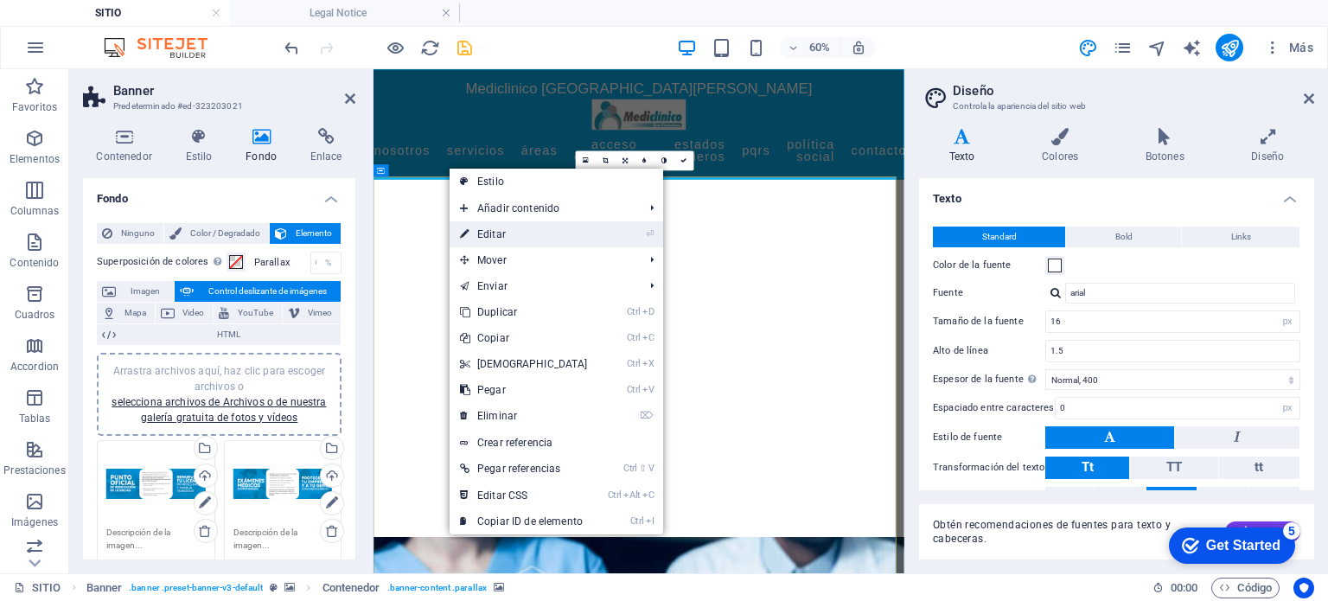
click at [494, 232] on link "⏎ Editar" at bounding box center [524, 234] width 149 height 26
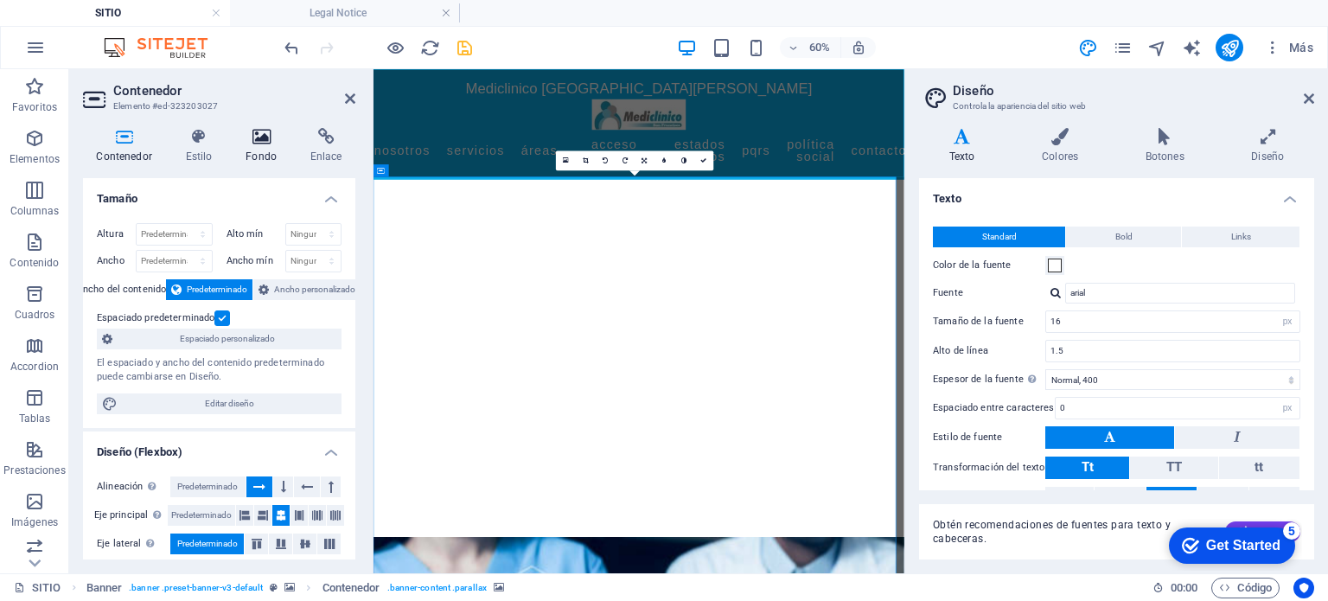
click at [262, 158] on h4 "Fondo" at bounding box center [265, 146] width 65 height 36
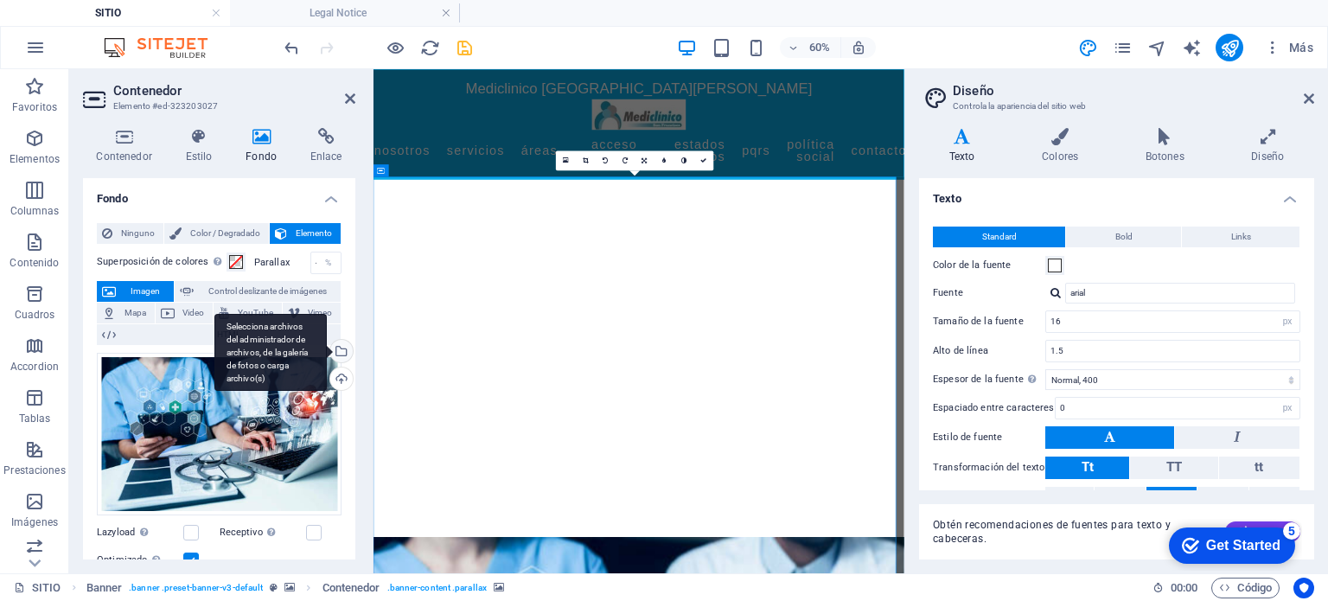
click at [339, 349] on div "Selecciona archivos del administrador de archivos, de la galería de fotos o car…" at bounding box center [340, 353] width 26 height 26
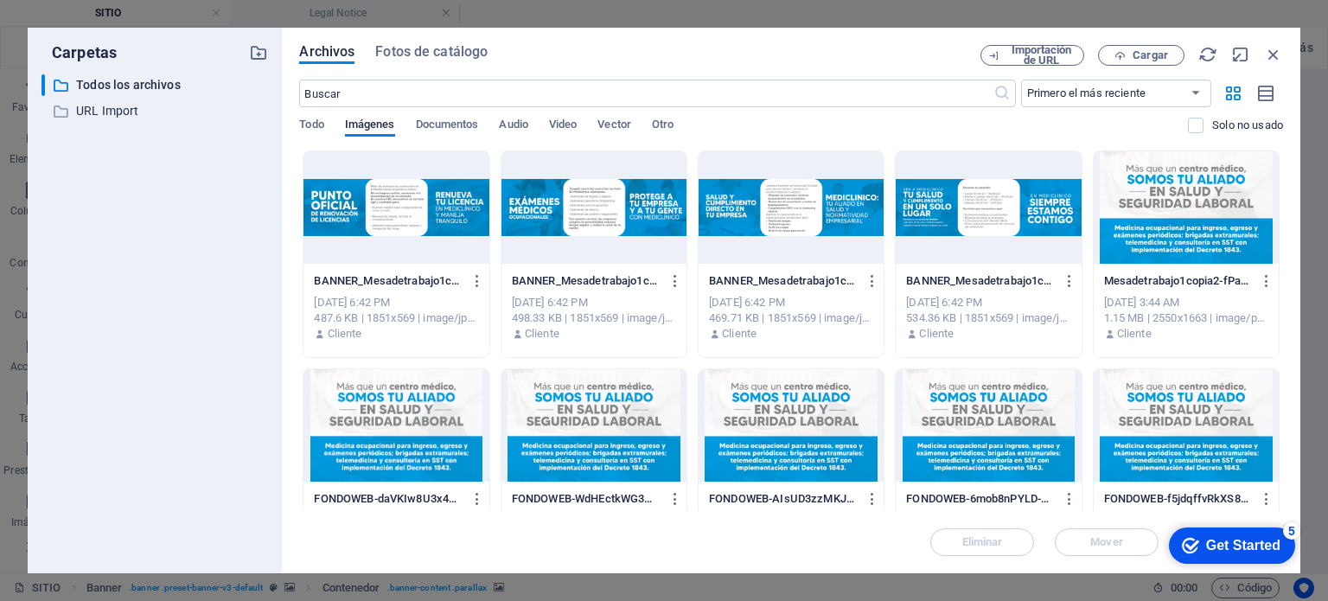
click at [1186, 240] on div at bounding box center [1186, 207] width 185 height 112
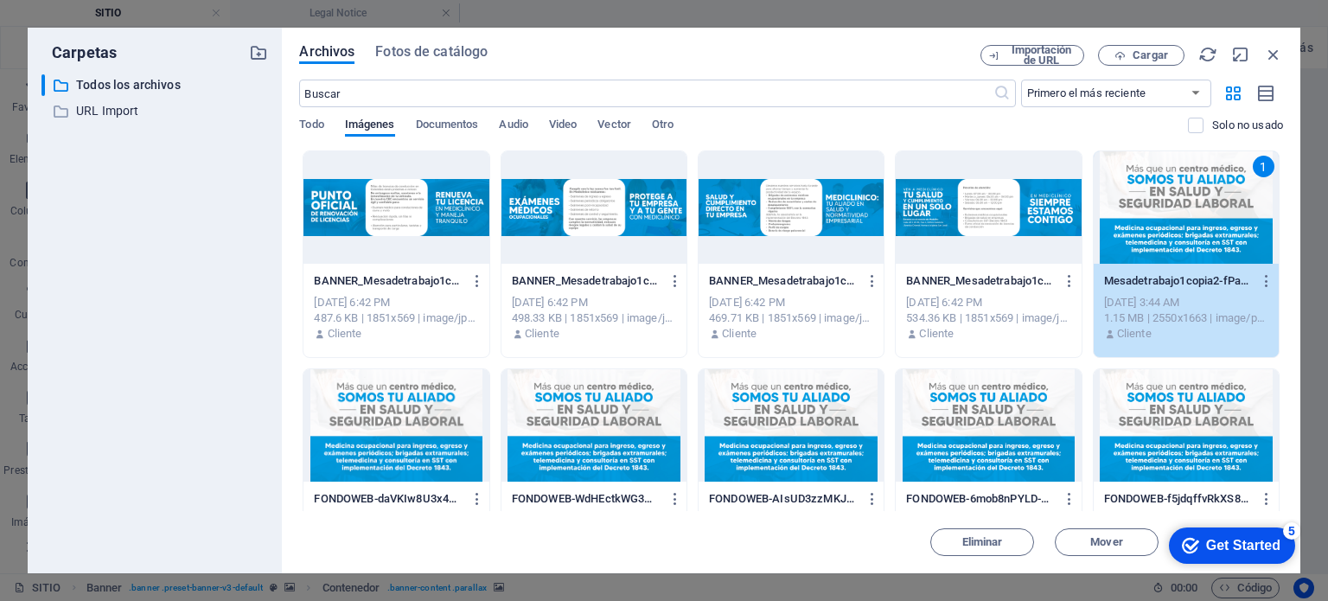
click at [1187, 241] on div "1" at bounding box center [1186, 207] width 185 height 112
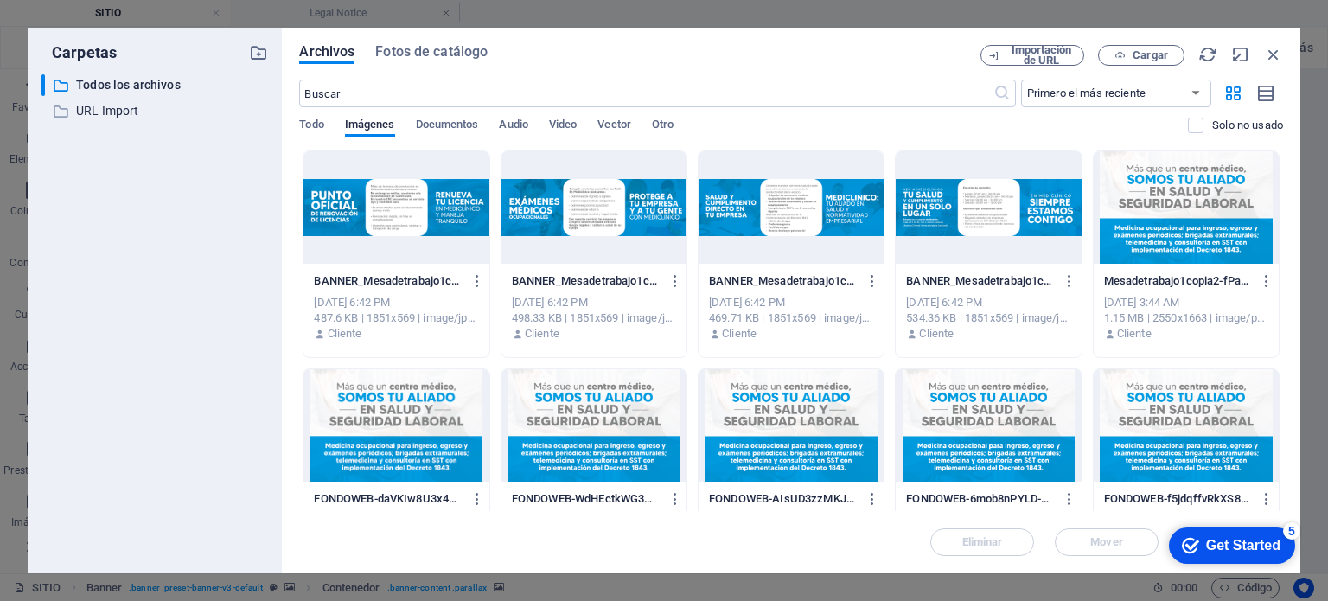
click at [1187, 241] on div at bounding box center [1186, 207] width 185 height 112
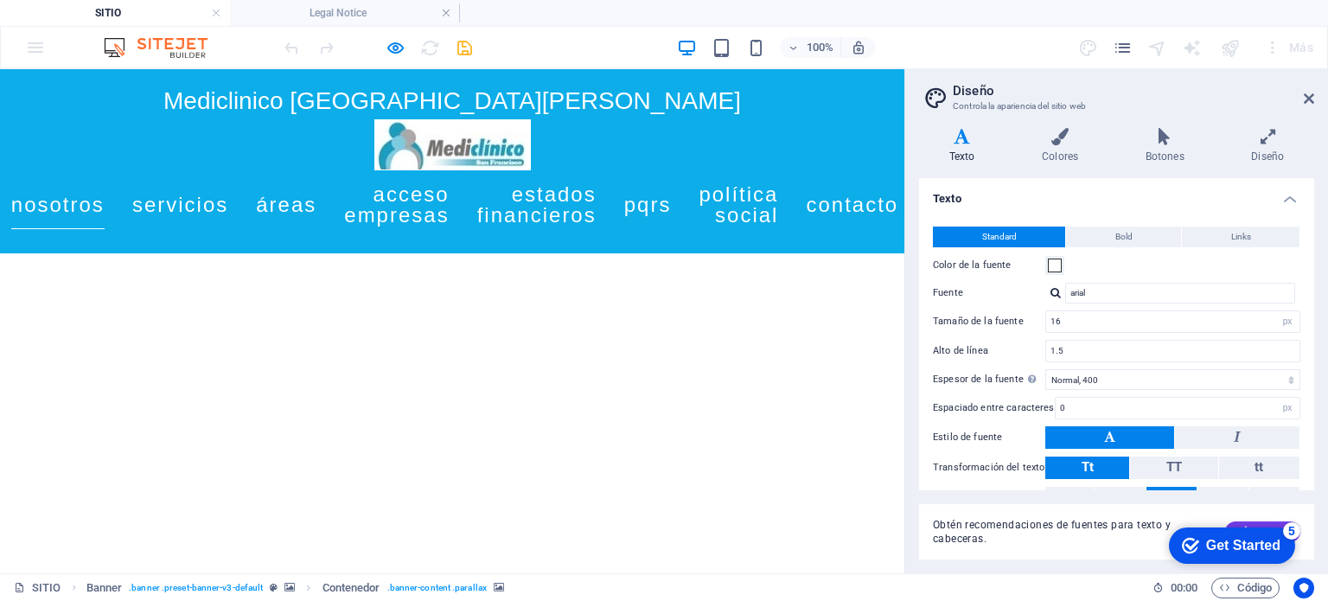
click at [105, 196] on link "Nosotros" at bounding box center [57, 205] width 93 height 48
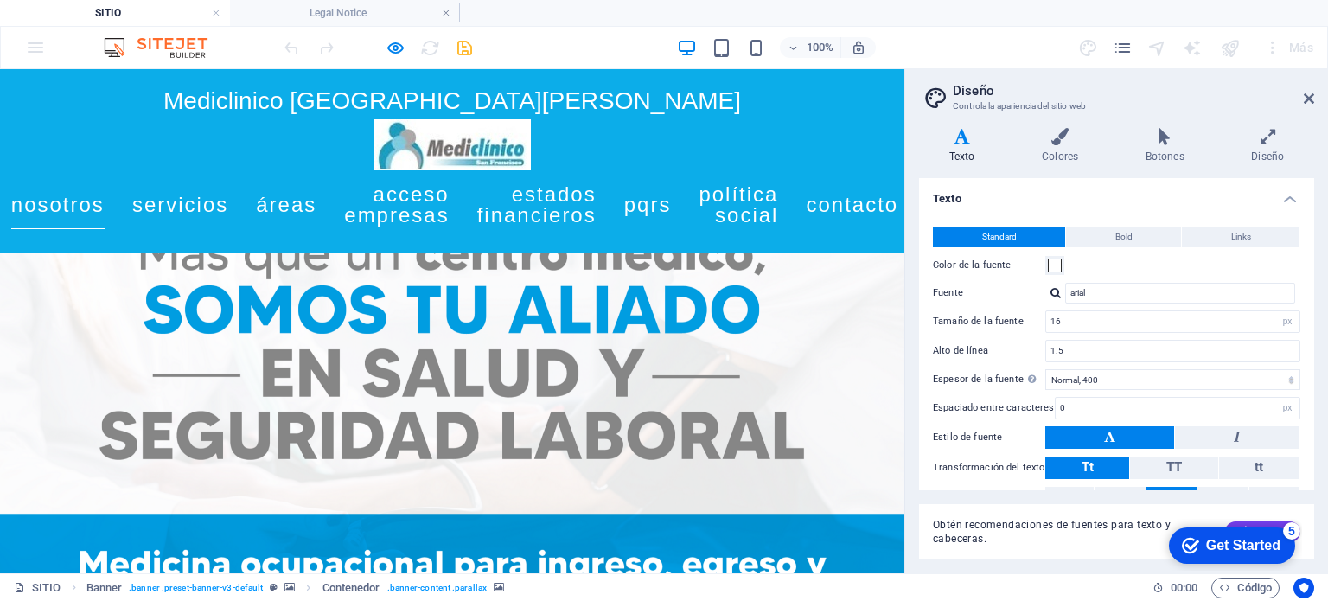
scroll to position [398, 0]
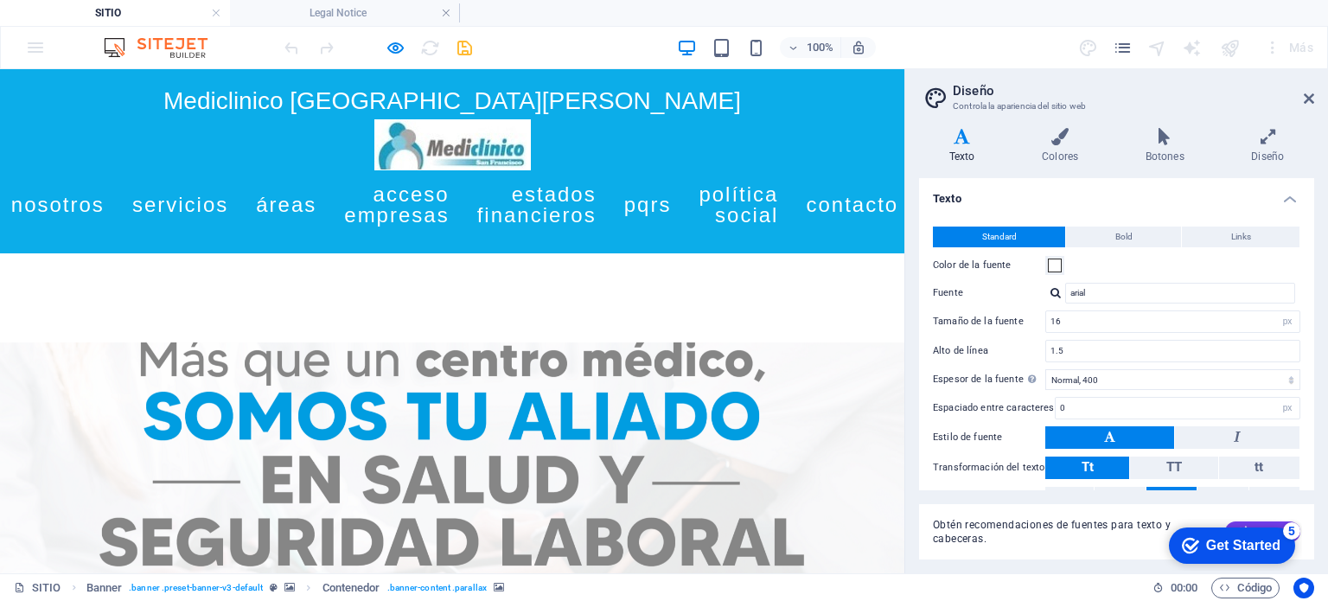
click at [97, 204] on ul "Inicio Nosotros Servicios Áreas Acceso Empresas Estados Financieros Pqrs Políti…" at bounding box center [452, 204] width 816 height 69
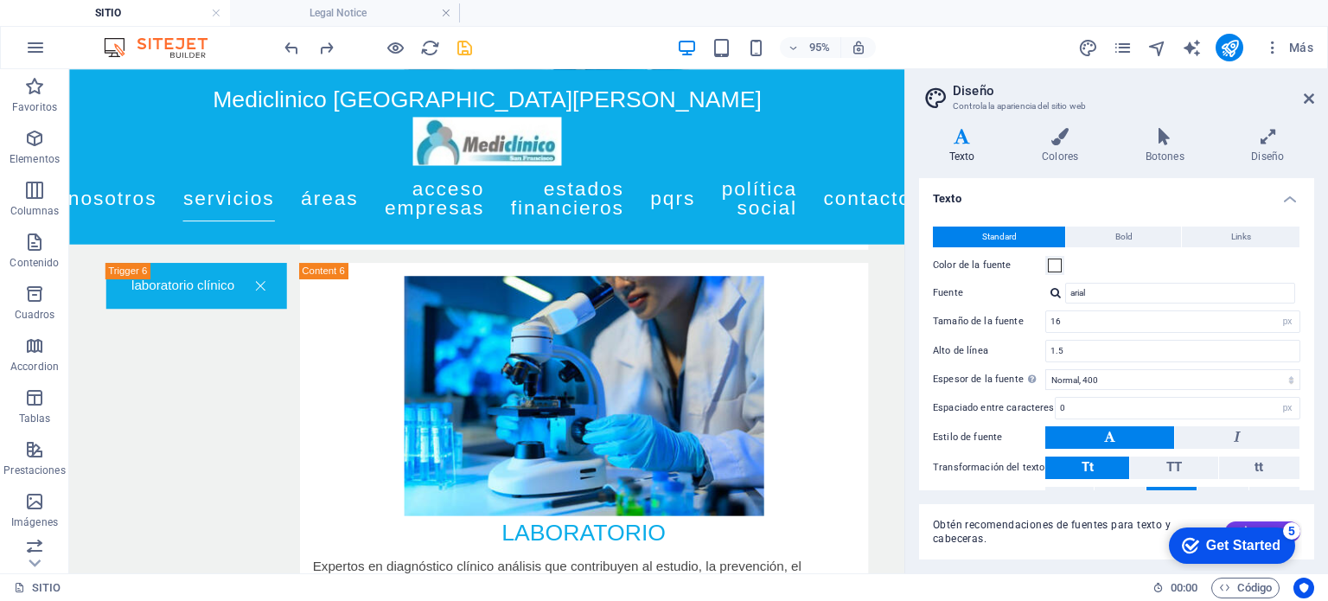
scroll to position [0, 0]
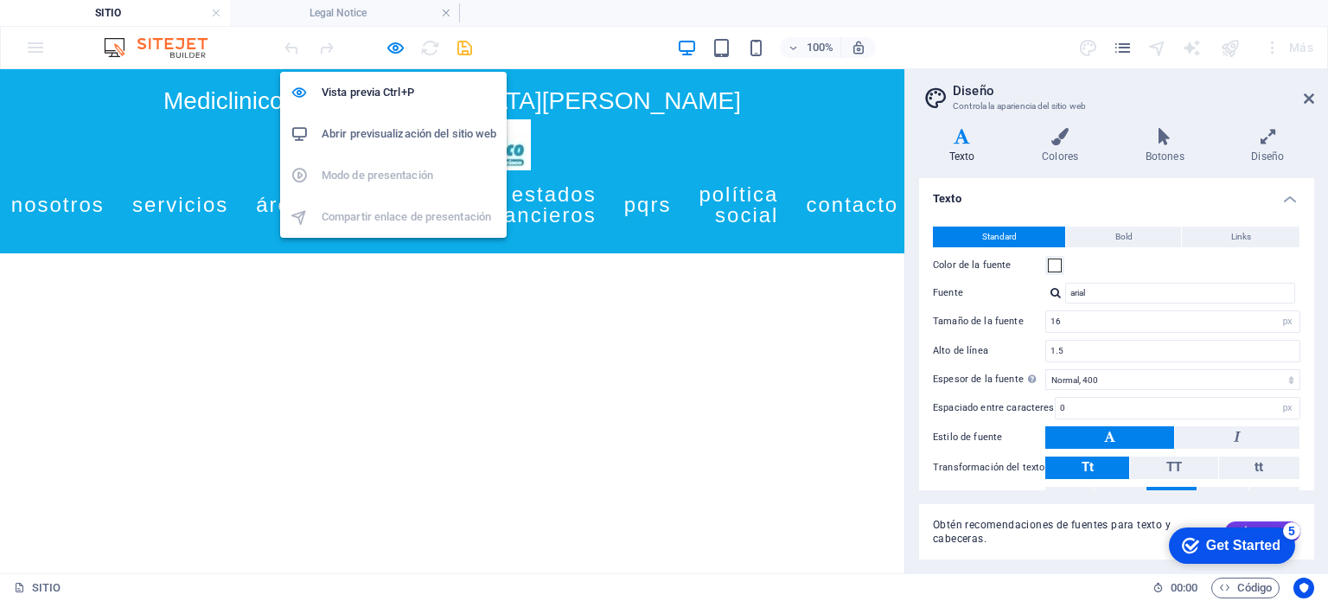
click at [406, 129] on h6 "Abrir previsualización del sitio web" at bounding box center [409, 134] width 175 height 21
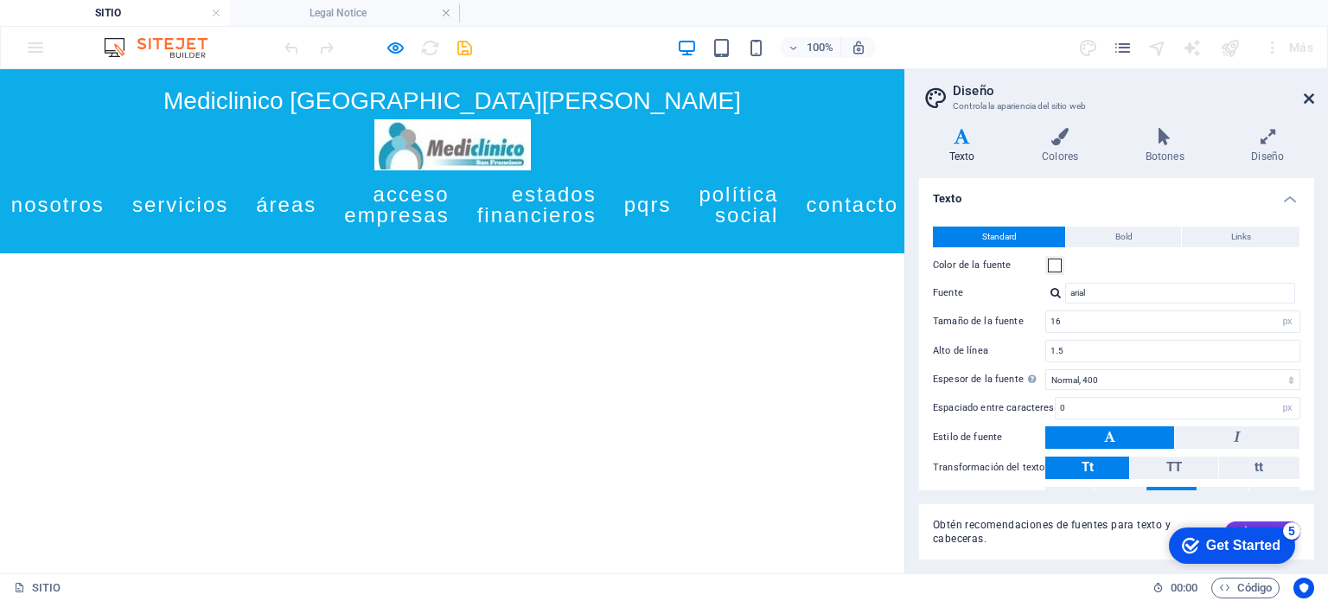
click at [1311, 93] on icon at bounding box center [1309, 99] width 10 height 14
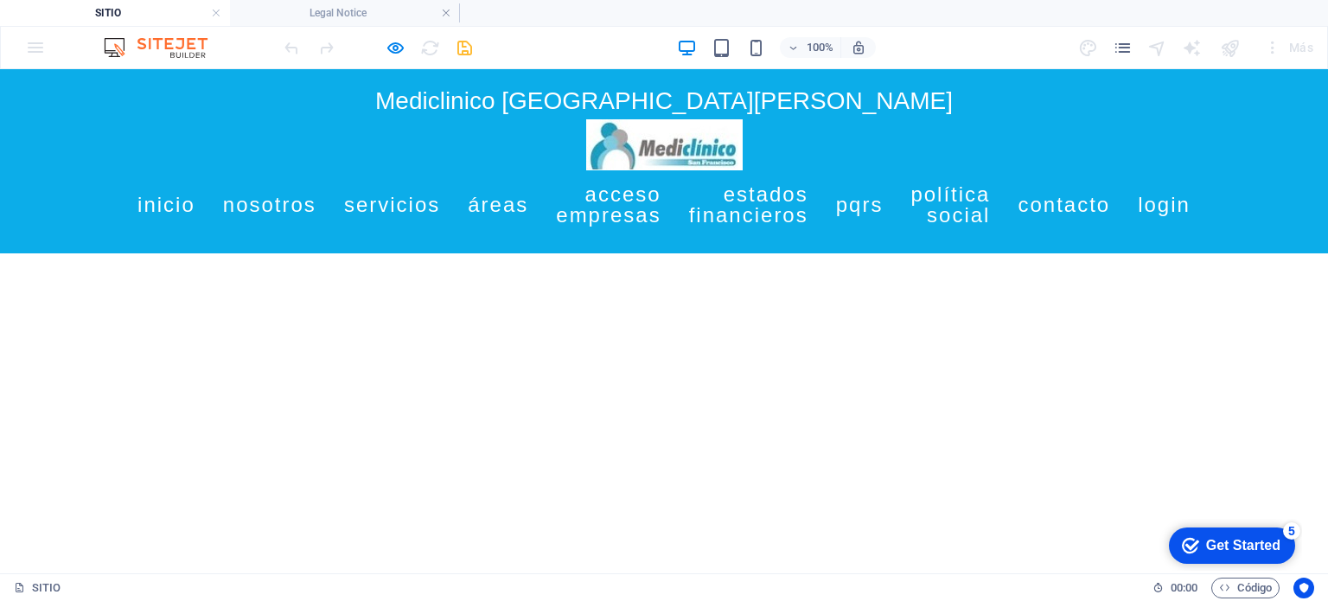
click at [256, 139] on figure at bounding box center [664, 144] width 816 height 51
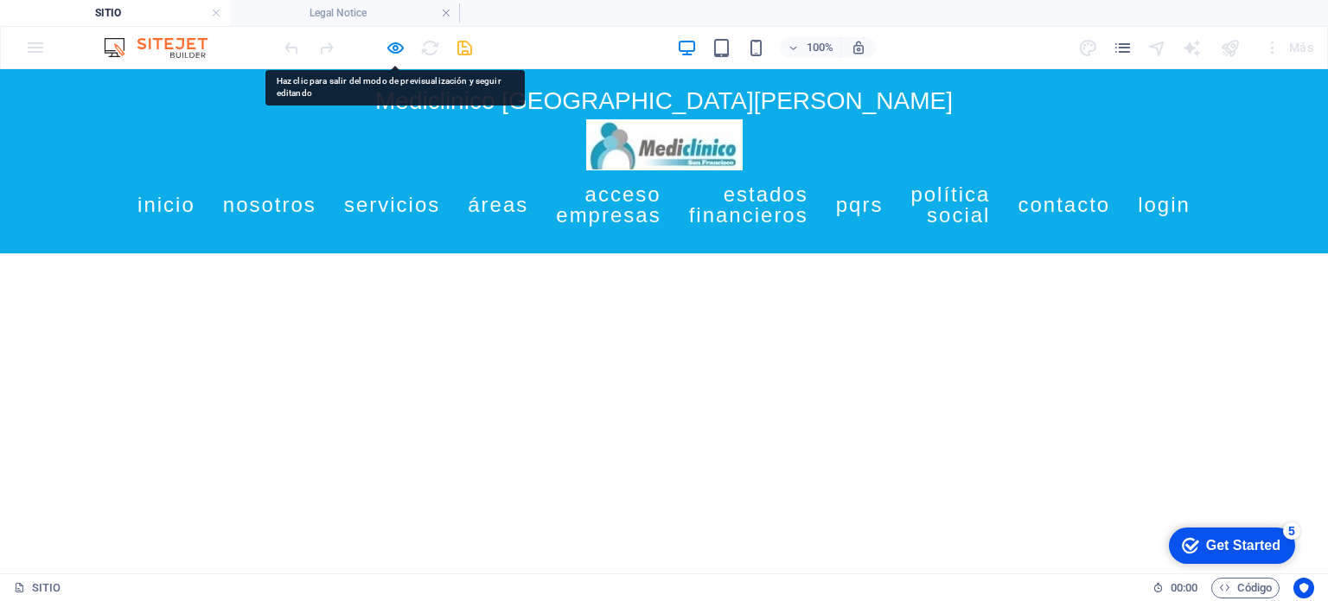
click at [405, 43] on div at bounding box center [378, 48] width 194 height 28
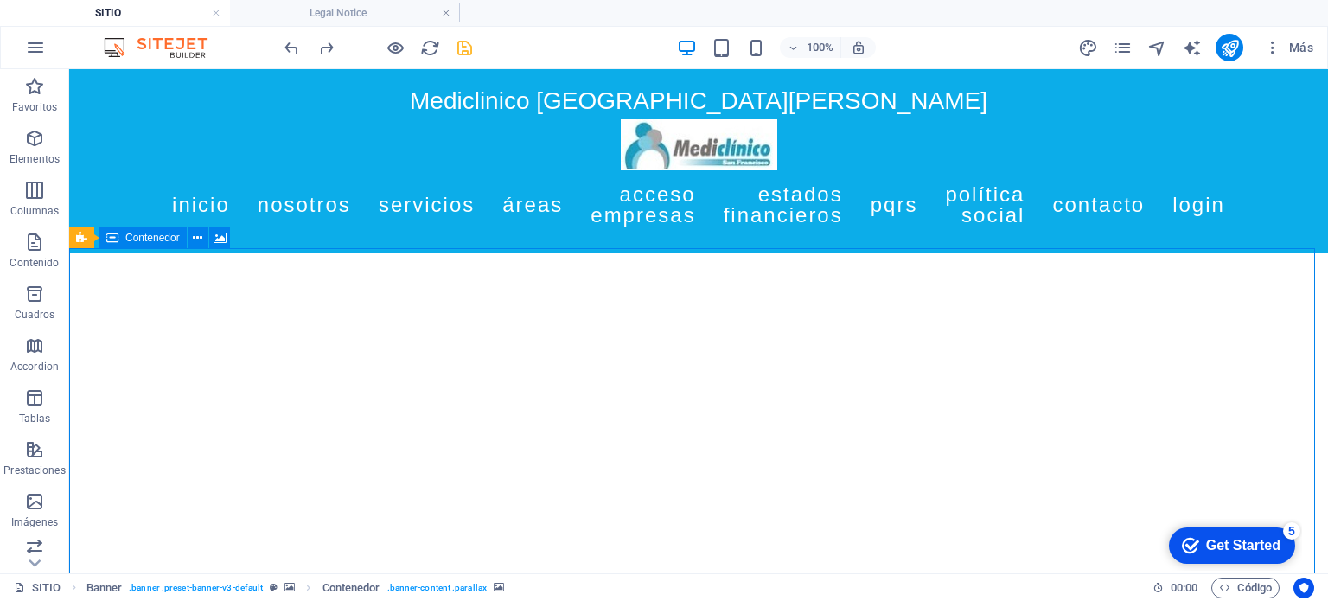
click at [139, 238] on button at bounding box center [146, 237] width 21 height 21
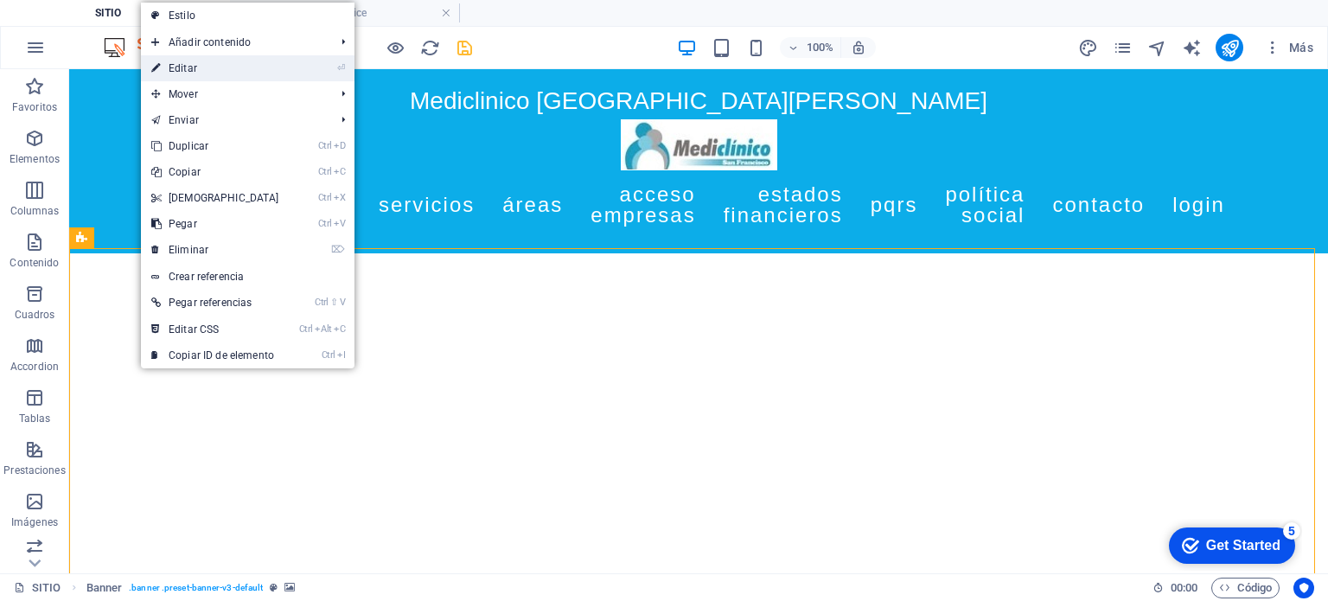
click at [190, 65] on link "⏎ Editar" at bounding box center [215, 68] width 149 height 26
select select "ms"
select select "s"
select select "progressive"
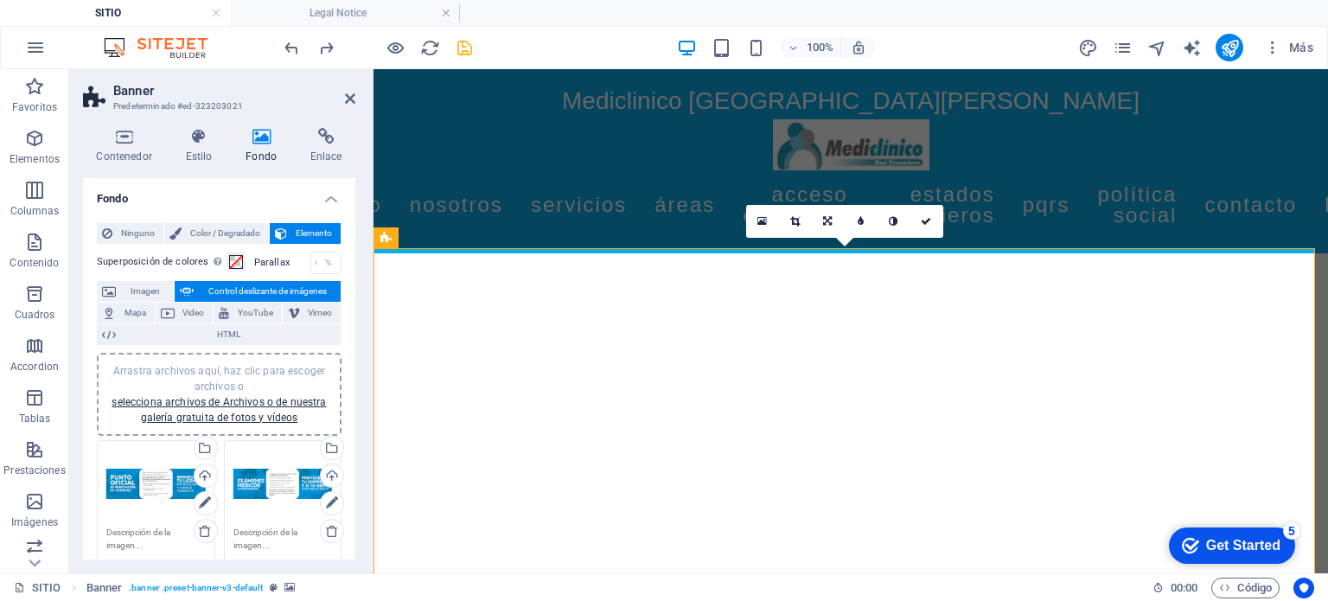
drag, startPoint x: 350, startPoint y: 253, endPoint x: 361, endPoint y: 325, distance: 73.4
click at [361, 325] on div "Contenedor Estilo Fondo Enlace Tamaño Altura Predeterminado px rem % vh vw Alto…" at bounding box center [219, 343] width 300 height 459
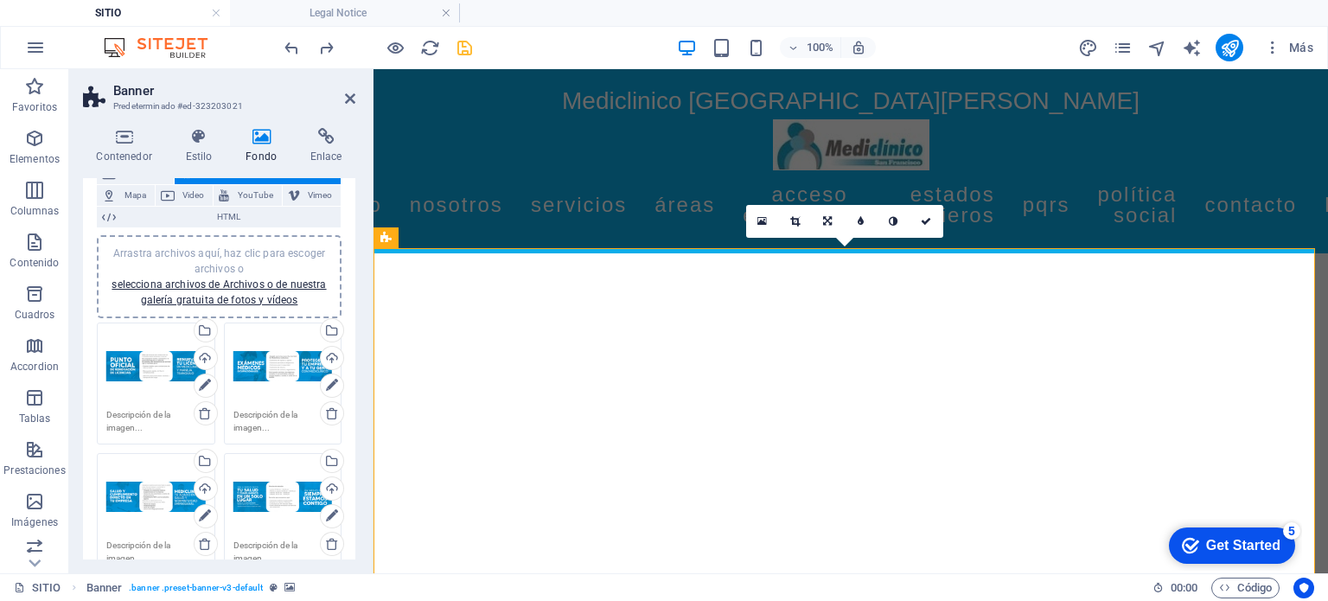
scroll to position [122, 0]
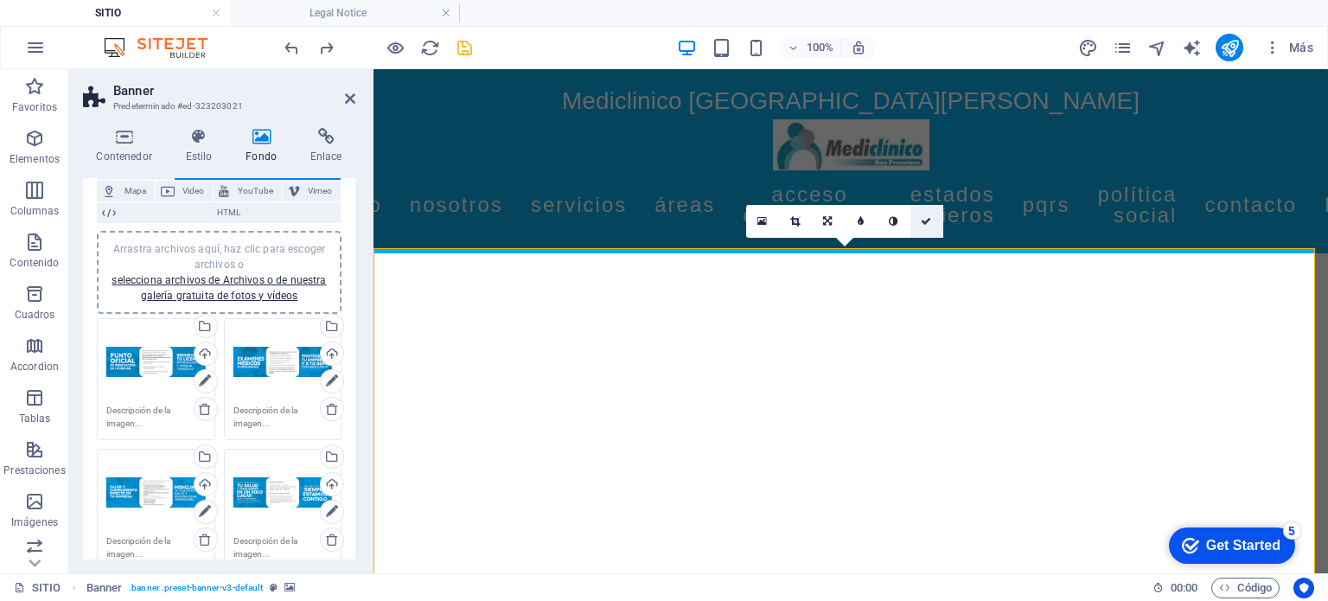
click at [933, 214] on link at bounding box center [927, 221] width 33 height 33
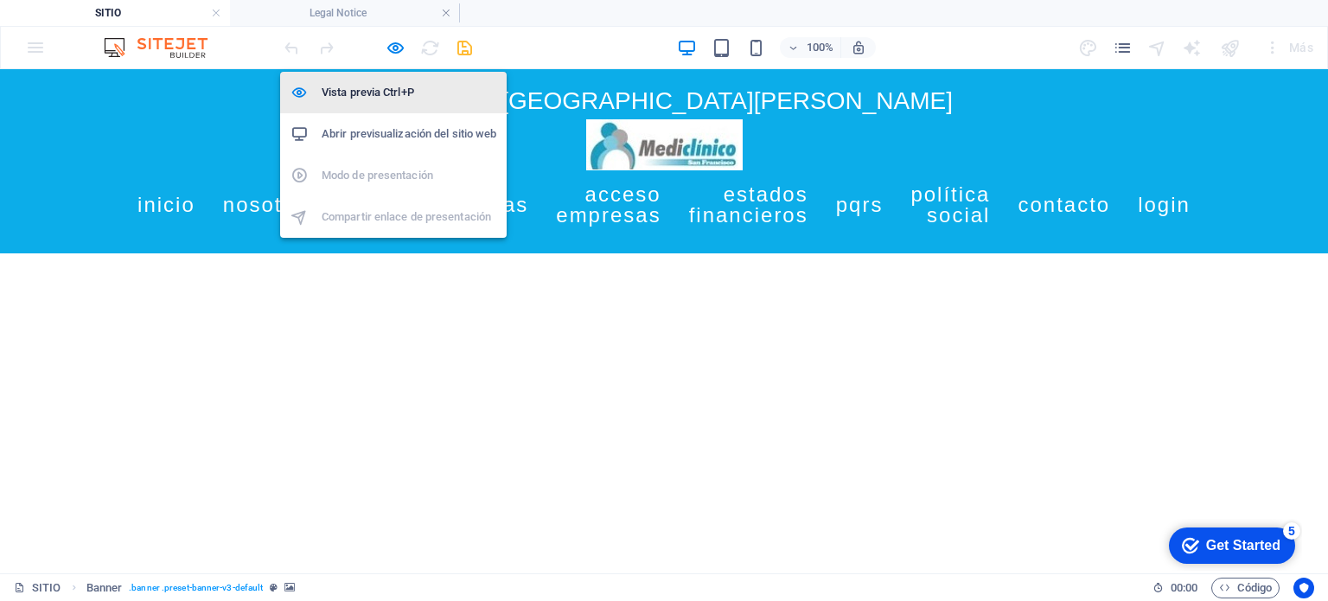
click at [381, 93] on h6 "Vista previa Ctrl+P" at bounding box center [409, 92] width 175 height 21
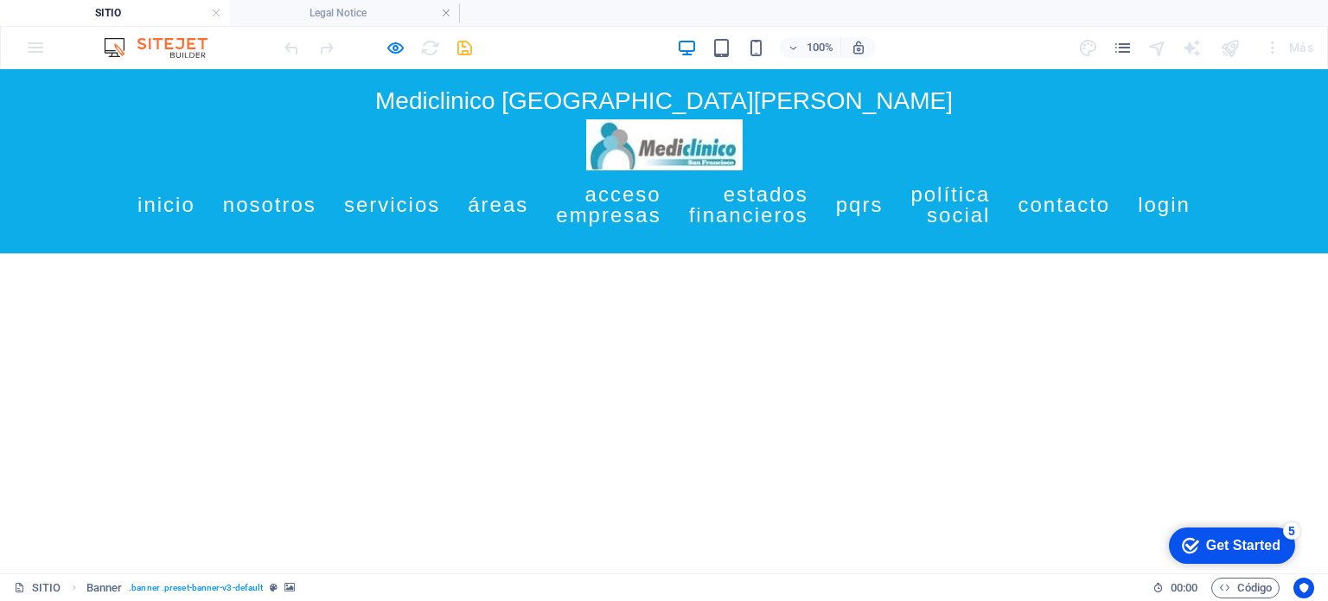
drag, startPoint x: 398, startPoint y: 115, endPoint x: 529, endPoint y: 328, distance: 250.1
click at [317, 214] on link "Nosotros" at bounding box center [269, 205] width 93 height 48
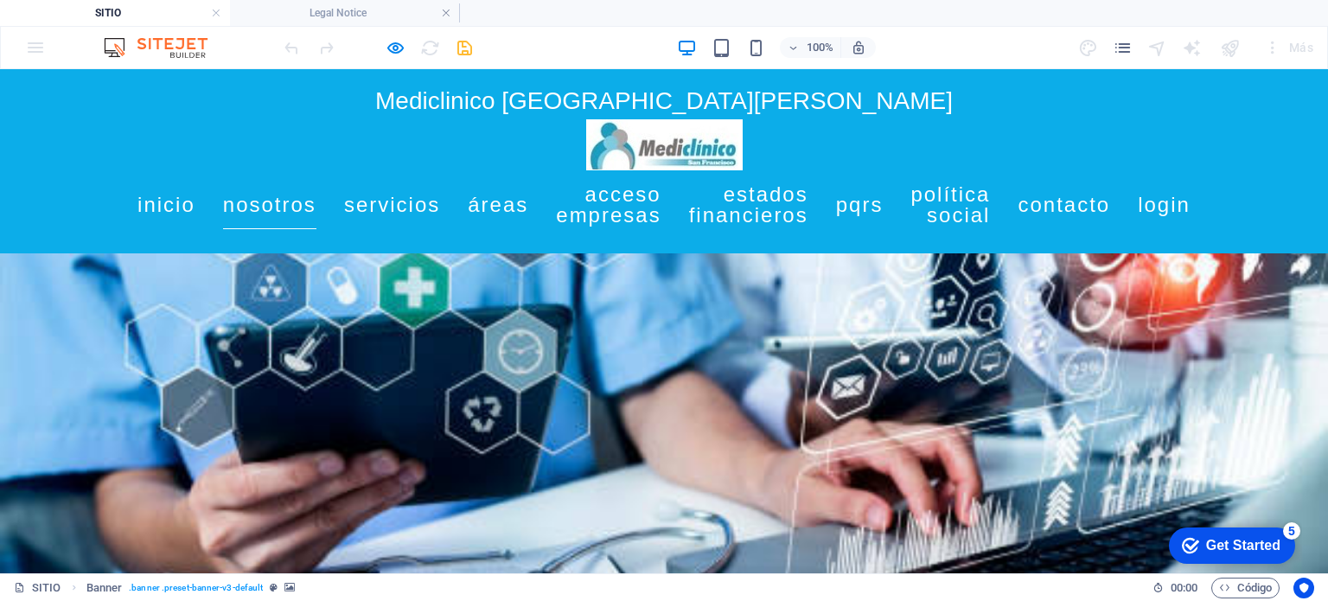
scroll to position [398, 0]
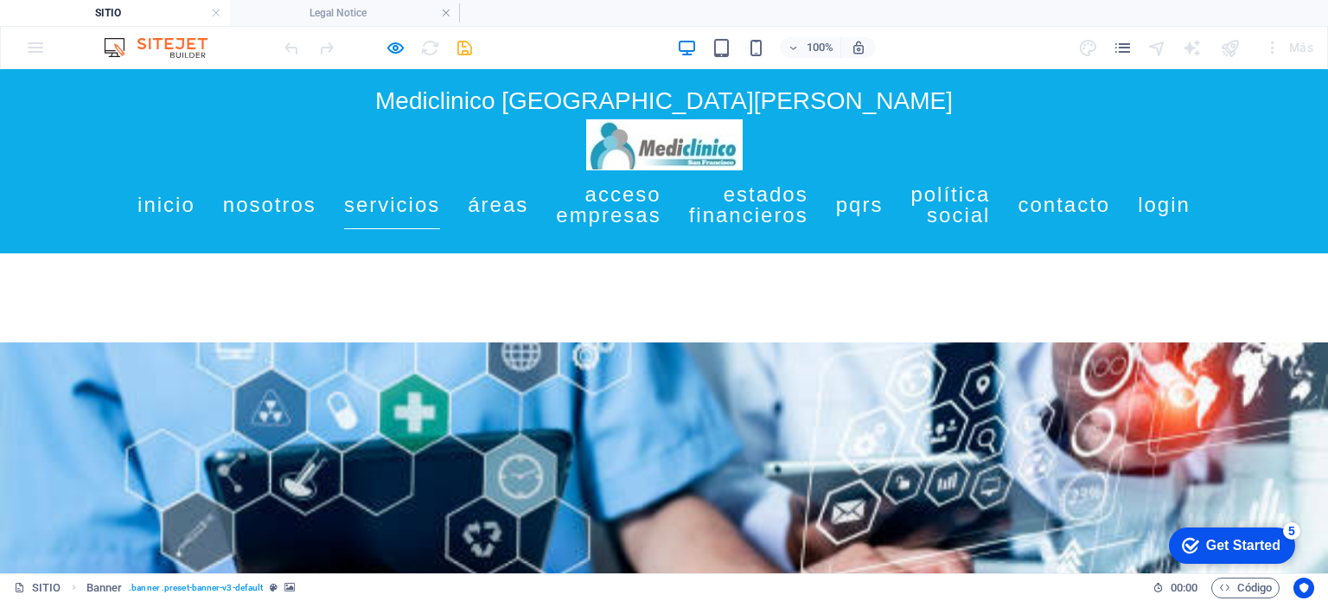
click at [440, 205] on link "Servicios" at bounding box center [392, 205] width 96 height 48
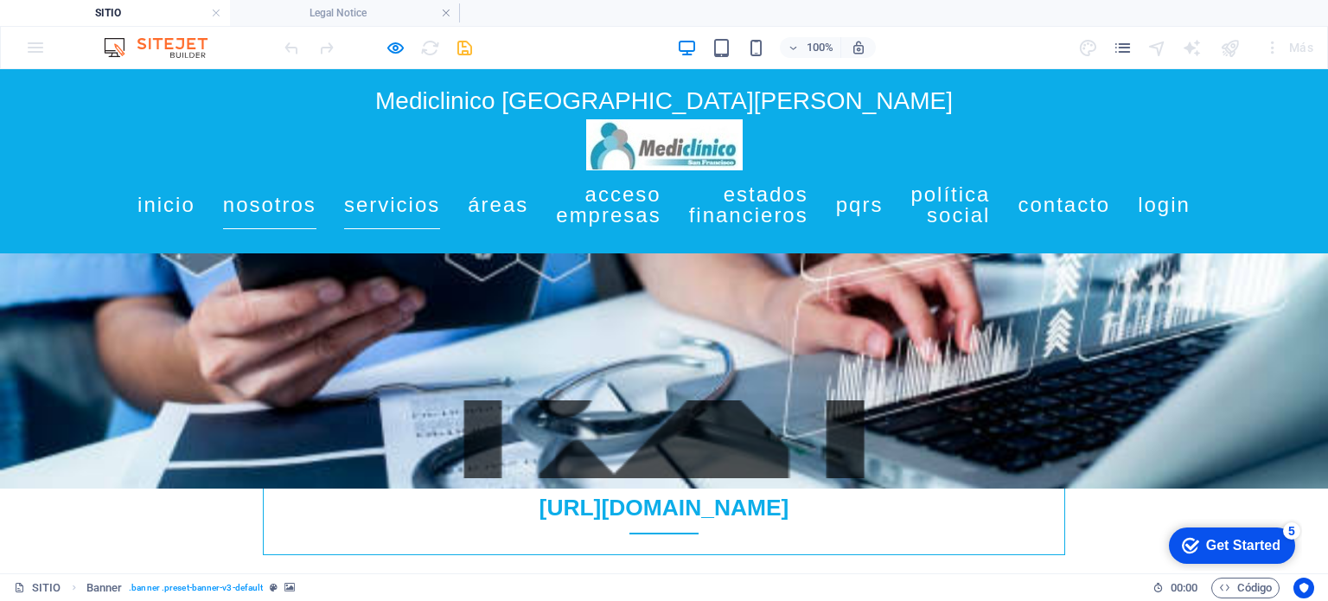
scroll to position [781, 0]
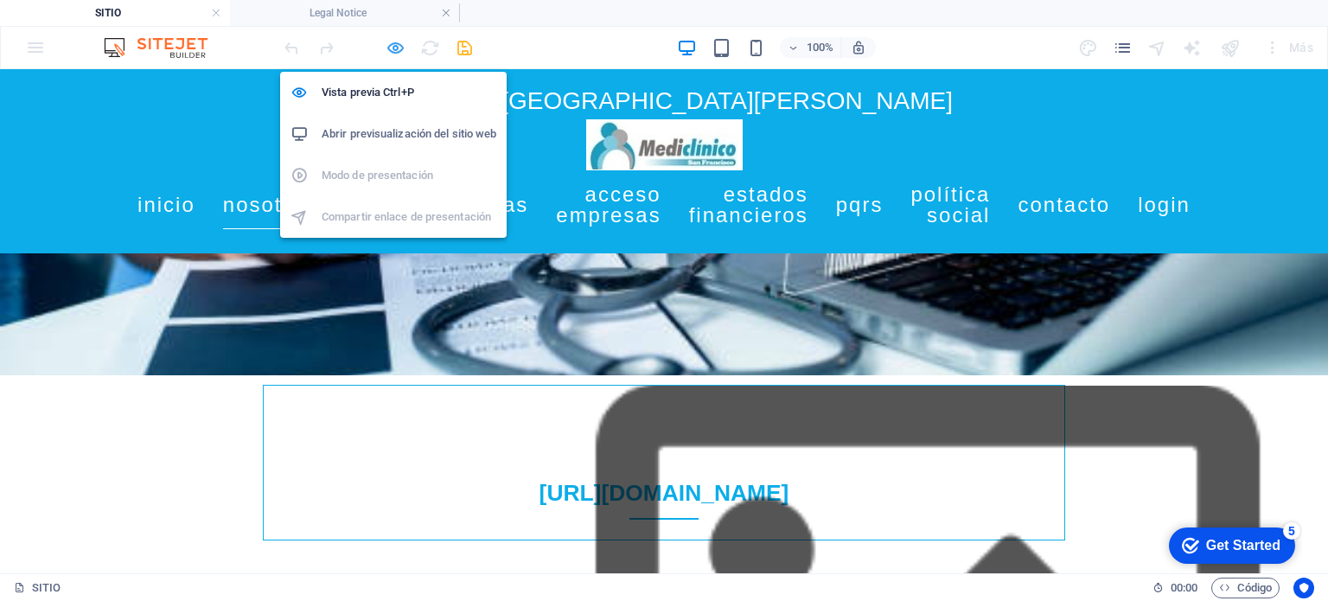
click at [0, 0] on icon "button" at bounding box center [0, 0] width 0 height 0
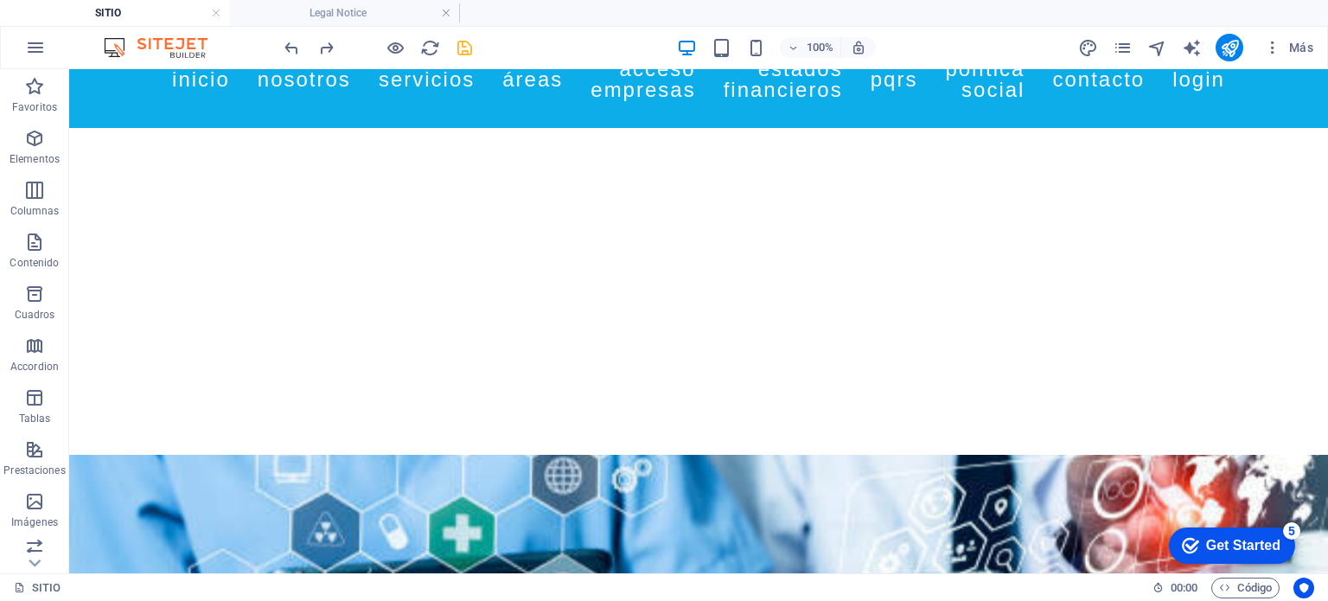
scroll to position [0, 0]
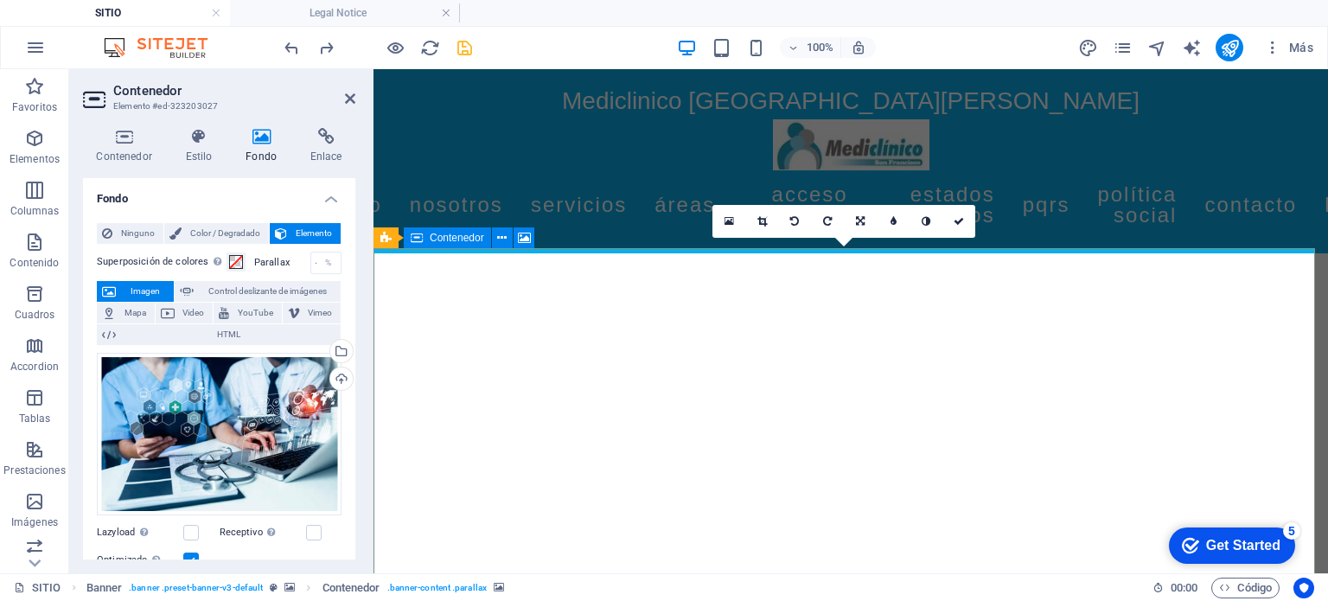
click at [349, 107] on header "Contenedor Elemento #ed-323203027" at bounding box center [219, 91] width 272 height 45
click at [349, 101] on icon at bounding box center [350, 99] width 10 height 14
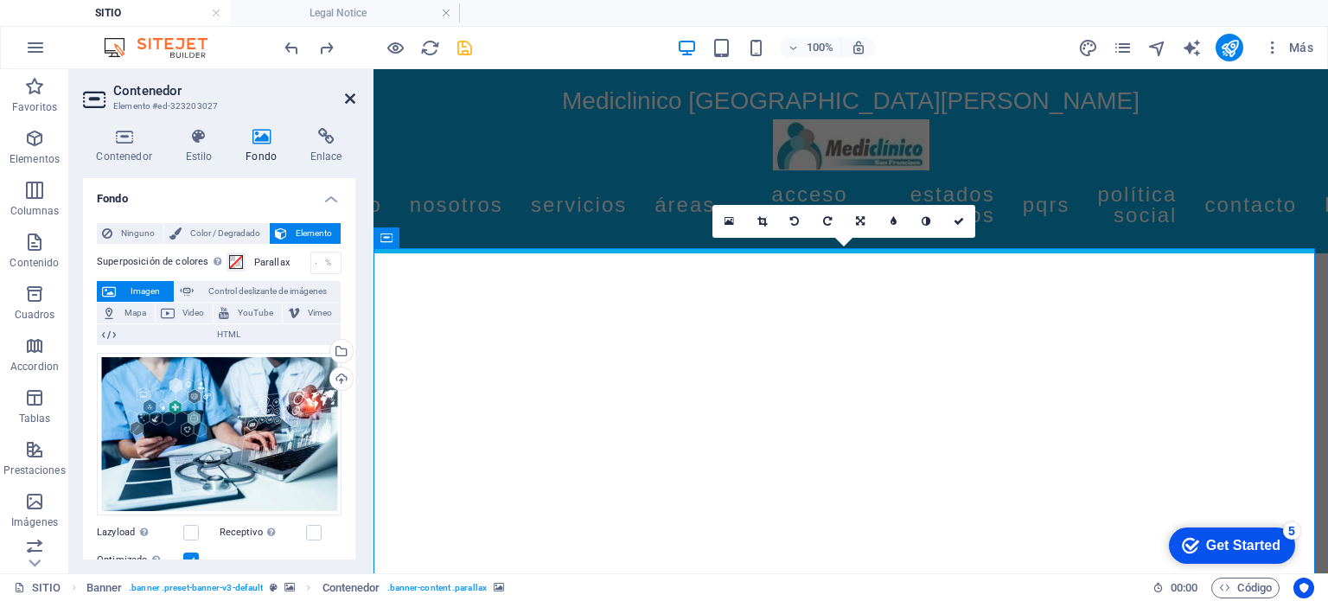
click at [352, 93] on icon at bounding box center [350, 99] width 10 height 14
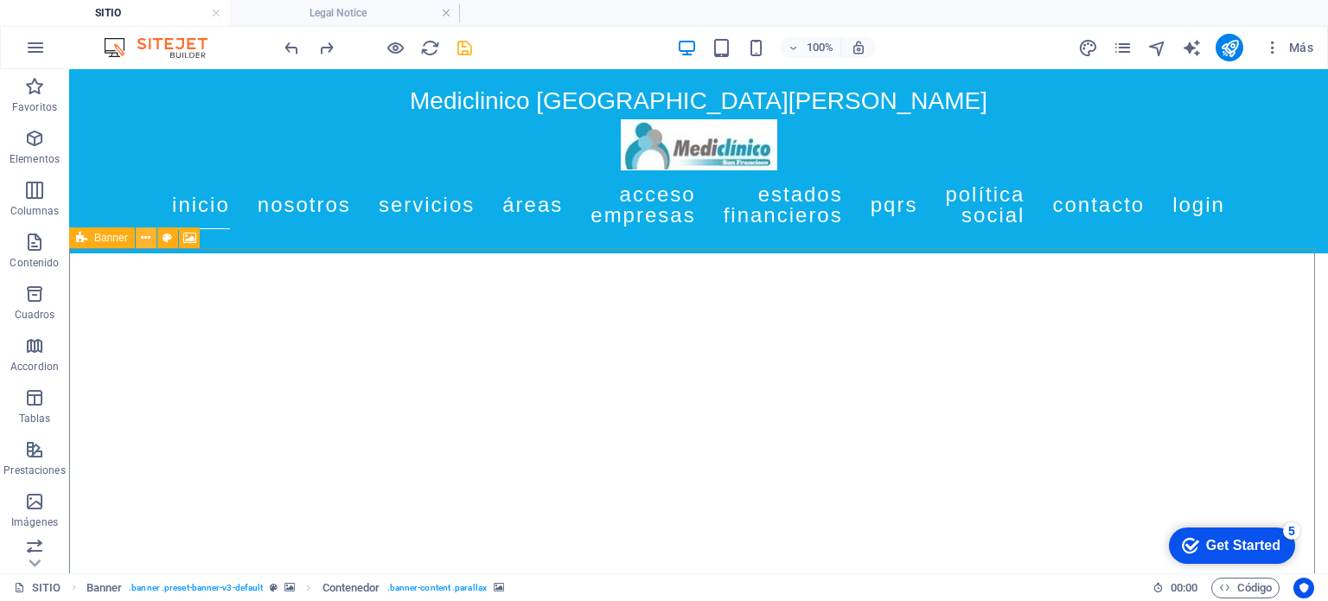
click at [144, 240] on icon at bounding box center [146, 238] width 10 height 18
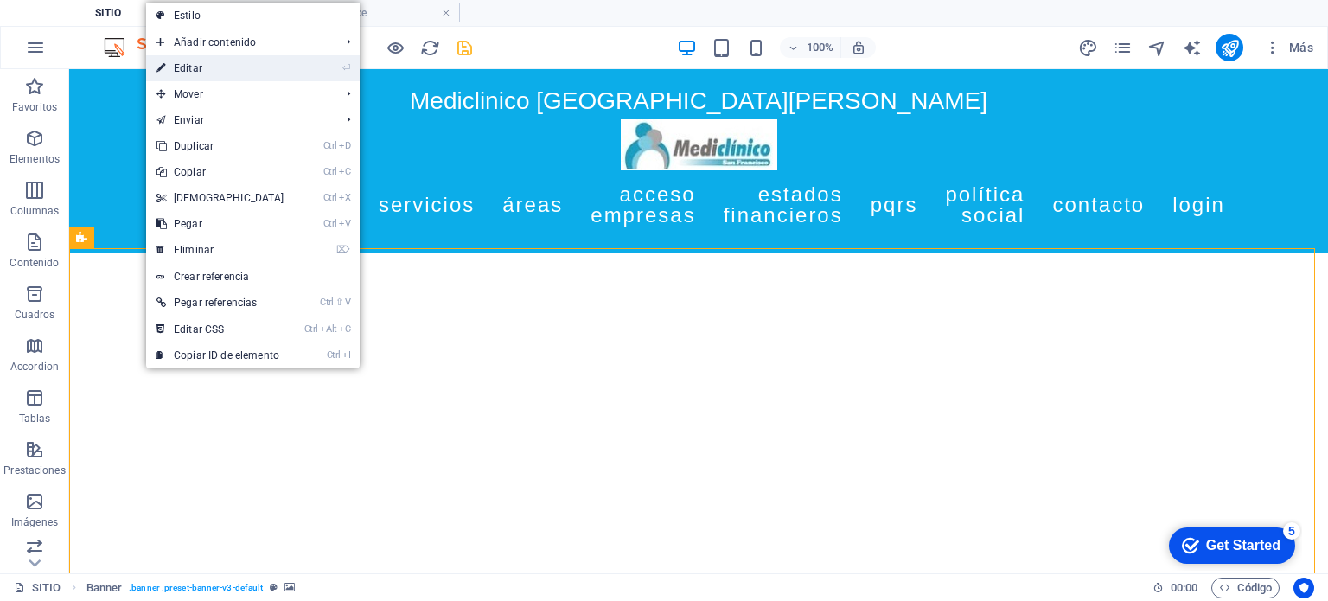
drag, startPoint x: 216, startPoint y: 68, endPoint x: 188, endPoint y: 66, distance: 28.7
click at [188, 66] on link "⏎ Editar" at bounding box center [220, 68] width 149 height 26
select select "ms"
select select "s"
select select "progressive"
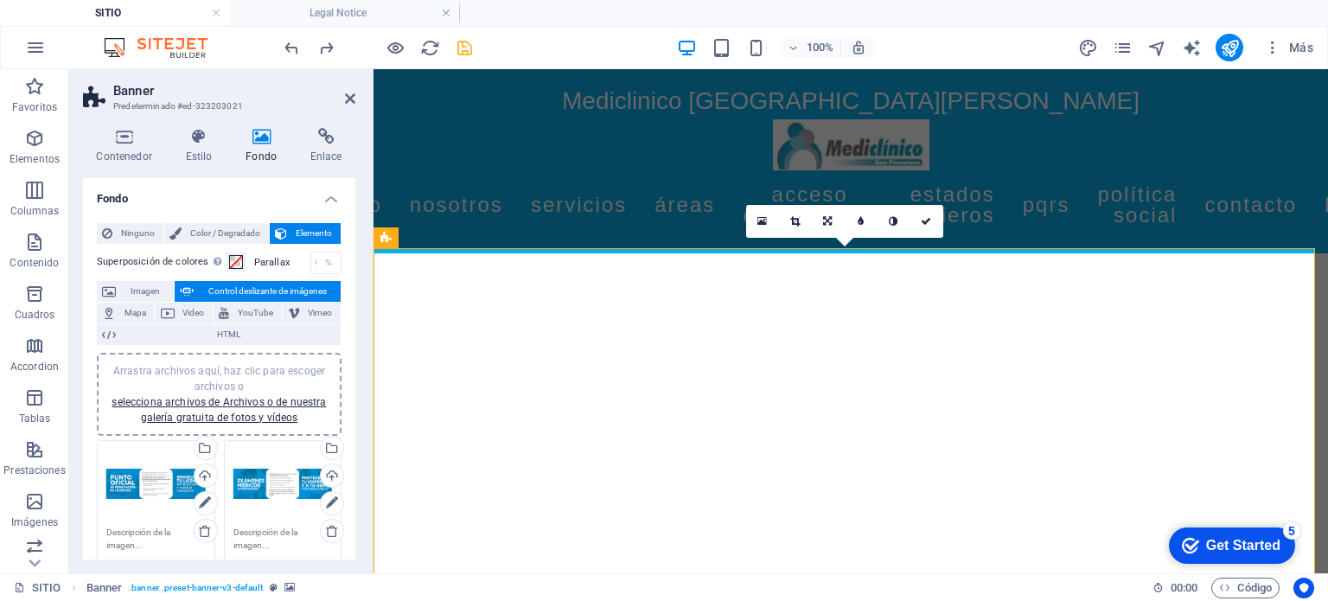
drag, startPoint x: 355, startPoint y: 272, endPoint x: 355, endPoint y: 329, distance: 56.2
click at [355, 329] on div "Contenedor Estilo Fondo Enlace Tamaño Altura Predeterminado px rem % vh vw Alto…" at bounding box center [219, 343] width 300 height 459
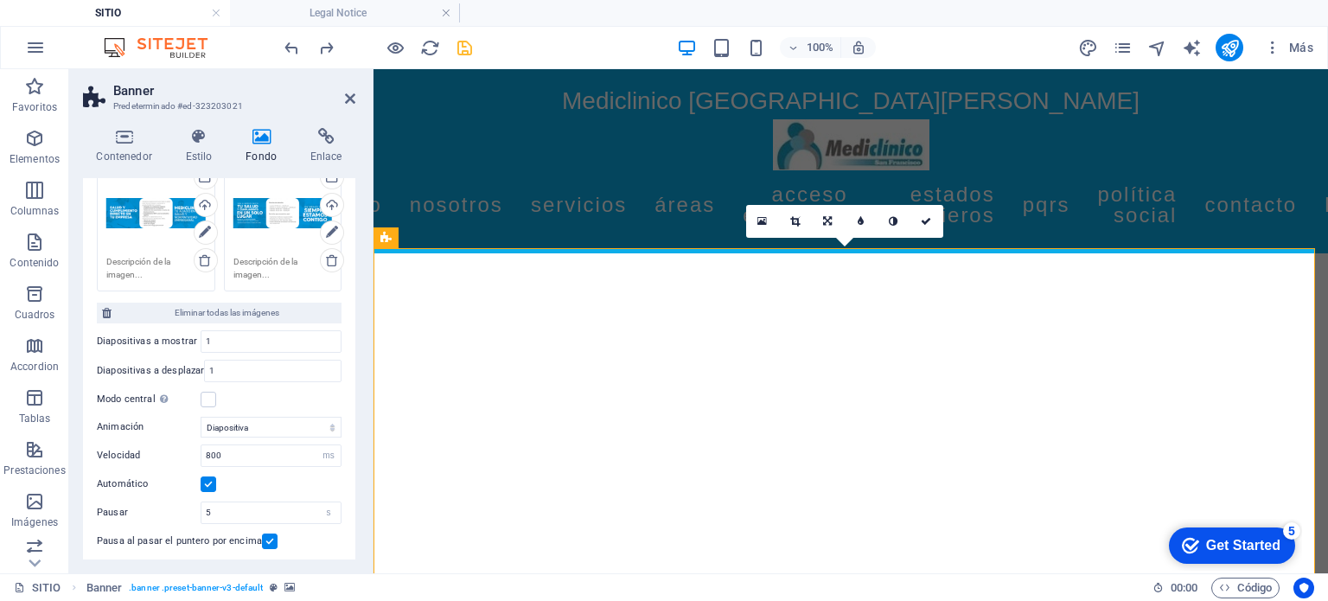
scroll to position [400, 0]
click at [298, 340] on input "1" at bounding box center [271, 343] width 139 height 21
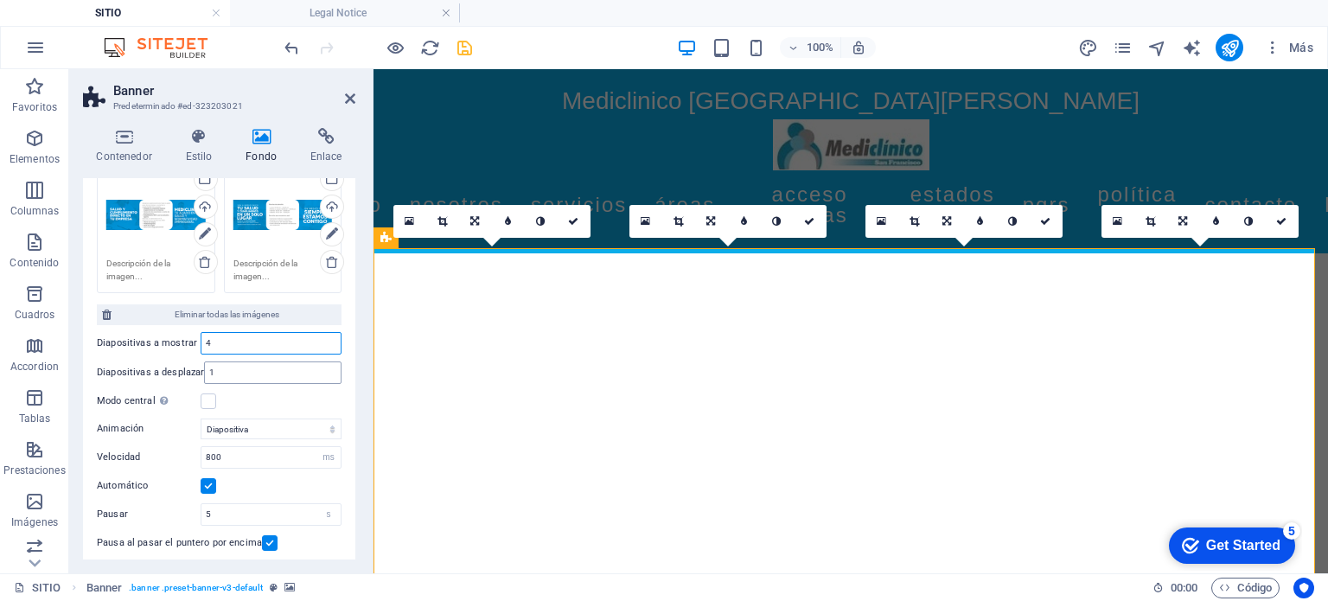
type input "4"
click at [253, 372] on input "1" at bounding box center [273, 372] width 136 height 21
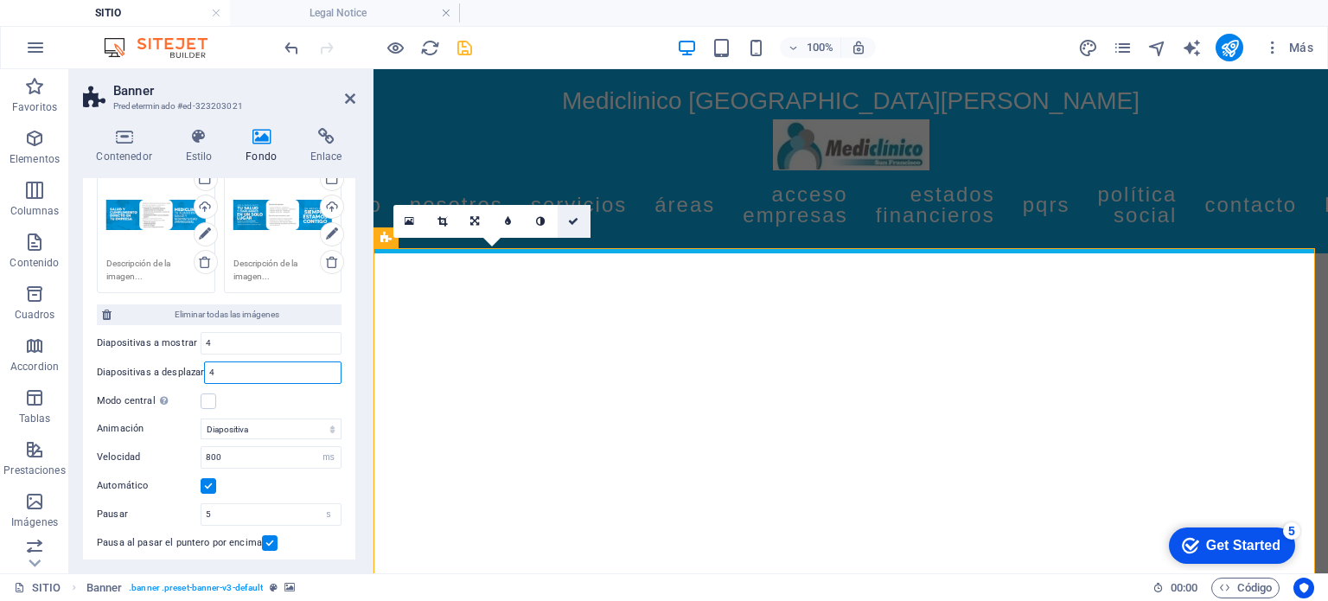
type input "4"
click at [579, 217] on link at bounding box center [574, 221] width 33 height 33
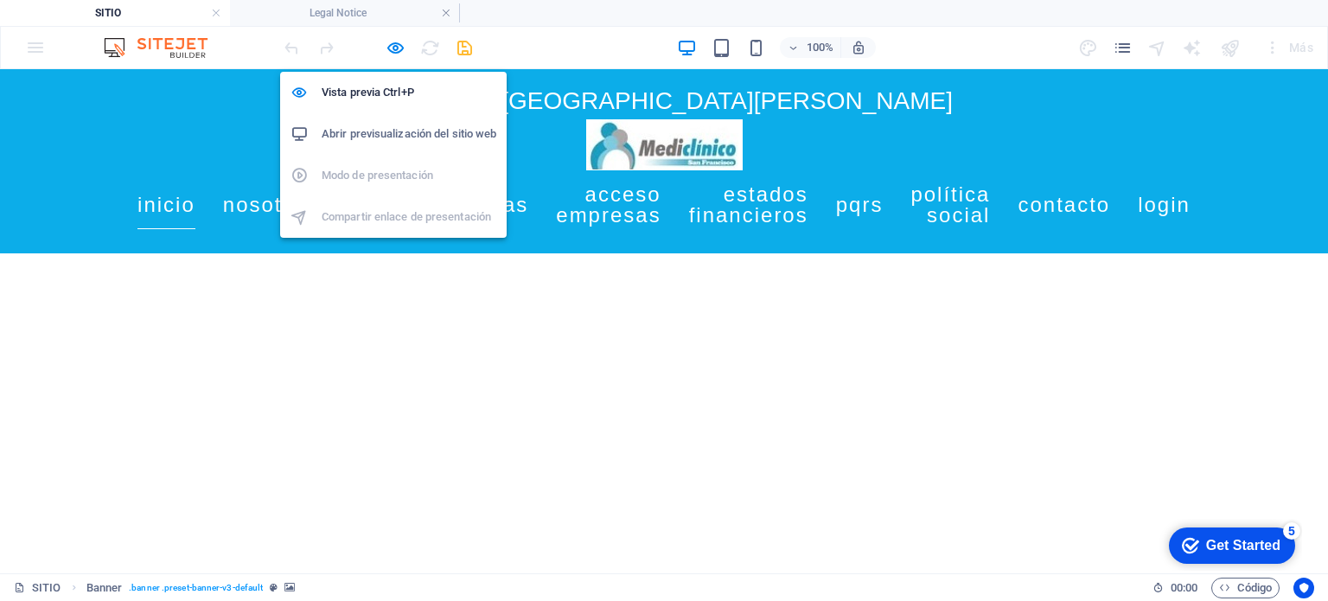
click at [398, 131] on h6 "Abrir previsualización del sitio web" at bounding box center [409, 134] width 175 height 21
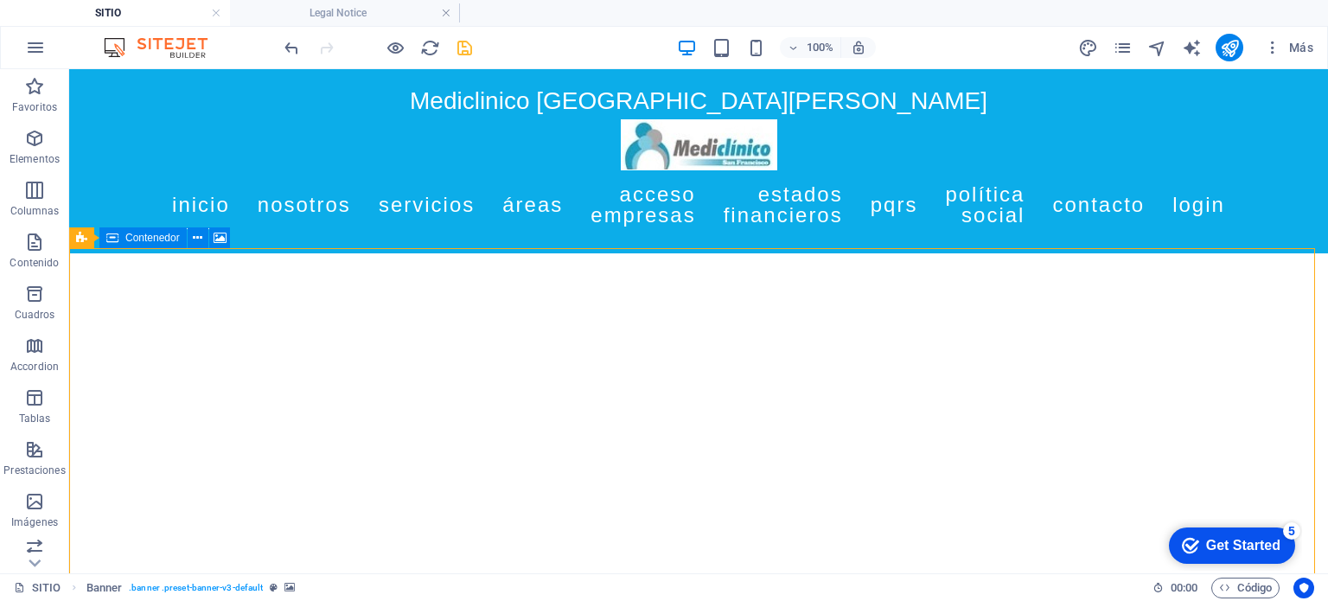
click at [138, 241] on button at bounding box center [146, 237] width 21 height 21
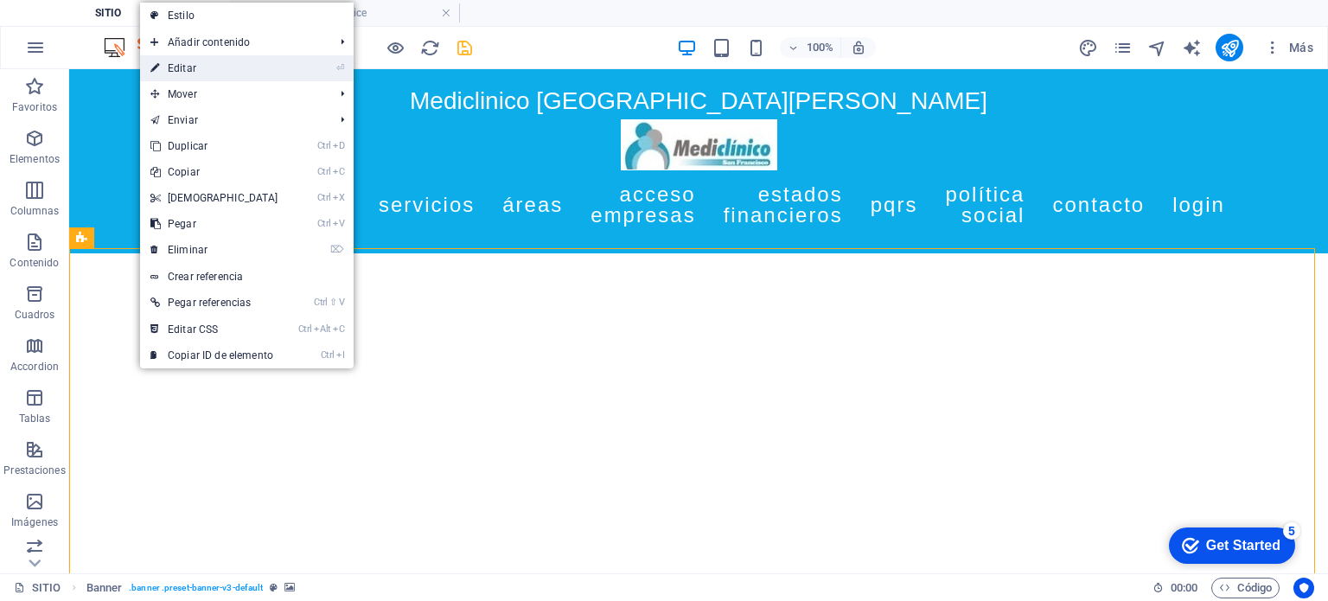
click at [202, 66] on link "⏎ Editar" at bounding box center [214, 68] width 149 height 26
select select "ms"
select select "s"
select select "progressive"
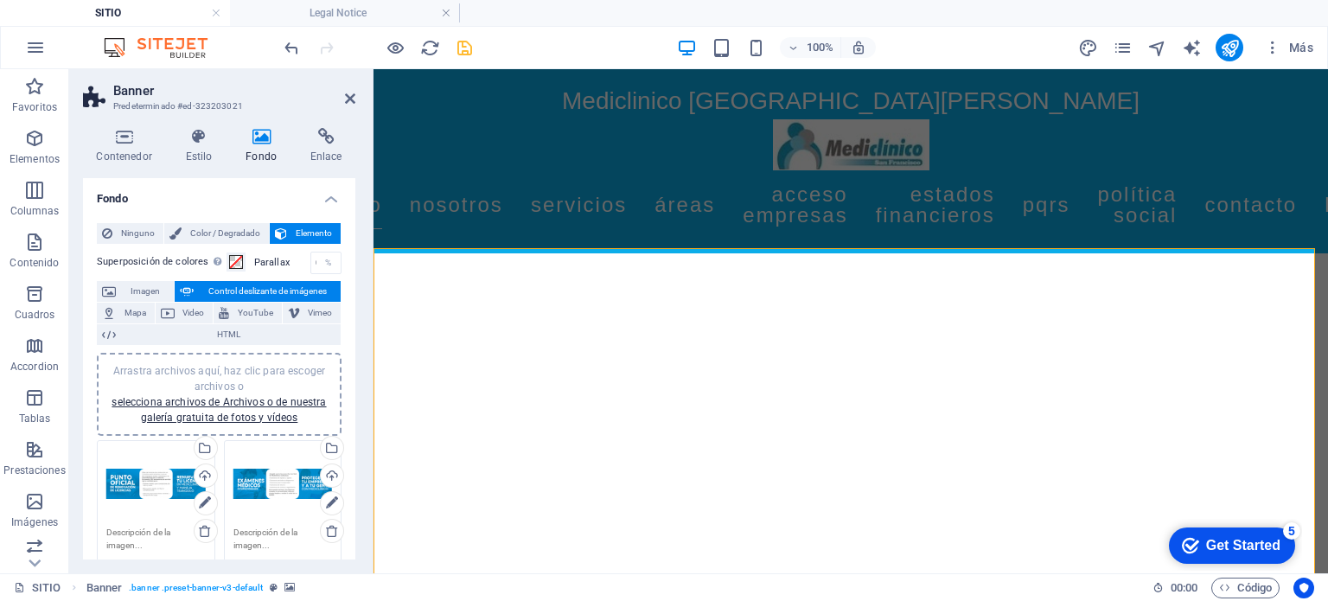
drag, startPoint x: 351, startPoint y: 310, endPoint x: 371, endPoint y: 437, distance: 127.8
click at [371, 437] on aside "Banner Predeterminado #ed-323203021 Contenedor Estilo Fondo Enlace Tamaño Altur…" at bounding box center [221, 321] width 304 height 504
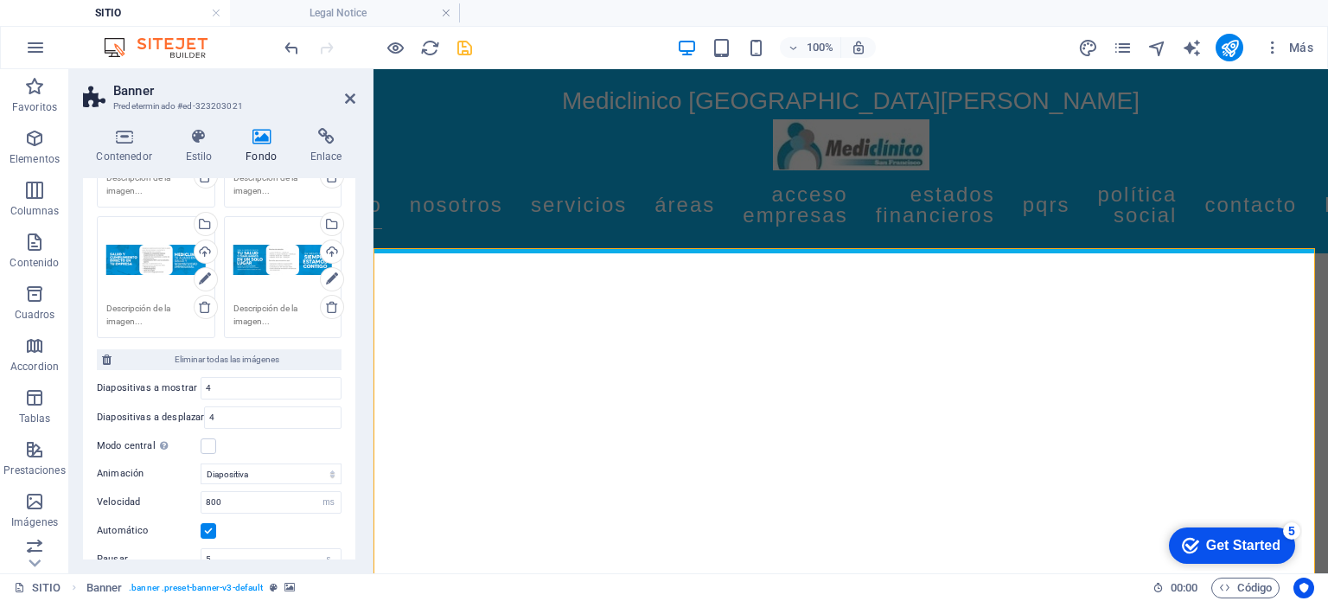
scroll to position [353, 0]
drag, startPoint x: 232, startPoint y: 395, endPoint x: 241, endPoint y: 379, distance: 19.0
click at [241, 380] on input "4" at bounding box center [271, 390] width 139 height 21
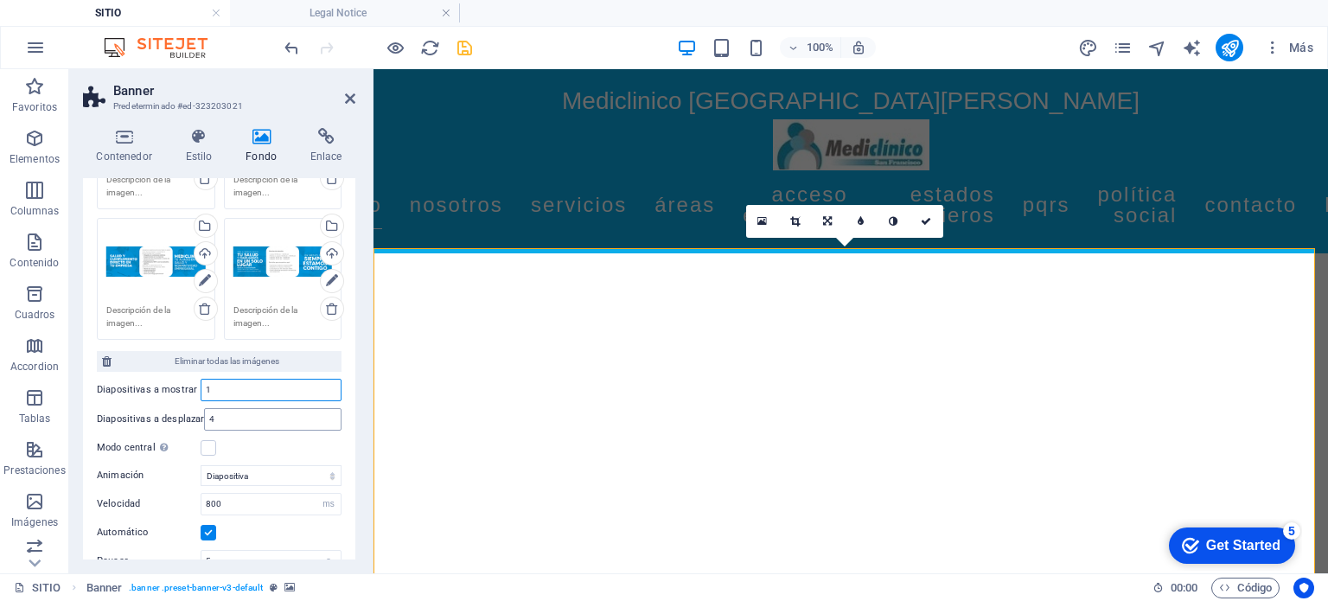
type input "1"
click at [239, 419] on input "4" at bounding box center [273, 419] width 136 height 21
click at [248, 390] on input "1" at bounding box center [271, 390] width 139 height 21
click at [765, 212] on link at bounding box center [762, 221] width 33 height 33
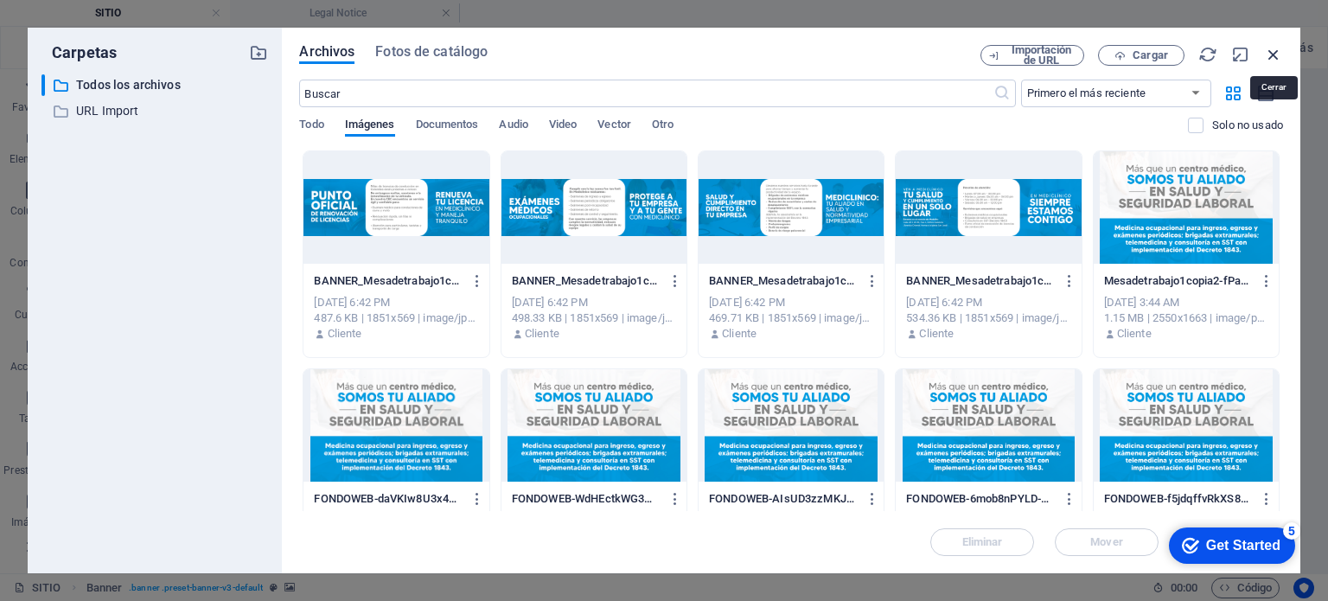
click at [1265, 58] on icon "button" at bounding box center [1273, 54] width 19 height 19
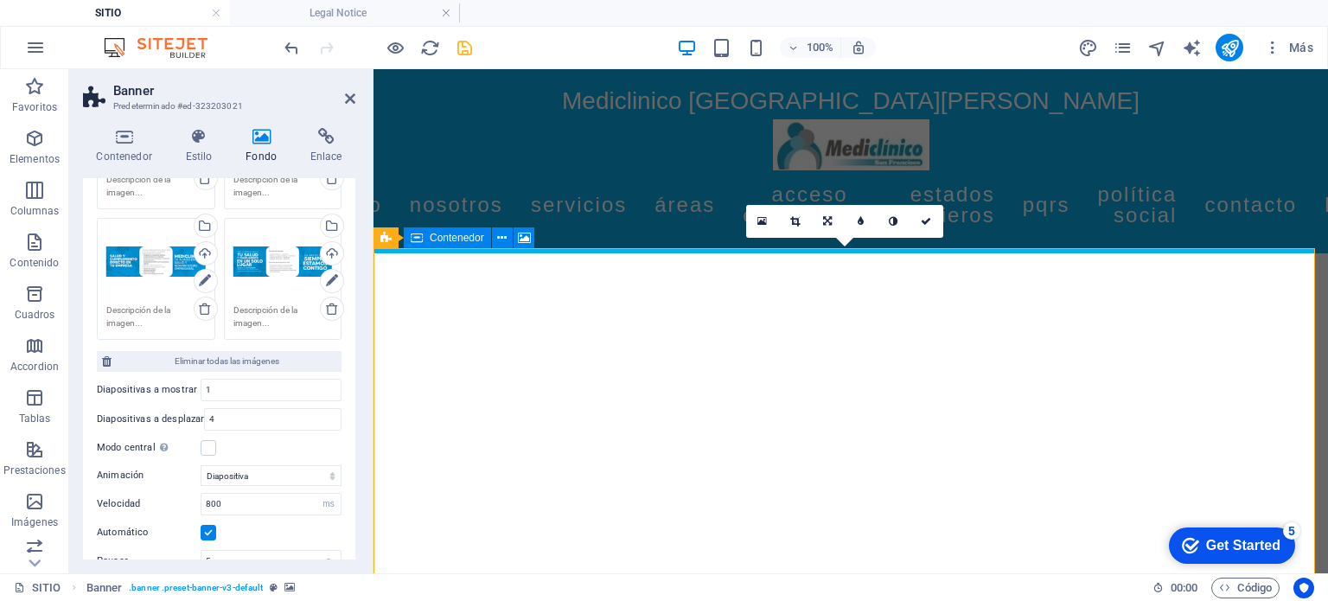
click at [925, 220] on icon at bounding box center [926, 221] width 10 height 10
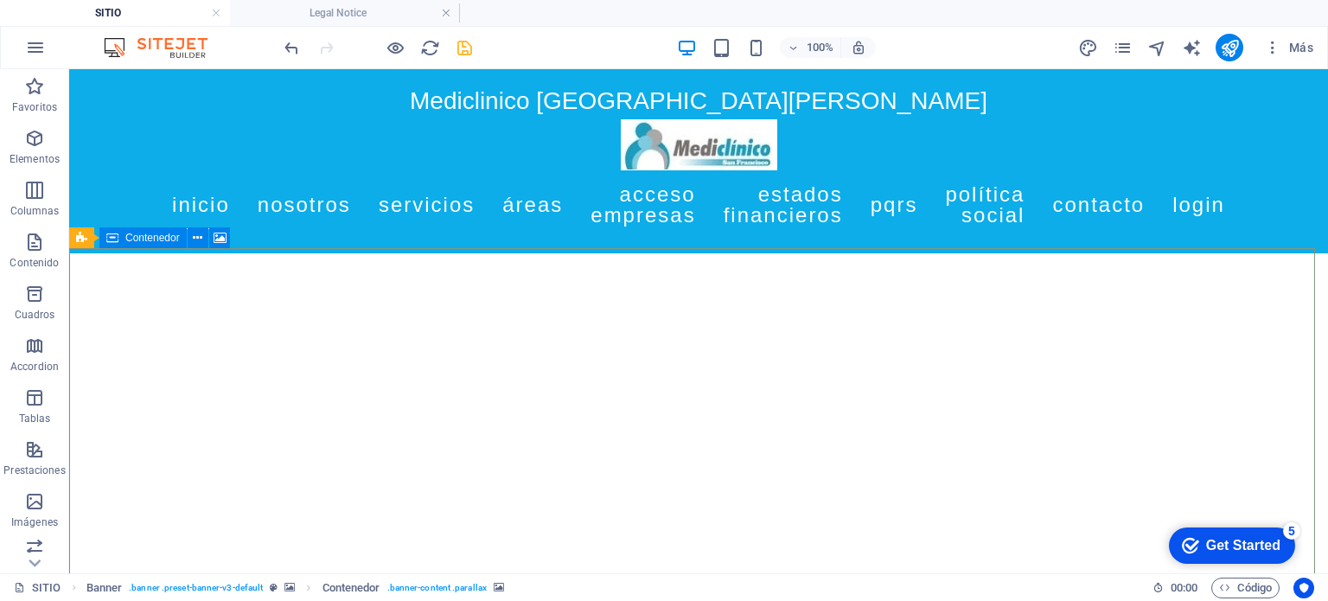
click at [136, 234] on button at bounding box center [146, 237] width 21 height 21
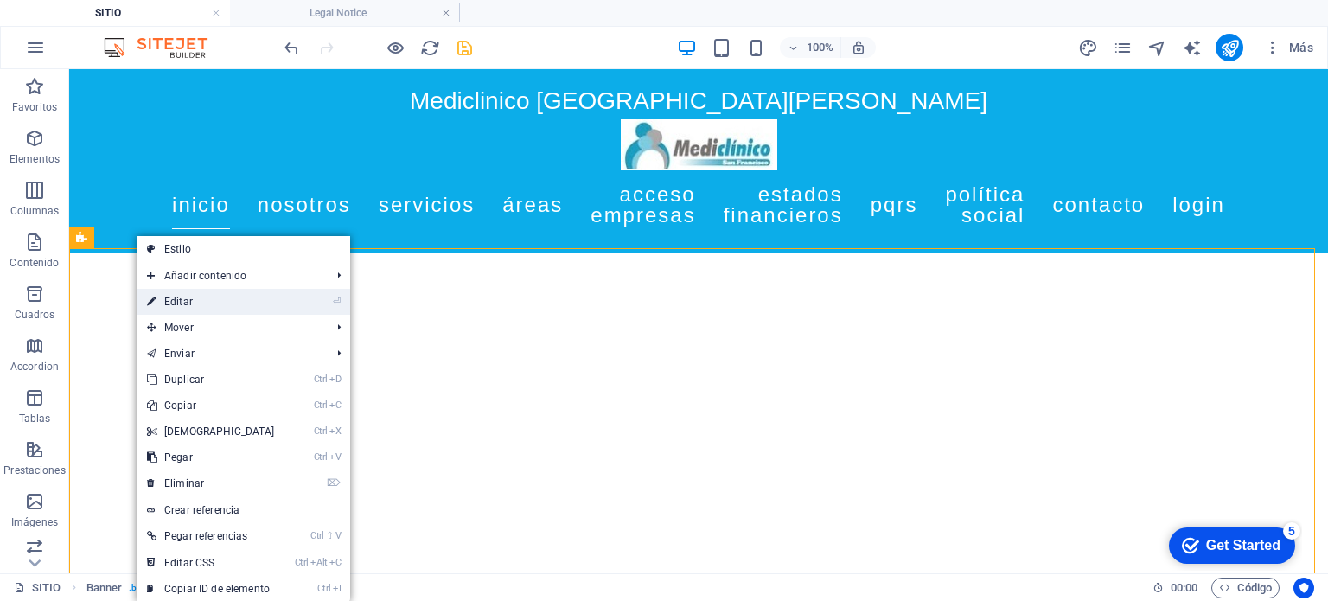
click at [207, 299] on link "⏎ Editar" at bounding box center [211, 302] width 149 height 26
select select "ms"
select select "s"
select select "progressive"
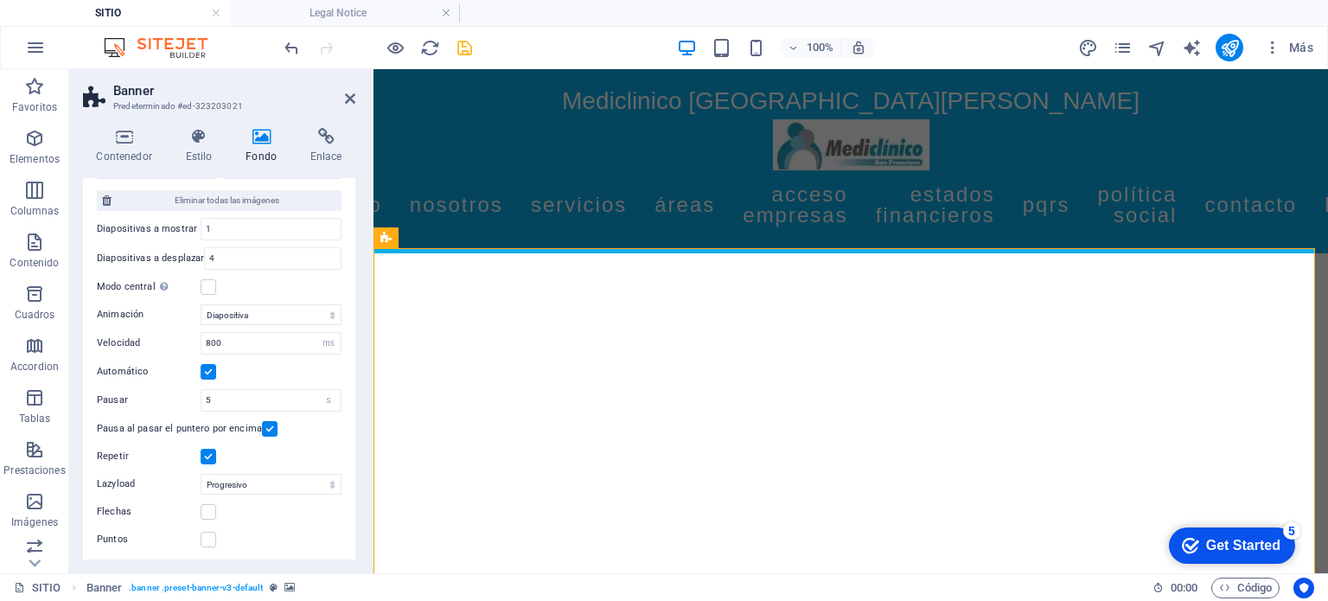
scroll to position [515, 0]
click at [273, 425] on label at bounding box center [270, 427] width 16 height 16
click at [0, 0] on input "Pausa al pasar el puntero por encima" at bounding box center [0, 0] width 0 height 0
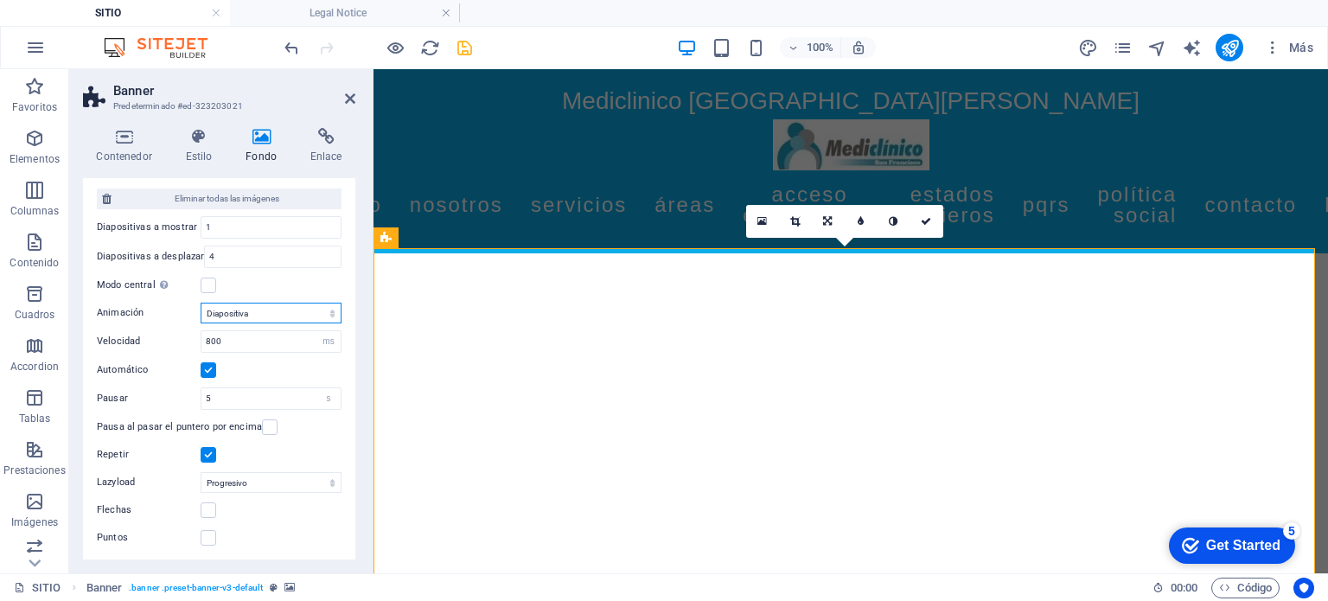
click at [330, 309] on select "Diapositiva Difuminar" at bounding box center [271, 313] width 141 height 21
click at [201, 303] on select "Diapositiva Difuminar" at bounding box center [271, 313] width 141 height 21
click at [330, 308] on select "Diapositiva Difuminar" at bounding box center [271, 313] width 141 height 21
select select "slide"
click at [201, 303] on select "Diapositiva Difuminar" at bounding box center [271, 313] width 141 height 21
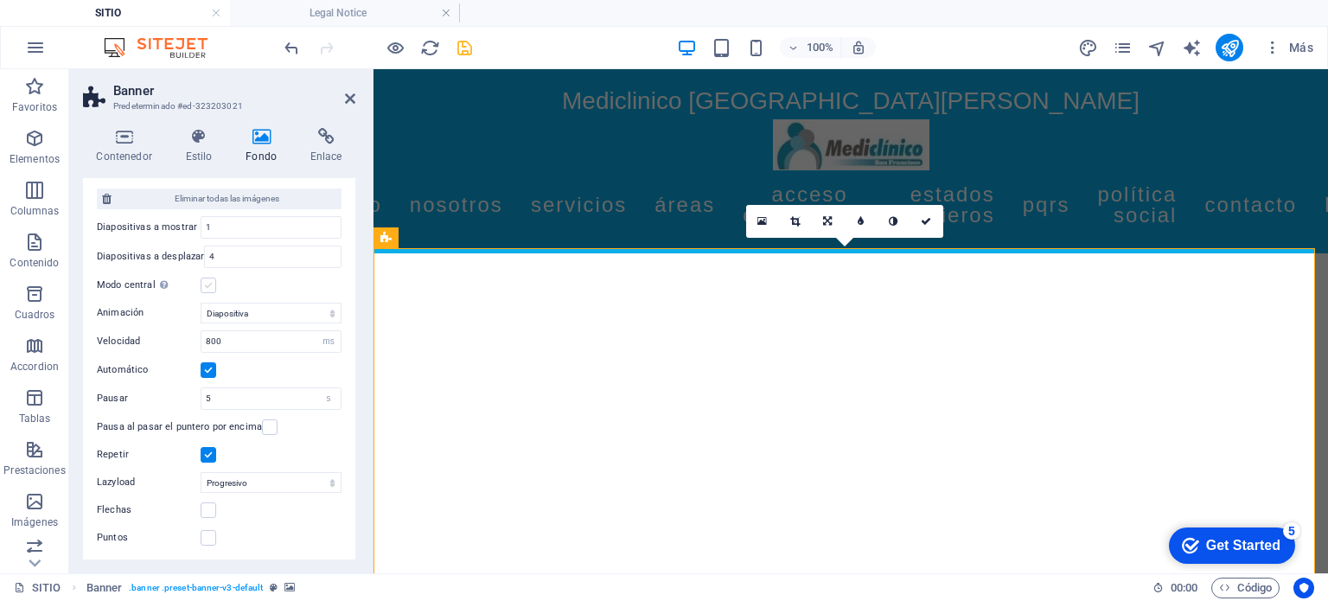
click at [210, 280] on label at bounding box center [209, 286] width 16 height 16
click at [0, 0] on input "Modo central Permite la visualización centralizada con diapositiva anterior/sig…" at bounding box center [0, 0] width 0 height 0
click at [359, 404] on div "Contenedor Estilo Fondo Enlace Tamaño Altura Predeterminado px rem % vh vw Alto…" at bounding box center [219, 343] width 300 height 459
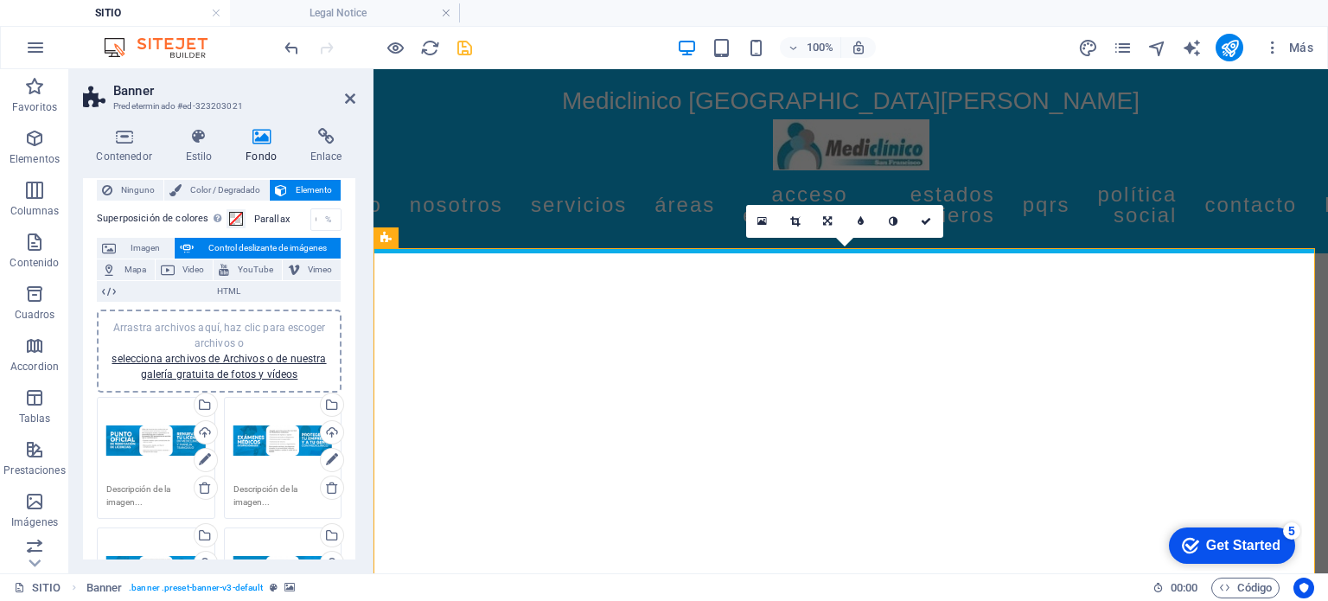
scroll to position [0, 0]
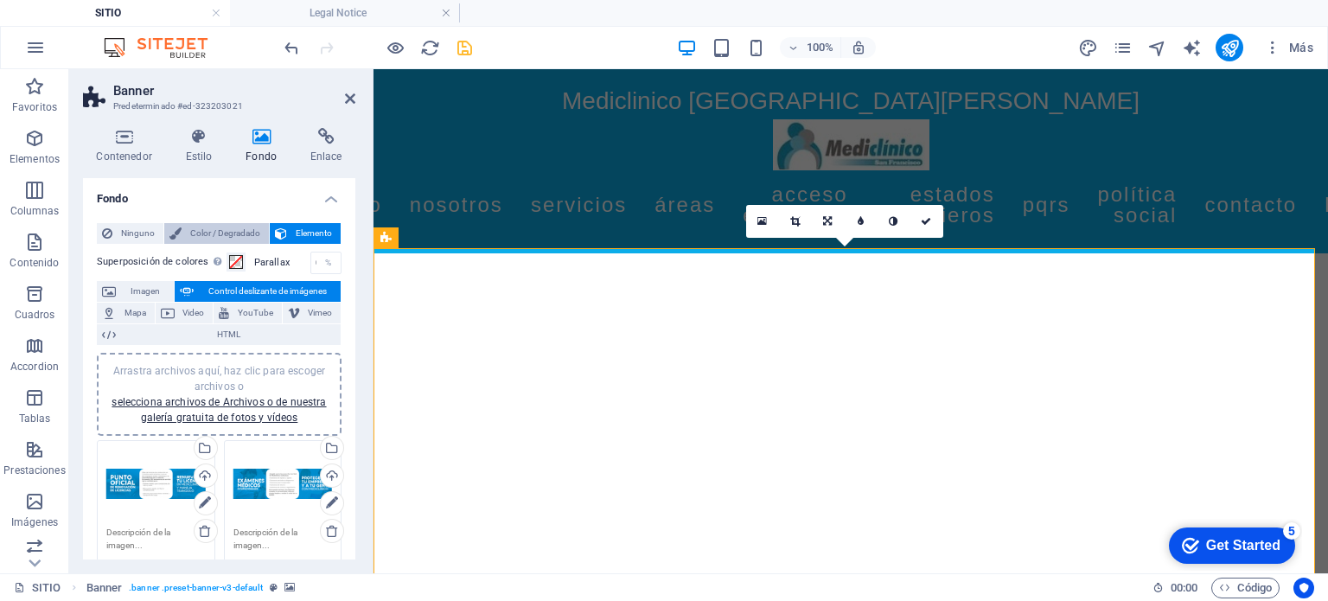
click at [199, 231] on span "Color / Degradado" at bounding box center [225, 233] width 77 height 21
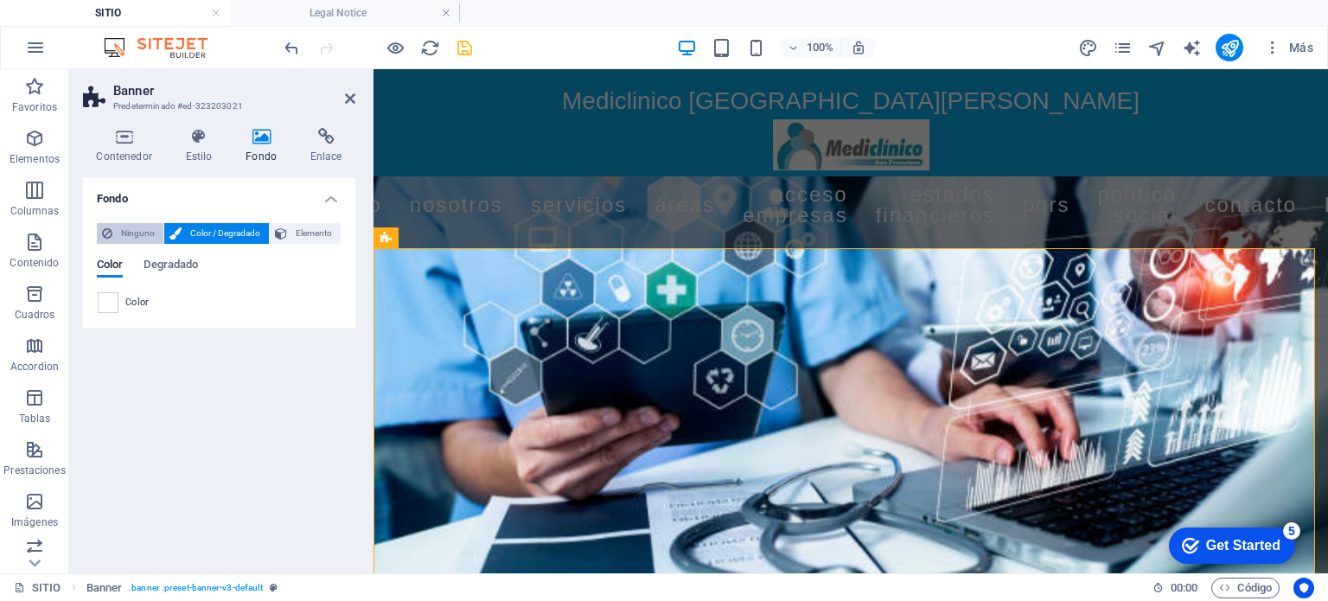
click at [149, 232] on span "Ninguno" at bounding box center [138, 233] width 41 height 21
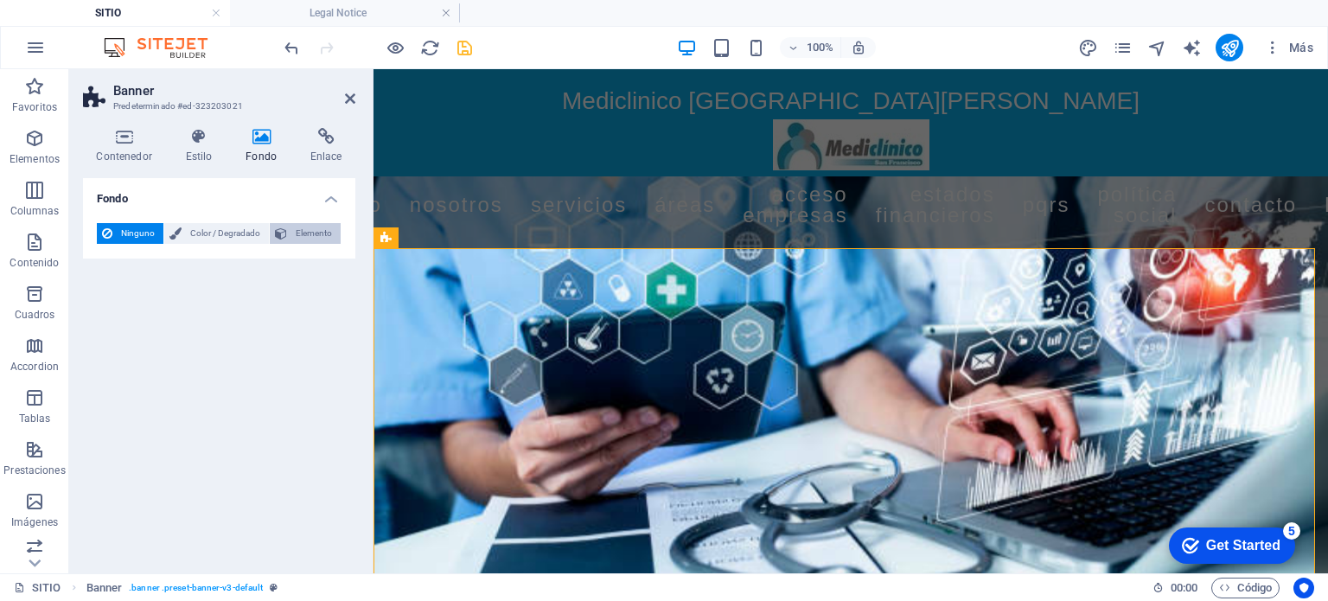
click at [300, 227] on span "Elemento" at bounding box center [313, 233] width 43 height 21
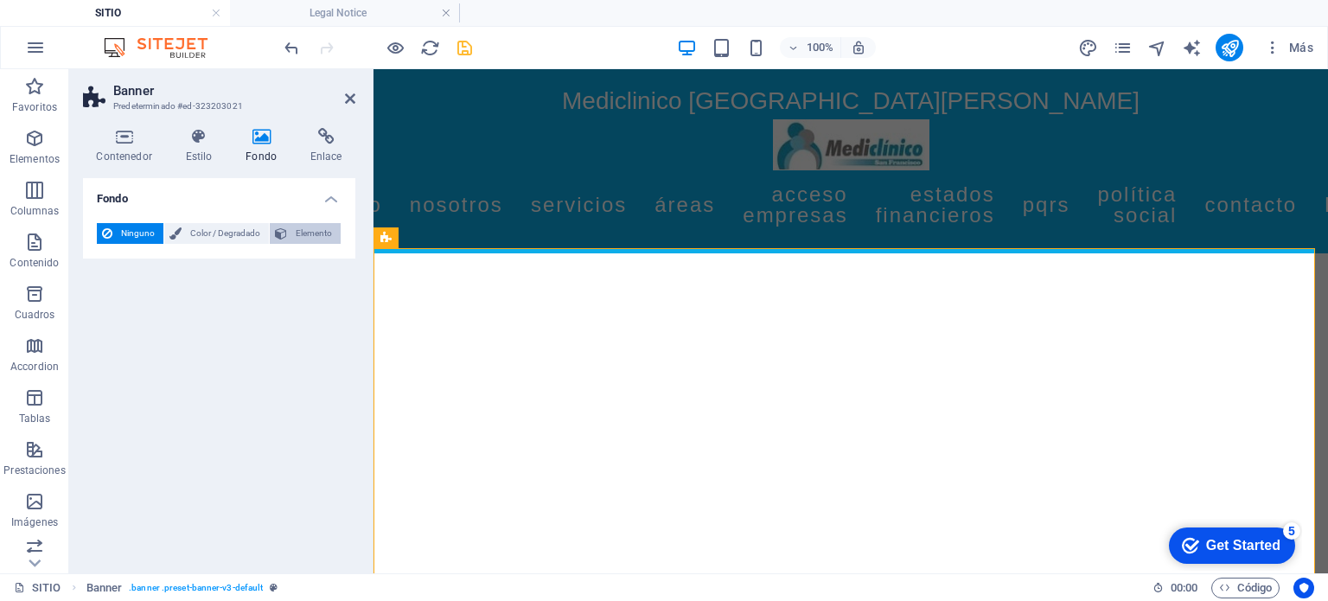
select select "ms"
select select "s"
select select "progressive"
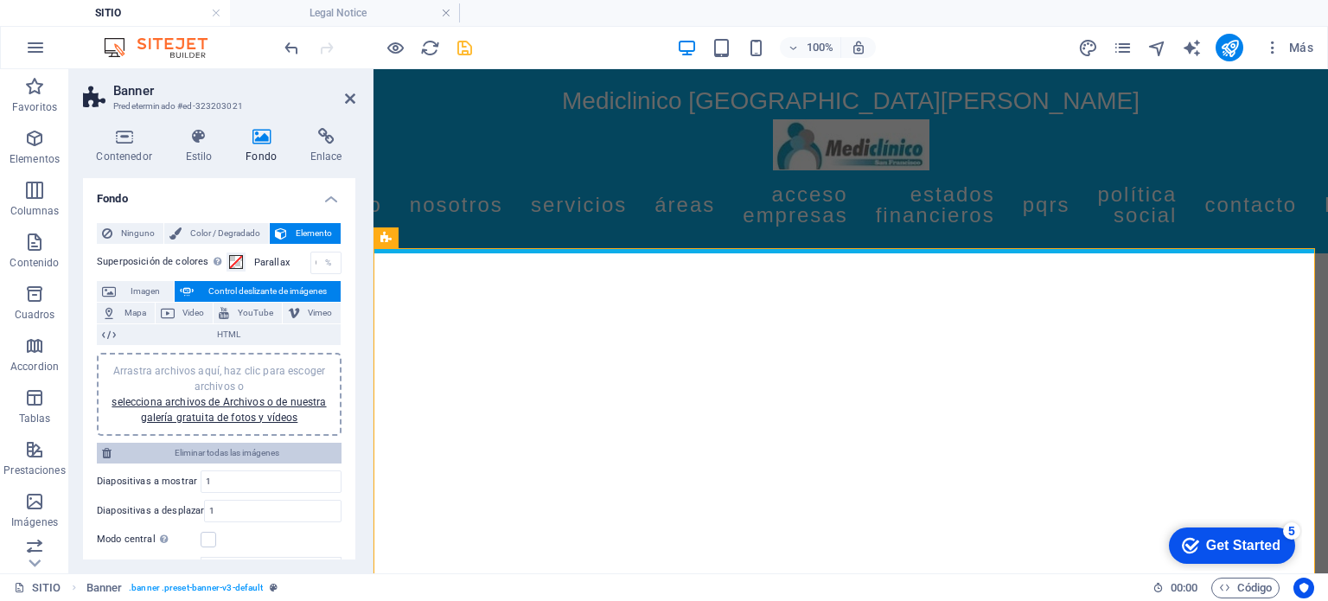
click at [253, 445] on span "Eliminar todas las imágenes" at bounding box center [227, 453] width 220 height 21
click at [207, 445] on span "Eliminar todas las imágenes" at bounding box center [227, 453] width 220 height 21
click at [215, 515] on input "1" at bounding box center [273, 511] width 136 height 21
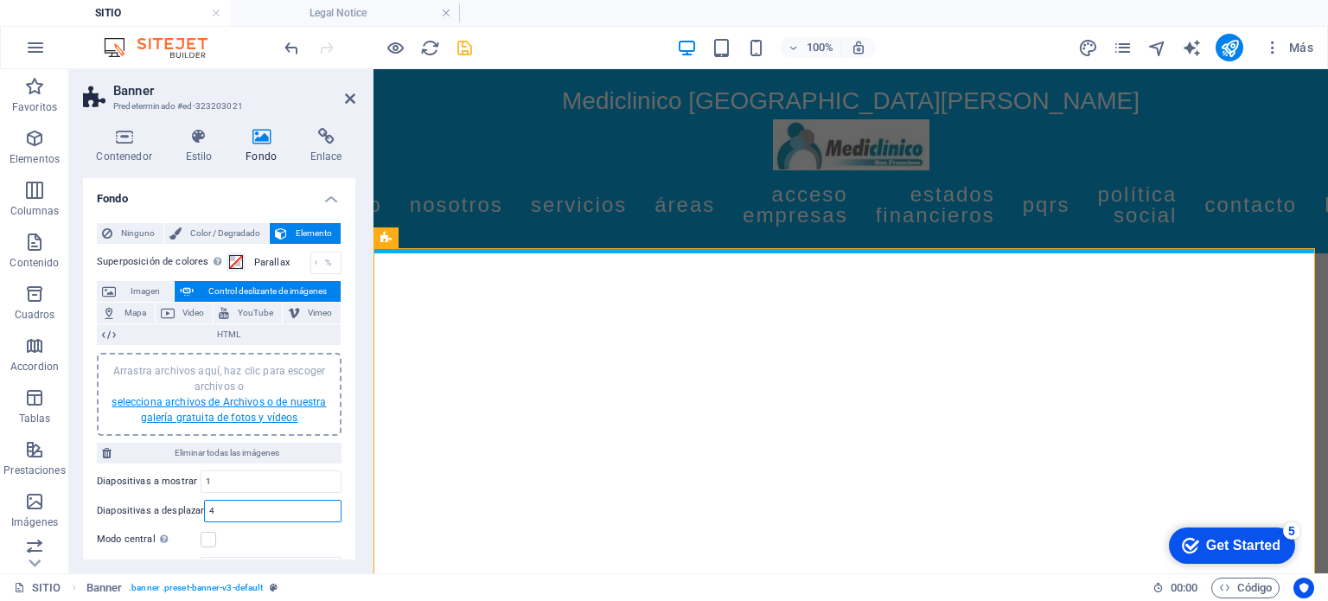
type input "4"
click at [256, 401] on link "selecciona archivos de Archivos o de nuestra galería gratuita de fotos y vídeos" at bounding box center [219, 410] width 214 height 28
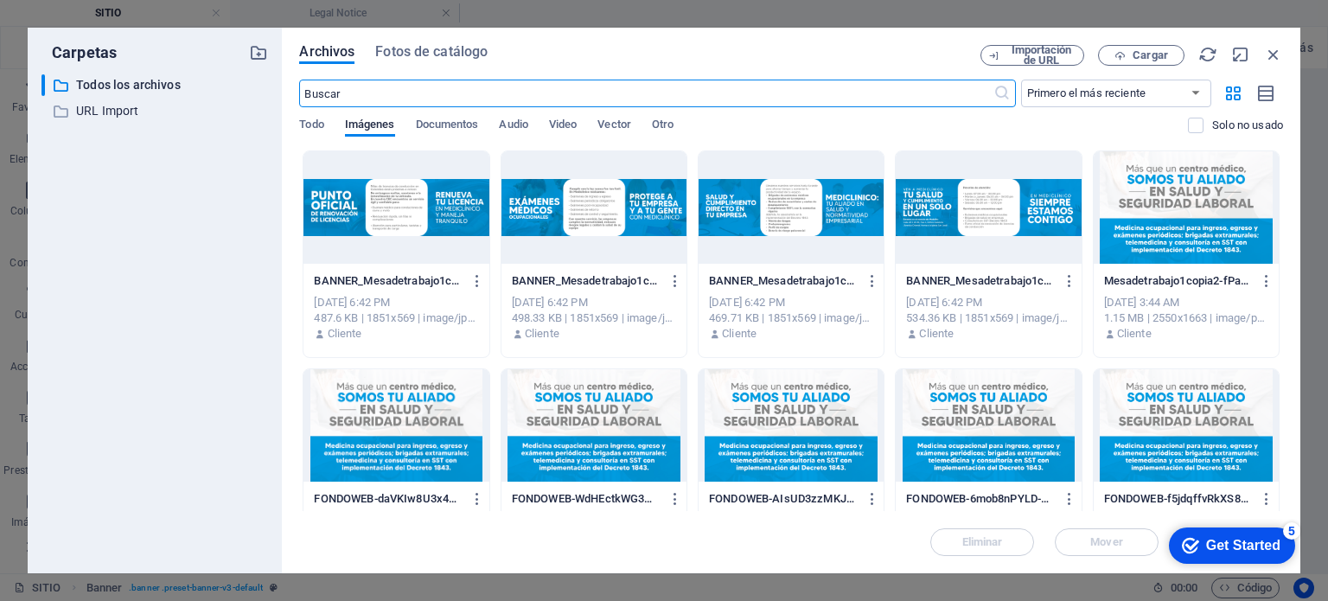
click at [356, 255] on div at bounding box center [396, 207] width 185 height 112
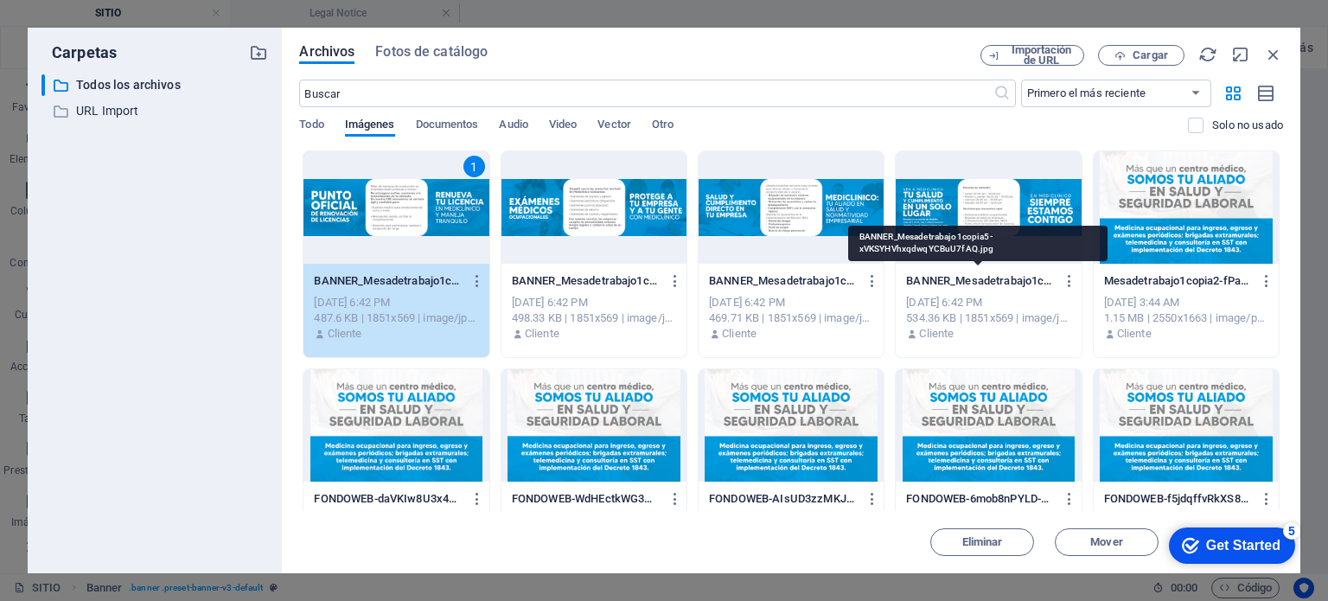
click at [1014, 279] on p "BANNER_Mesadetrabajo1copia5-xVKSYHVhxqdwqYCBuU7fAQ.jpg" at bounding box center [980, 281] width 149 height 16
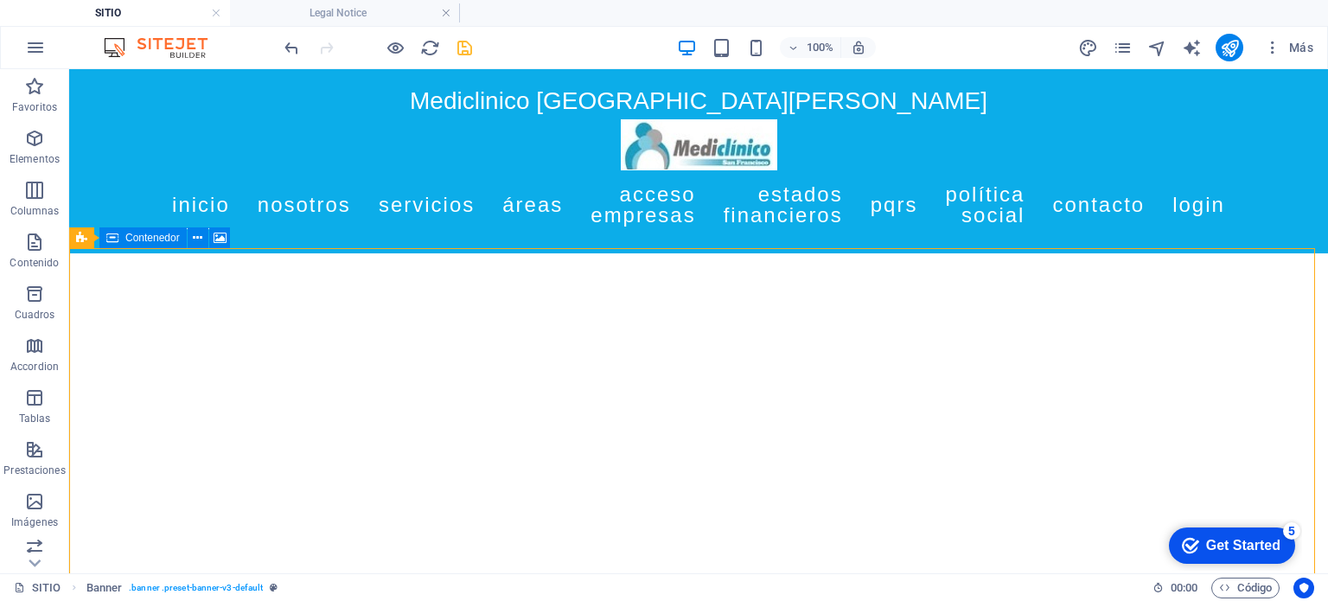
click at [146, 238] on icon at bounding box center [146, 238] width 10 height 18
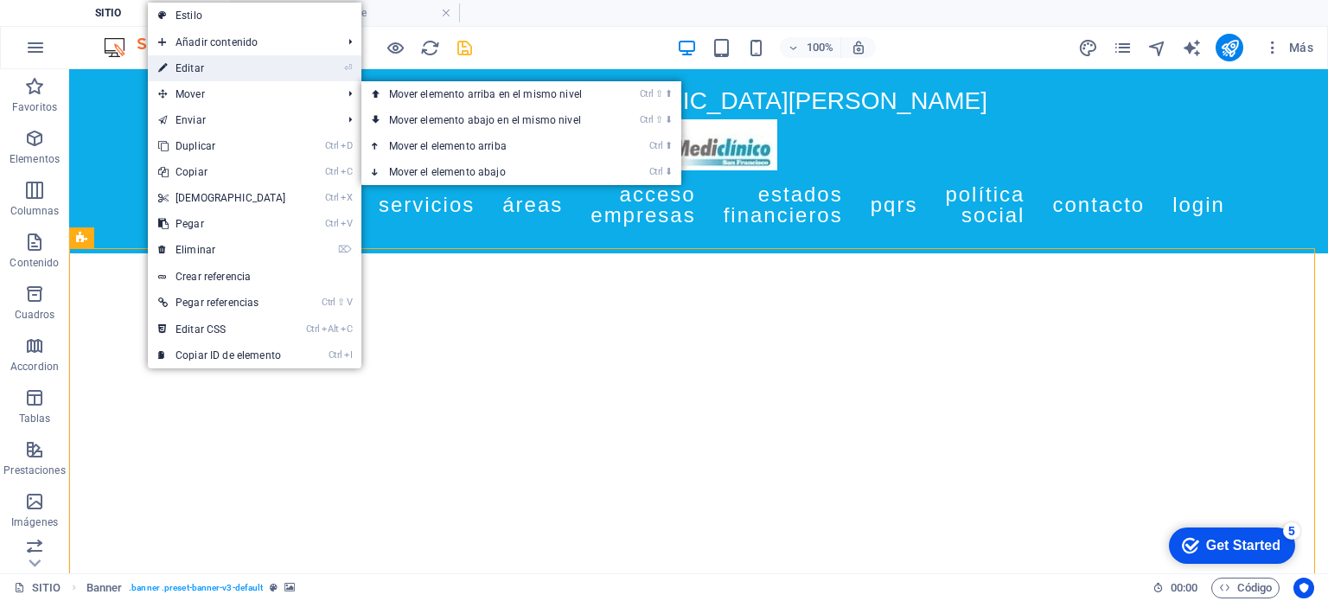
click at [200, 70] on link "⏎ Editar" at bounding box center [222, 68] width 149 height 26
select select "ms"
select select "s"
select select "progressive"
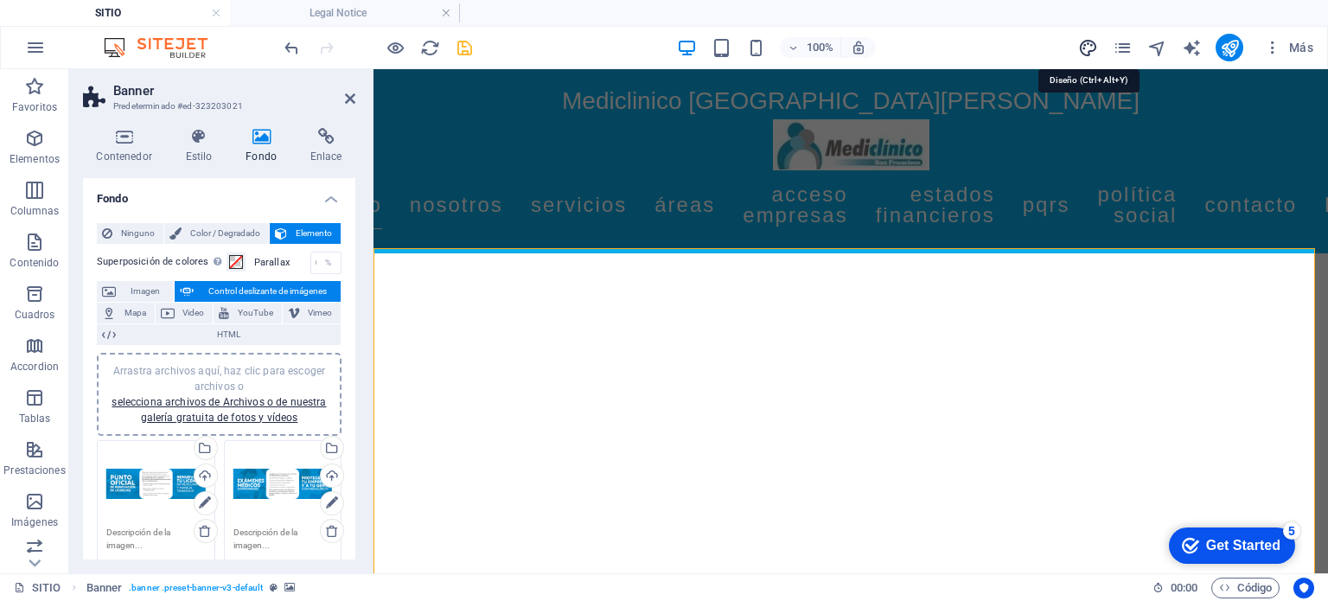
select select "px"
select select "400"
select select "px"
select select "400"
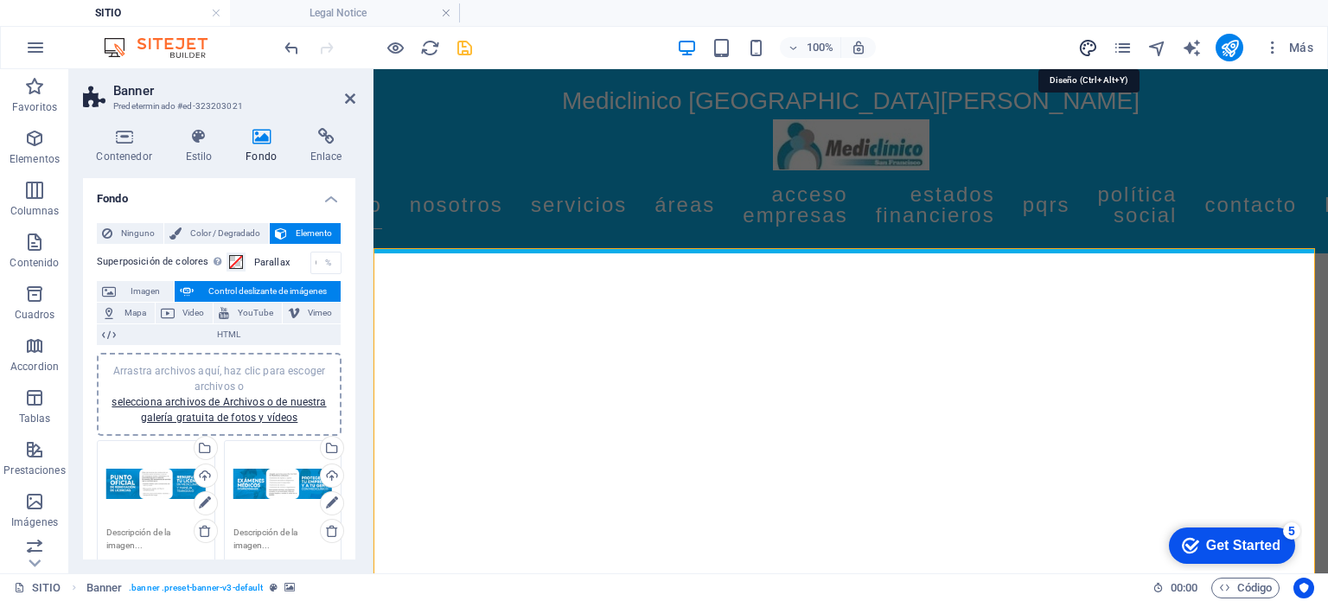
select select "px"
select select "rem"
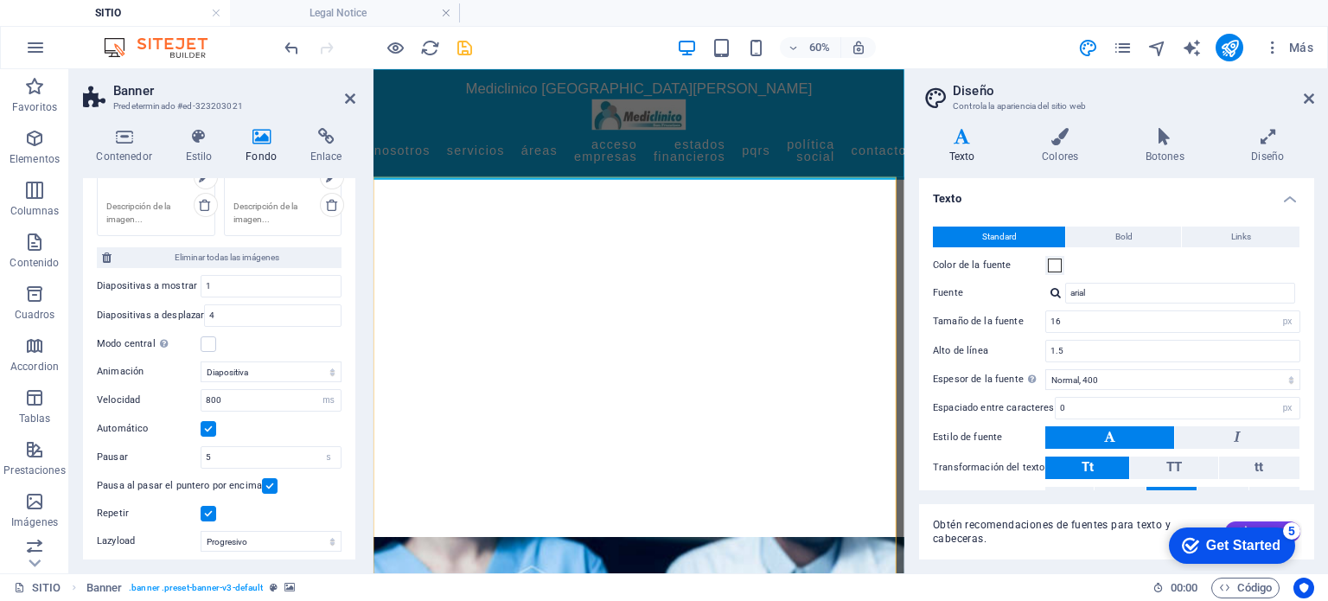
scroll to position [458, 0]
click at [211, 342] on label at bounding box center [209, 343] width 16 height 16
click at [0, 0] on input "Modo central Permite la visualización centralizada con diapositiva anterior/sig…" at bounding box center [0, 0] width 0 height 0
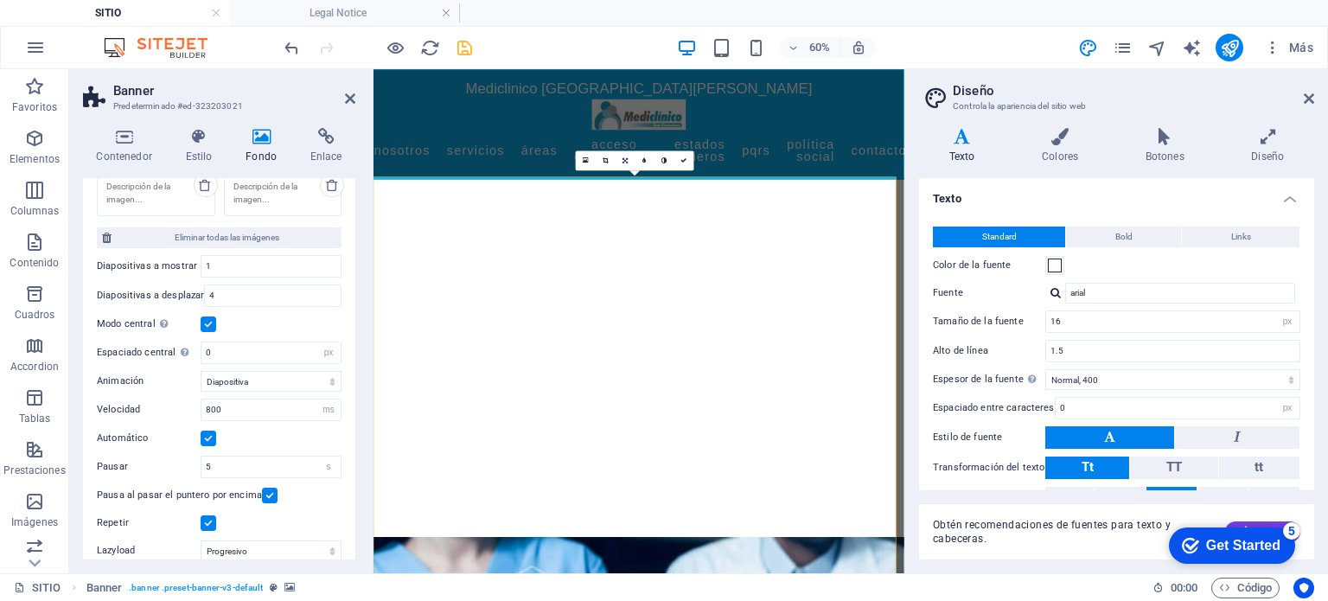
scroll to position [544, 0]
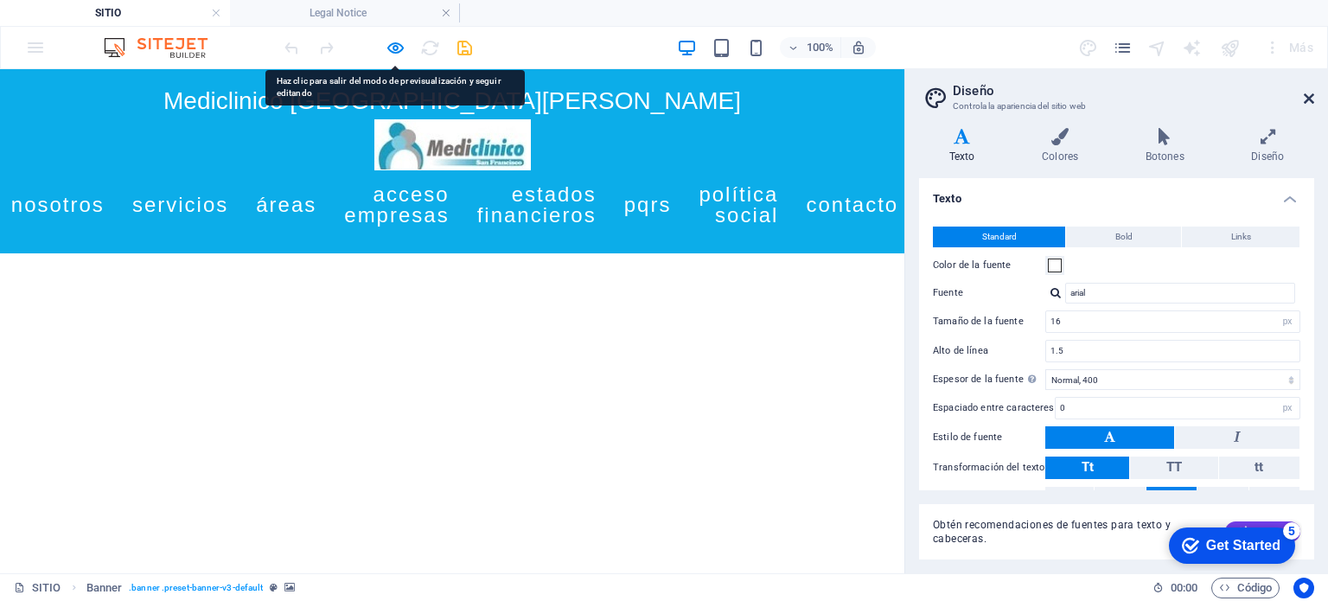
click at [1308, 101] on icon at bounding box center [1309, 99] width 10 height 14
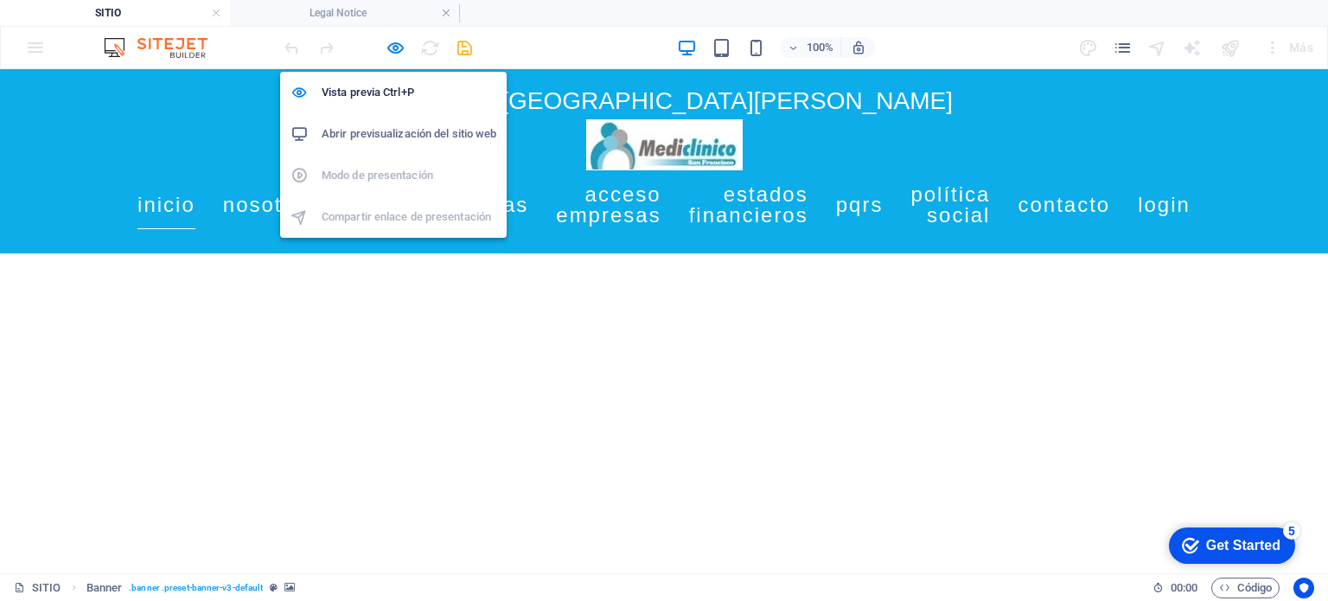
click at [391, 133] on h6 "Abrir previsualización del sitio web" at bounding box center [409, 134] width 175 height 21
click at [394, 84] on h6 "Vista previa Ctrl+P" at bounding box center [409, 92] width 175 height 21
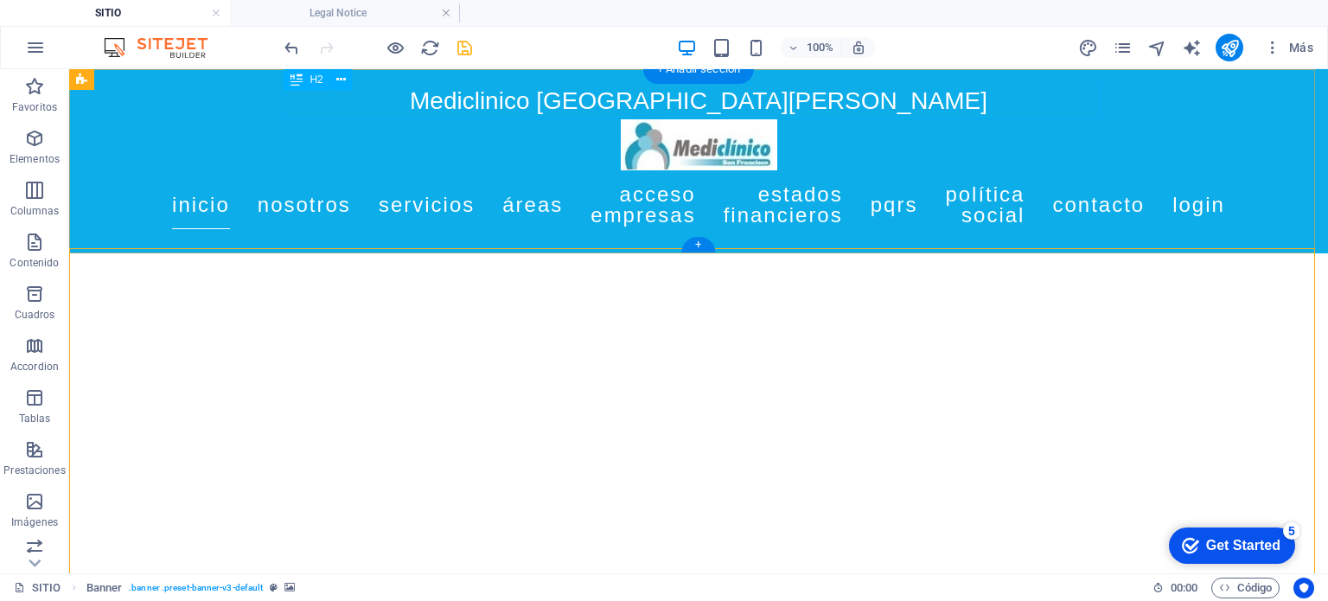
click at [518, 114] on div "Mediclinico [GEOGRAPHIC_DATA][PERSON_NAME]" at bounding box center [699, 101] width 816 height 36
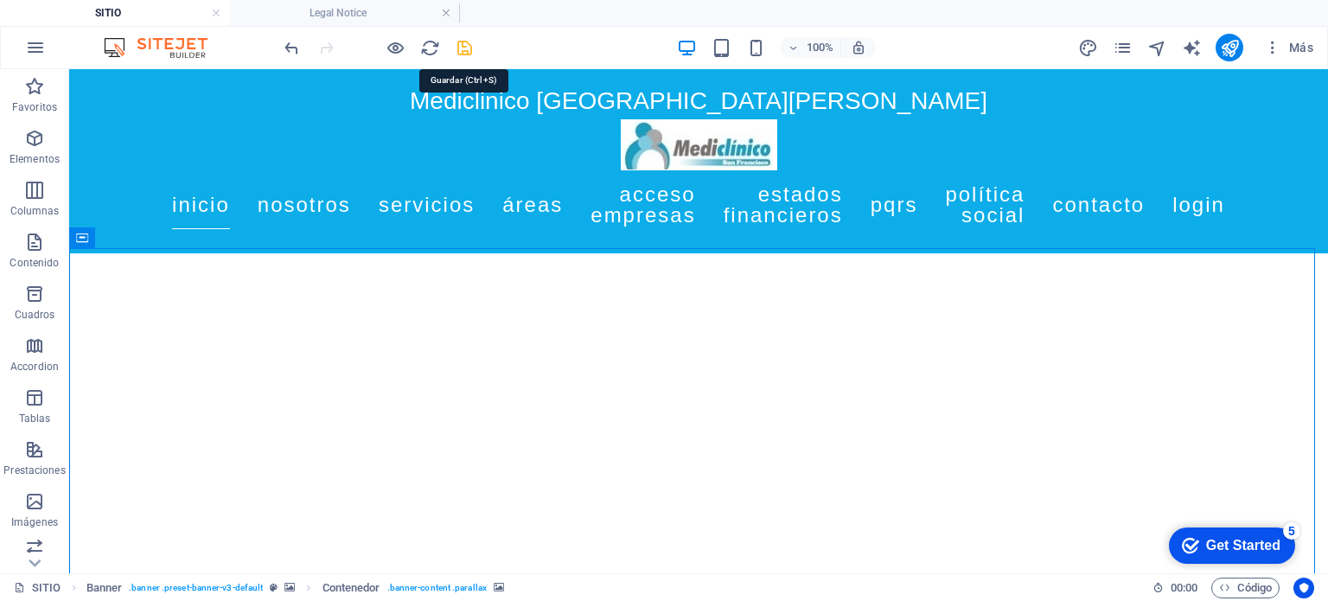
click at [464, 41] on icon "save" at bounding box center [465, 48] width 20 height 20
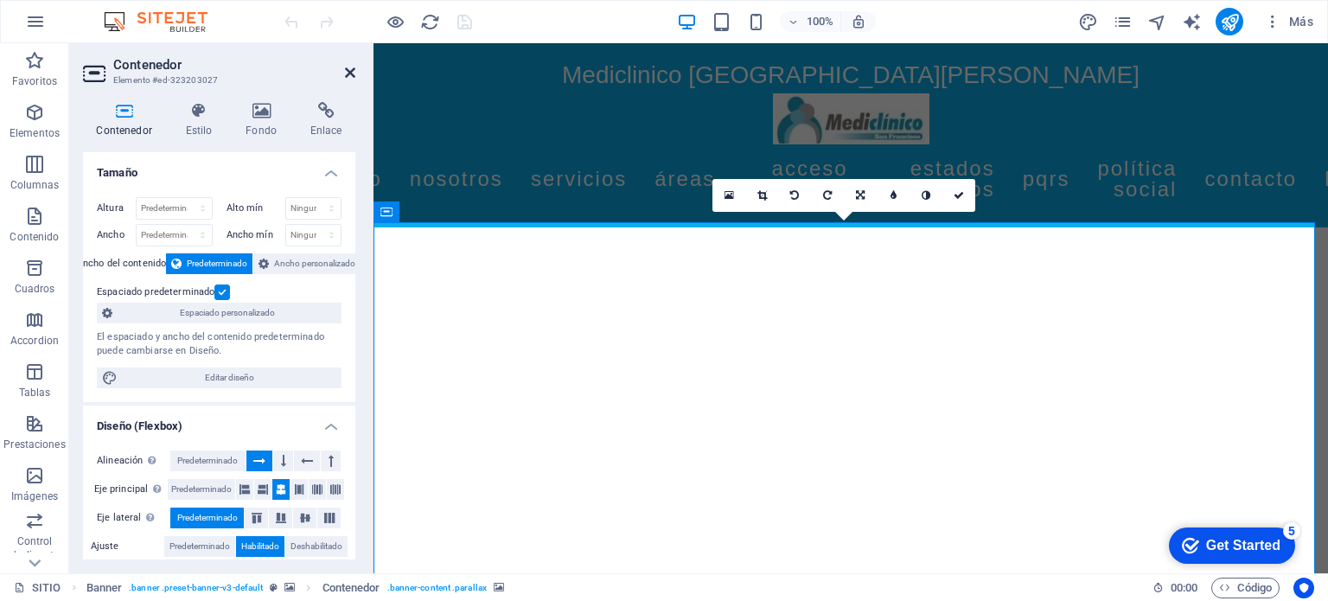
click at [349, 72] on icon at bounding box center [350, 73] width 10 height 14
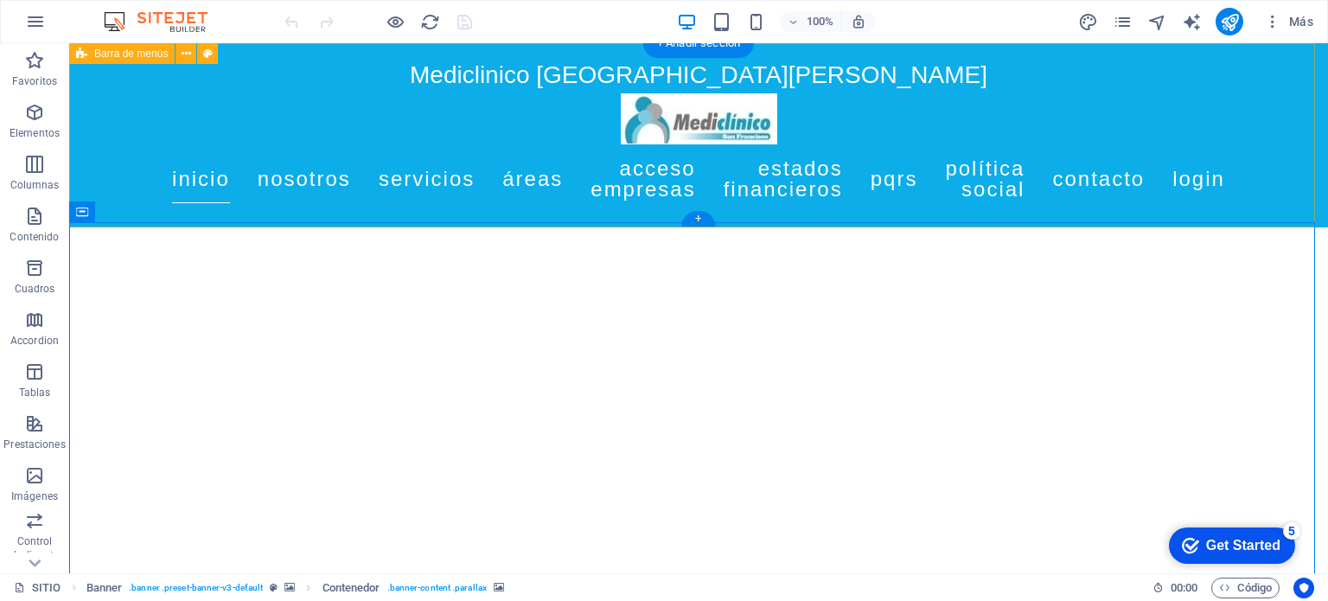
click at [181, 186] on div "Mediclinico [GEOGRAPHIC_DATA][PERSON_NAME] Inicio Nosotros Servicios Áreas Acce…" at bounding box center [698, 135] width 1259 height 184
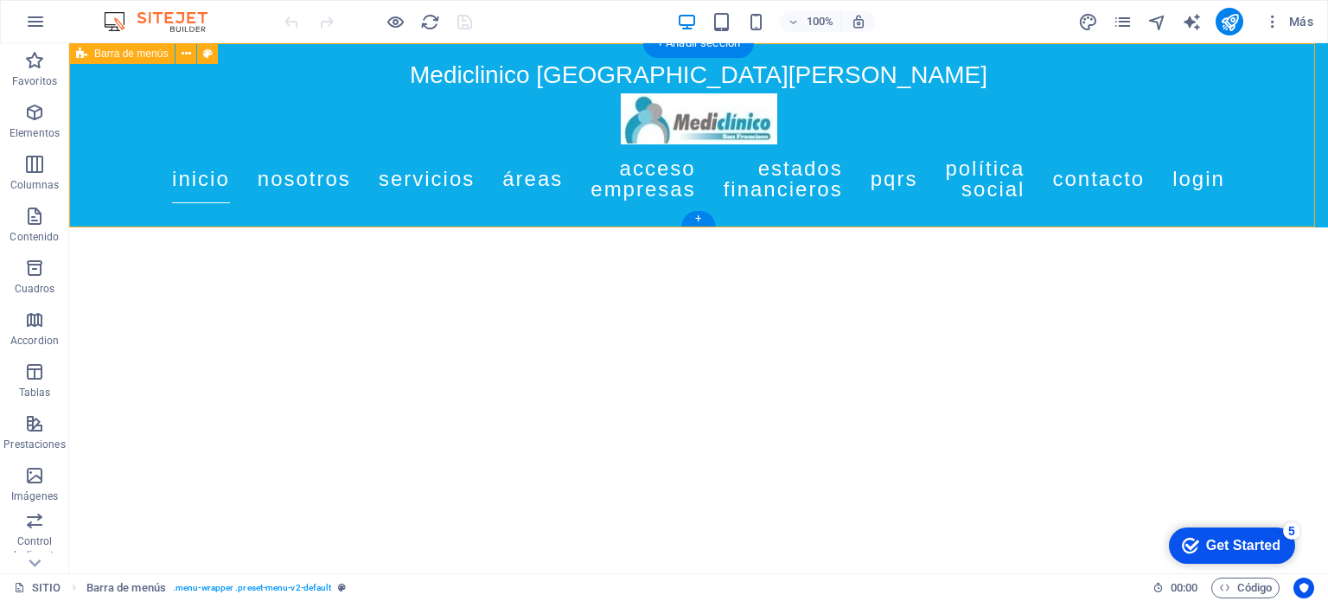
click at [78, 219] on div "Mediclinico [GEOGRAPHIC_DATA][PERSON_NAME] Inicio Nosotros Servicios Áreas Acce…" at bounding box center [698, 135] width 1259 height 184
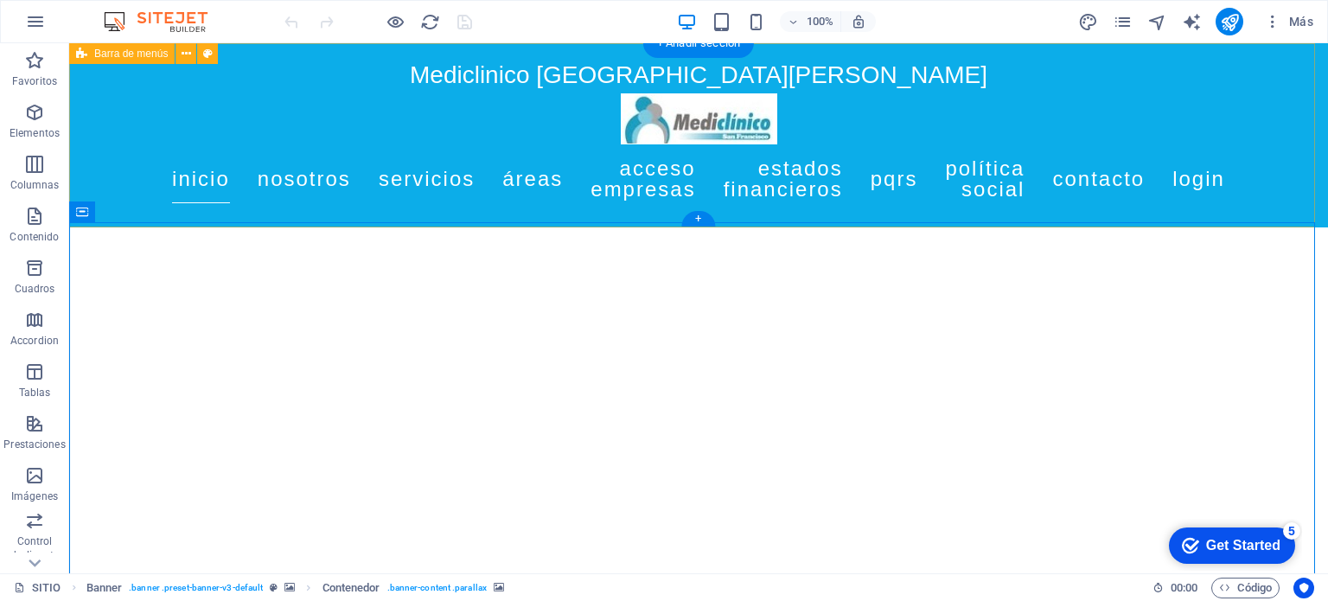
click at [121, 214] on div "Mediclinico [GEOGRAPHIC_DATA][PERSON_NAME] Inicio Nosotros Servicios Áreas Acce…" at bounding box center [698, 135] width 1259 height 184
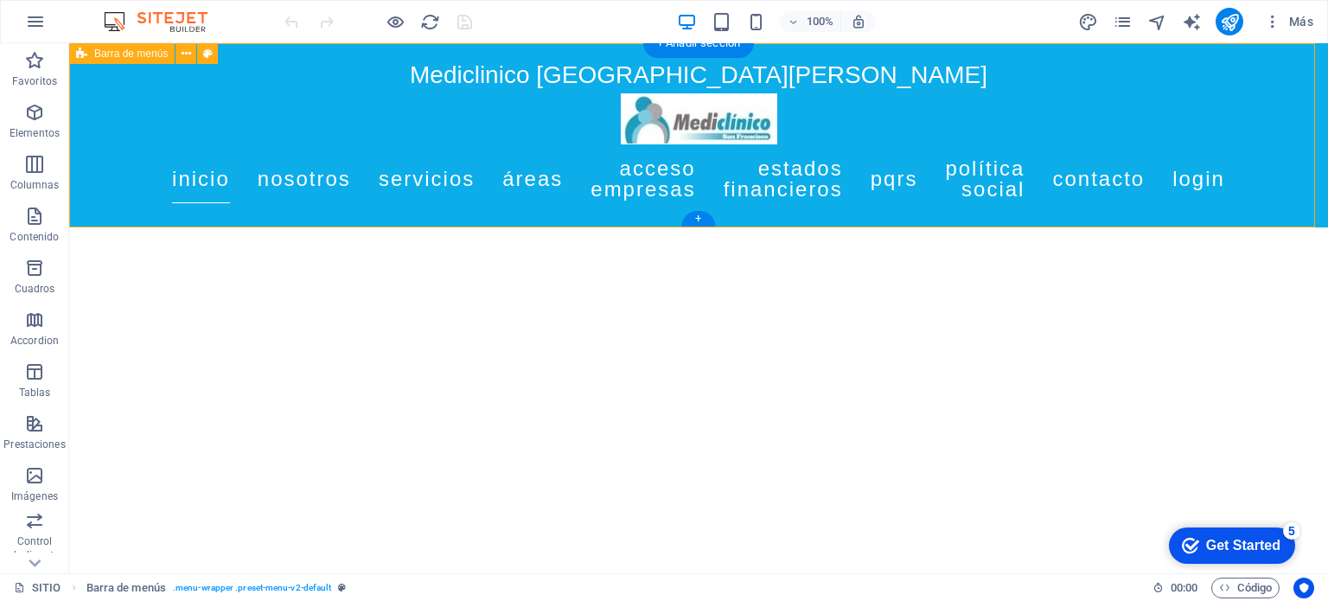
click at [90, 213] on div "Mediclinico [GEOGRAPHIC_DATA][PERSON_NAME] Inicio Nosotros Servicios Áreas Acce…" at bounding box center [698, 135] width 1259 height 184
